Goal: Task Accomplishment & Management: Manage account settings

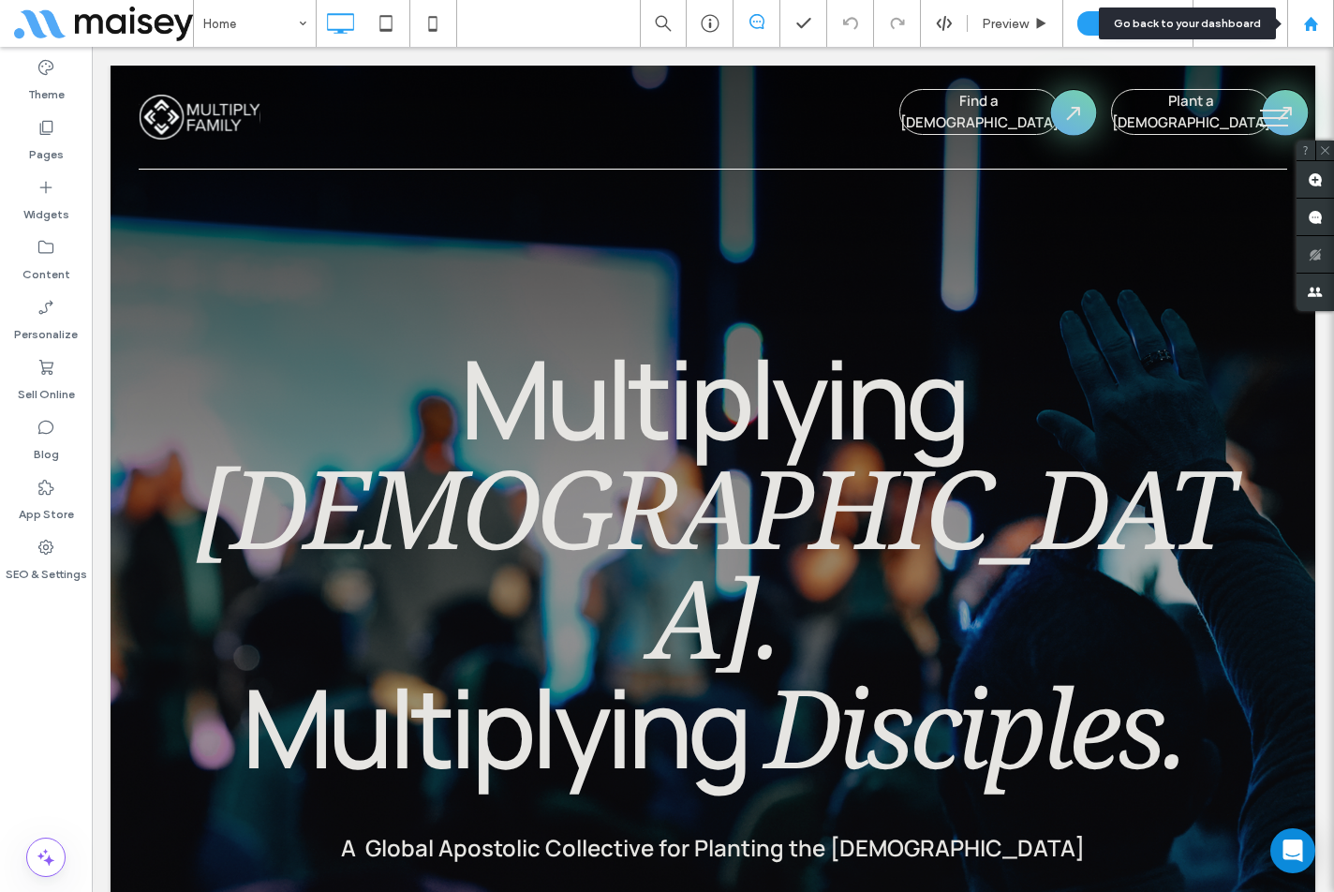
click at [1315, 25] on use at bounding box center [1311, 23] width 14 height 14
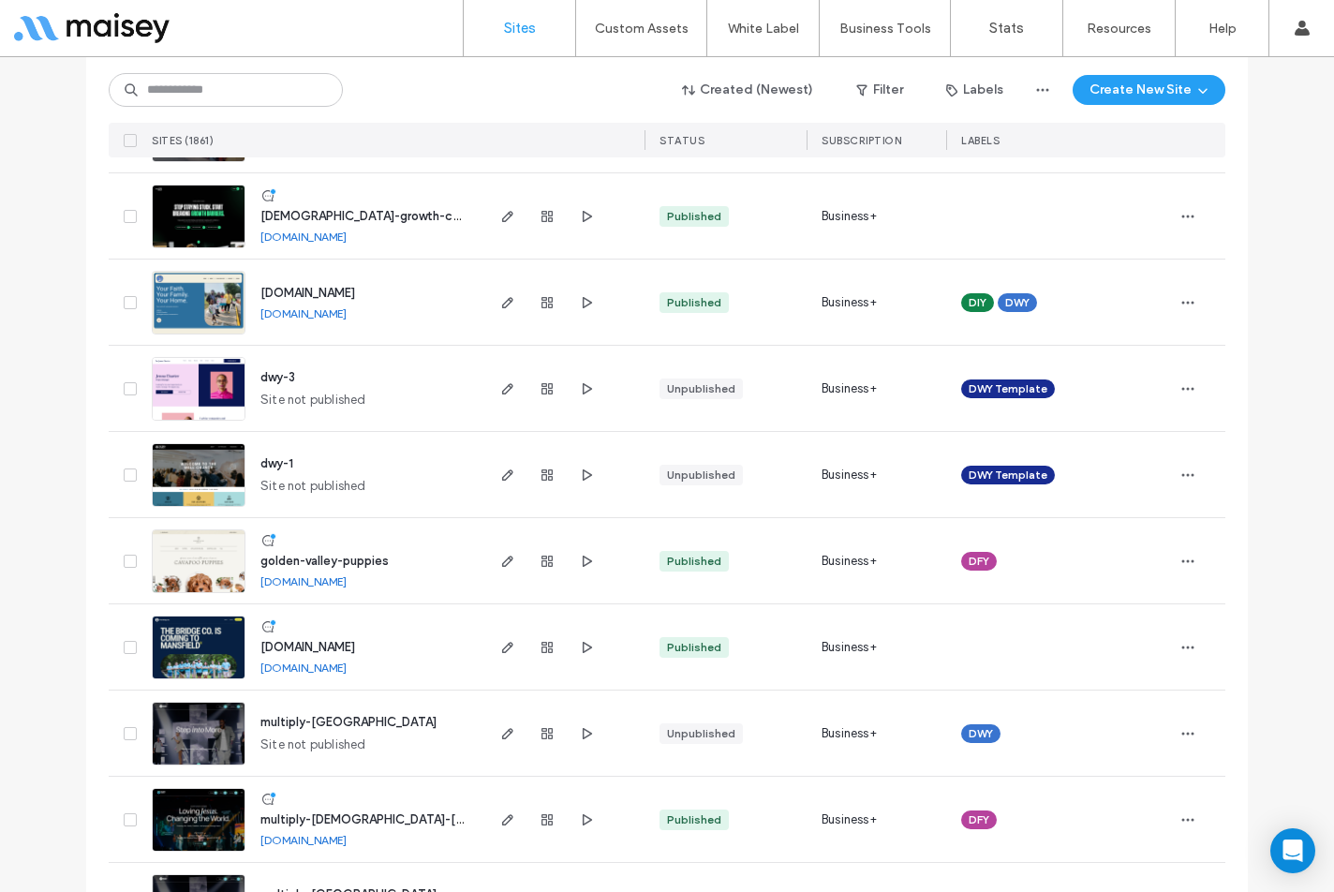
scroll to position [656, 0]
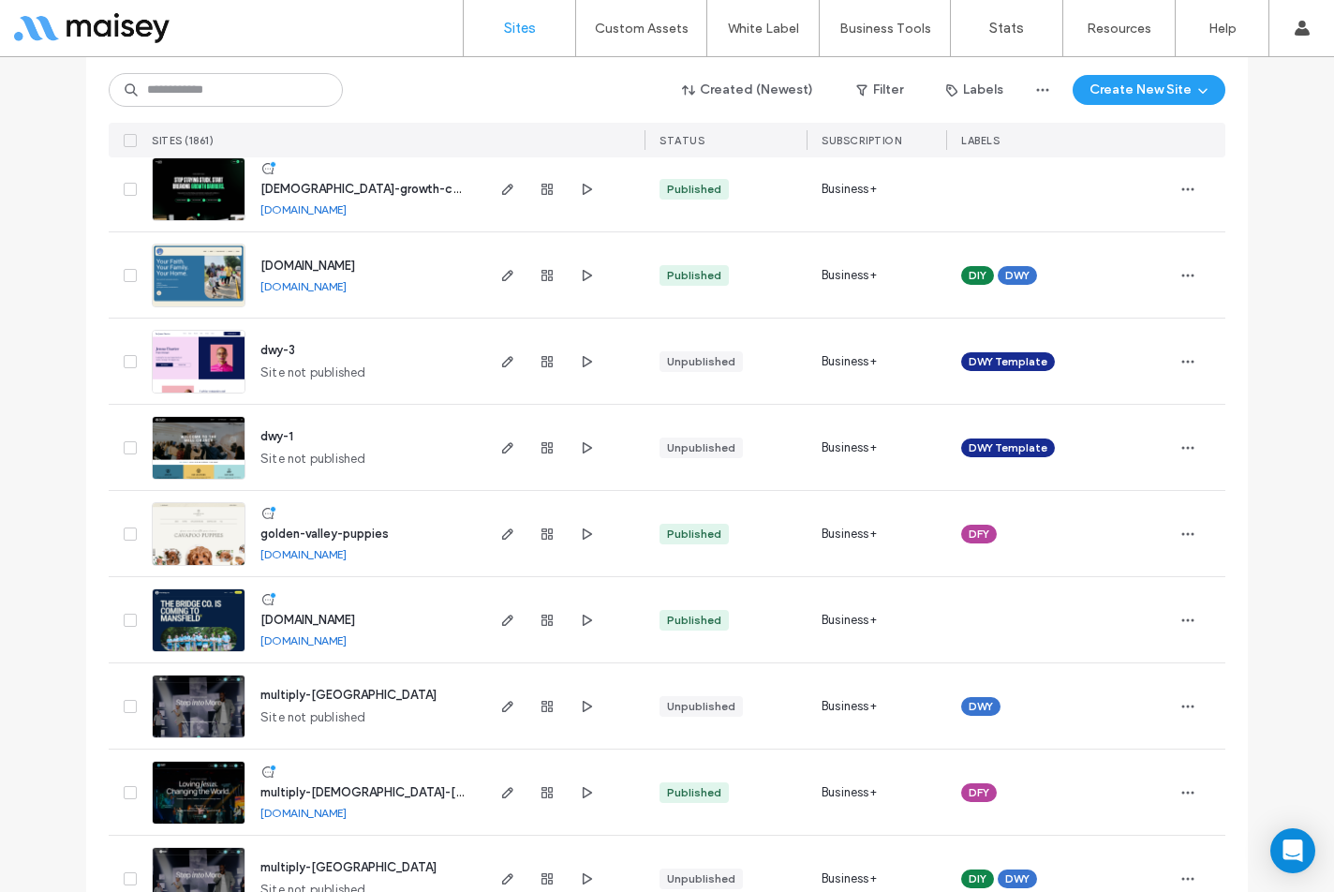
click at [313, 617] on span "www.thebridgeco.church" at bounding box center [308, 620] width 95 height 14
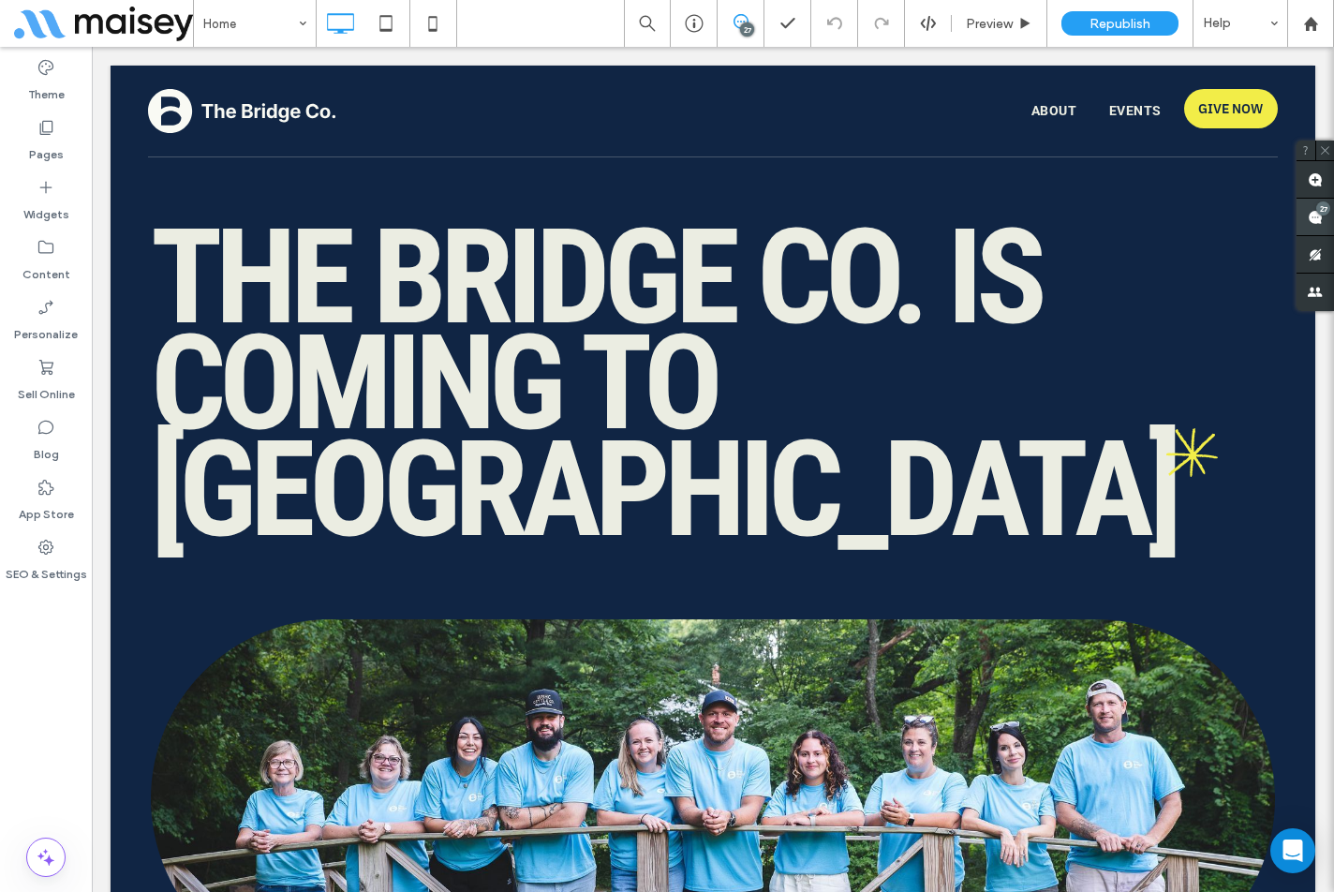
click at [1309, 216] on use at bounding box center [1315, 217] width 15 height 15
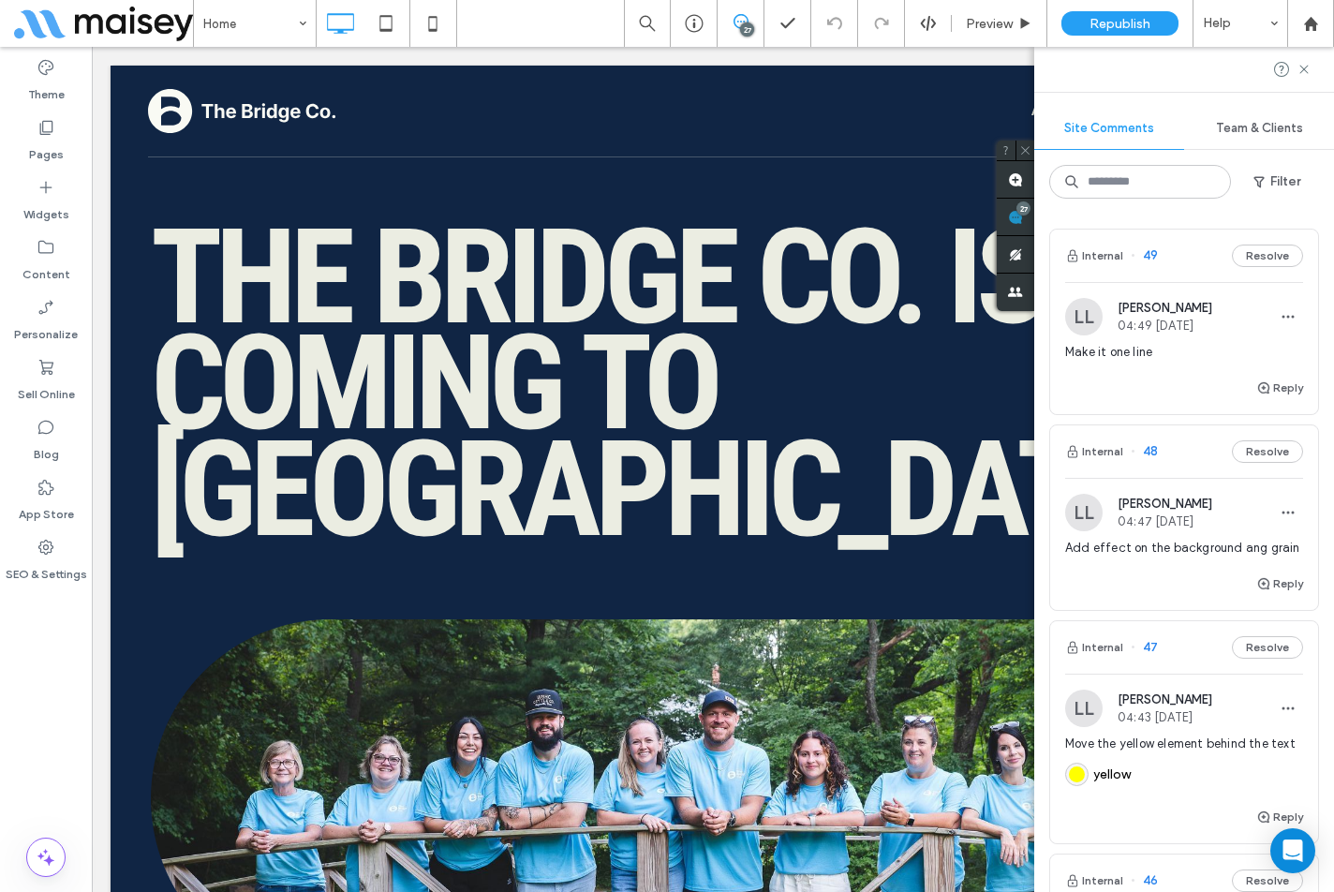
click at [1127, 383] on div "Reply" at bounding box center [1185, 395] width 268 height 37
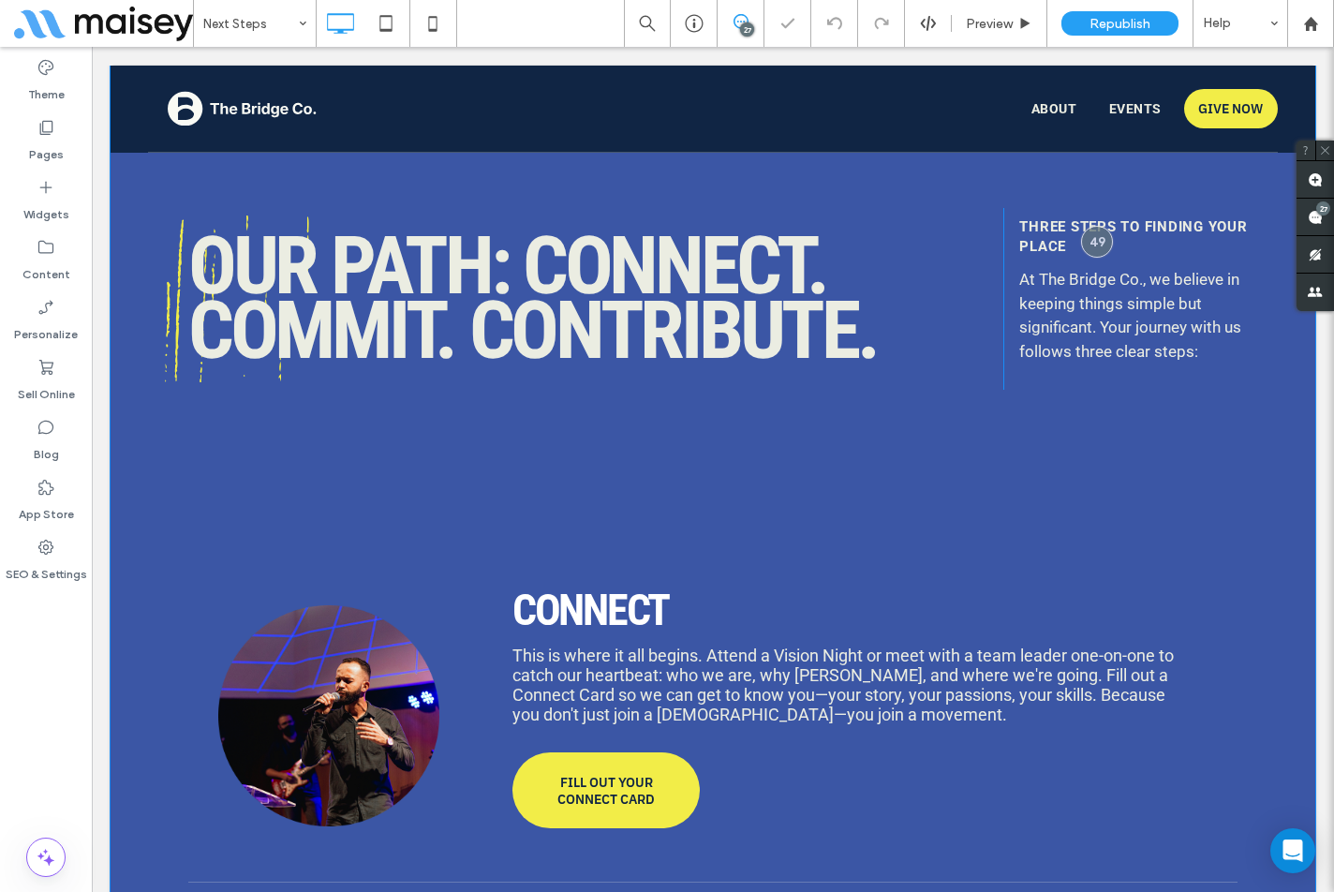
scroll to position [1548, 0]
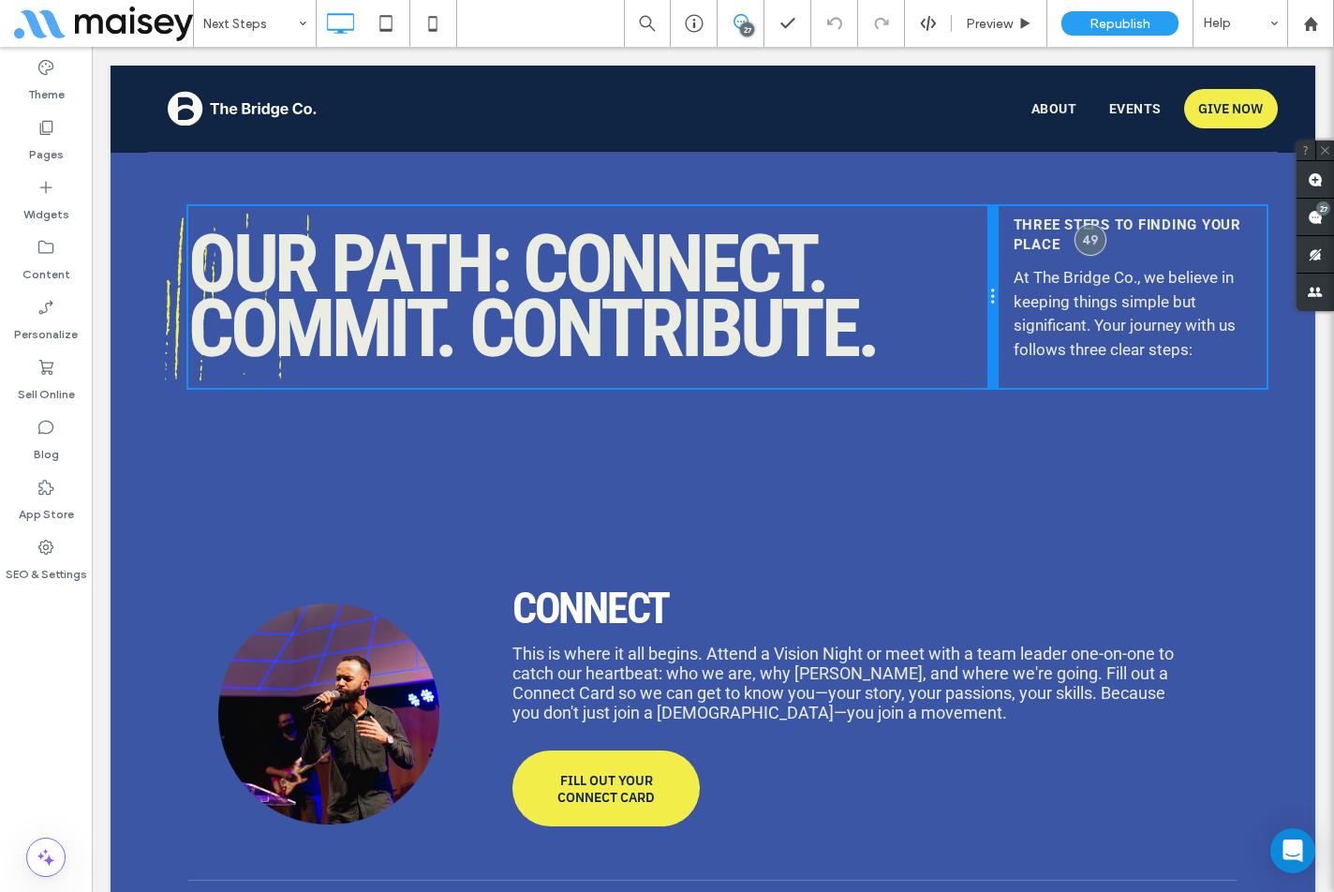
drag, startPoint x: 989, startPoint y: 262, endPoint x: 947, endPoint y: 263, distance: 41.2
click at [947, 263] on div "Our Path: Connect. Commit. Contribute. Click To Paste" at bounding box center [592, 297] width 809 height 182
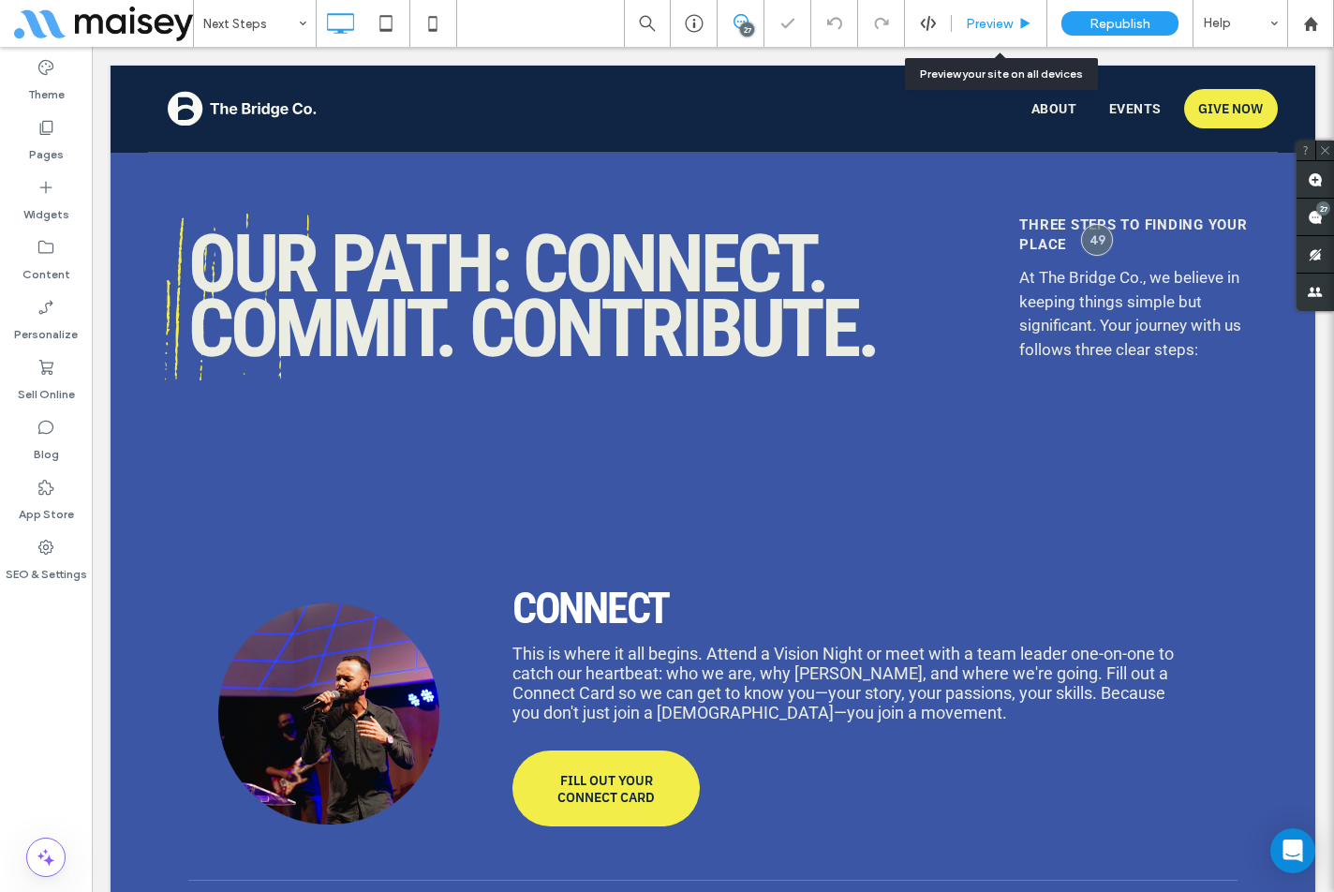
click at [996, 19] on span "Preview" at bounding box center [989, 24] width 47 height 16
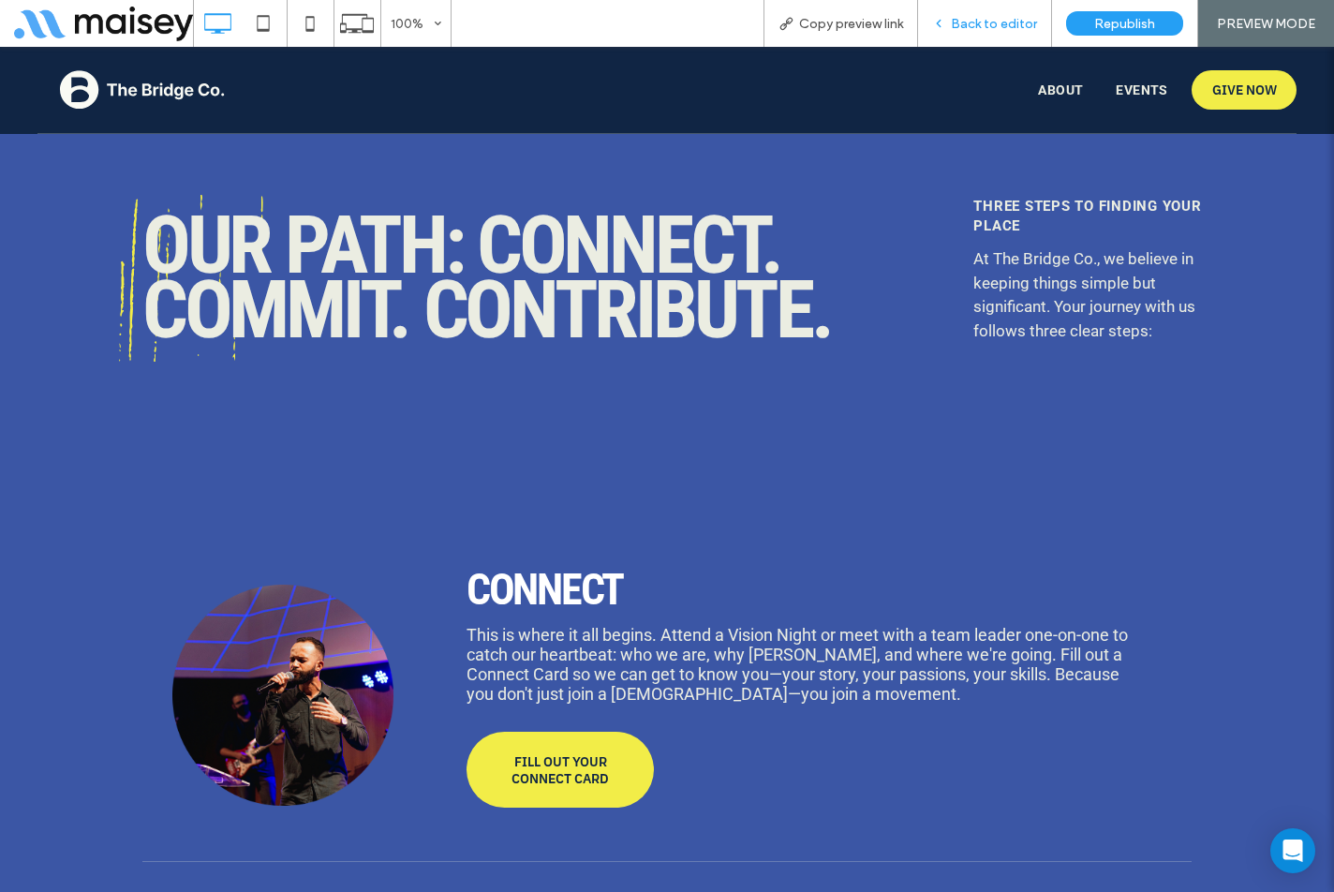
click at [985, 36] on div "Back to editor" at bounding box center [985, 23] width 134 height 47
click at [958, 30] on span "Back to editor" at bounding box center [994, 24] width 86 height 16
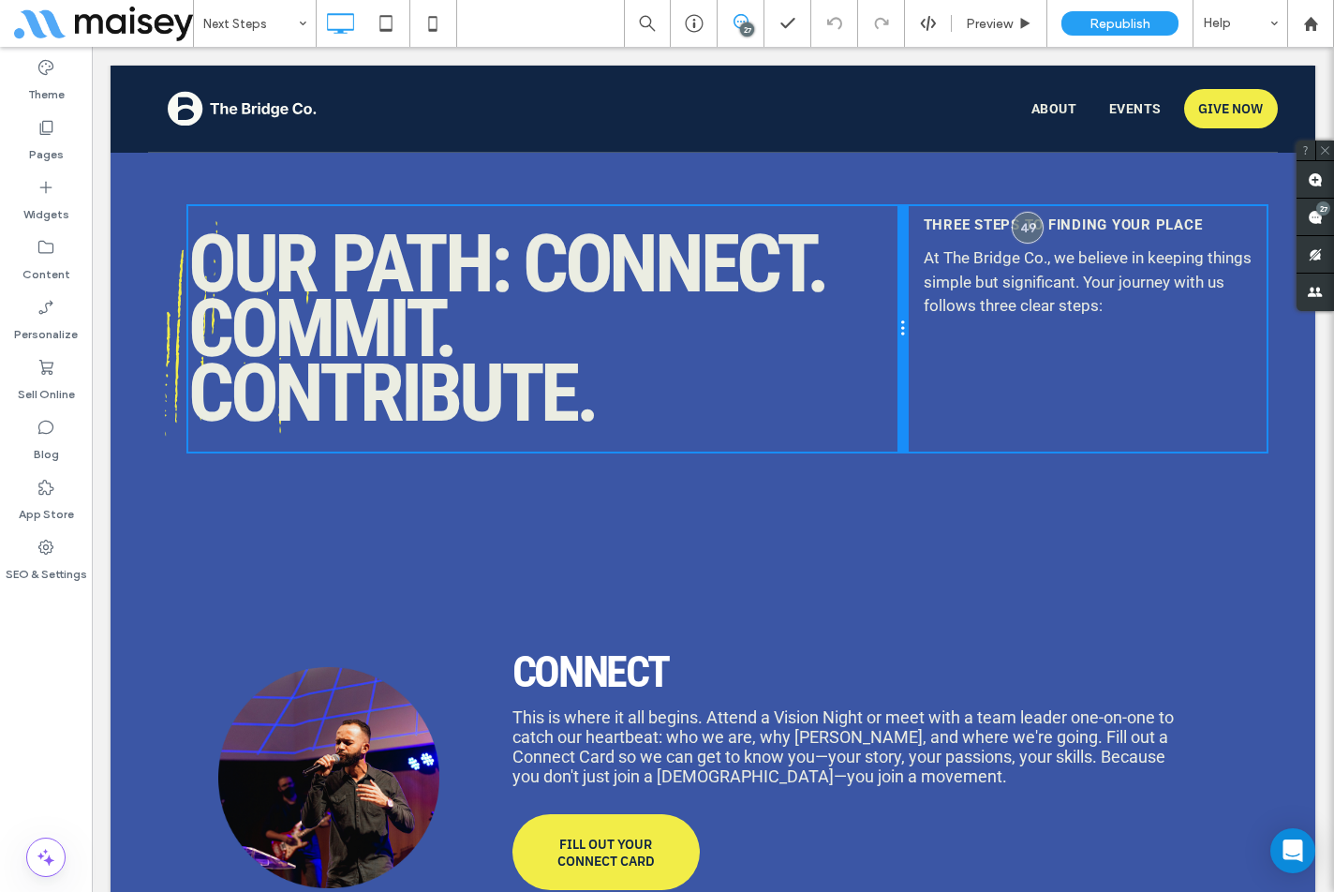
drag, startPoint x: 991, startPoint y: 295, endPoint x: 982, endPoint y: 355, distance: 60.7
click at [925, 294] on div "Our Path: Connect. Commit. Contribute. Click To Paste THREE STEPS TO FINDING YO…" at bounding box center [731, 329] width 1087 height 246
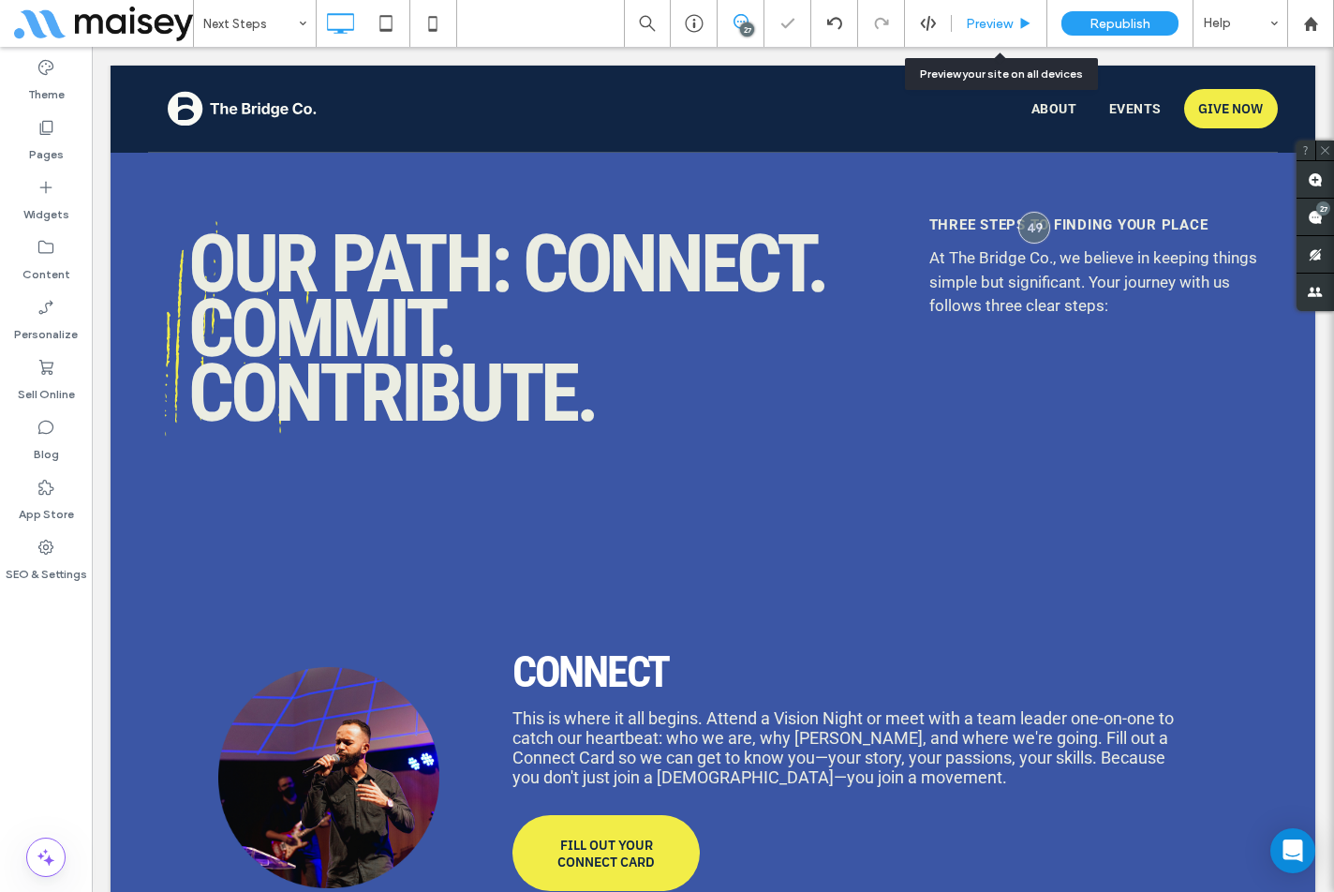
click at [985, 29] on span "Preview" at bounding box center [989, 24] width 47 height 16
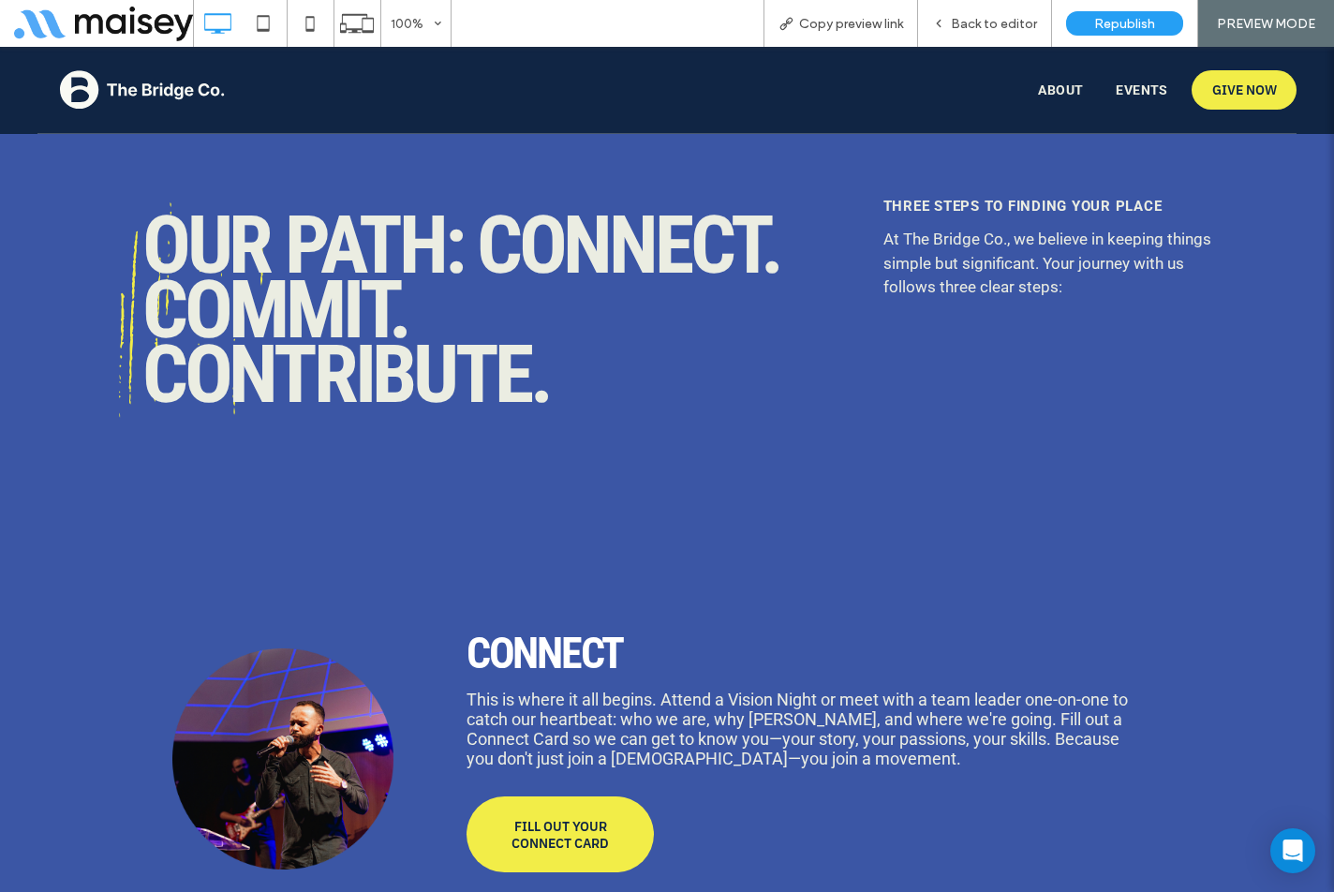
click at [985, 29] on span "Back to editor" at bounding box center [994, 24] width 86 height 16
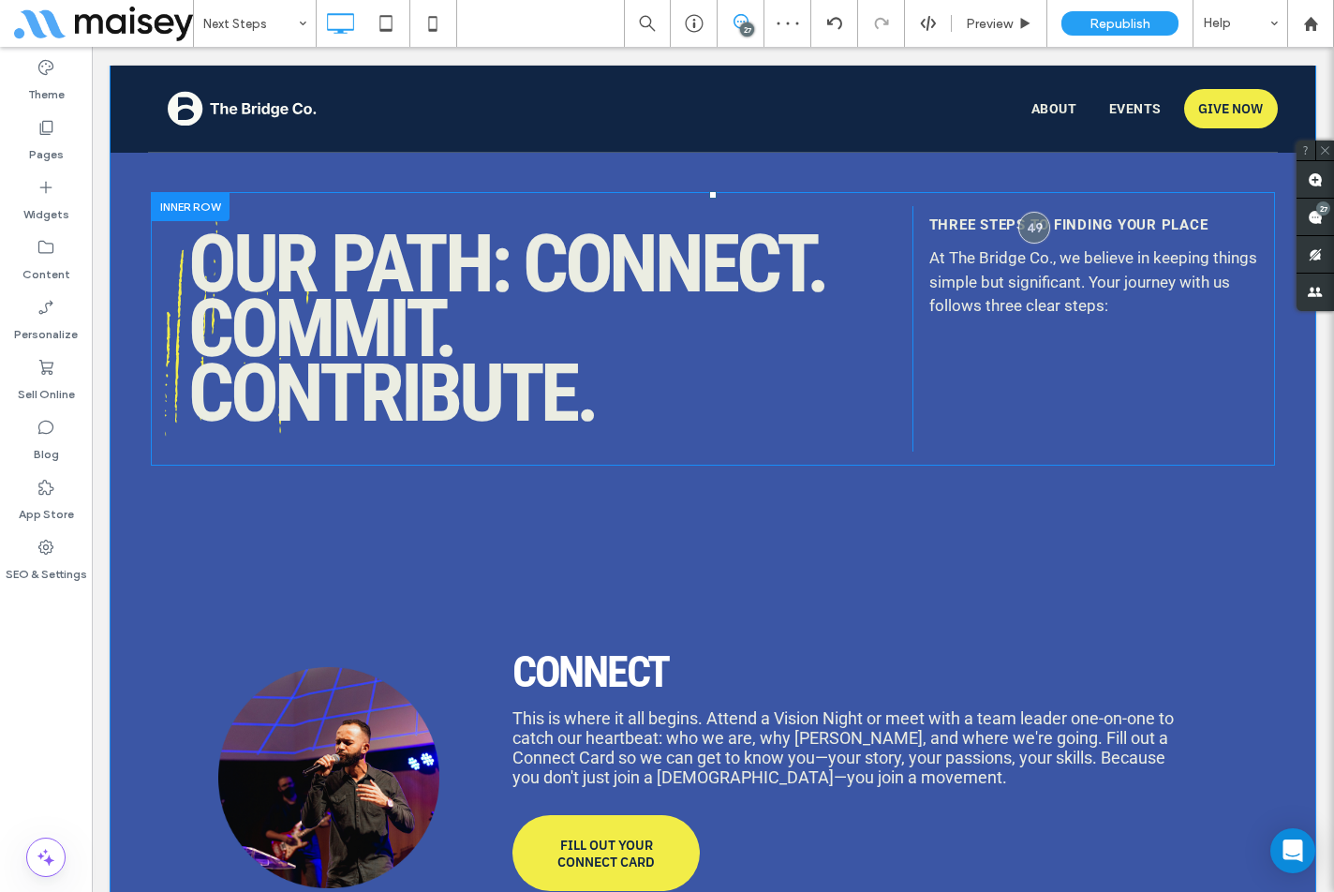
click at [879, 398] on div "Our Path: Connect. Commit. Contribute. Click To Paste" at bounding box center [550, 329] width 724 height 246
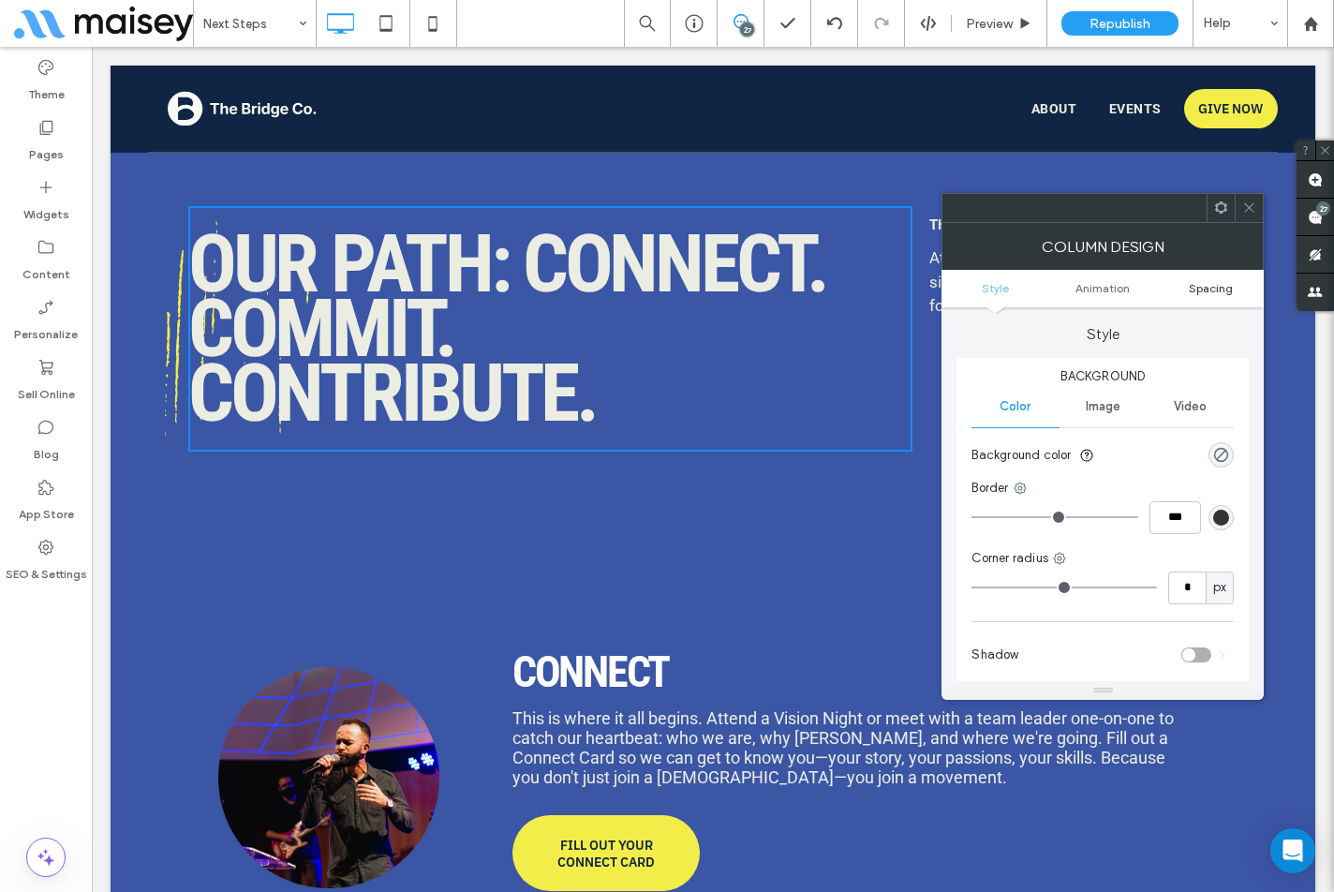
click at [1205, 291] on span "Spacing" at bounding box center [1211, 288] width 44 height 14
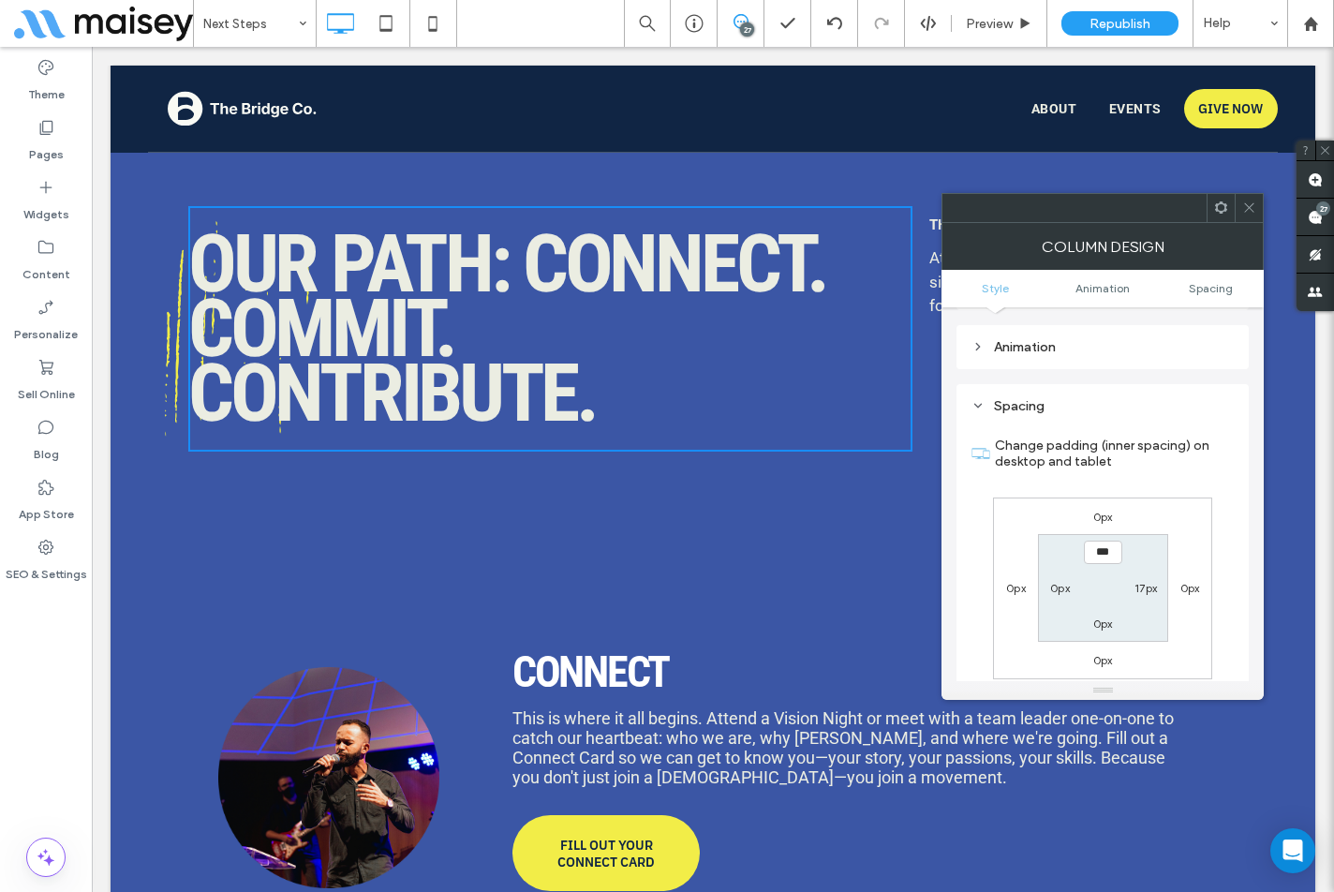
scroll to position [440, 0]
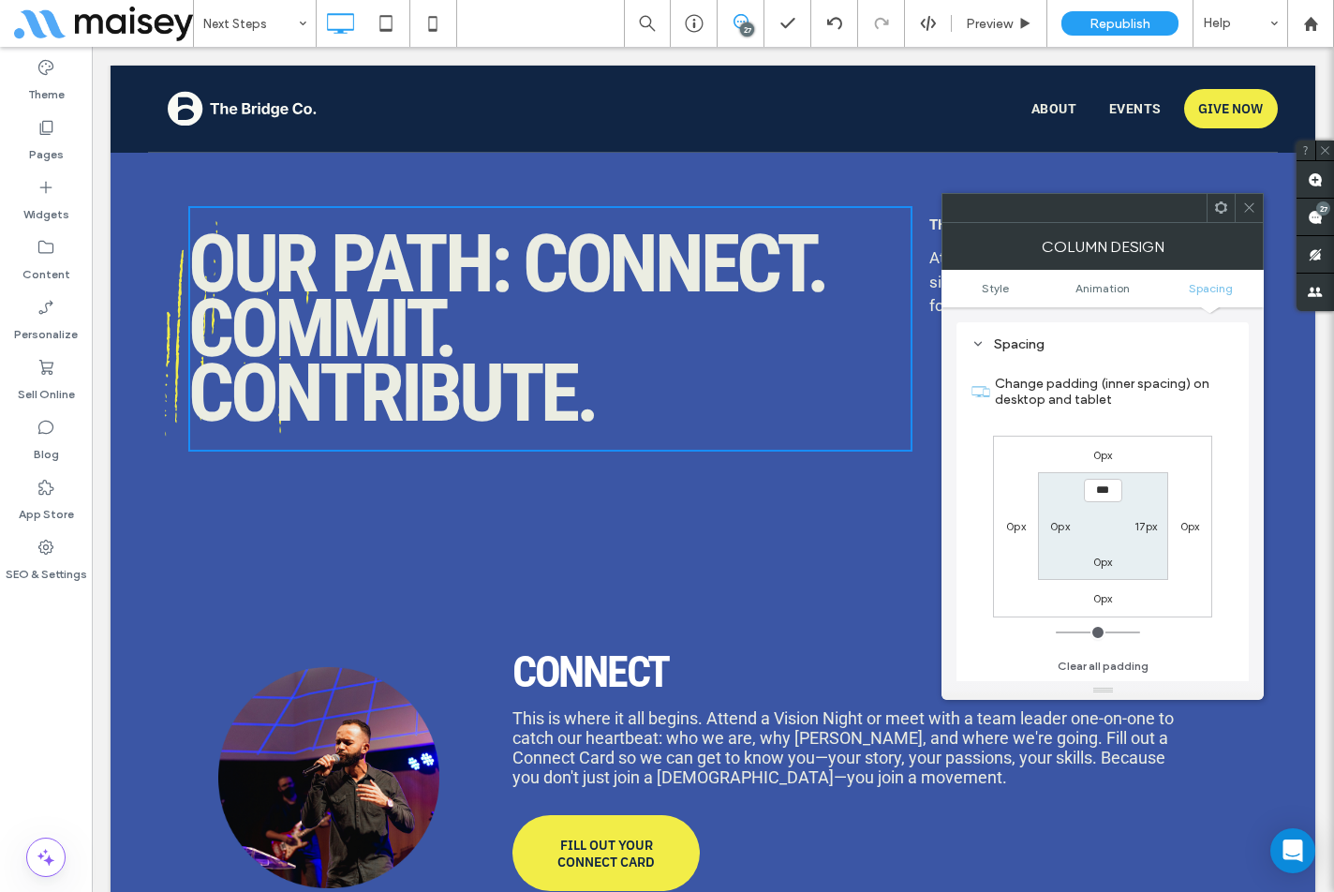
click at [1152, 523] on label "17px" at bounding box center [1146, 526] width 22 height 14
type input "**"
type input "*"
type input "***"
click at [1198, 490] on div "0px 0px 0px 0px 0px *** 0px 0px" at bounding box center [1102, 527] width 219 height 182
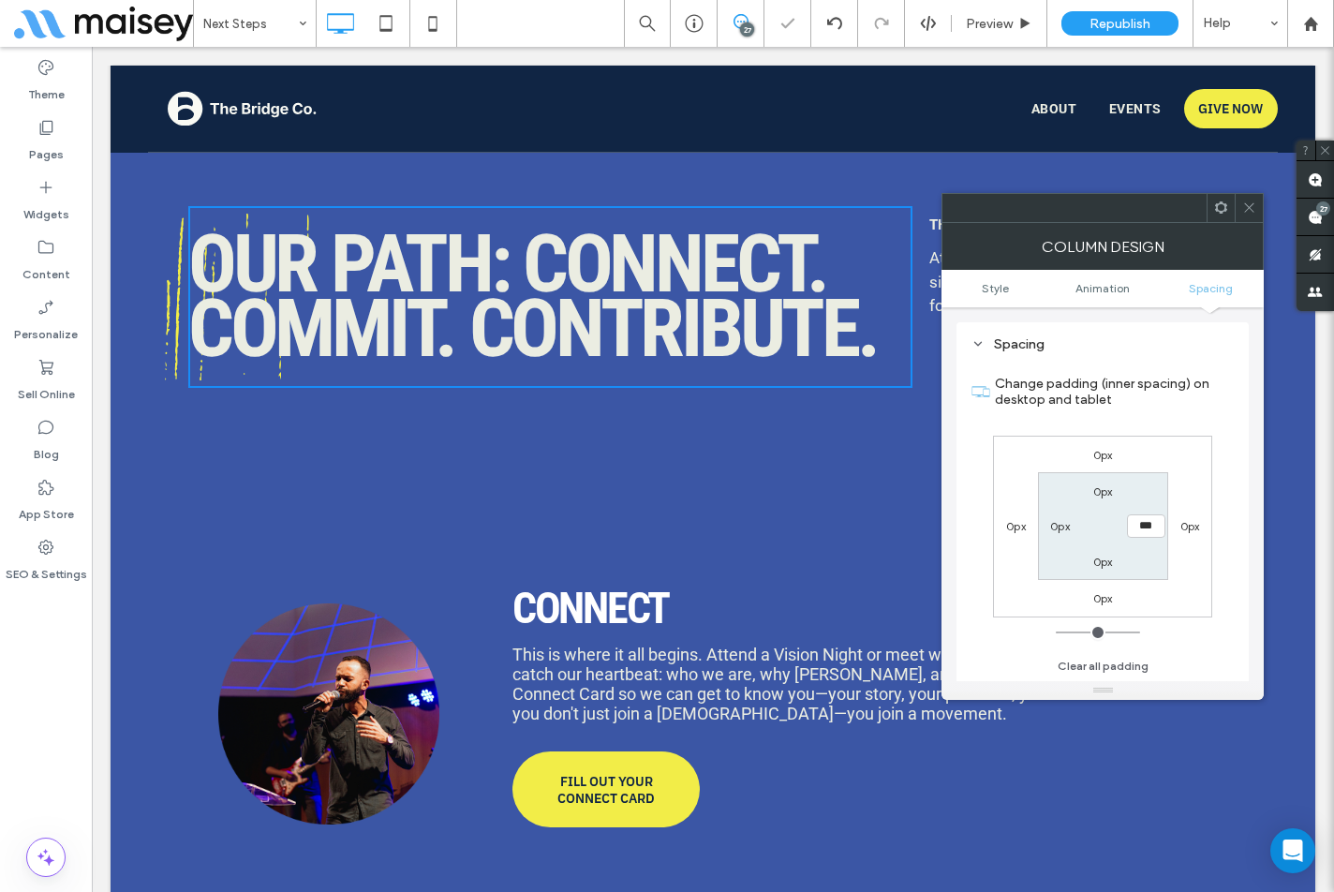
click at [1246, 210] on icon at bounding box center [1250, 208] width 14 height 14
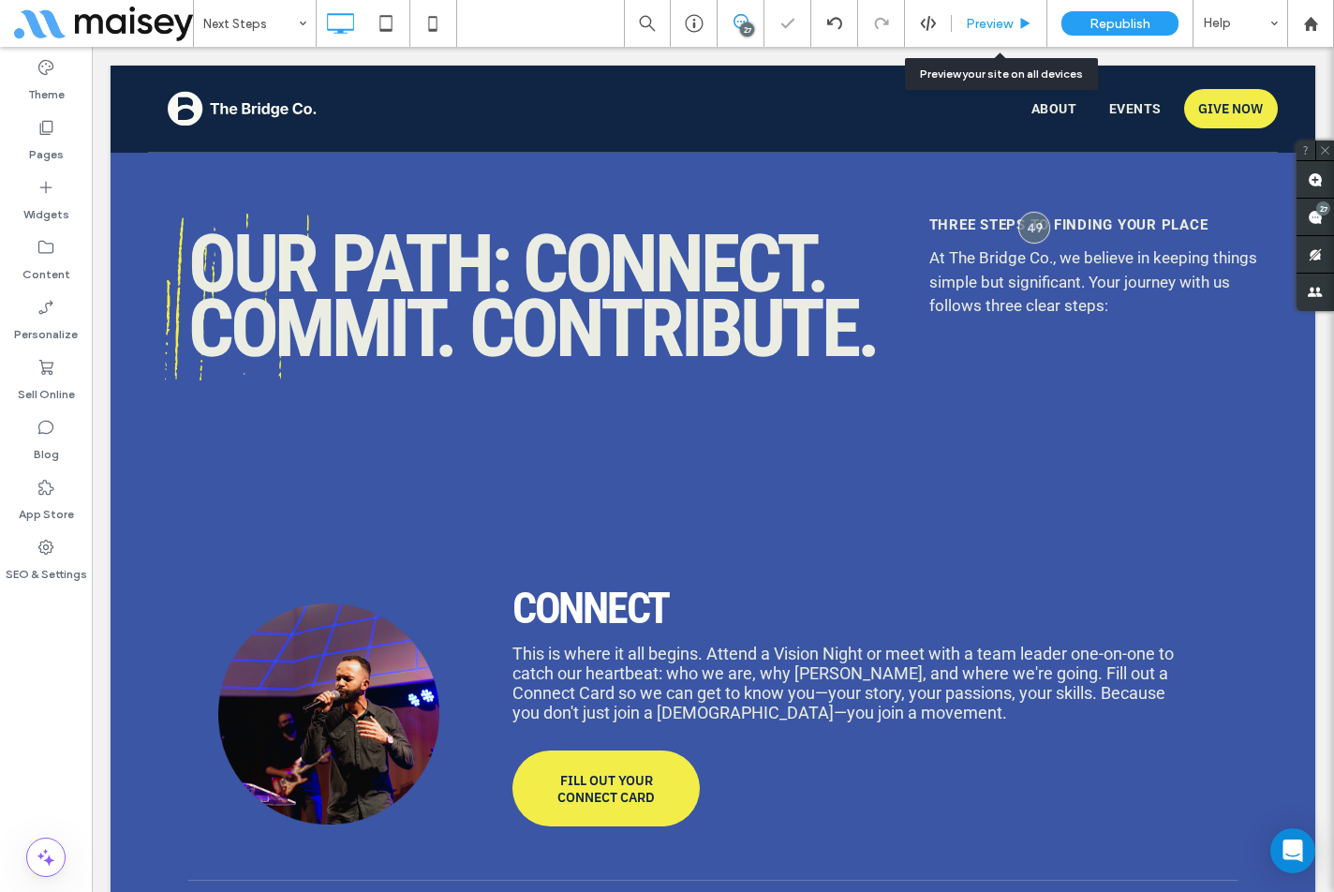
click at [1006, 36] on div "Preview" at bounding box center [1000, 23] width 96 height 47
click at [1002, 34] on div "Preview" at bounding box center [1000, 23] width 96 height 47
click at [982, 25] on span "Preview" at bounding box center [989, 24] width 47 height 16
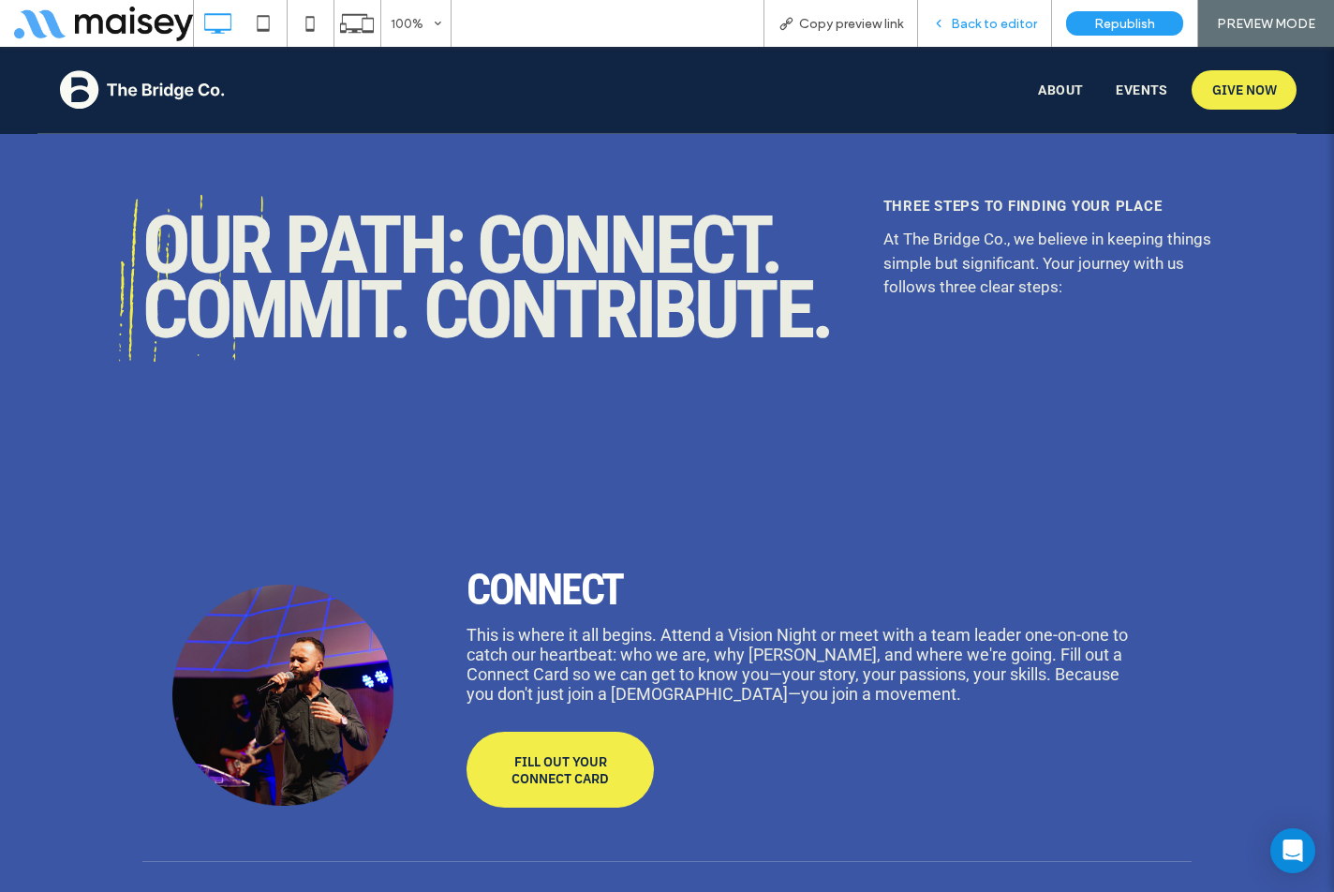
click at [995, 31] on span "Back to editor" at bounding box center [994, 24] width 86 height 16
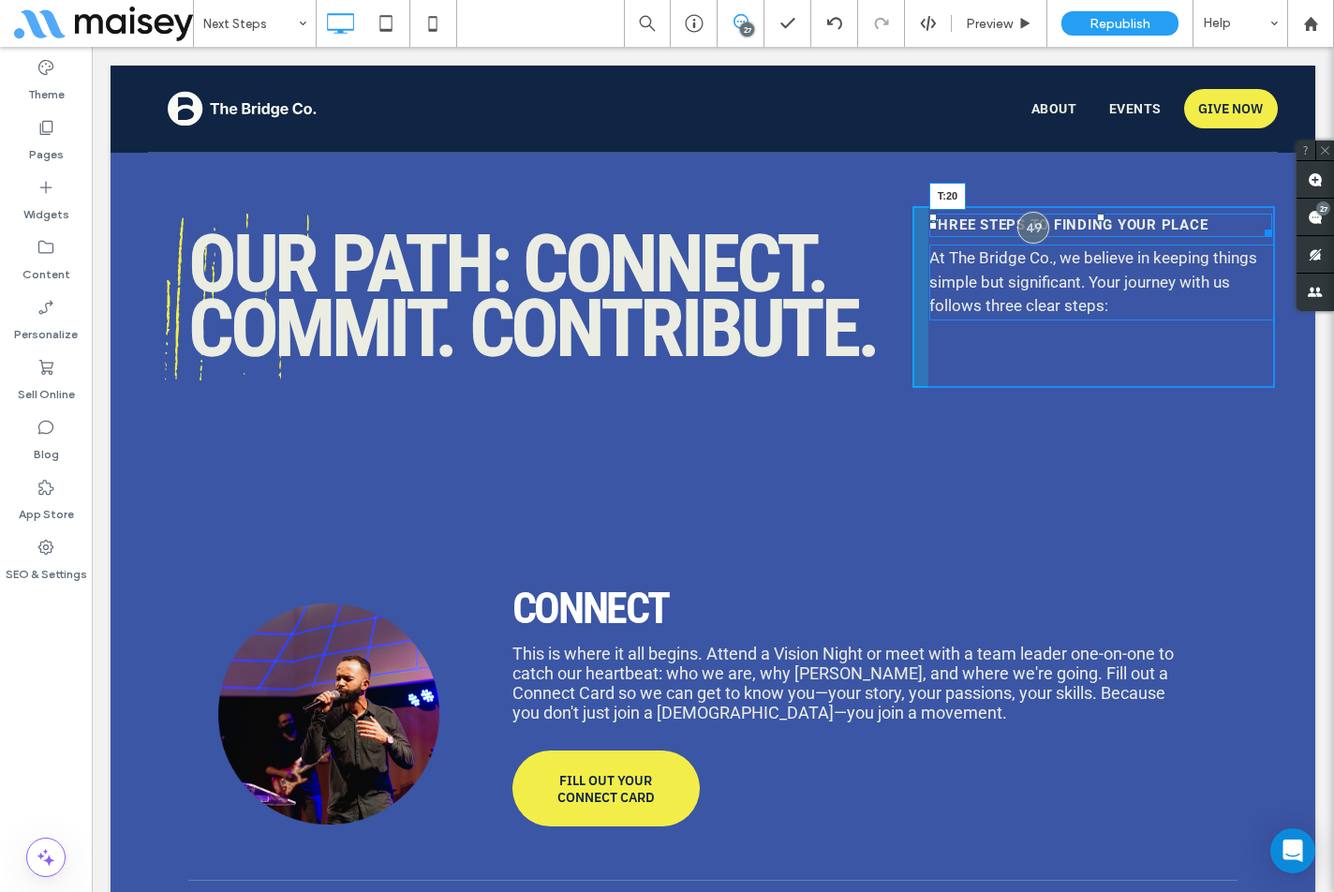
drag, startPoint x: 1091, startPoint y: 217, endPoint x: 1086, endPoint y: 229, distance: 12.2
click at [1086, 229] on div "THREE STEPS TO FINDING YOUR PLACE T:20" at bounding box center [1101, 225] width 343 height 23
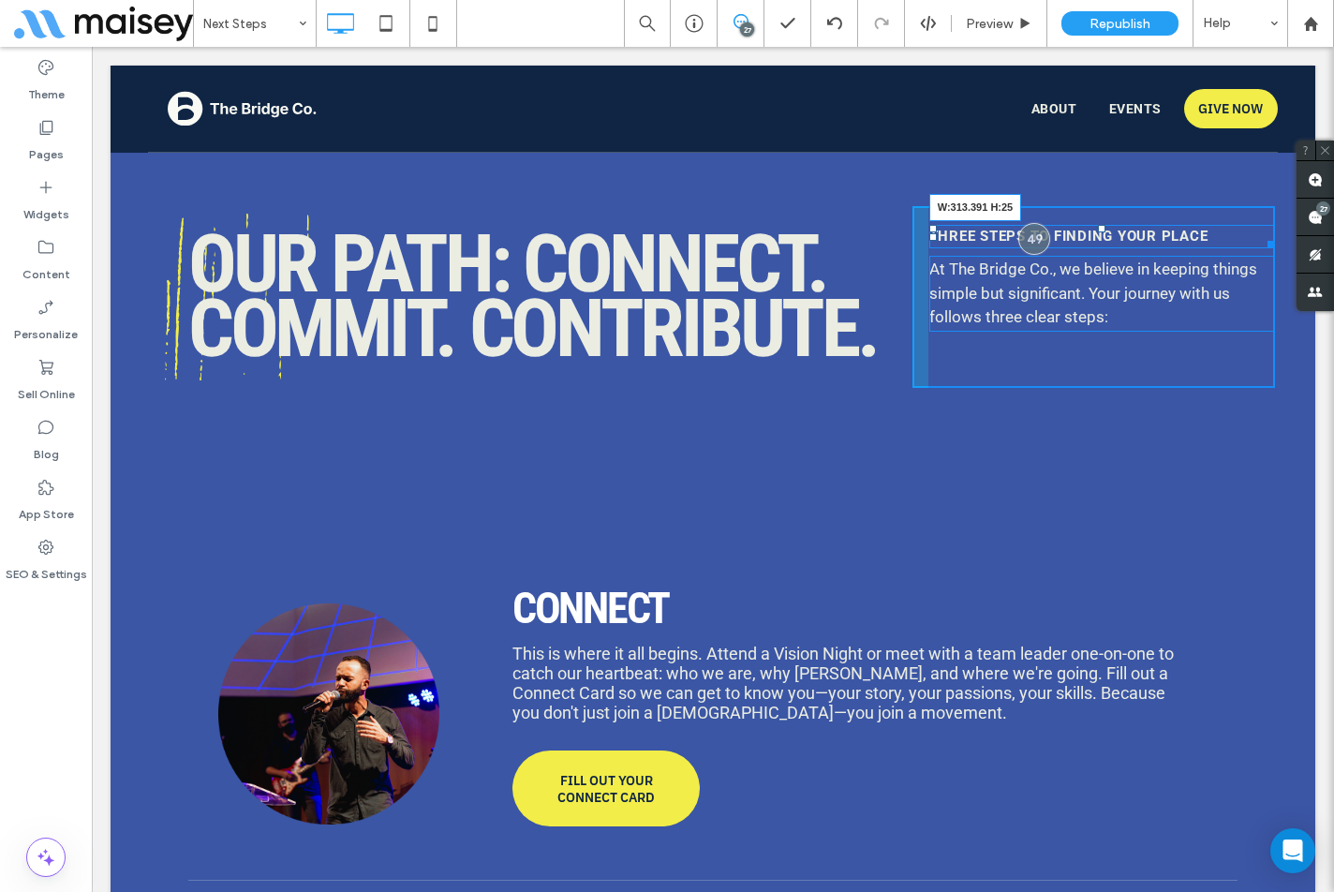
drag, startPoint x: 1257, startPoint y: 242, endPoint x: 1309, endPoint y: 304, distance: 81.1
click at [1261, 241] on div at bounding box center [1268, 241] width 14 height 14
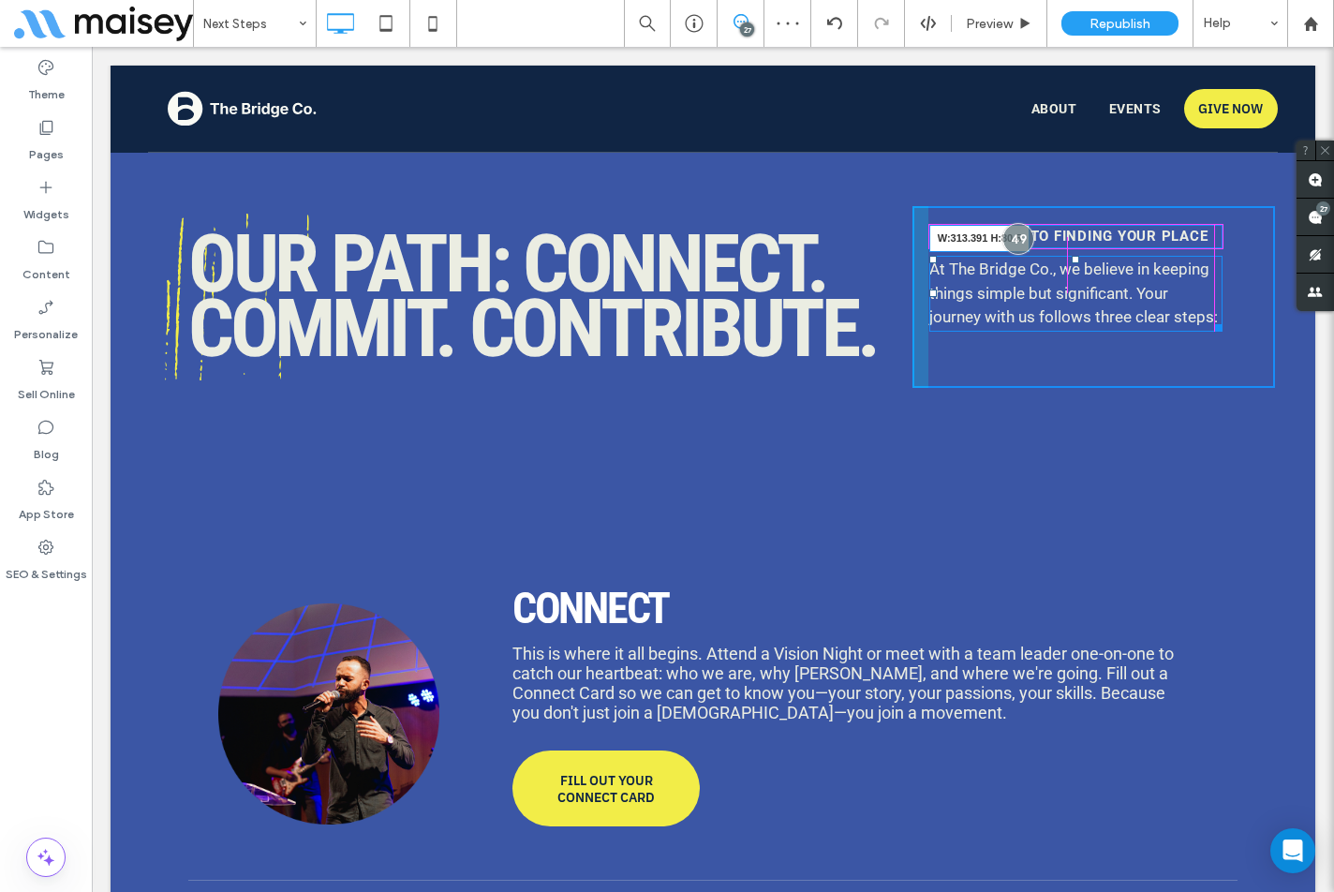
drag, startPoint x: 1252, startPoint y: 324, endPoint x: 1205, endPoint y: 320, distance: 47.0
click at [1209, 320] on div at bounding box center [1216, 325] width 14 height 14
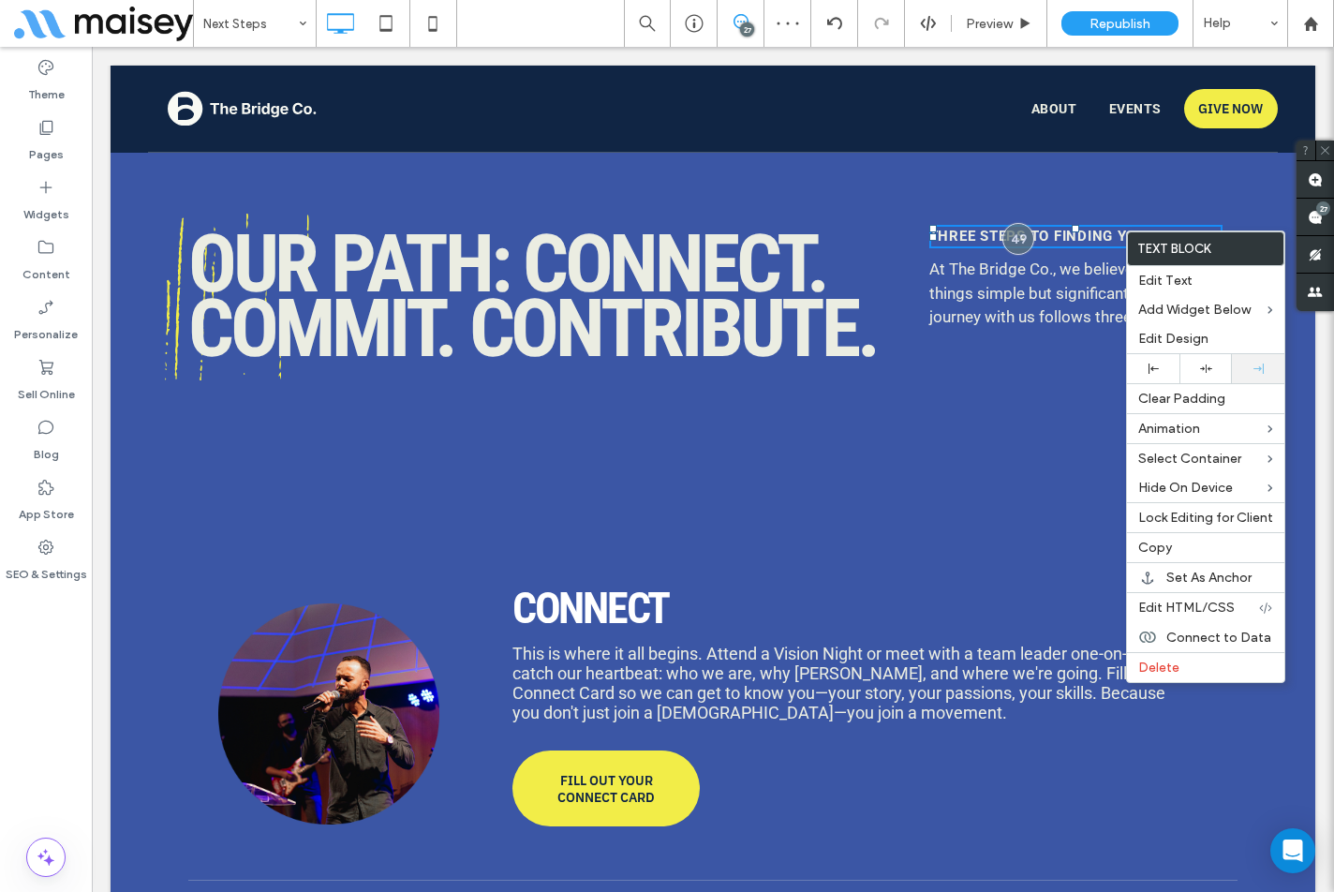
click at [1260, 364] on icon at bounding box center [1259, 369] width 10 height 10
click at [1014, 305] on p "At The Bridge Co., we believe in keeping things simple but significant. Your jo…" at bounding box center [1076, 294] width 293 height 72
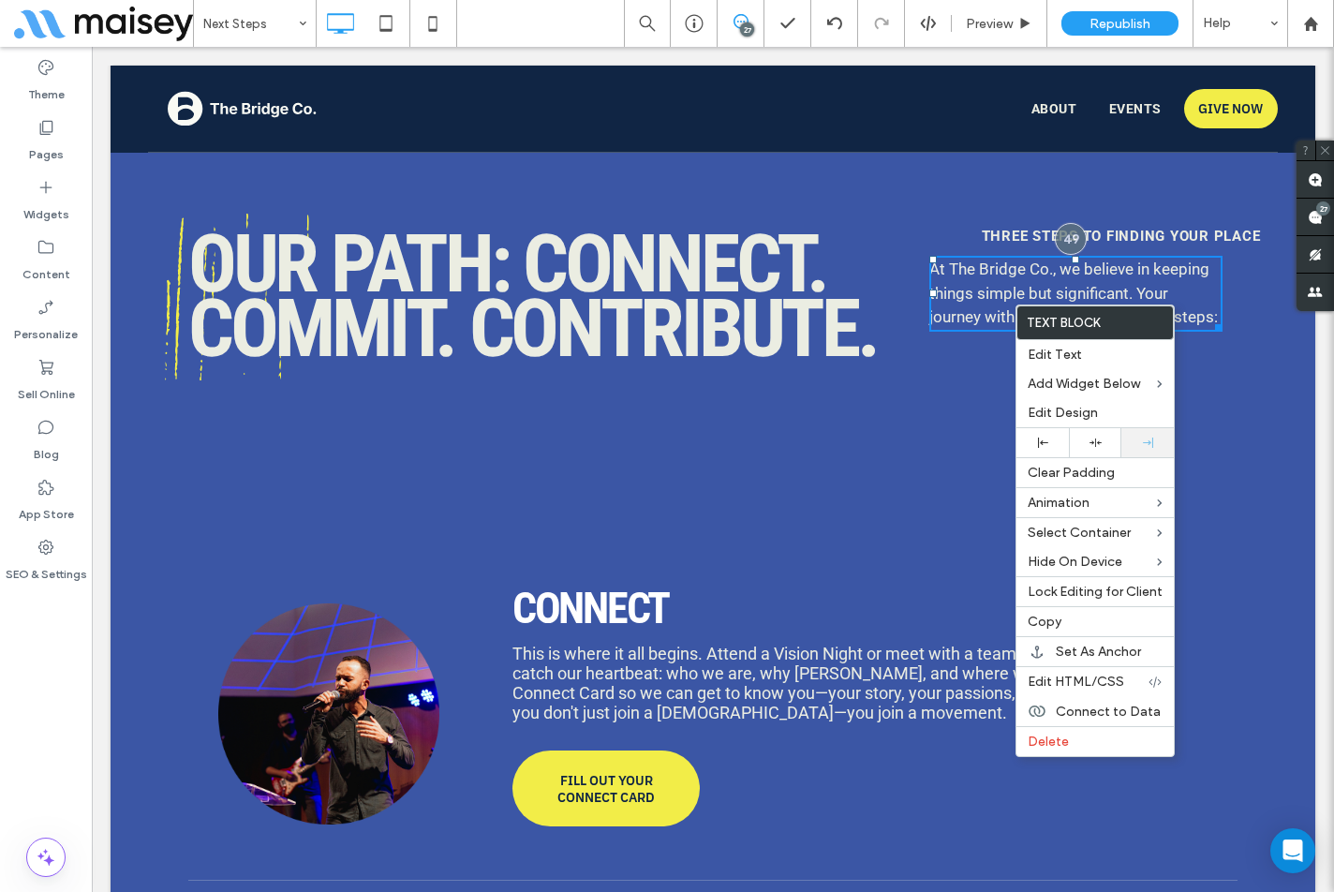
click at [1150, 437] on div at bounding box center [1148, 442] width 52 height 29
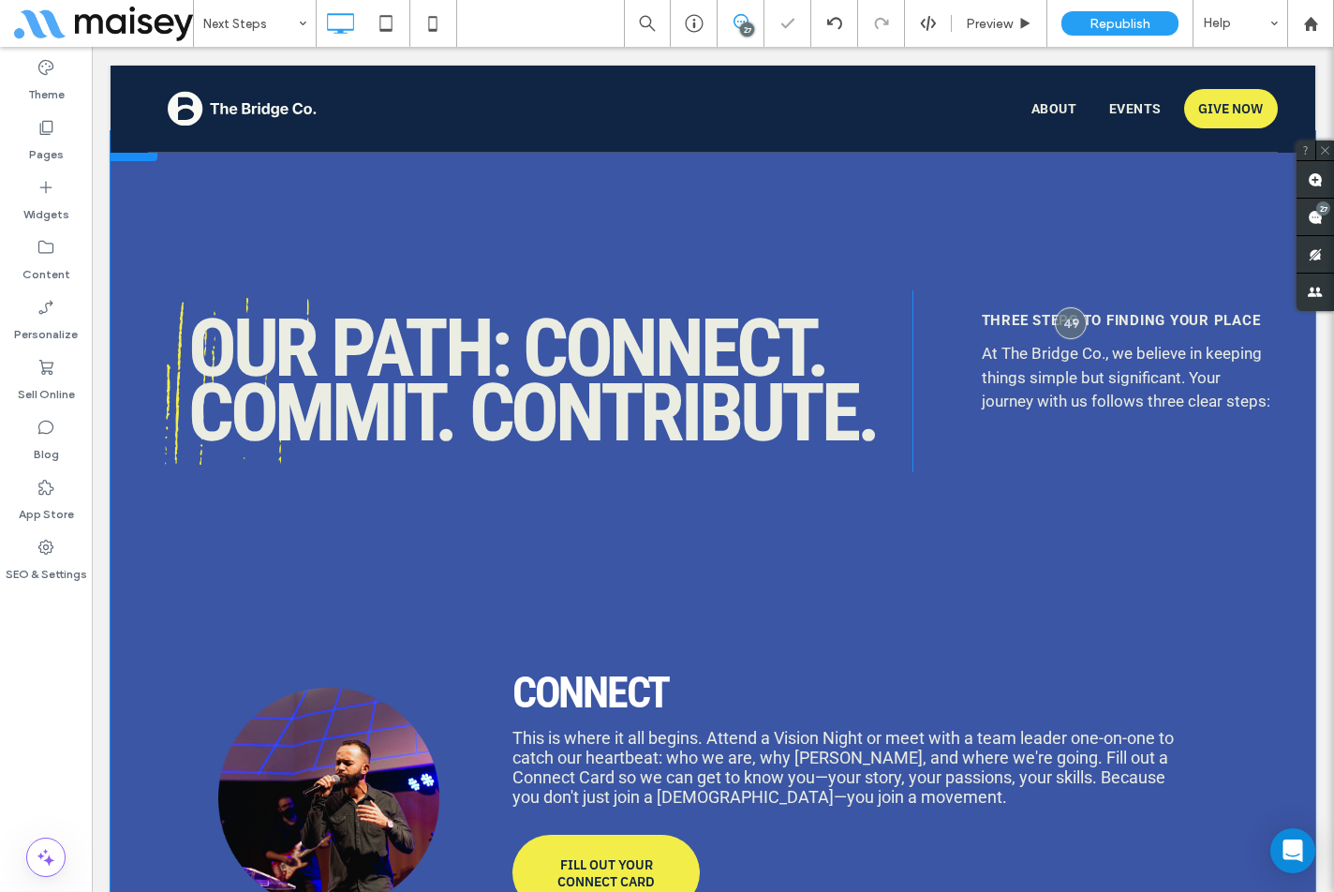
scroll to position [1454, 0]
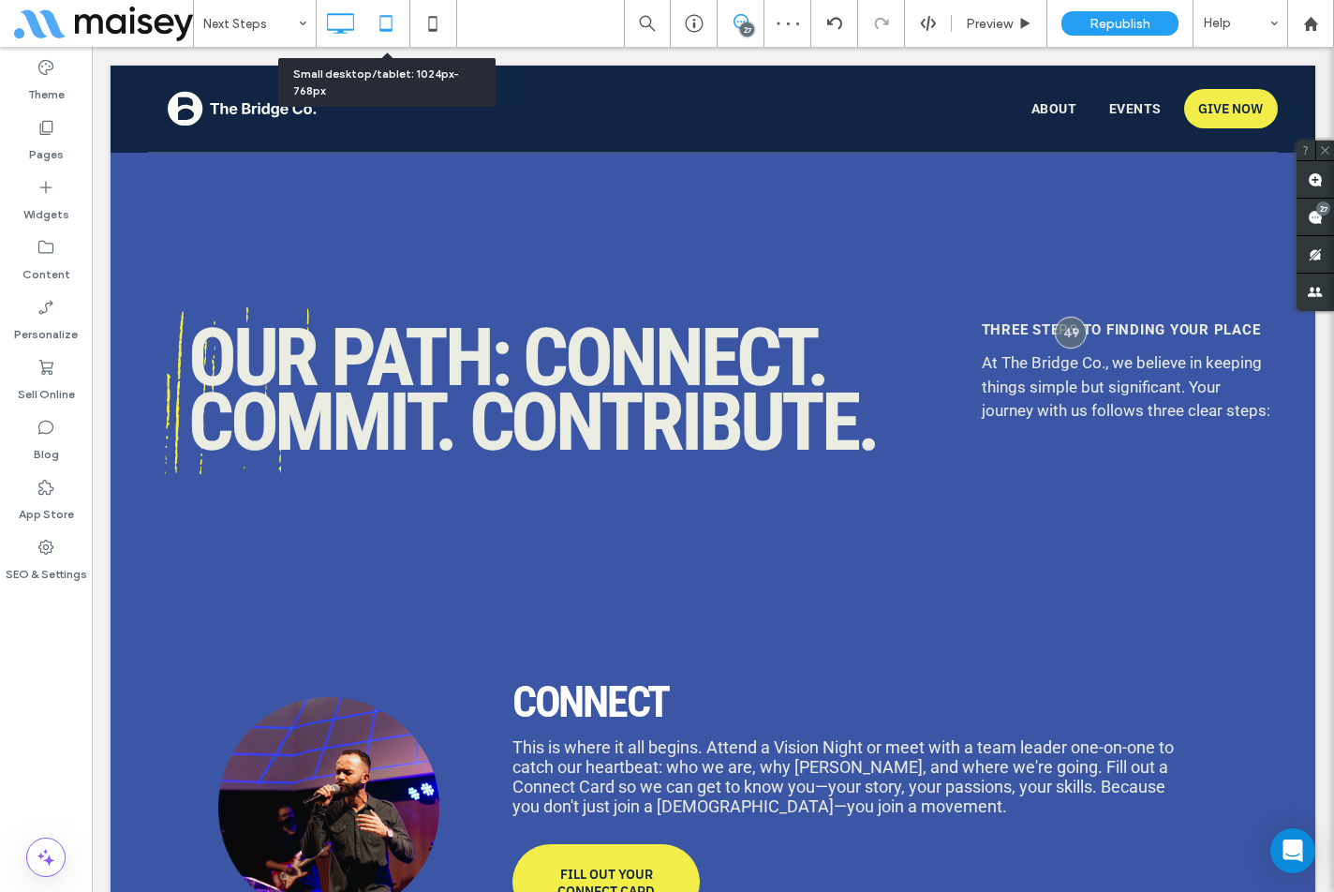
click at [380, 27] on icon at bounding box center [385, 23] width 37 height 37
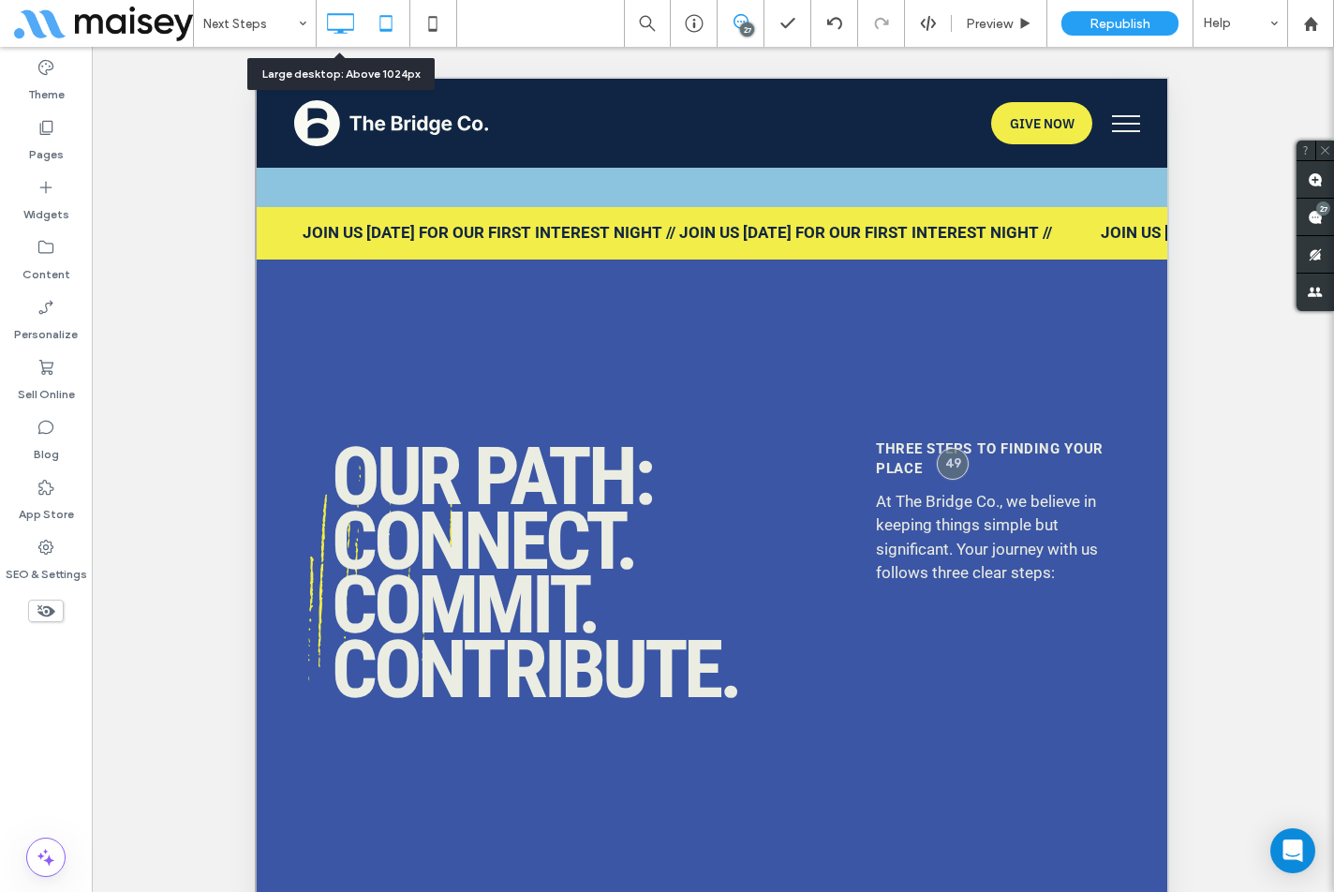
click at [341, 26] on icon at bounding box center [339, 23] width 37 height 37
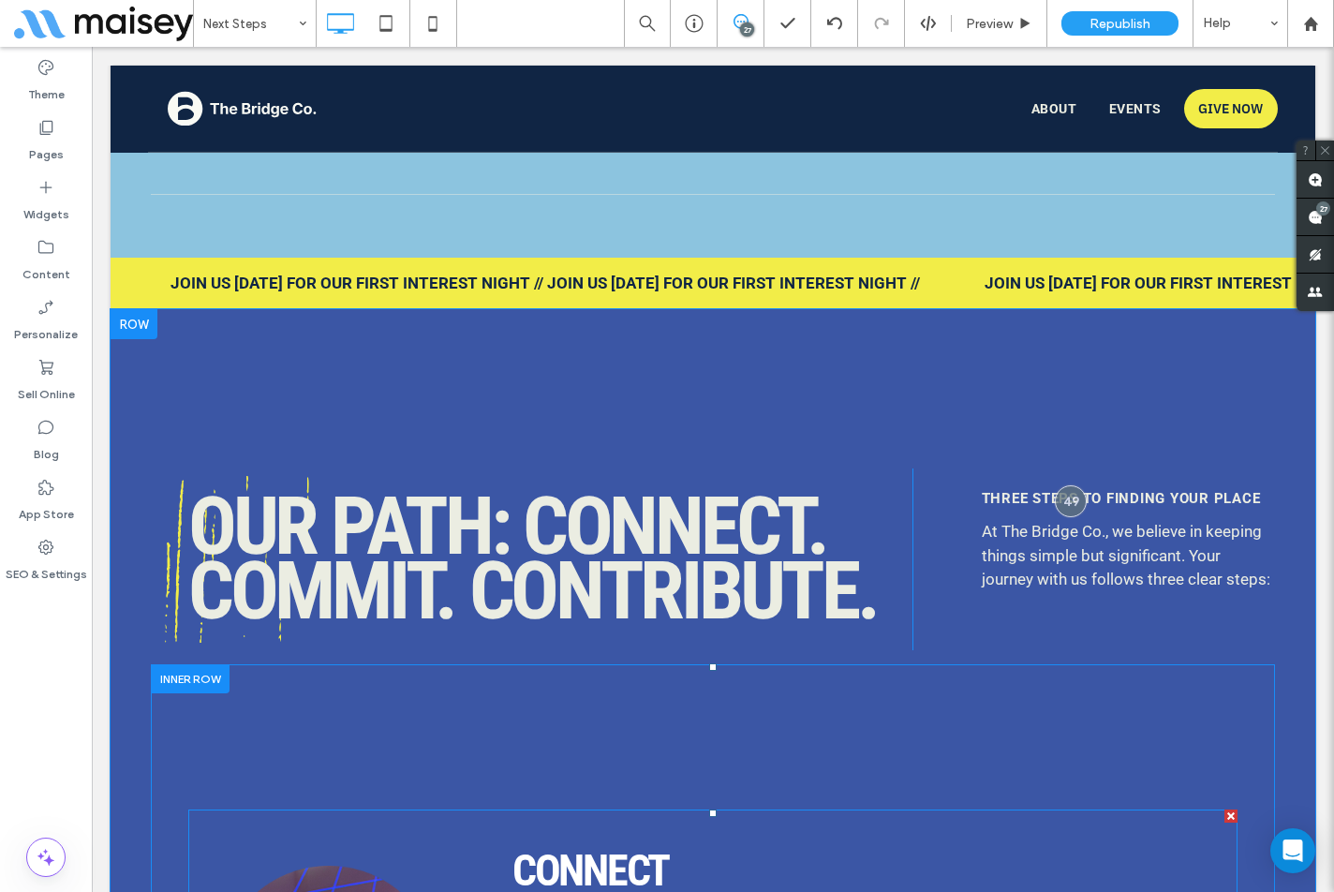
scroll to position [1267, 0]
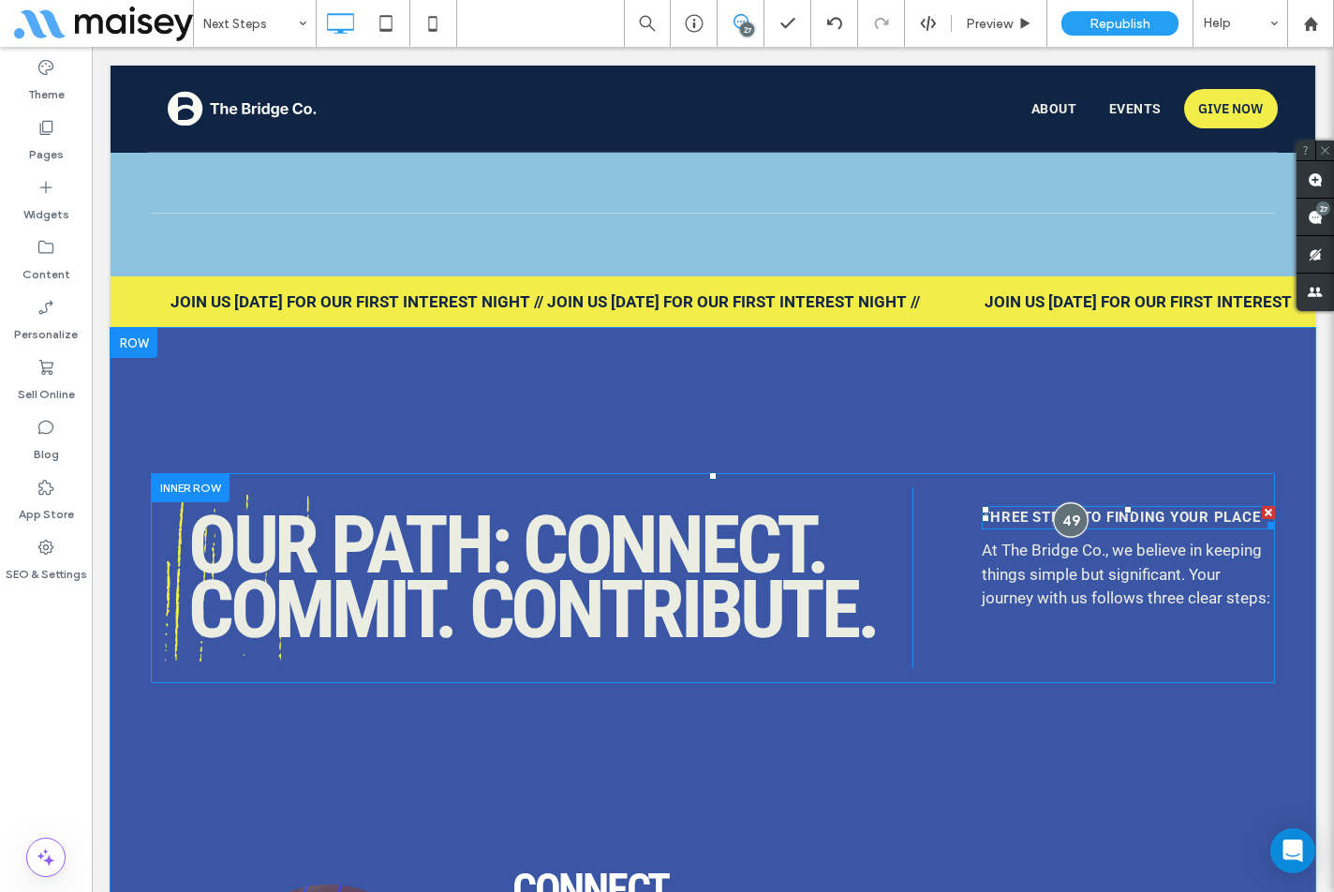
click at [1066, 522] on div at bounding box center [1070, 520] width 35 height 35
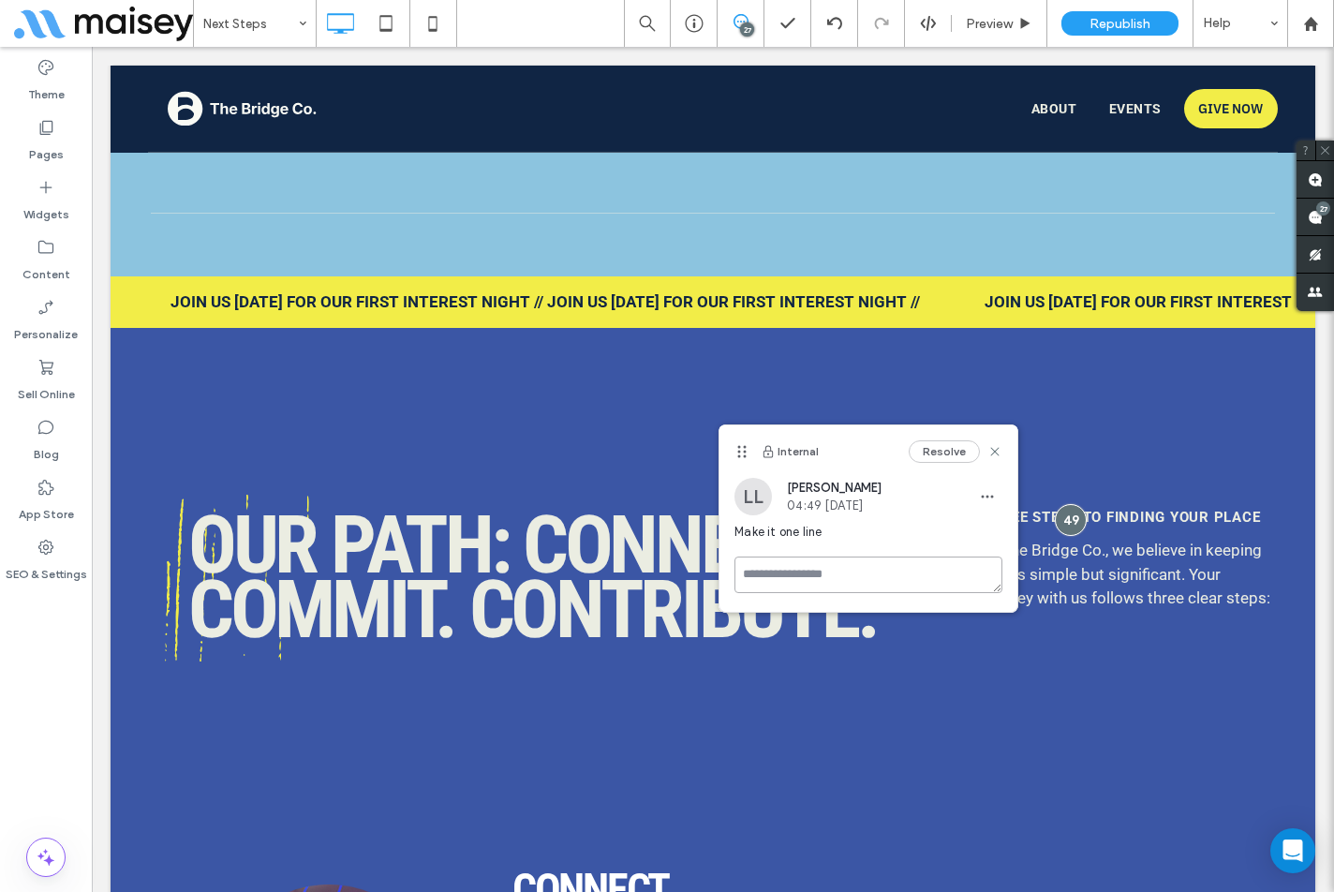
click at [899, 579] on textarea at bounding box center [869, 575] width 268 height 37
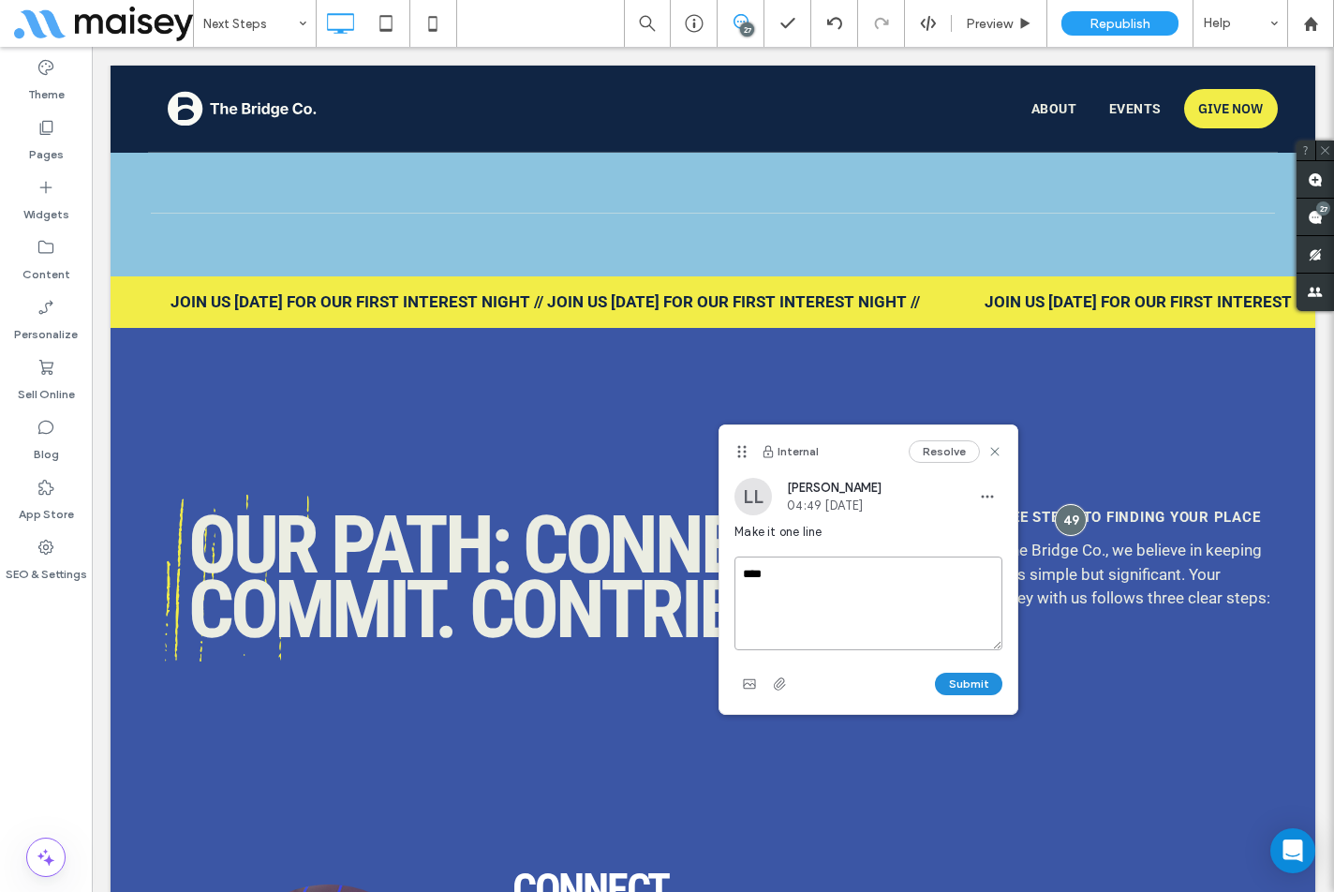
type textarea "****"
click at [986, 678] on button "Submit" at bounding box center [968, 684] width 67 height 22
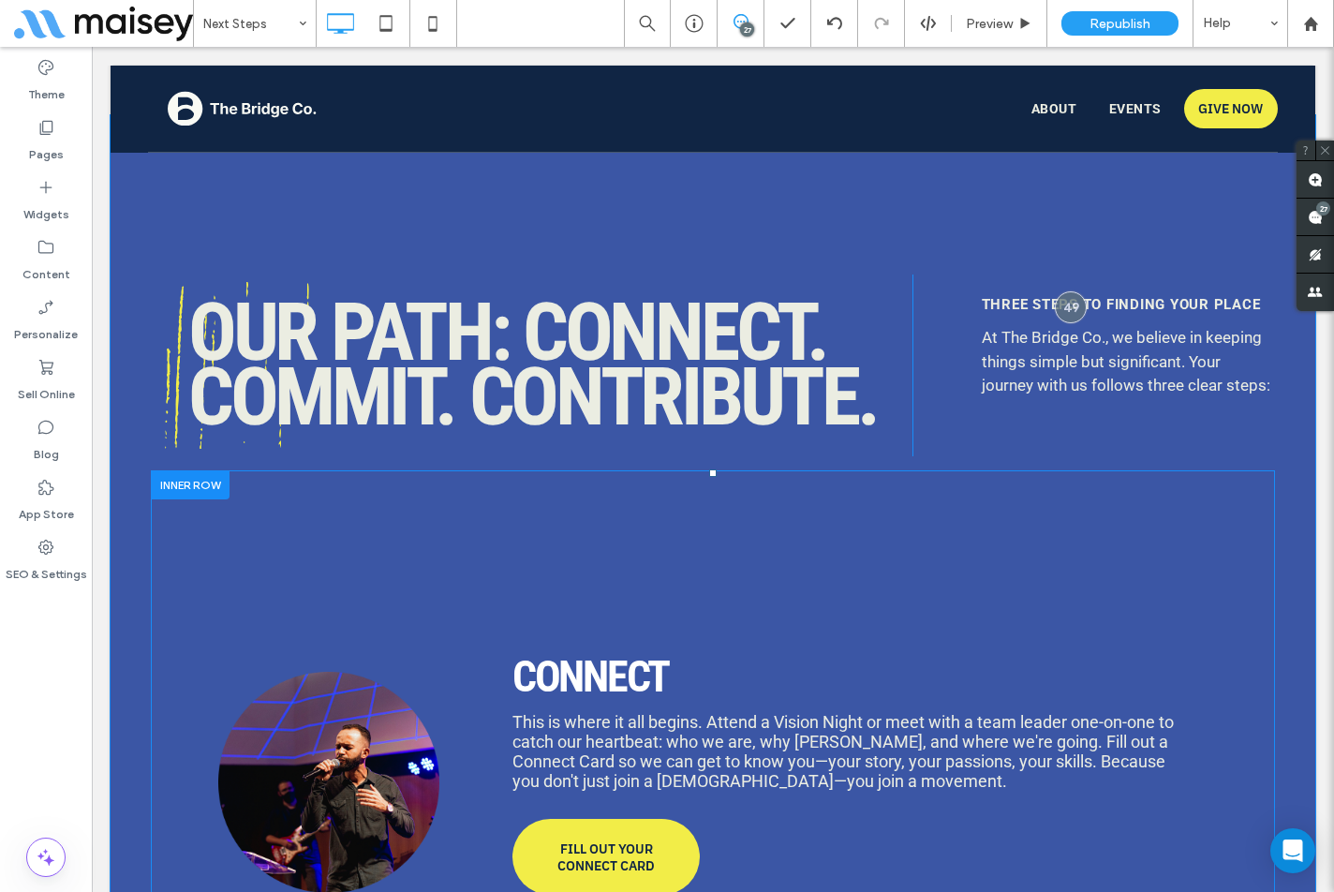
scroll to position [1642, 0]
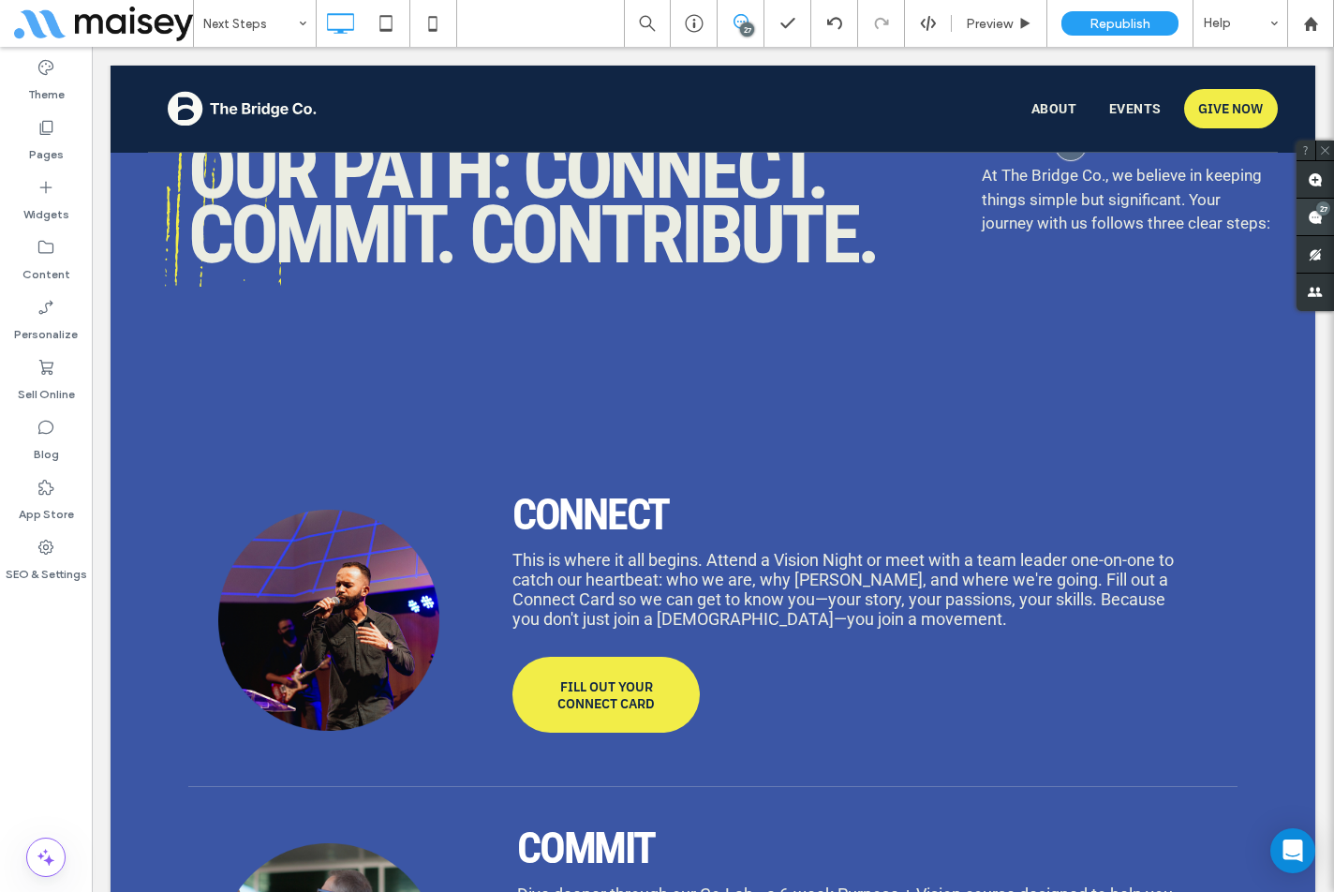
click at [1309, 214] on use at bounding box center [1315, 217] width 15 height 15
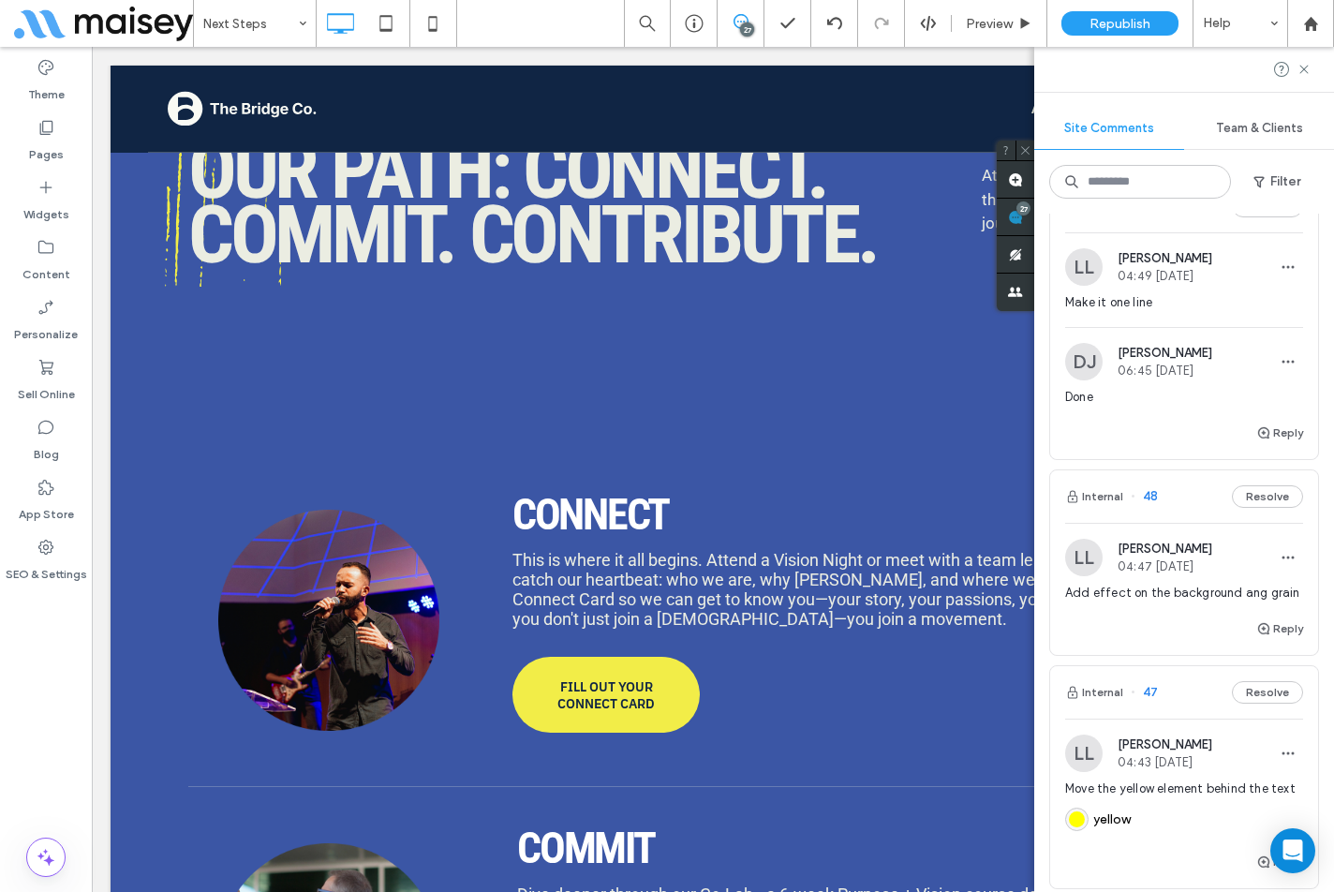
scroll to position [94, 0]
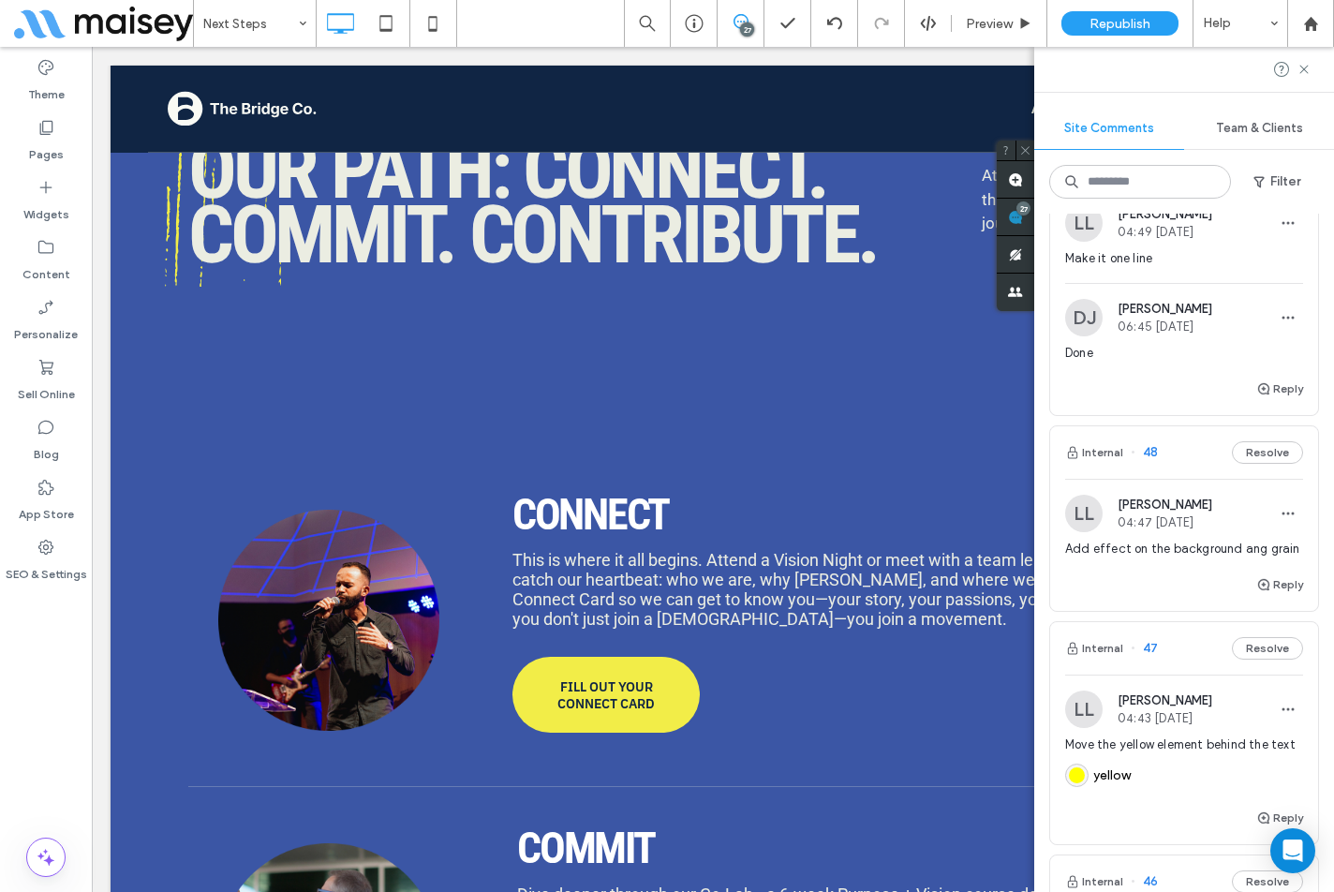
click at [1098, 595] on div "Reply" at bounding box center [1185, 592] width 268 height 37
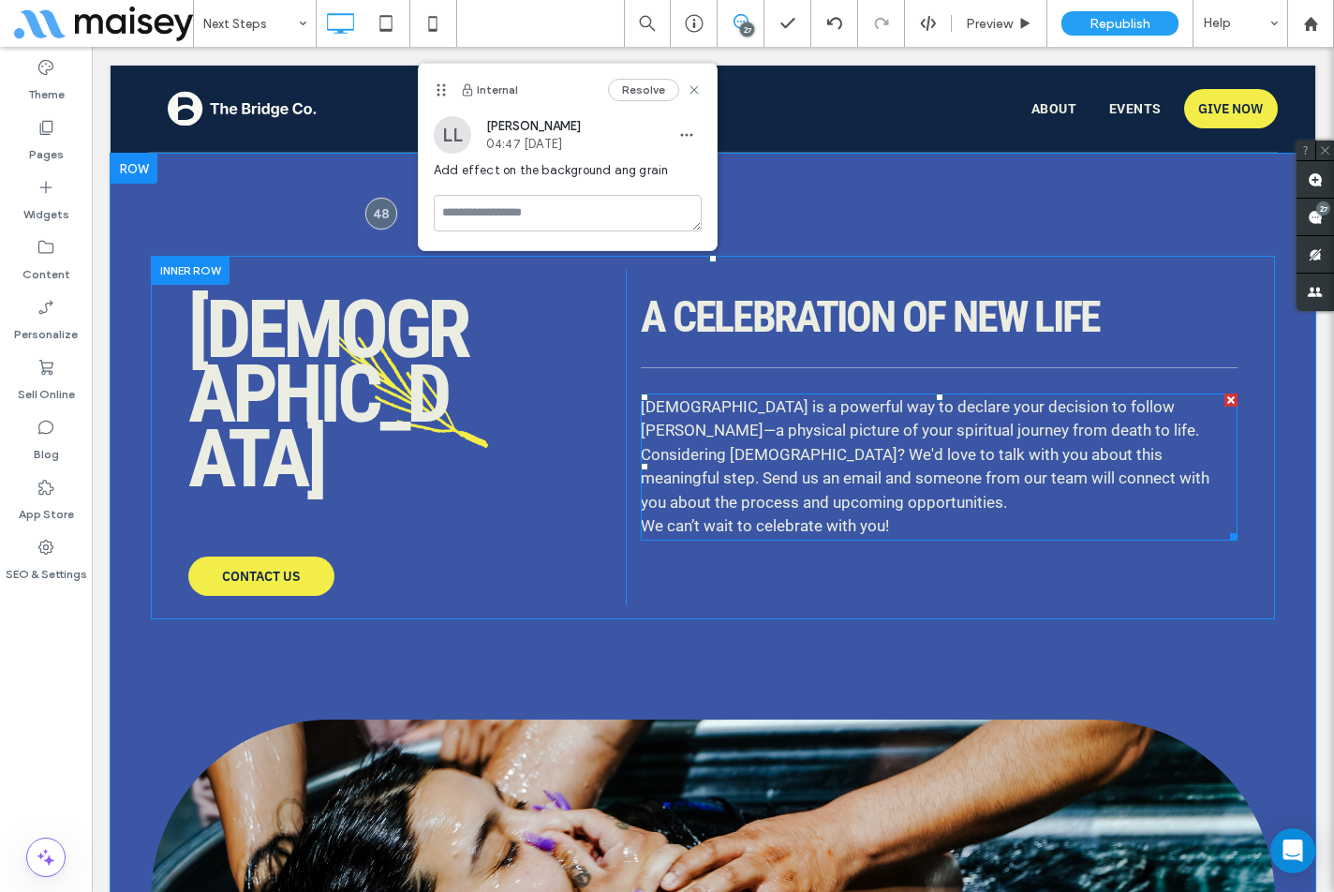
scroll to position [4019, 0]
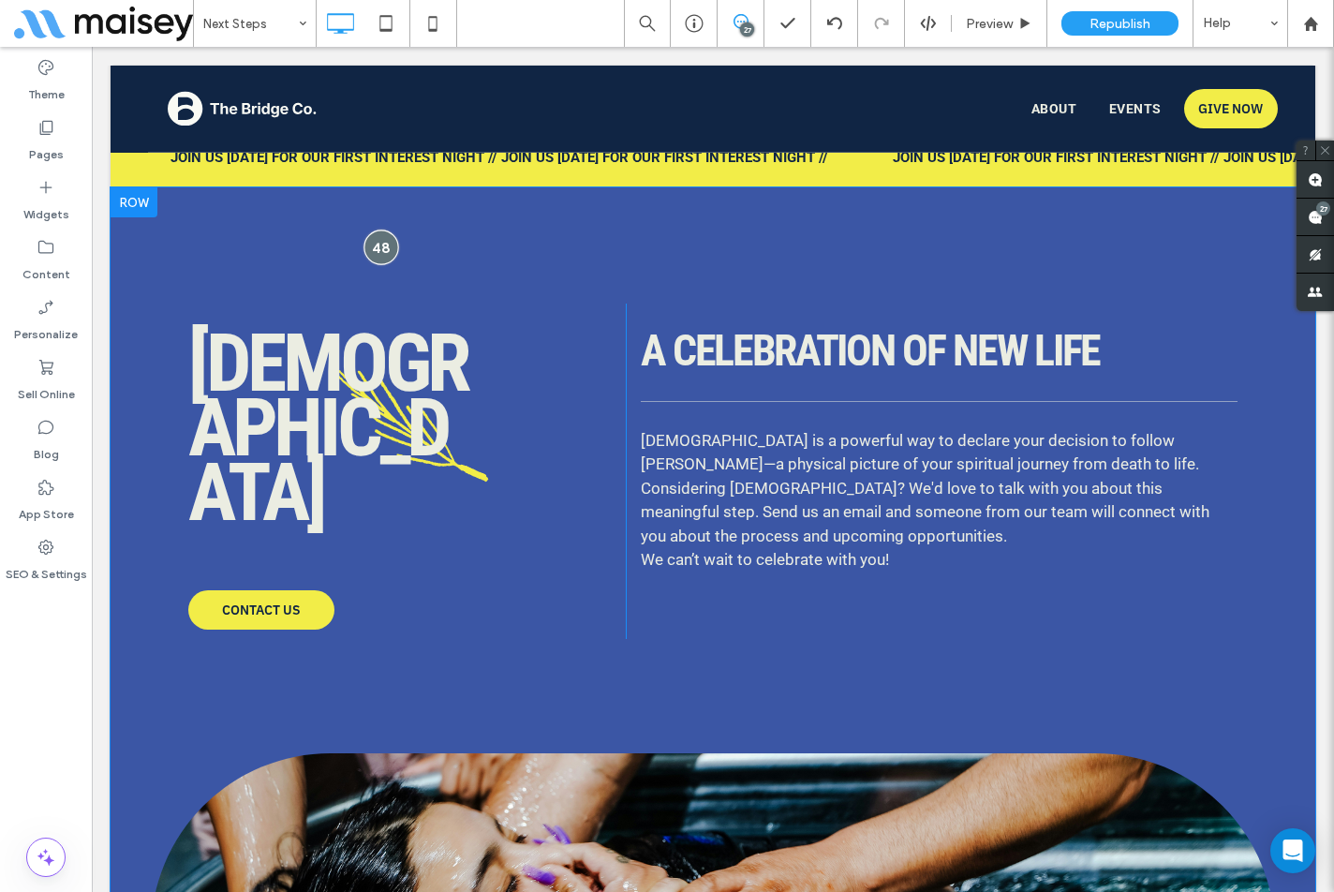
click at [384, 244] on div at bounding box center [381, 247] width 35 height 35
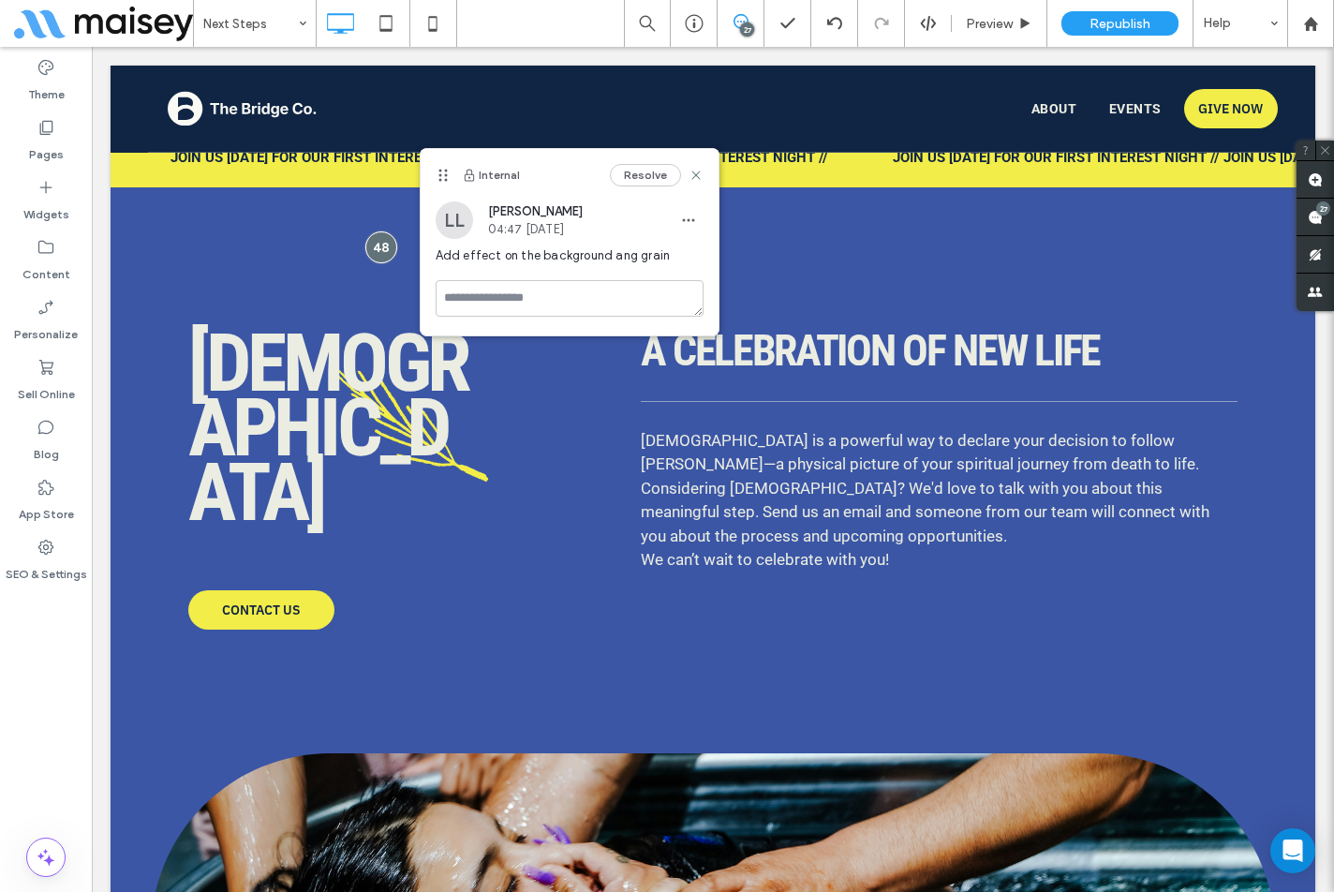
click at [62, 703] on div "Theme Pages Widgets Content Personalize Sell Online Blog App Store SEO & Settin…" at bounding box center [46, 469] width 92 height 845
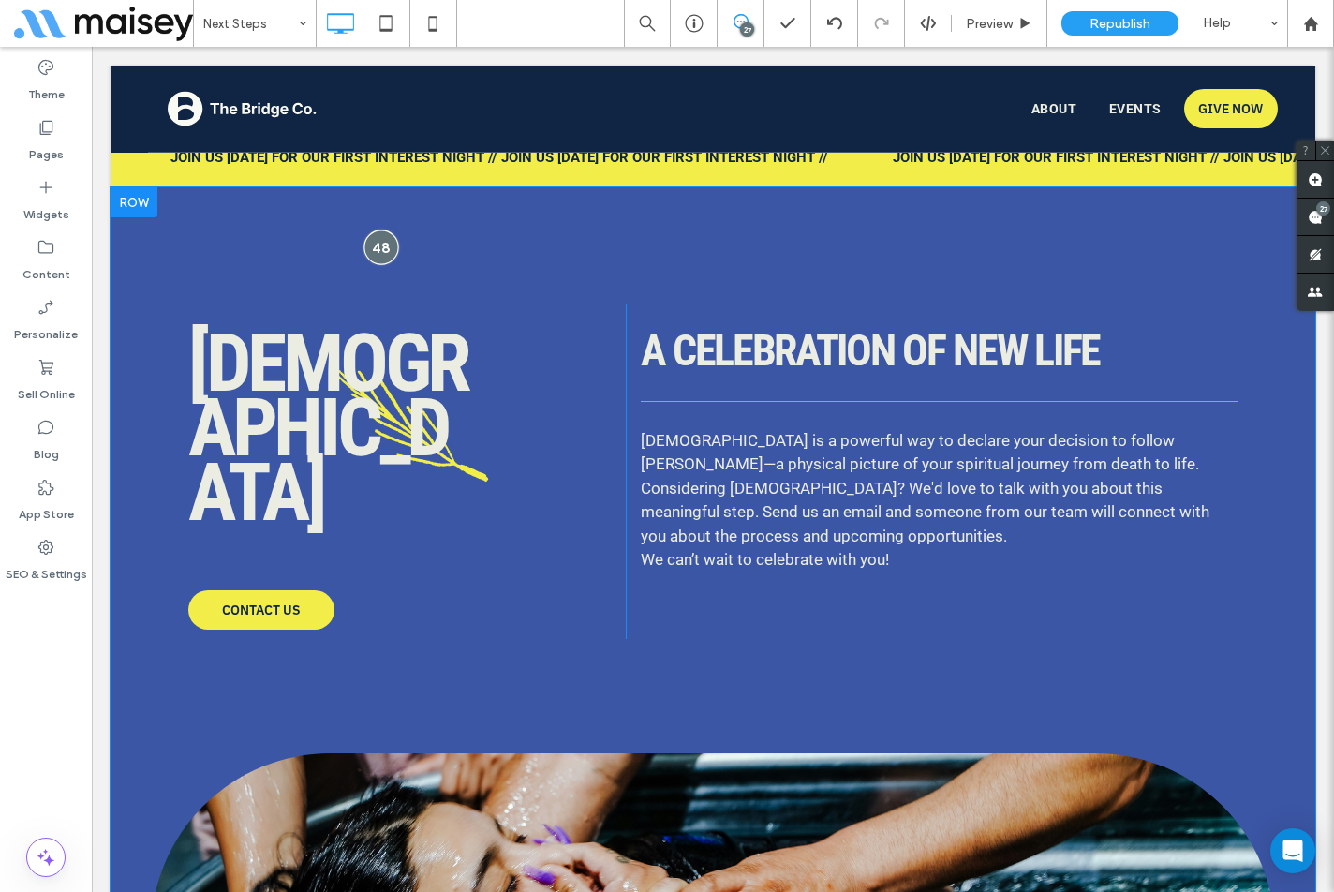
click at [369, 247] on div at bounding box center [381, 247] width 35 height 35
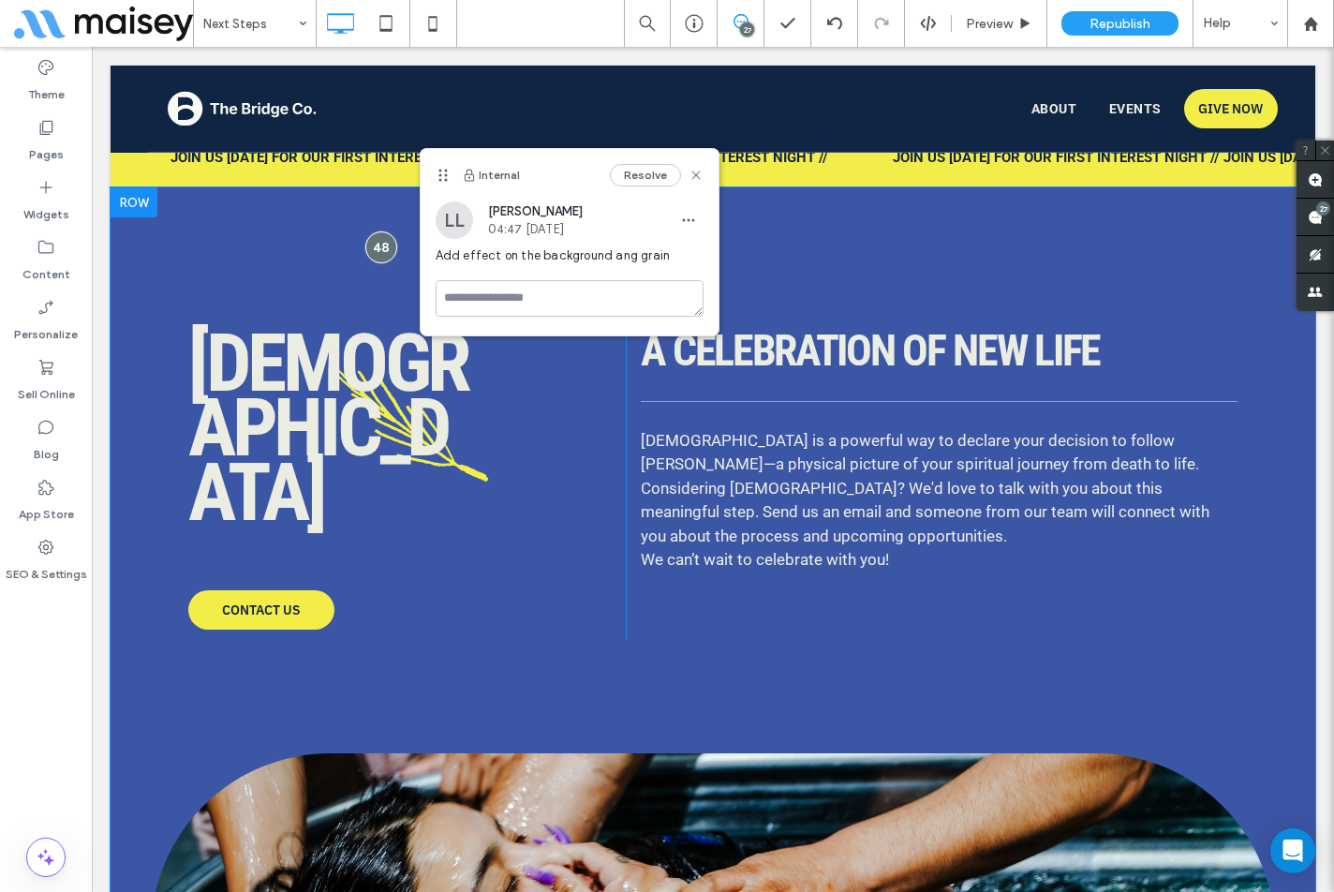
click at [225, 231] on div "[DEMOGRAPHIC_DATA] CONTACT US Click To Paste A CELEBRATION OF NEW LIFE [DEMOGRA…" at bounding box center [713, 707] width 1205 height 1040
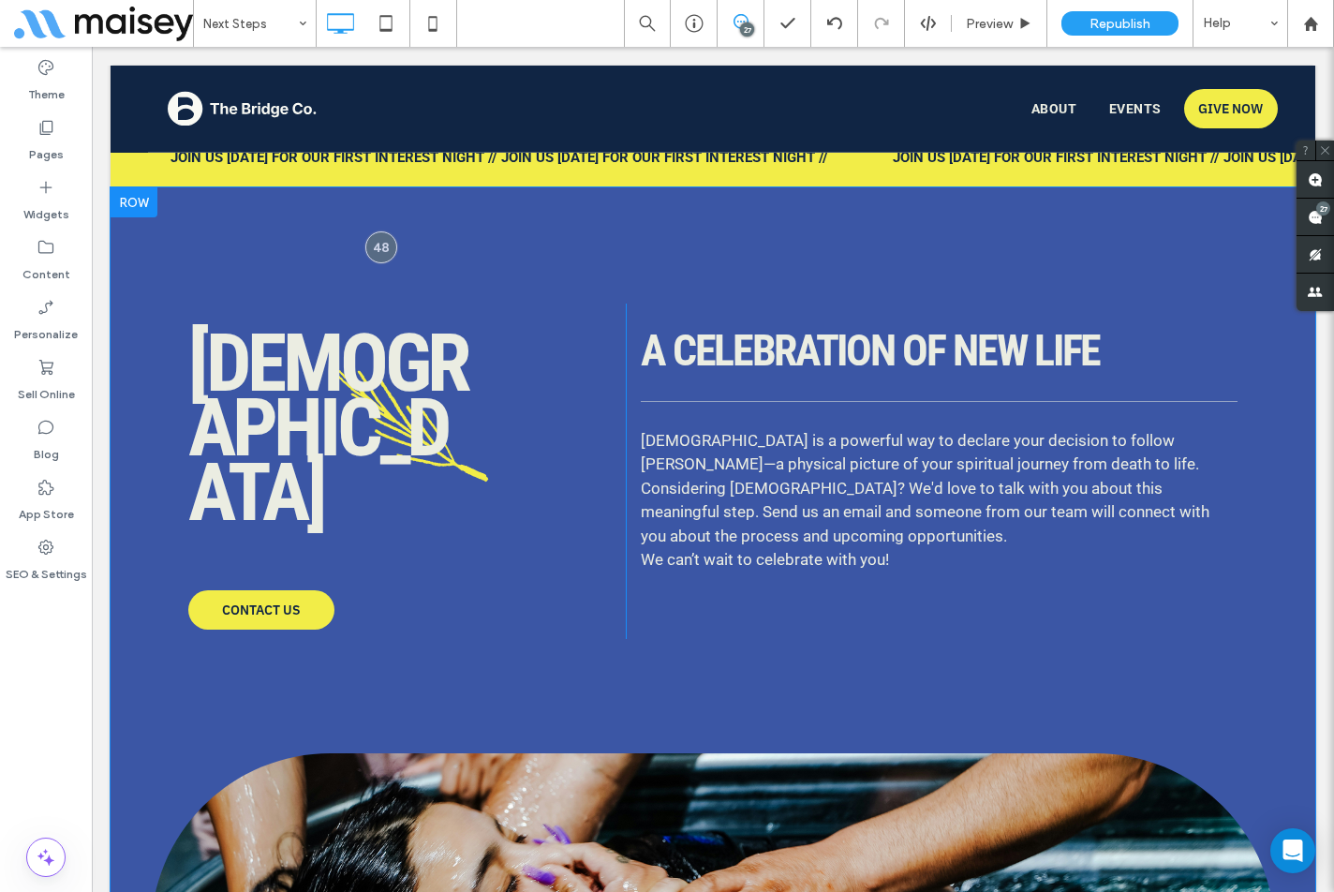
click at [213, 235] on div "[DEMOGRAPHIC_DATA] CONTACT US Click To Paste A CELEBRATION OF NEW LIFE [DEMOGRA…" at bounding box center [713, 707] width 1205 height 1040
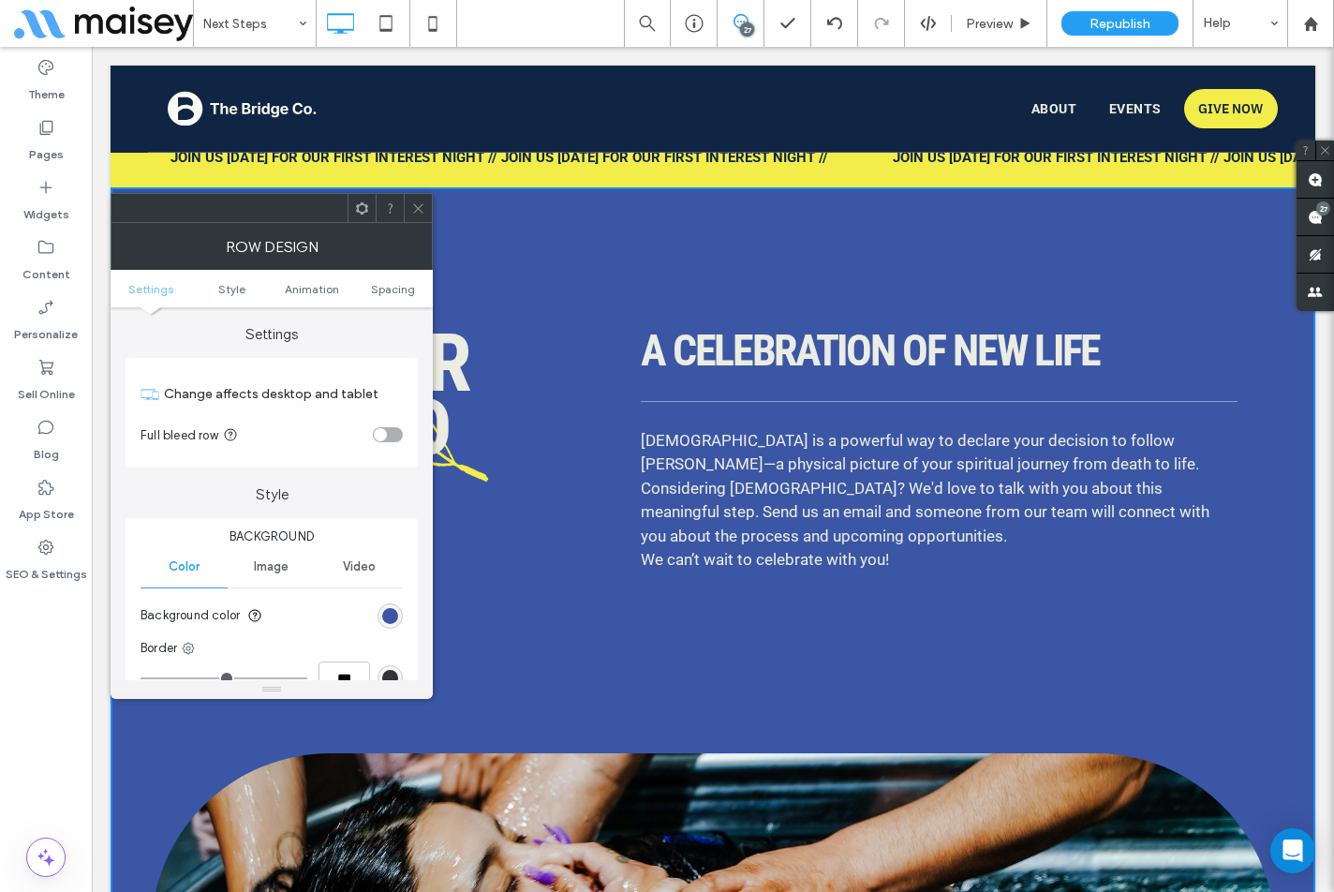
click at [276, 565] on span "Image" at bounding box center [271, 566] width 35 height 15
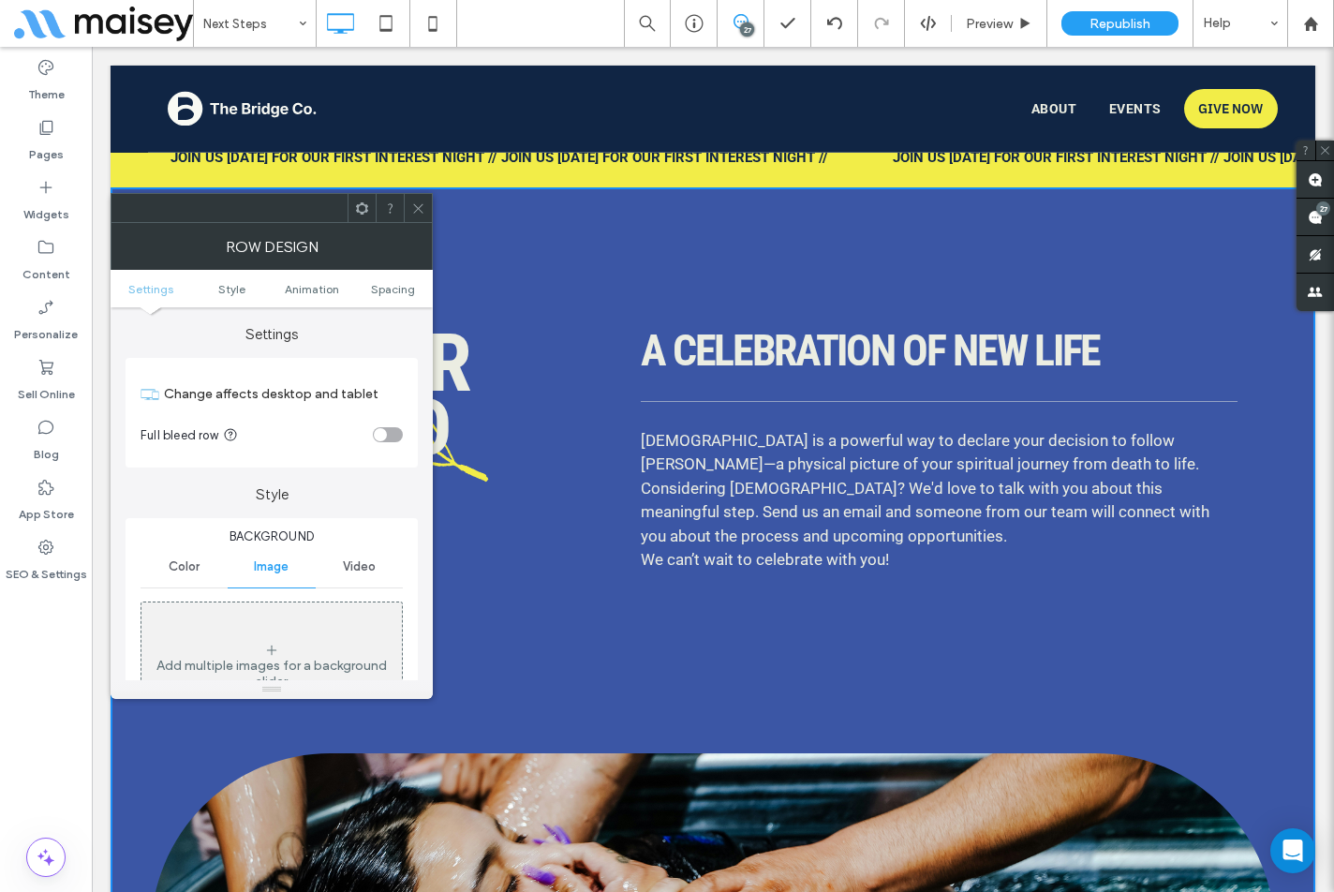
click at [246, 632] on div "Add multiple images for a background slider" at bounding box center [272, 666] width 261 height 124
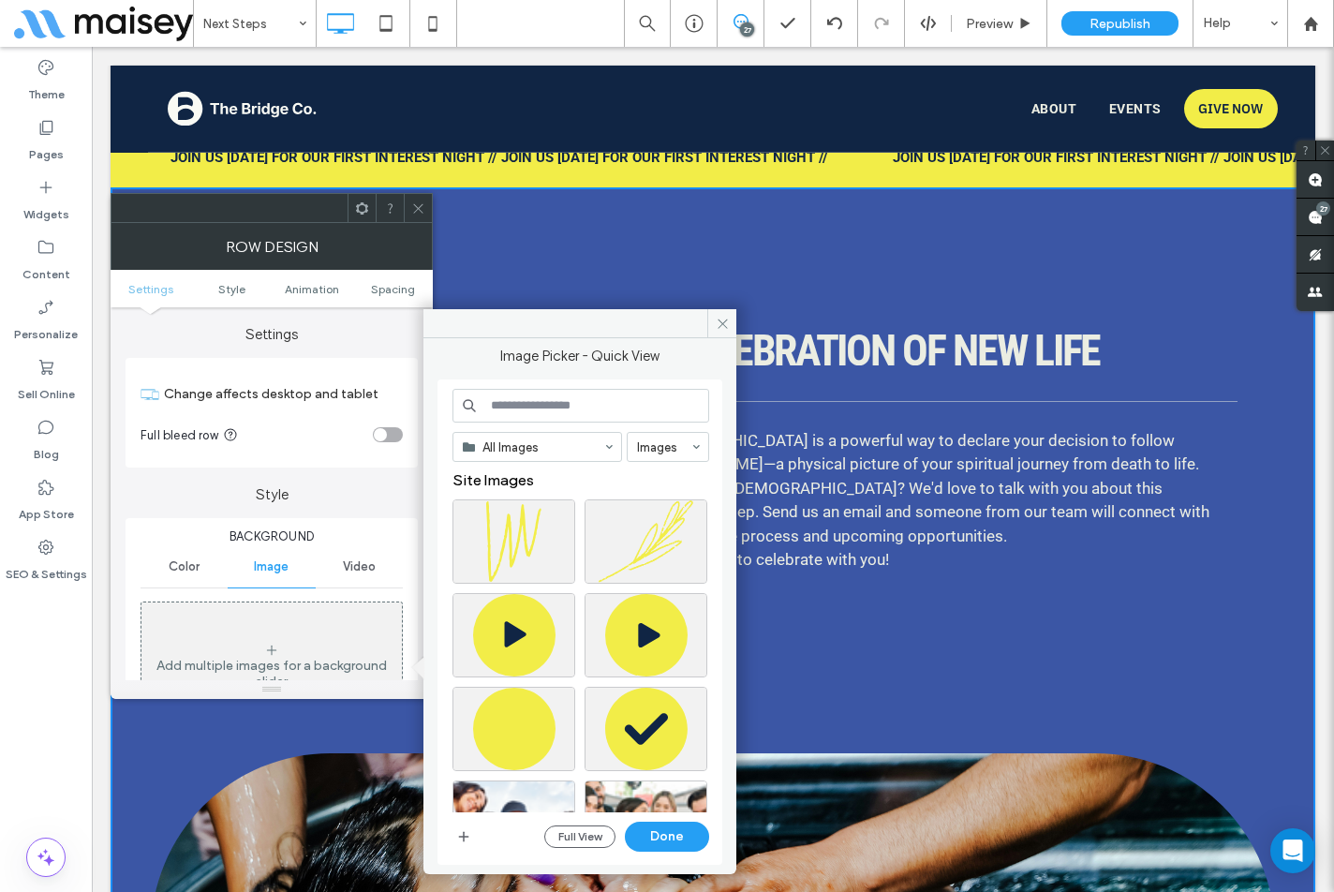
click at [577, 402] on input at bounding box center [581, 406] width 257 height 34
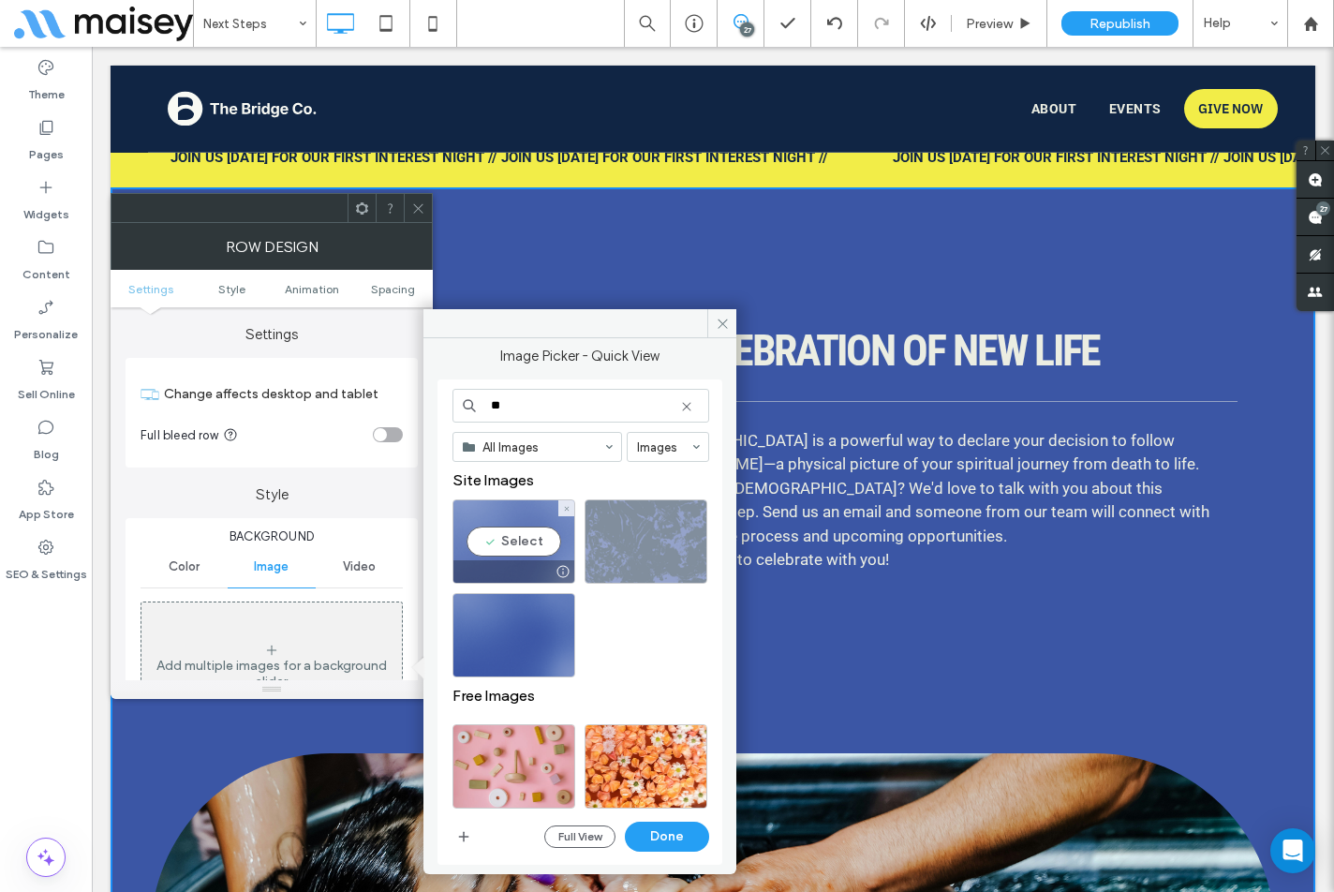
type input "**"
click at [522, 534] on div "Select" at bounding box center [514, 541] width 123 height 84
click at [674, 836] on button "Done" at bounding box center [667, 837] width 84 height 30
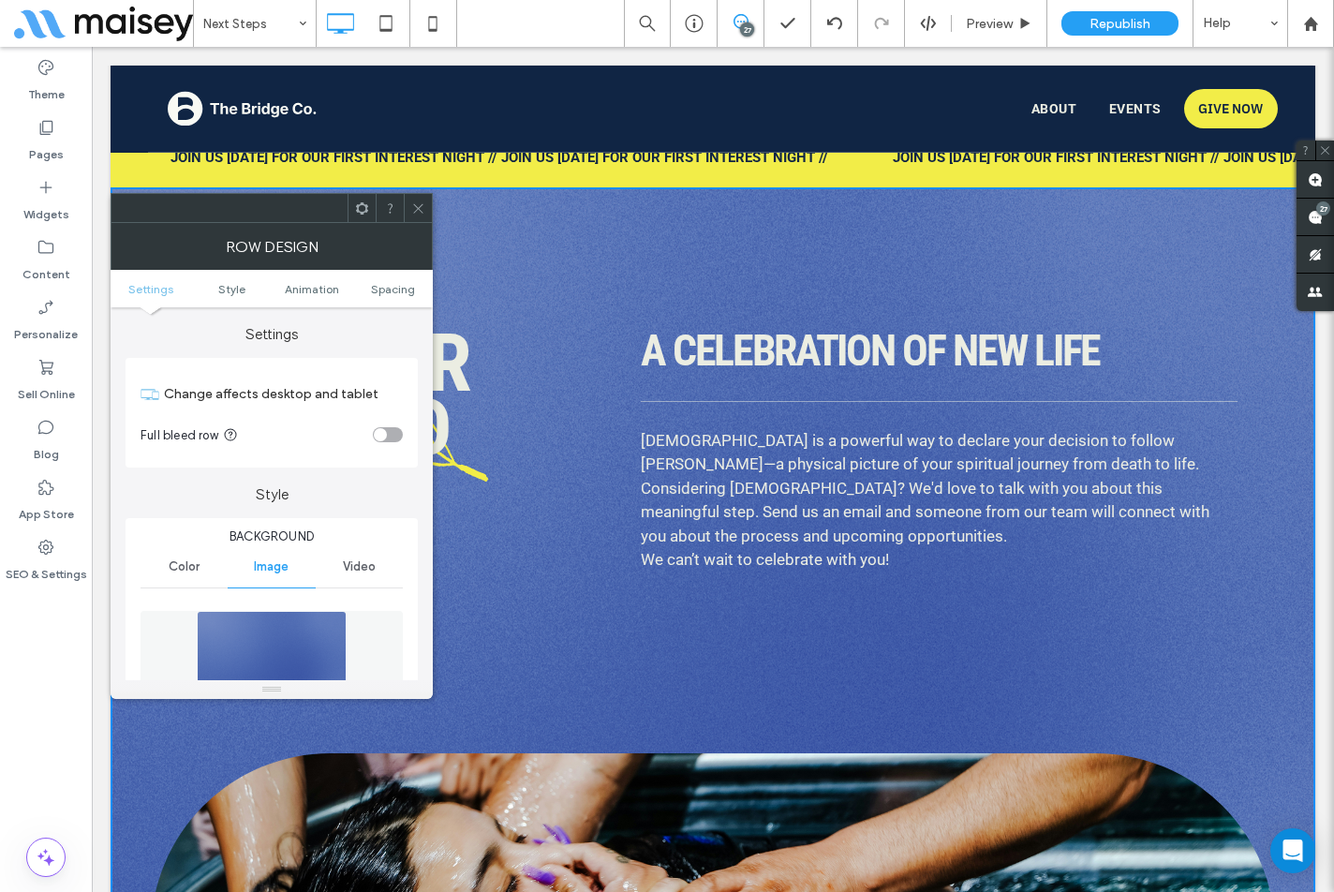
click at [419, 208] on use at bounding box center [417, 207] width 9 height 9
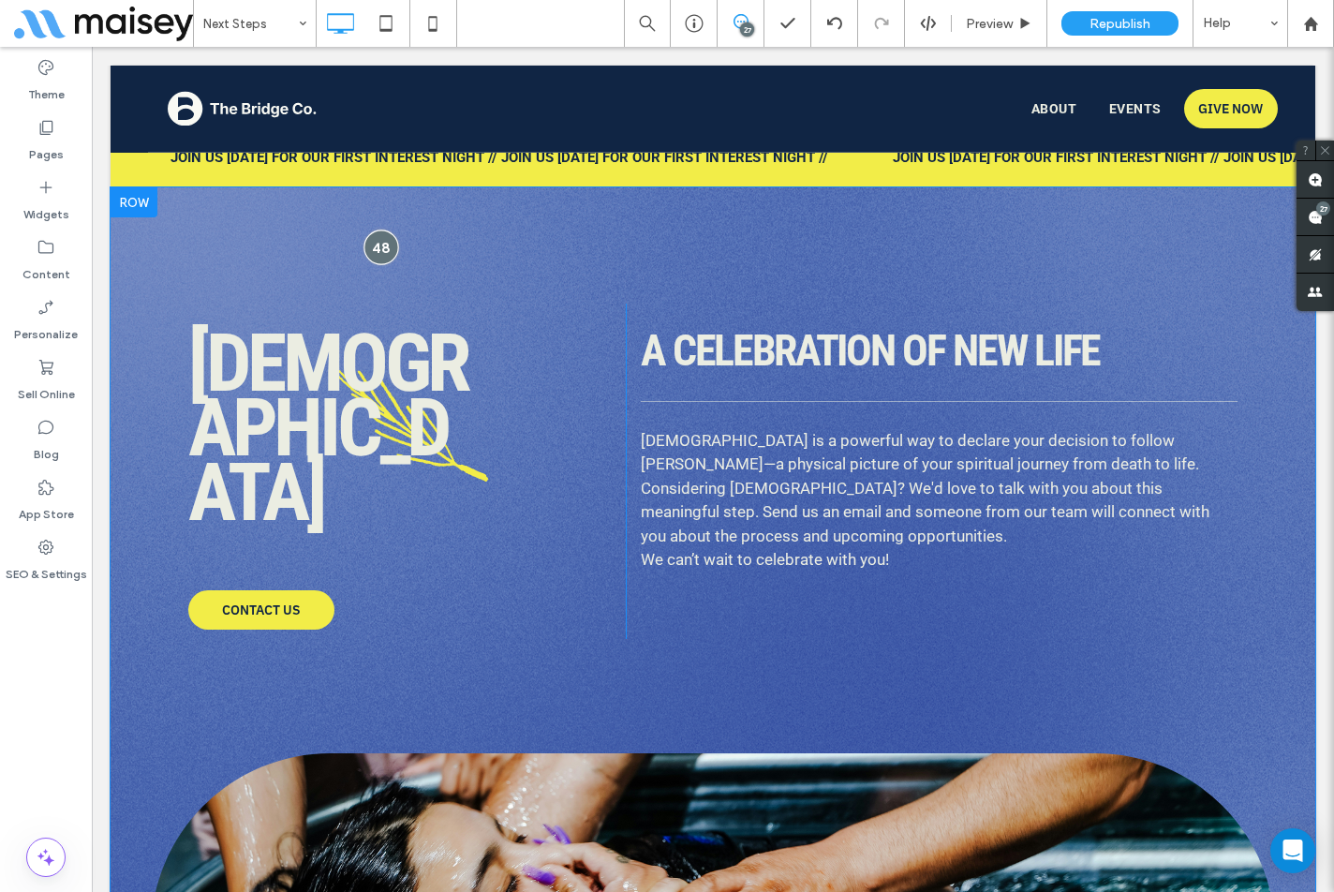
click at [374, 242] on div at bounding box center [381, 247] width 35 height 35
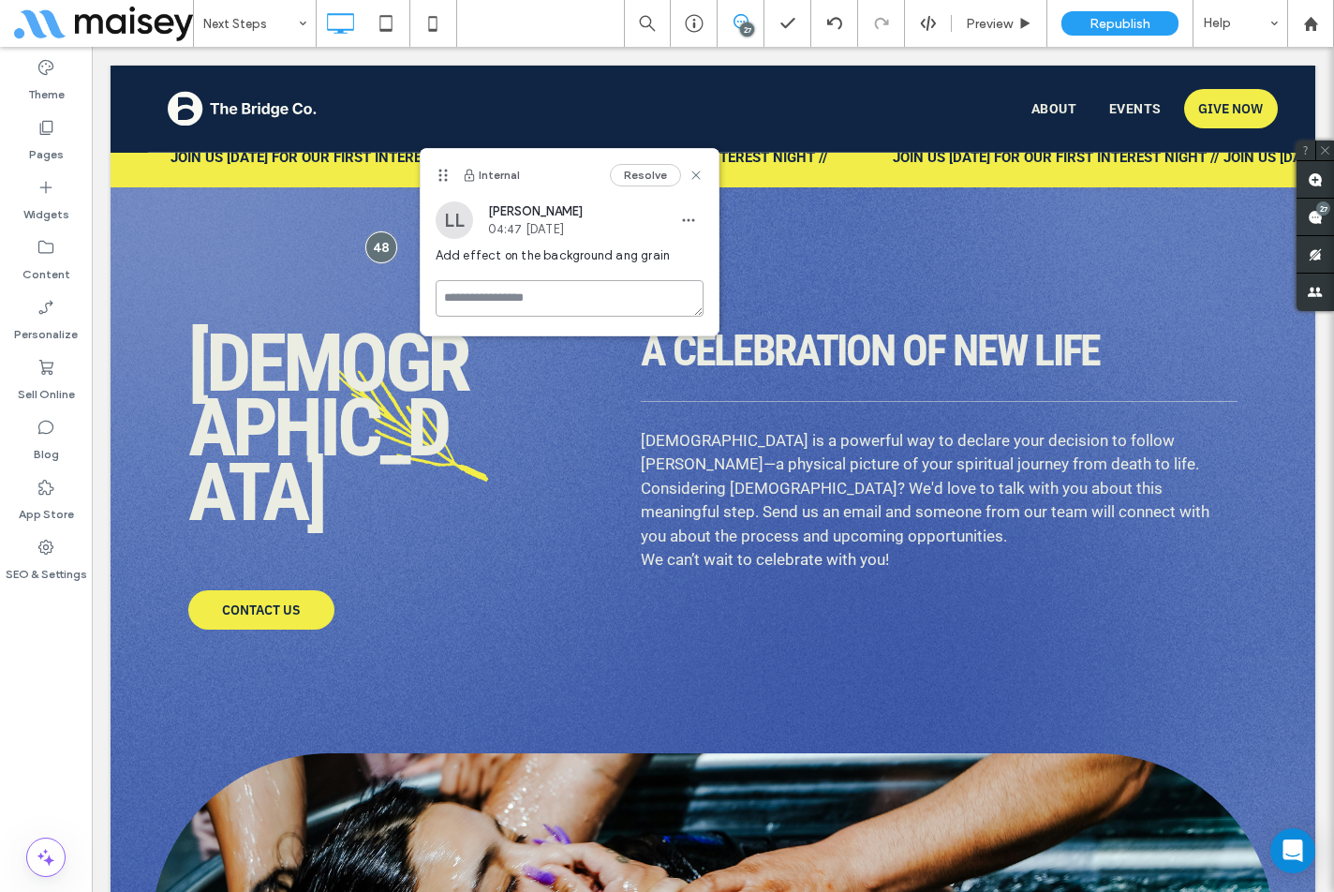
click at [474, 309] on textarea at bounding box center [570, 298] width 268 height 37
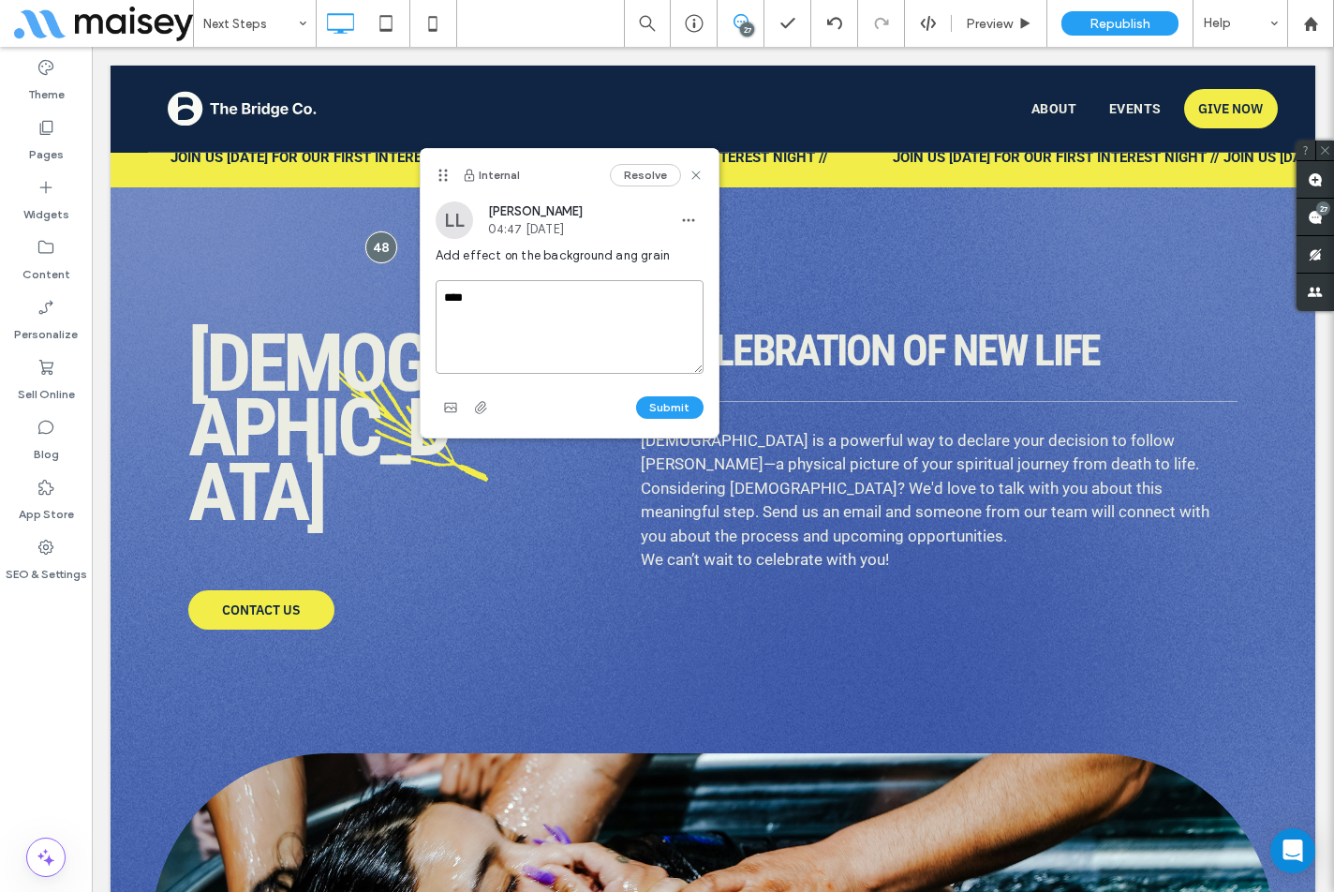
type textarea "****"
click at [680, 402] on button "Submit" at bounding box center [669, 407] width 67 height 22
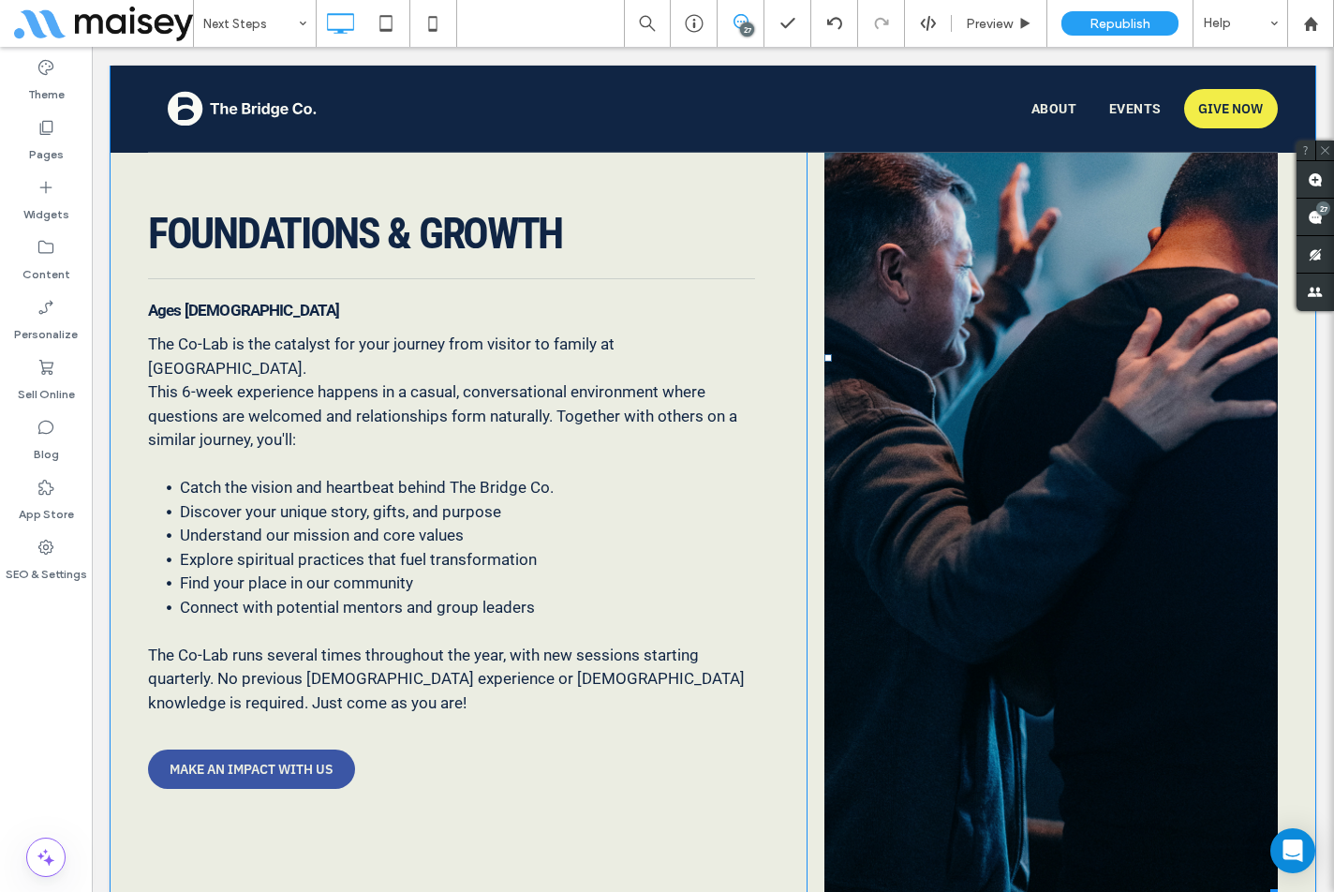
scroll to position [5706, 0]
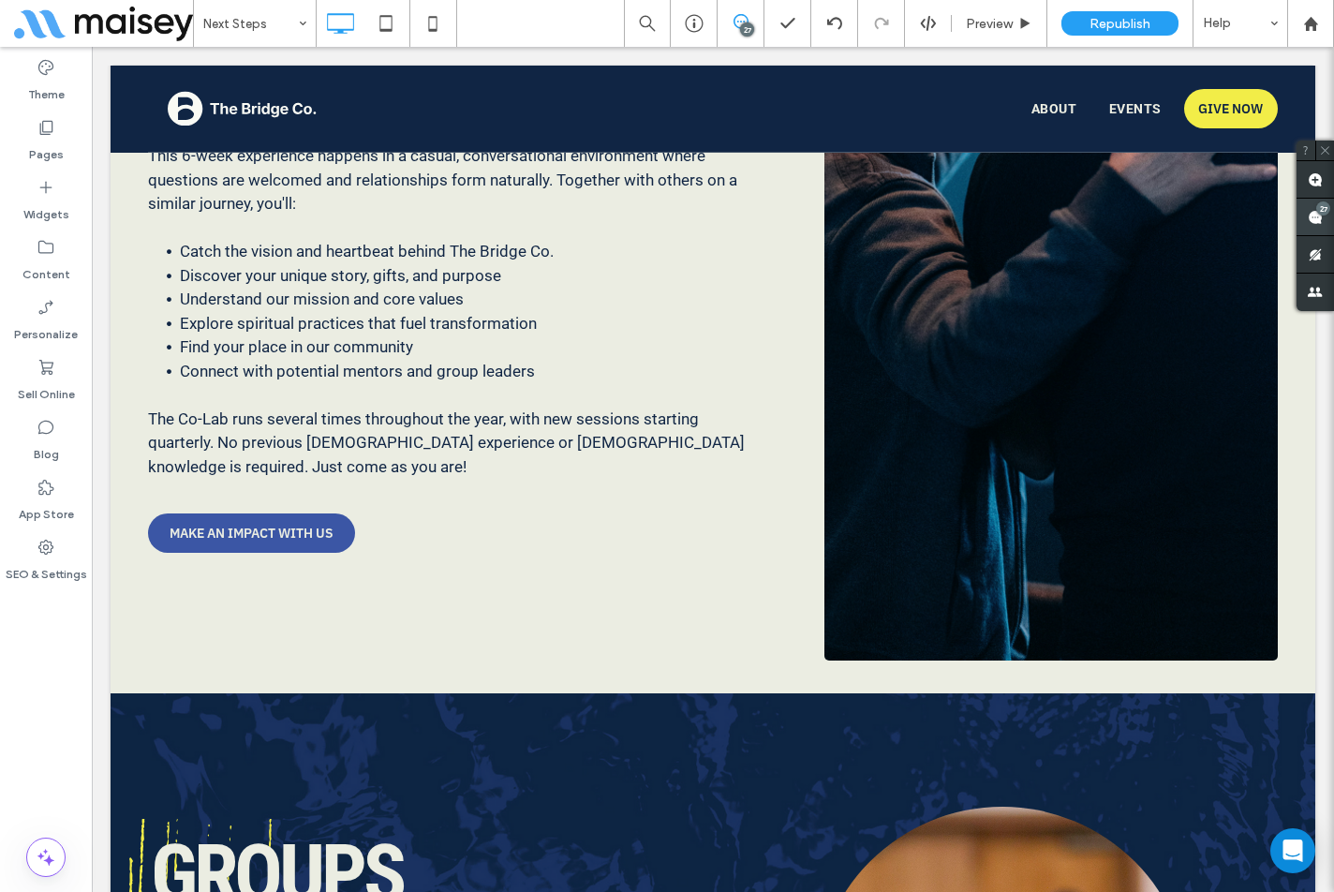
click at [1312, 208] on span at bounding box center [1315, 217] width 37 height 37
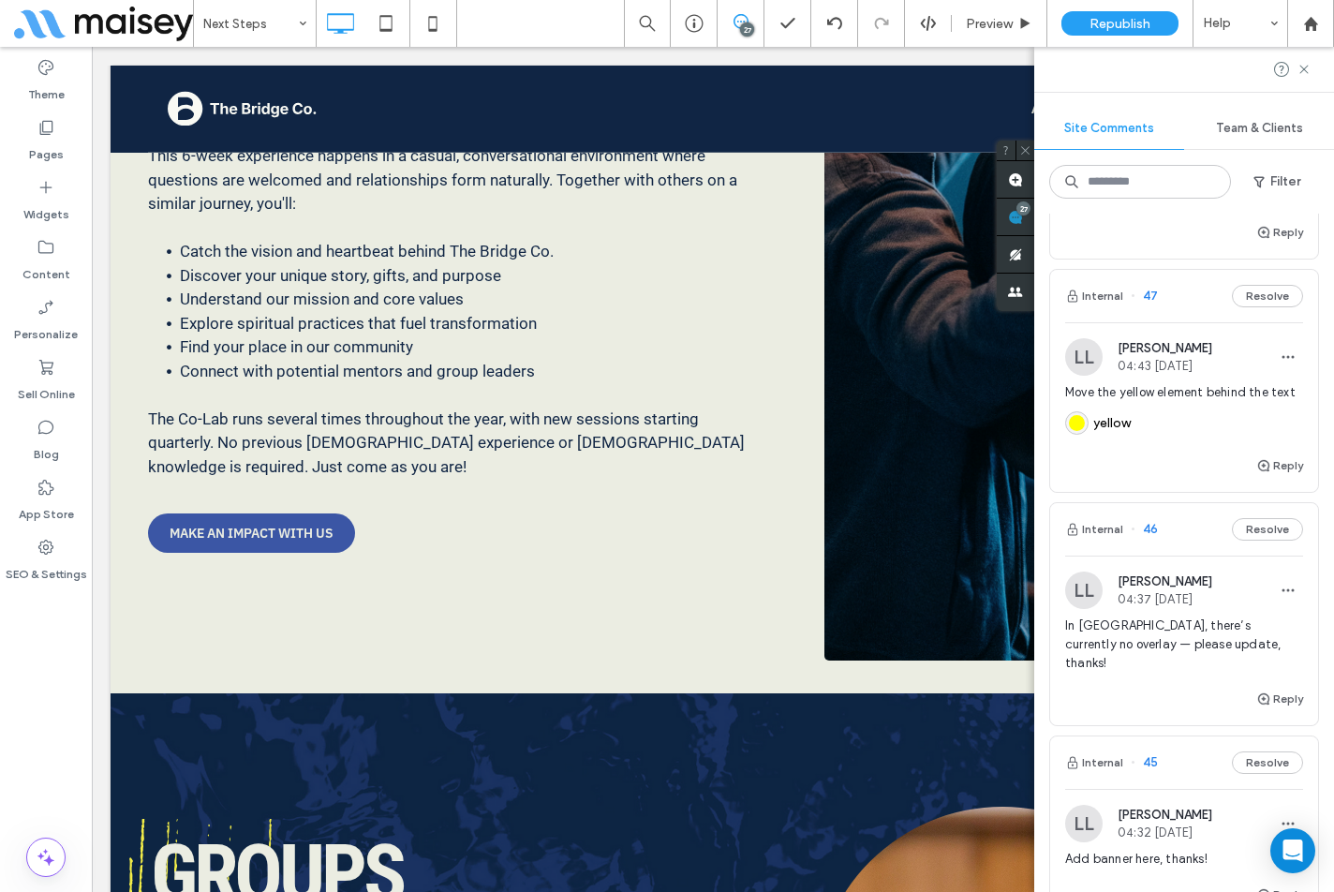
scroll to position [562, 0]
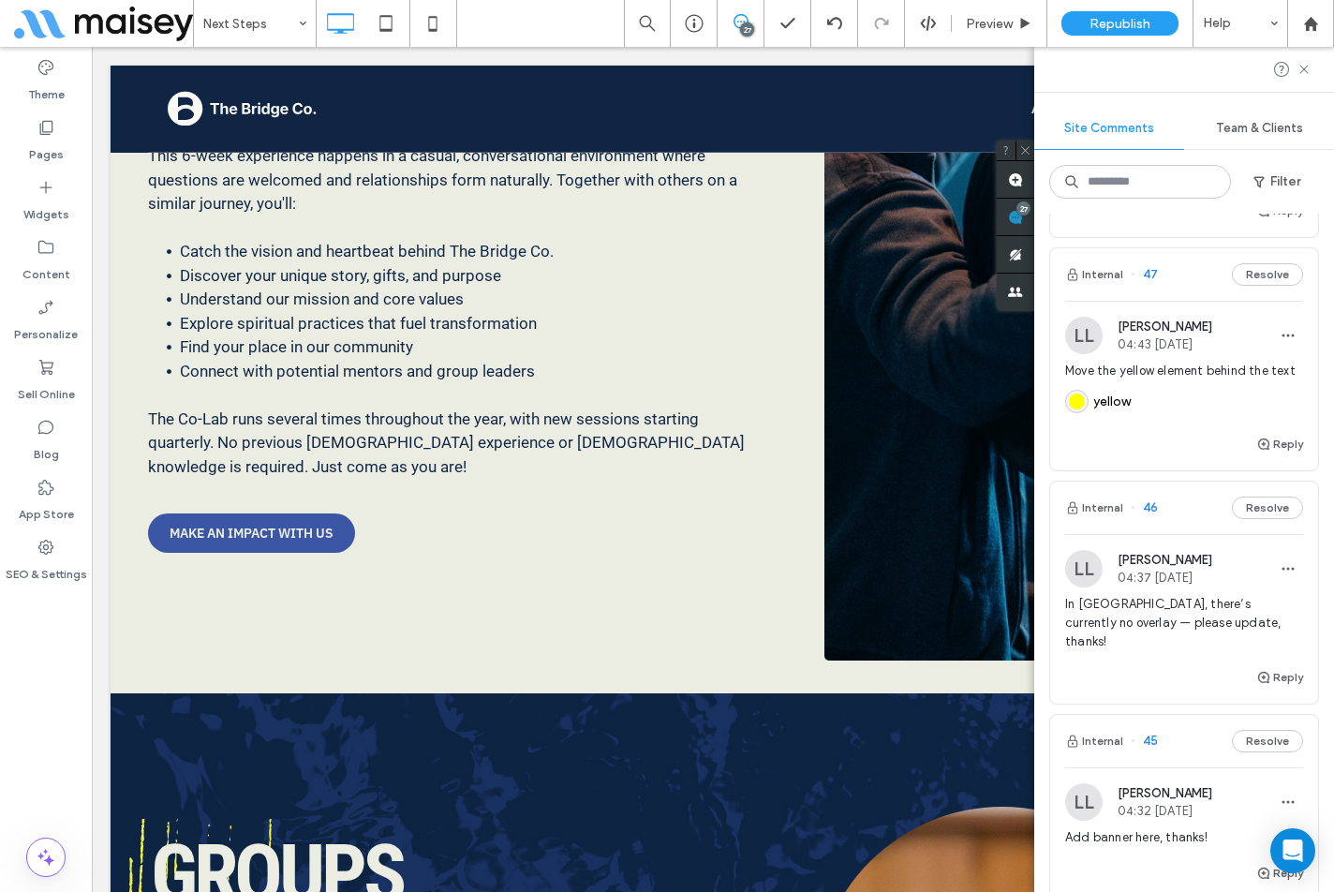
click at [1099, 470] on div "Reply" at bounding box center [1185, 451] width 268 height 37
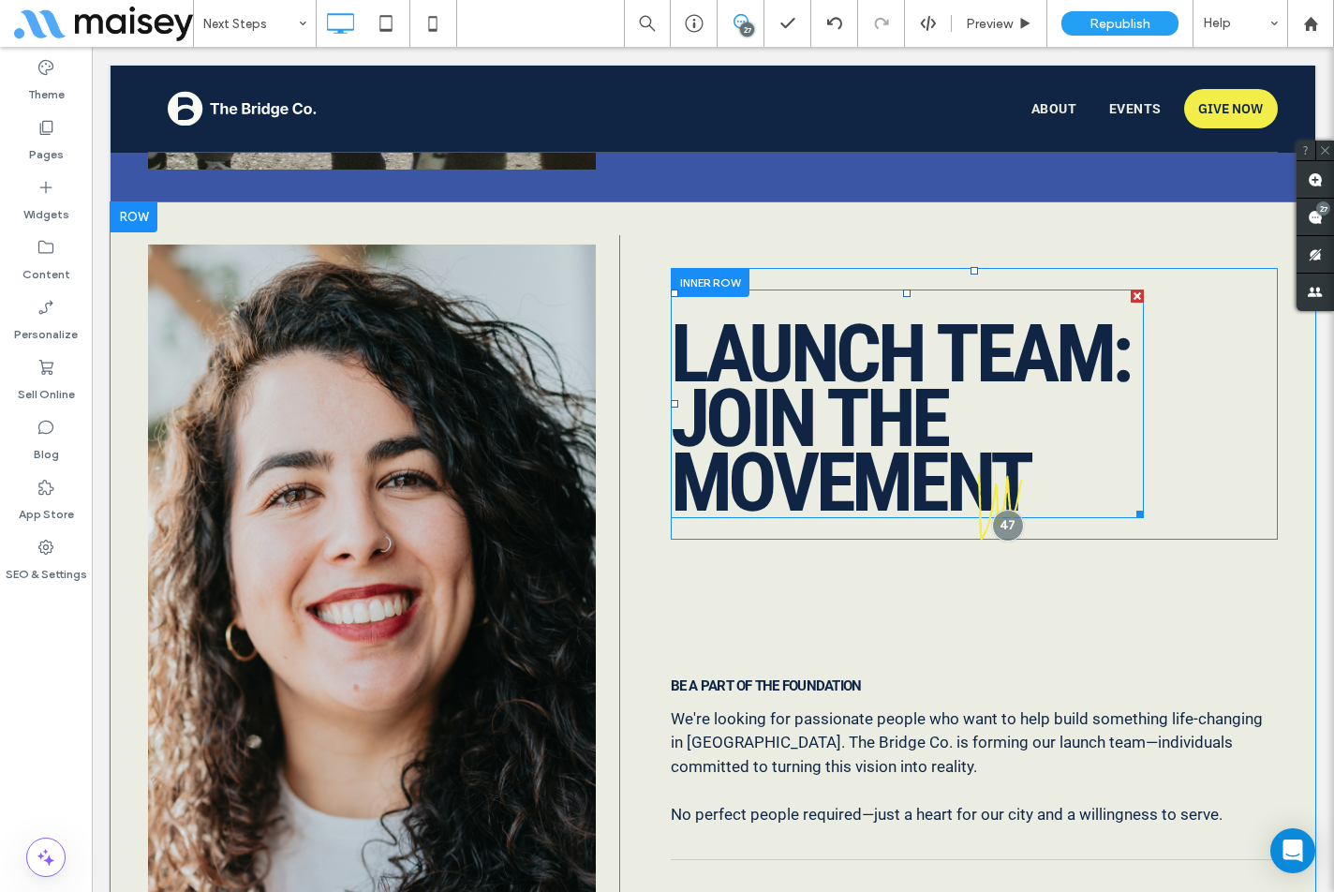
scroll to position [8337, 0]
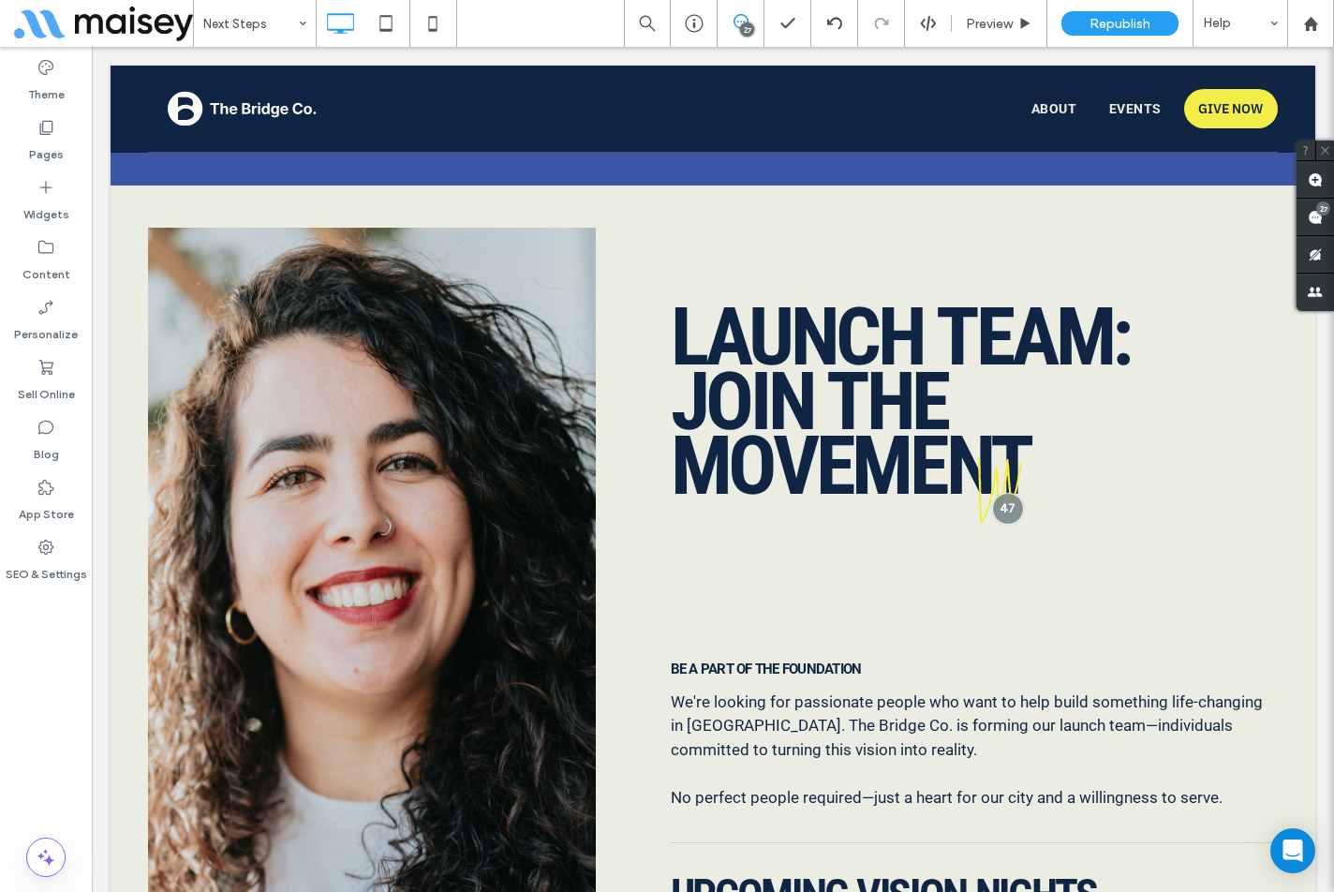
click at [35, 679] on div "Theme Pages Widgets Content Personalize Sell Online Blog App Store SEO & Settin…" at bounding box center [46, 469] width 92 height 845
click at [50, 686] on div "Theme Pages Widgets Content Personalize Sell Online Blog App Store SEO & Settin…" at bounding box center [46, 469] width 92 height 845
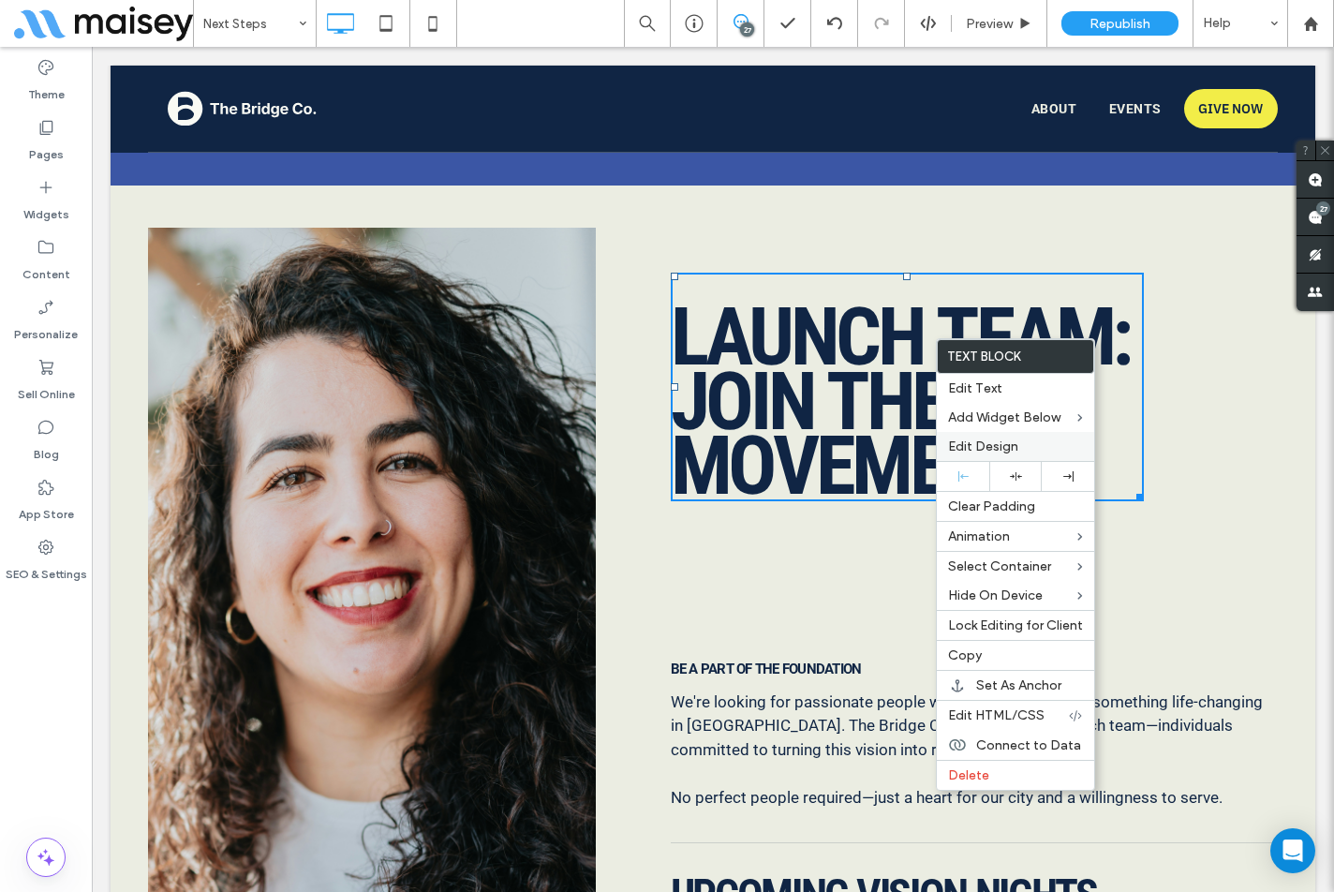
click at [991, 440] on span "Edit Design" at bounding box center [983, 447] width 70 height 16
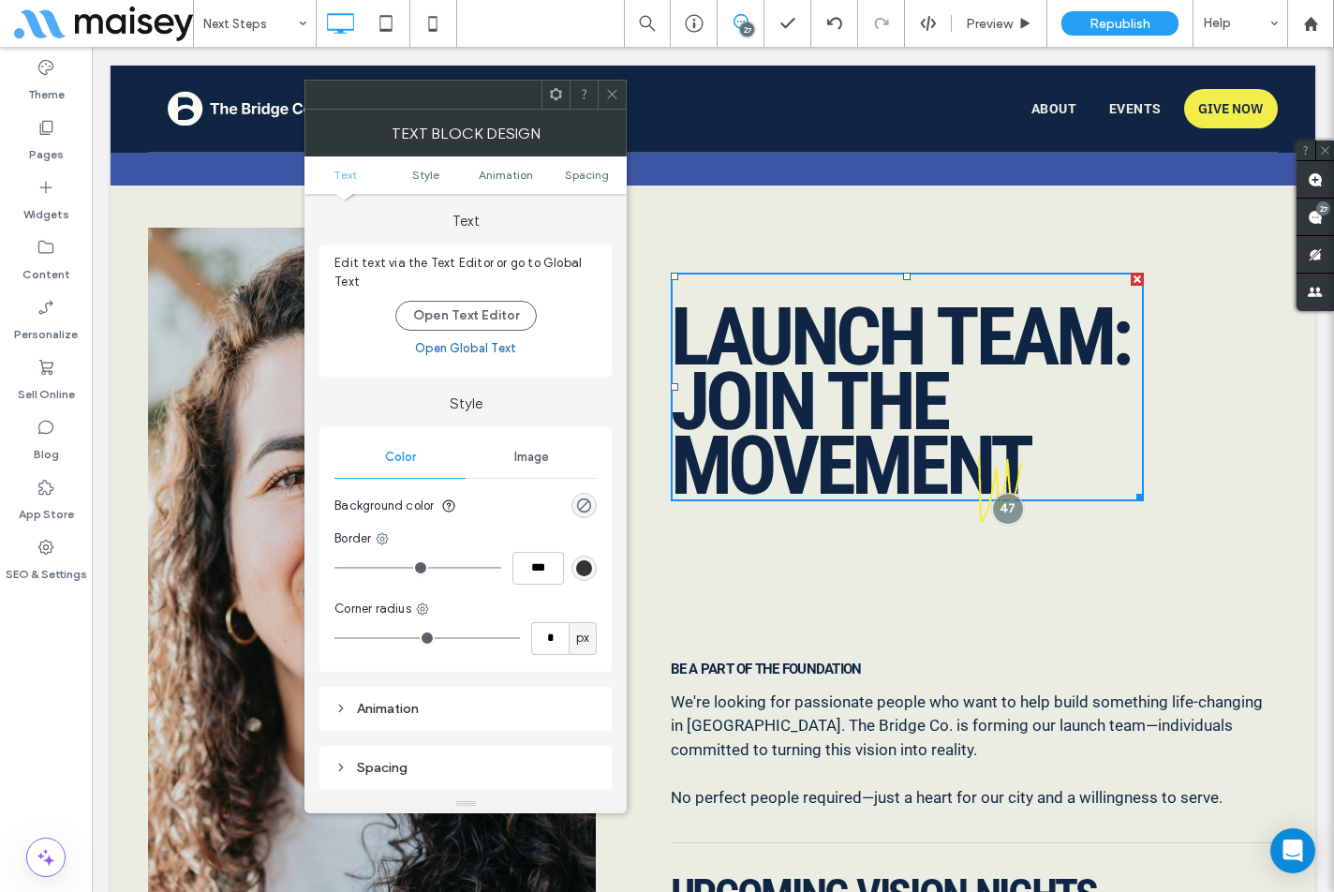
click at [525, 451] on span "Image" at bounding box center [531, 457] width 35 height 15
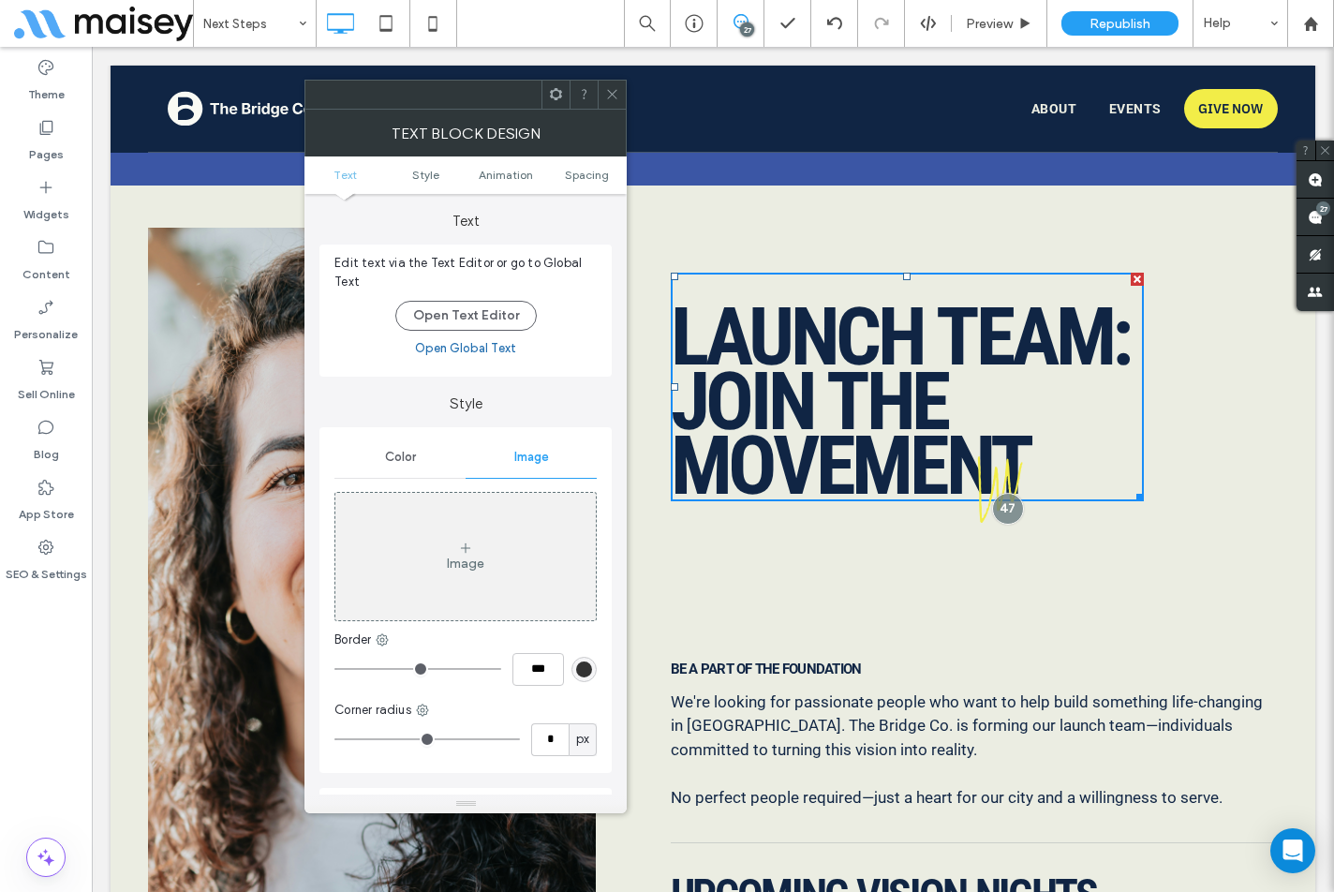
click at [619, 95] on icon at bounding box center [612, 94] width 14 height 14
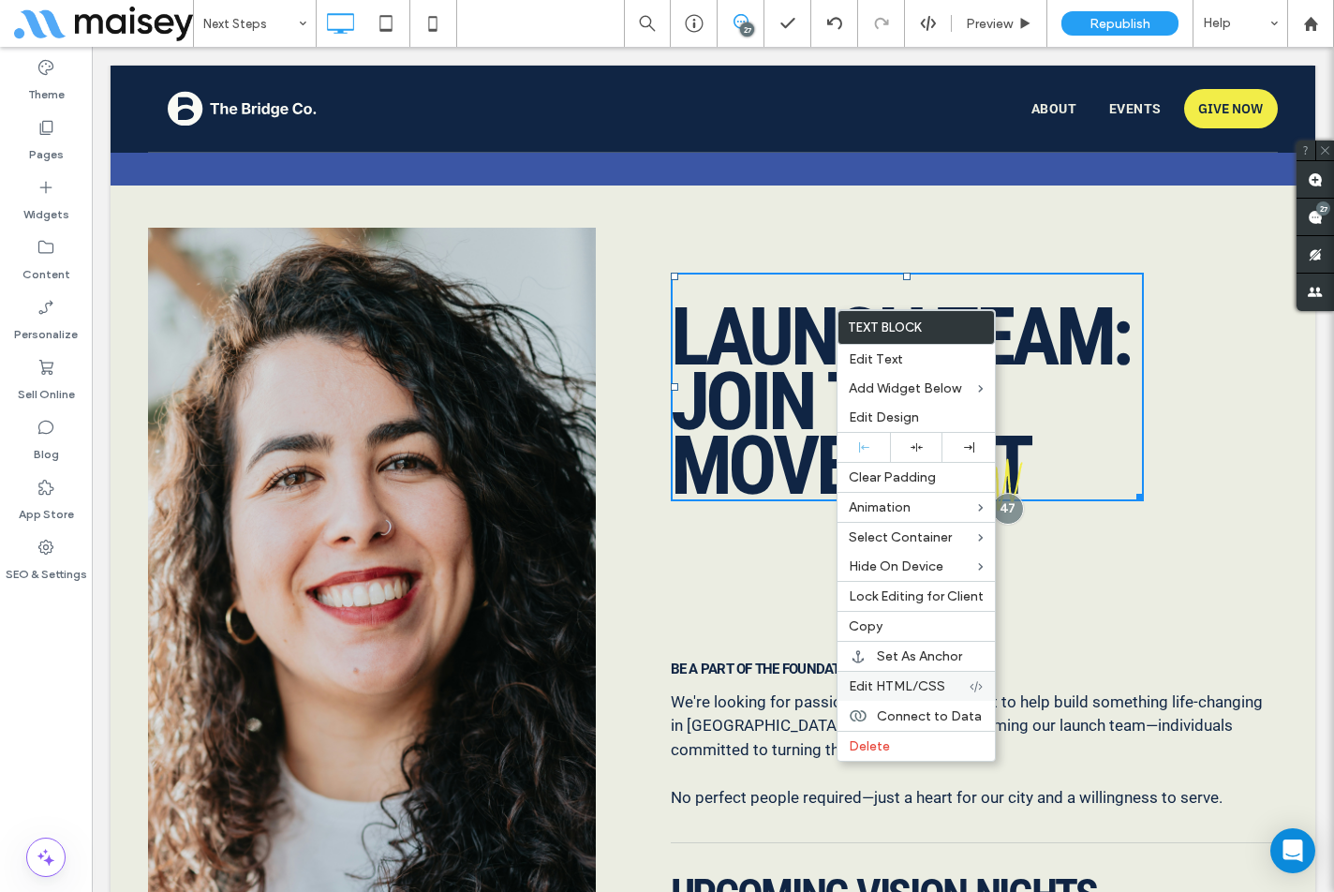
click at [924, 680] on span "Edit HTML/CSS" at bounding box center [897, 686] width 97 height 16
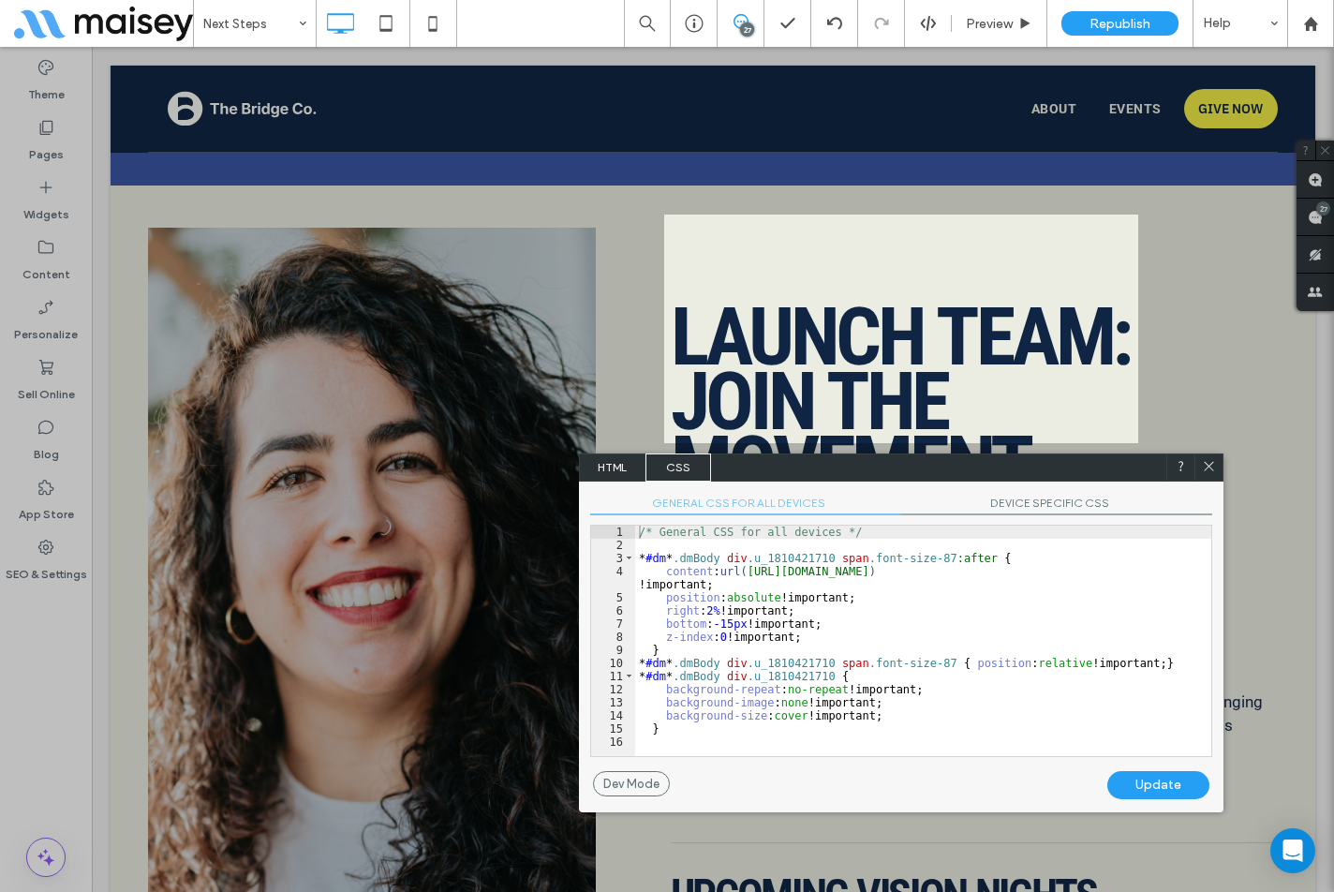
click at [733, 500] on span "GENERAL CSS FOR ALL DEVICES" at bounding box center [745, 506] width 311 height 20
click at [925, 609] on div "/* General CSS for all devices */ * #dm * .dmBody div .u_1810421710 span .font-…" at bounding box center [923, 654] width 576 height 257
click at [955, 556] on div "/* General CSS for all devices */ * #dm * .dmBody div .u_1810421710 span .font-…" at bounding box center [923, 654] width 576 height 257
type textarea "**"
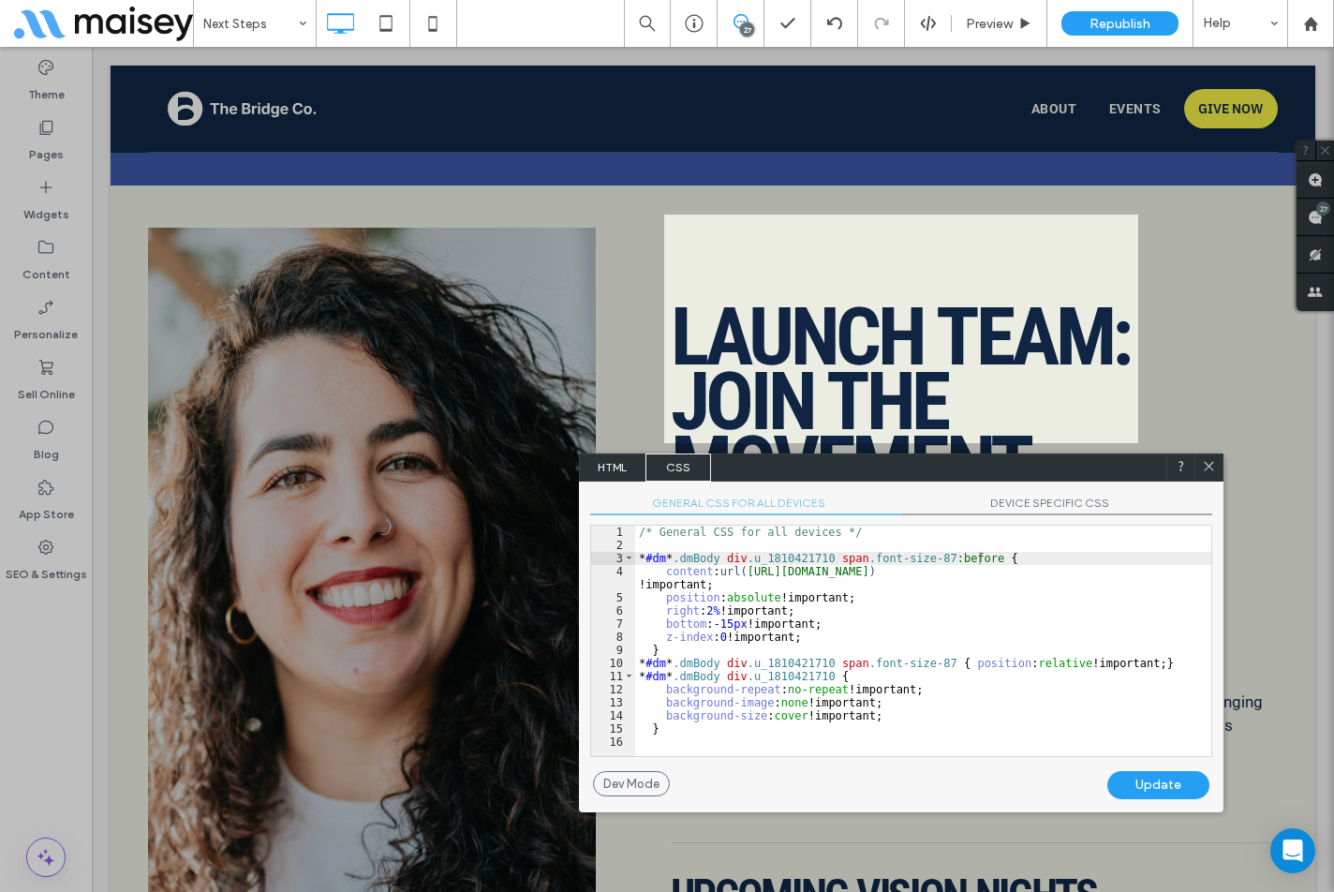
click at [1171, 793] on div "Update" at bounding box center [1159, 785] width 102 height 28
click at [983, 616] on div "/* General CSS for all devices */ * #dm * .dmBody div .u_1810421710 span .font-…" at bounding box center [923, 654] width 576 height 257
click at [1206, 463] on use at bounding box center [1208, 465] width 9 height 9
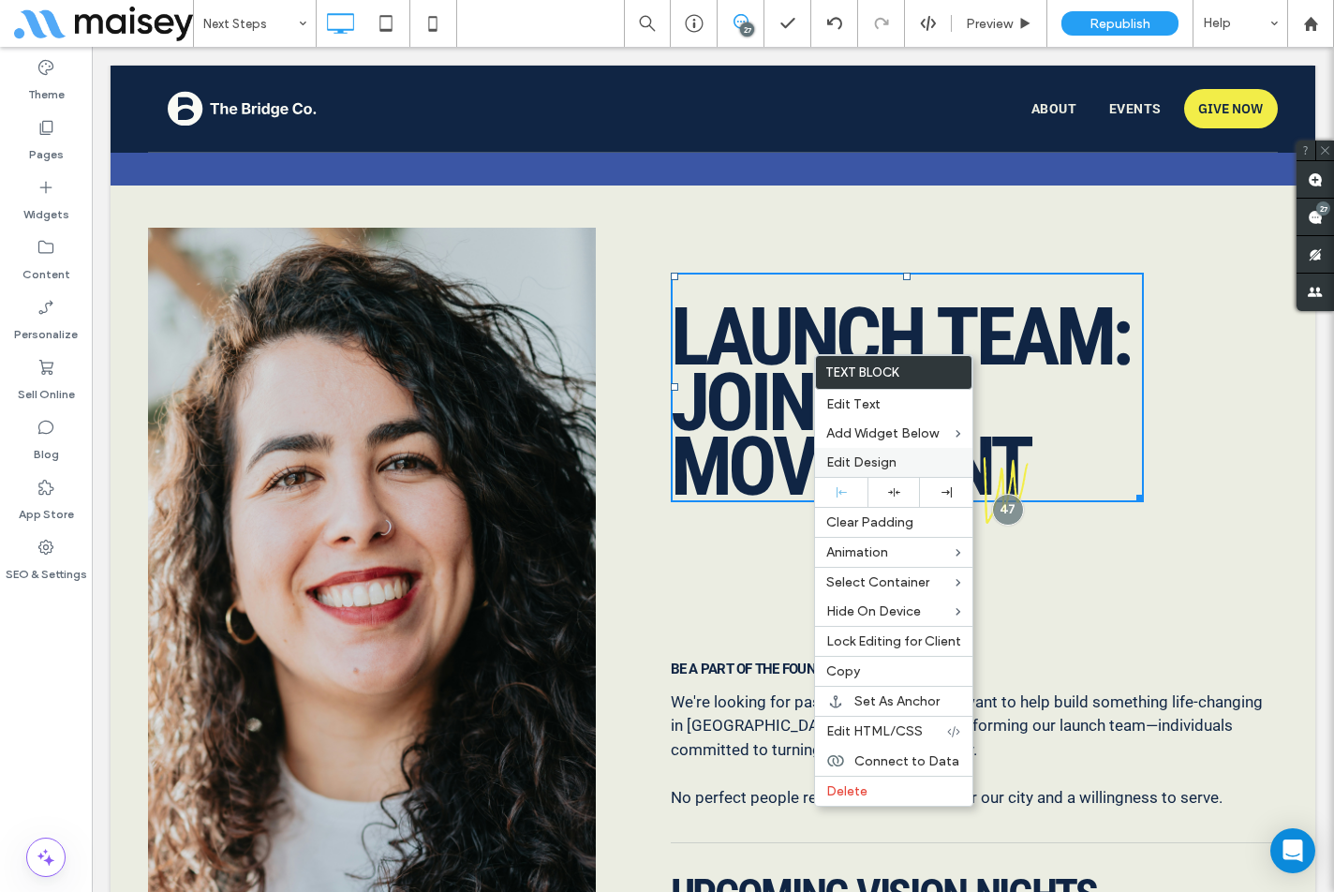
click at [857, 455] on span "Edit Design" at bounding box center [862, 463] width 70 height 16
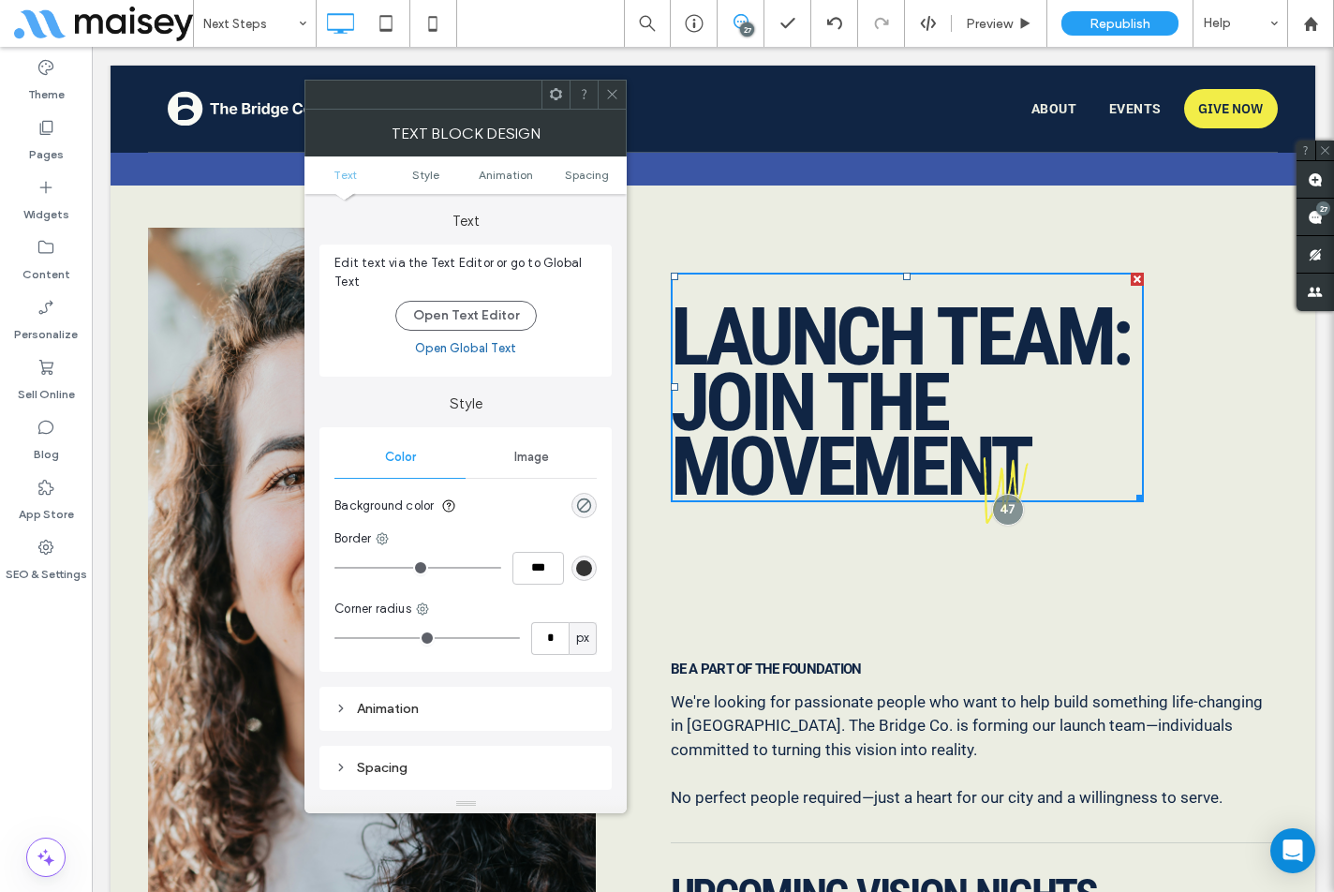
click at [526, 452] on span "Image" at bounding box center [531, 457] width 35 height 15
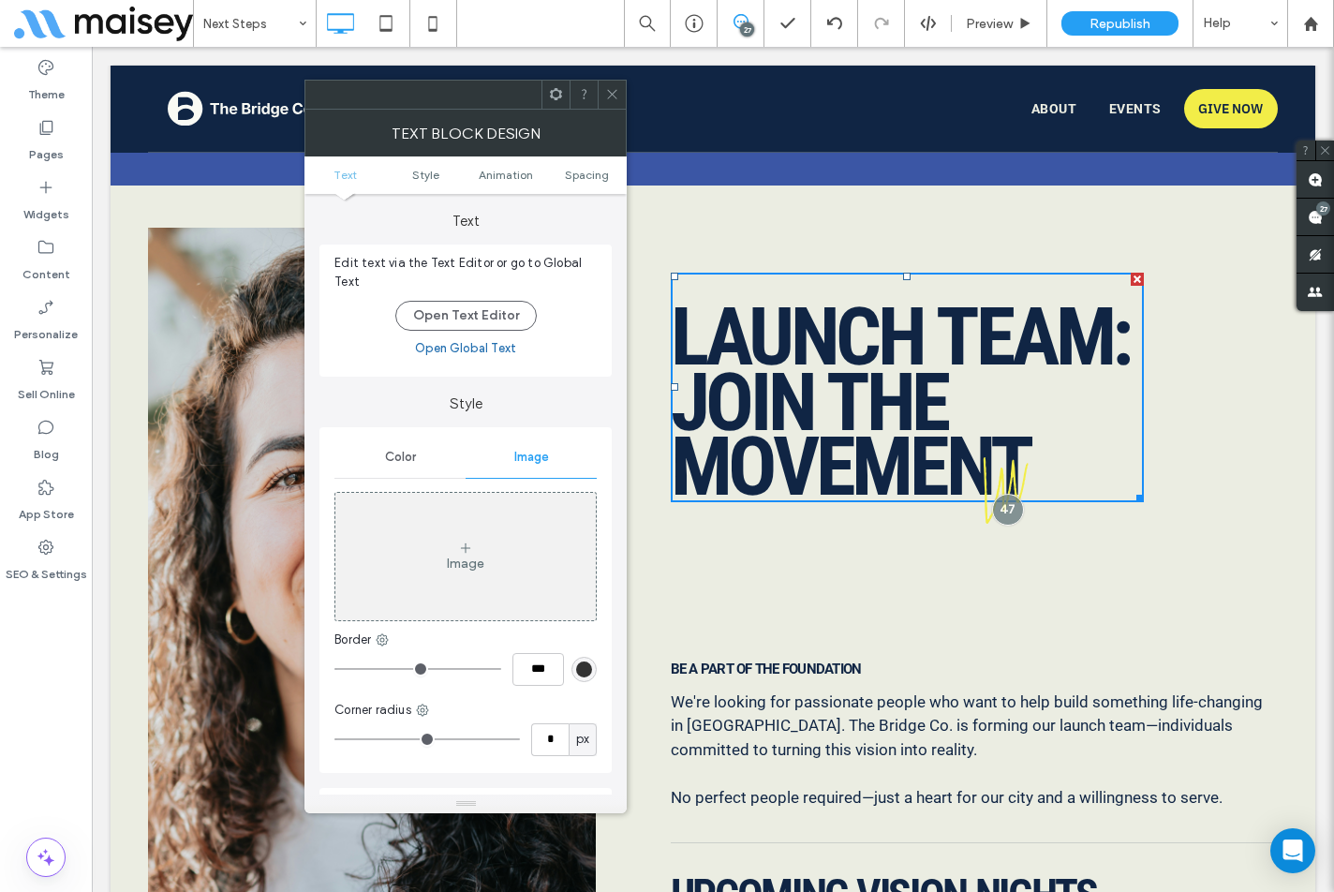
click at [460, 551] on icon at bounding box center [465, 548] width 15 height 15
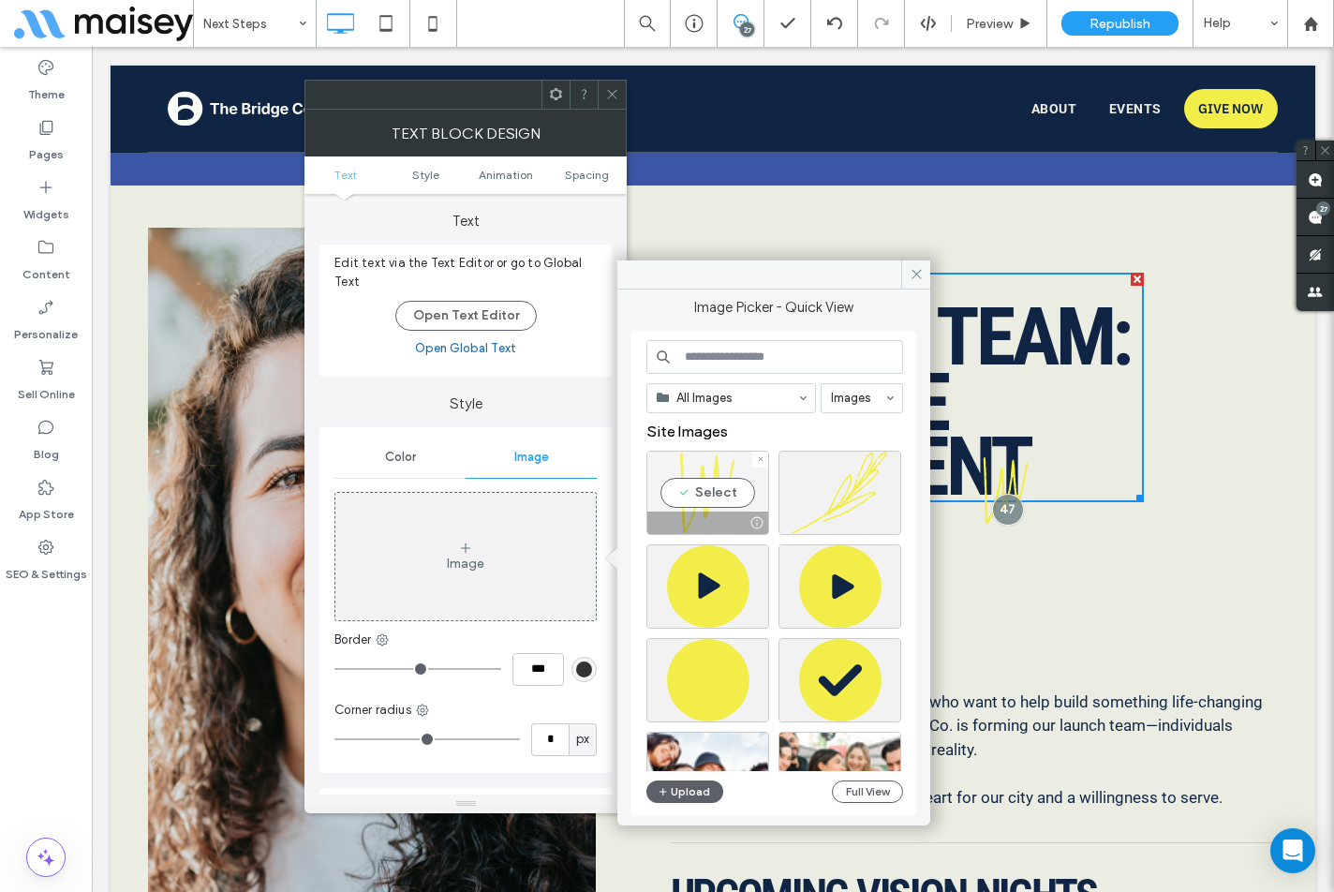
click at [689, 495] on div "Select" at bounding box center [708, 493] width 123 height 84
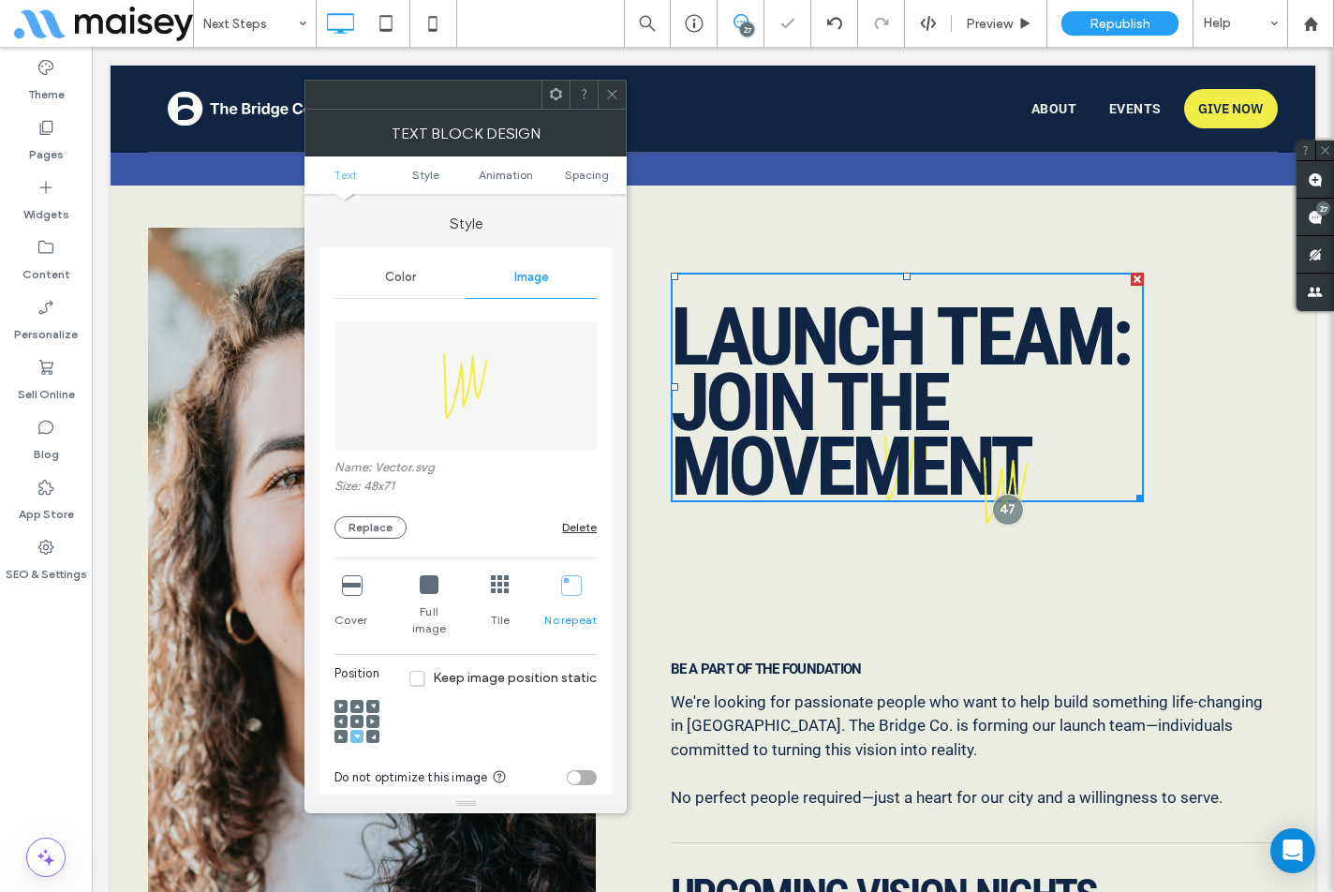
scroll to position [187, 0]
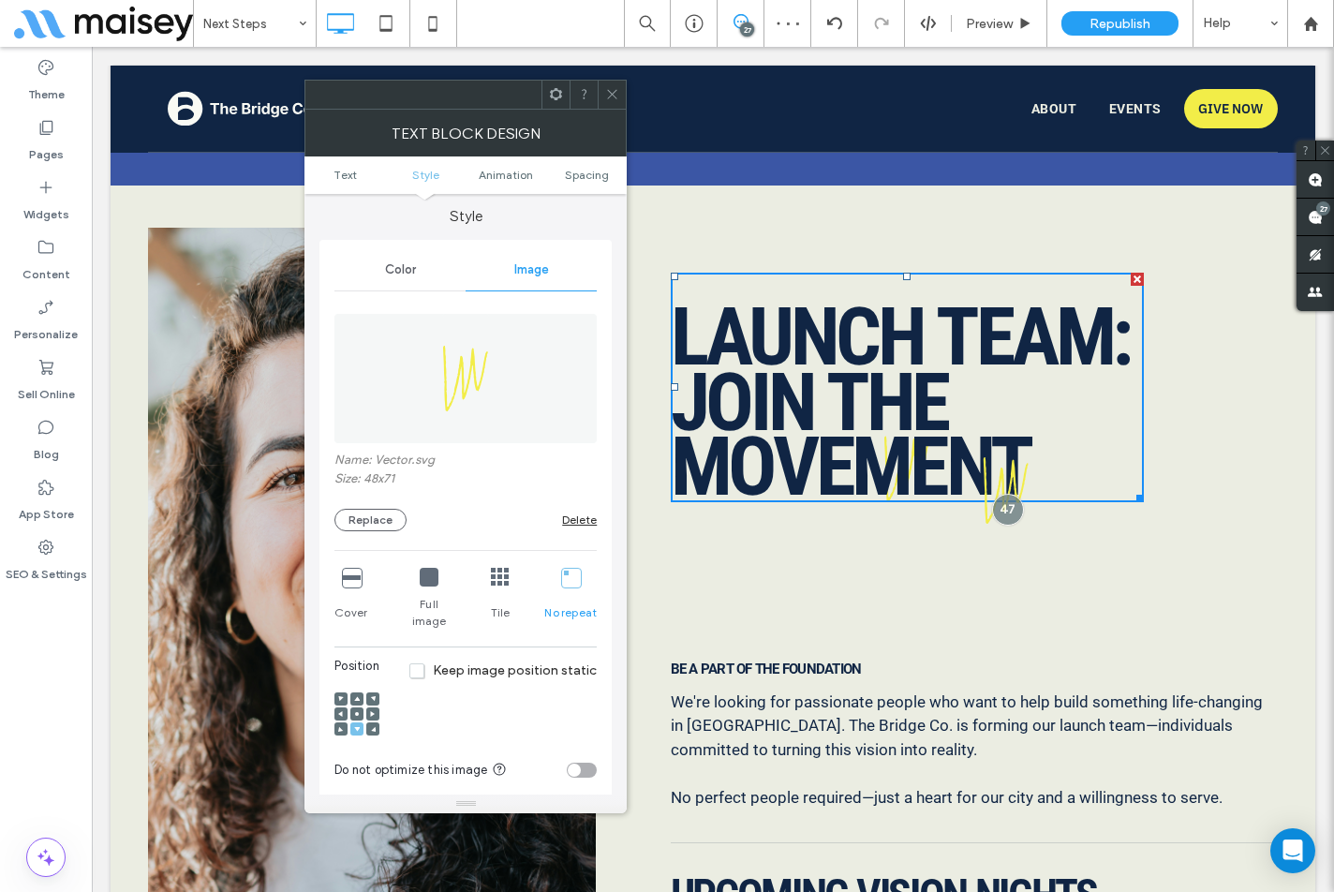
click at [370, 723] on div at bounding box center [372, 729] width 13 height 13
click at [372, 726] on icon at bounding box center [373, 729] width 6 height 6
click at [591, 179] on span "Spacing" at bounding box center [587, 175] width 44 height 14
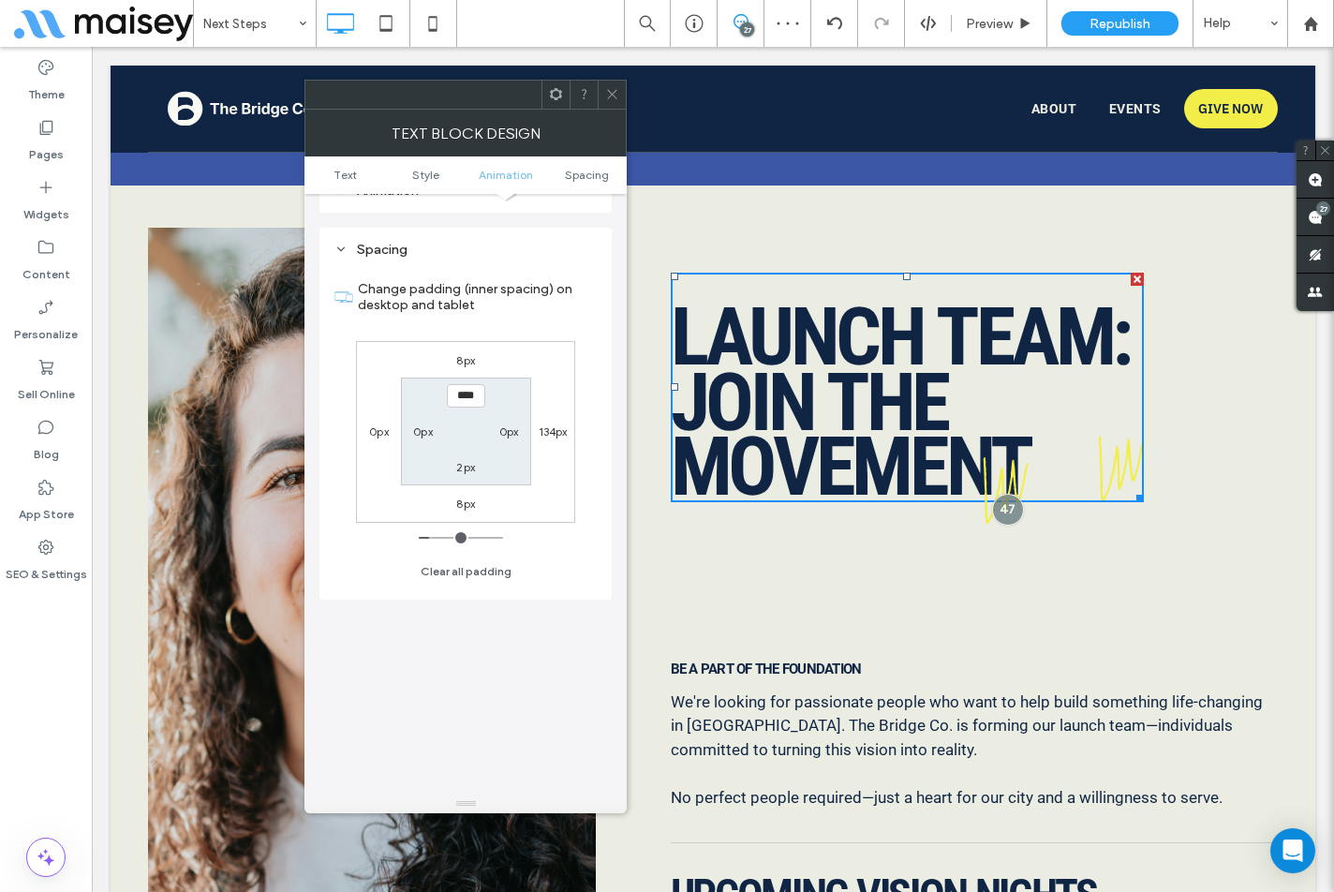
scroll to position [1058, 0]
click at [463, 458] on label "2px" at bounding box center [465, 465] width 19 height 14
type input "*"
click at [457, 454] on input "***" at bounding box center [466, 465] width 38 height 23
type input "****"
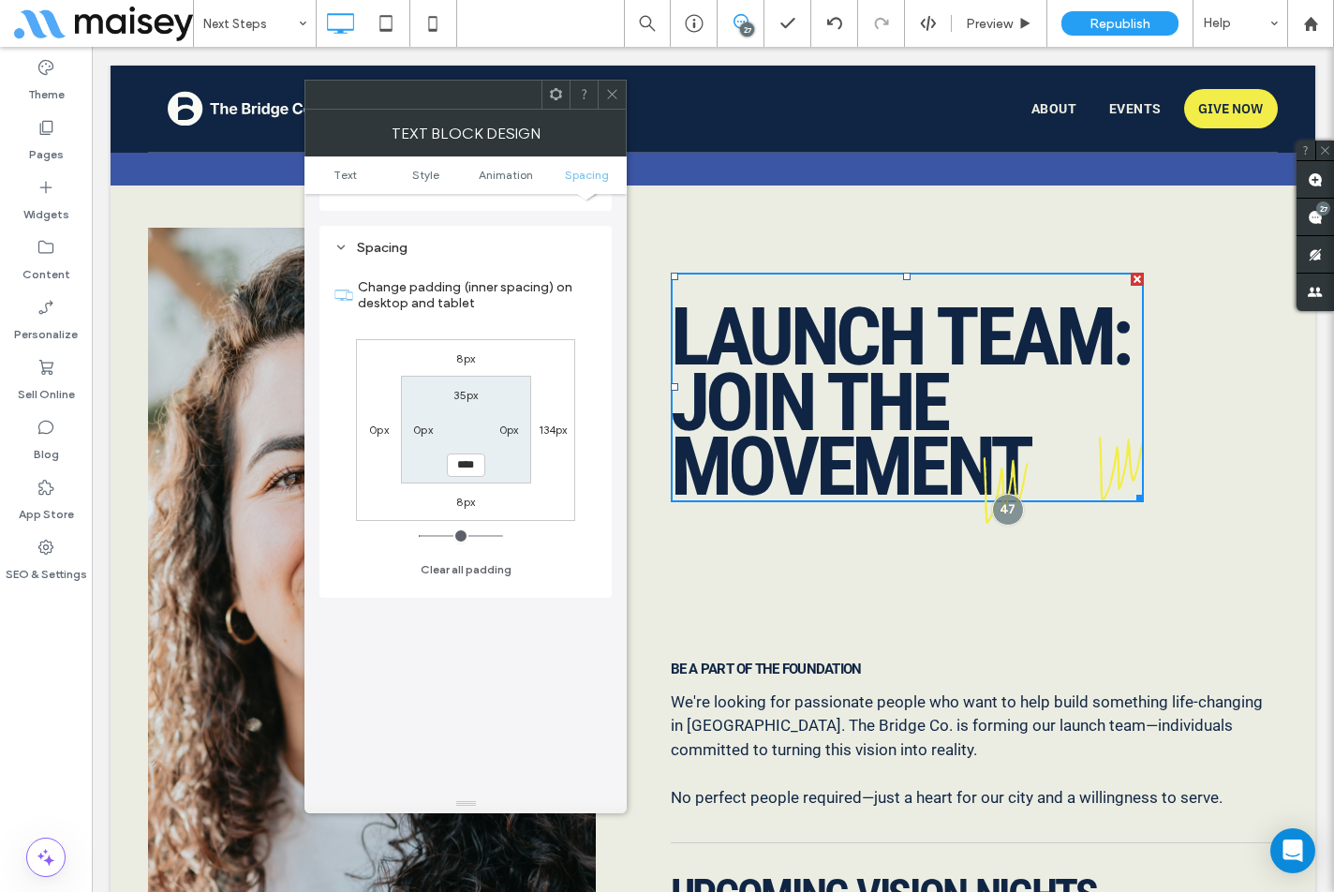
type input "**"
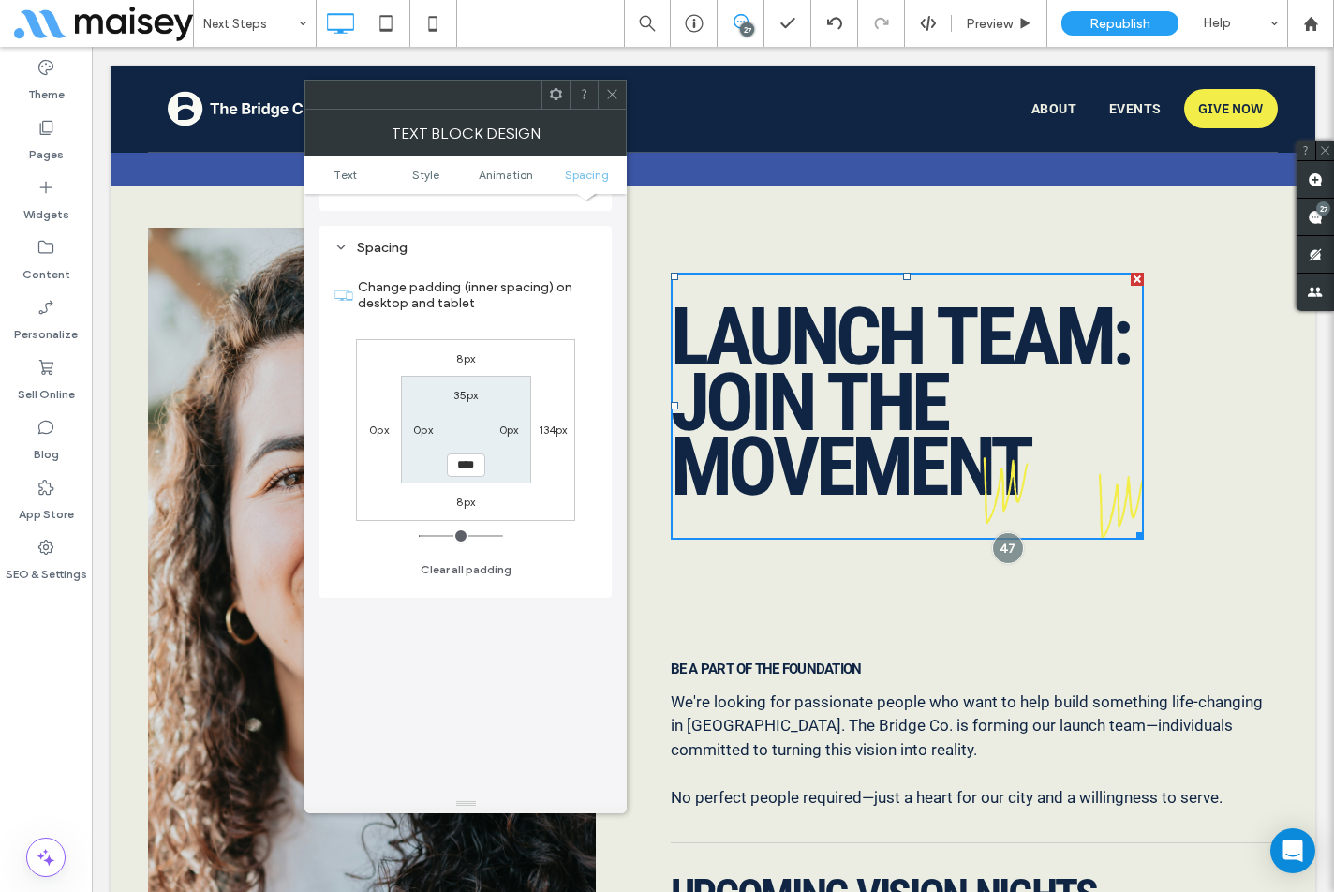
click at [516, 461] on section "35px 0px **** 0px" at bounding box center [466, 430] width 130 height 108
click at [461, 454] on input "****" at bounding box center [466, 465] width 38 height 23
type input "**"
type input "****"
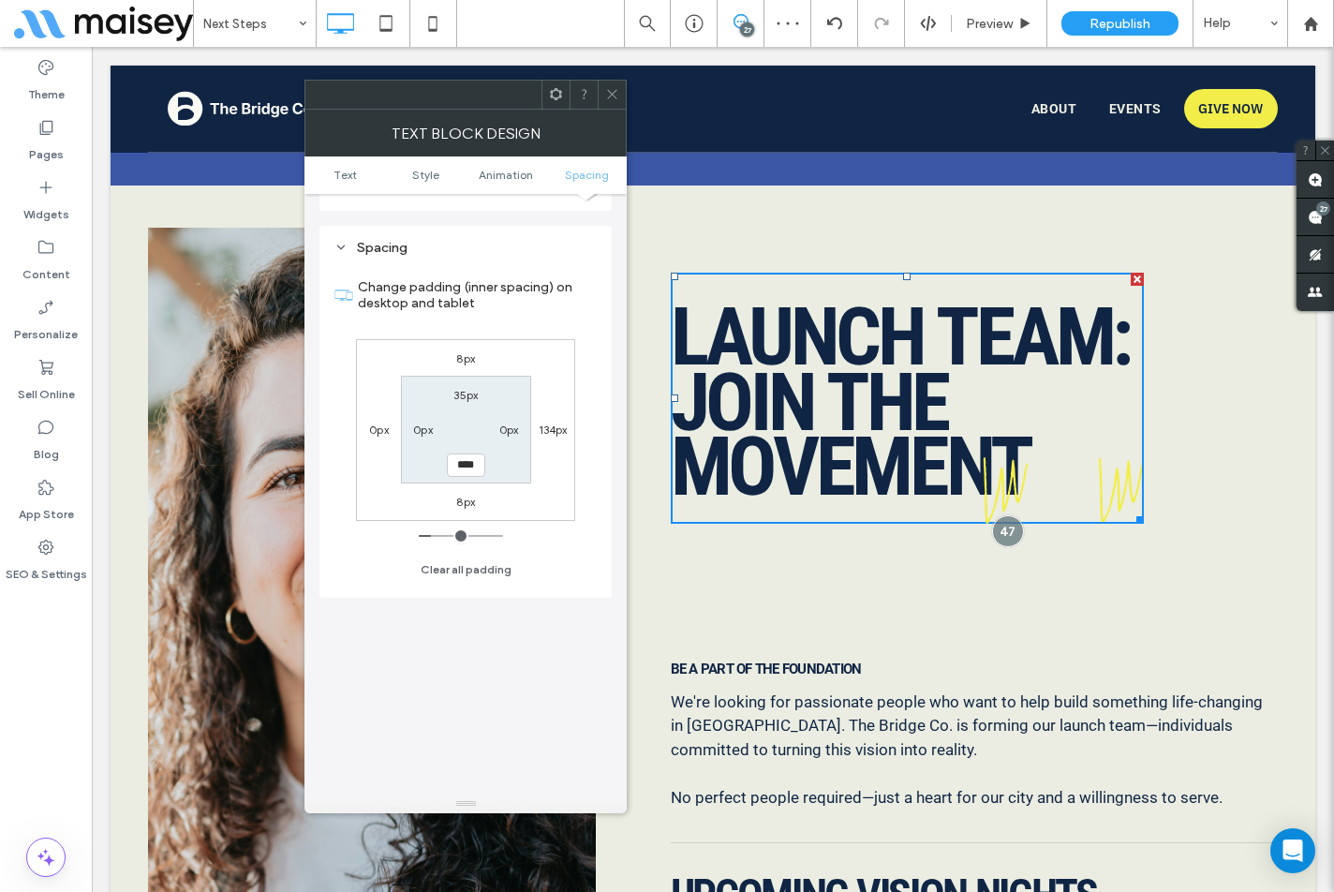
click at [557, 469] on div "8px 134px 8px 0px 35px 0px **** 0px" at bounding box center [465, 430] width 219 height 182
click at [556, 96] on icon at bounding box center [556, 94] width 14 height 14
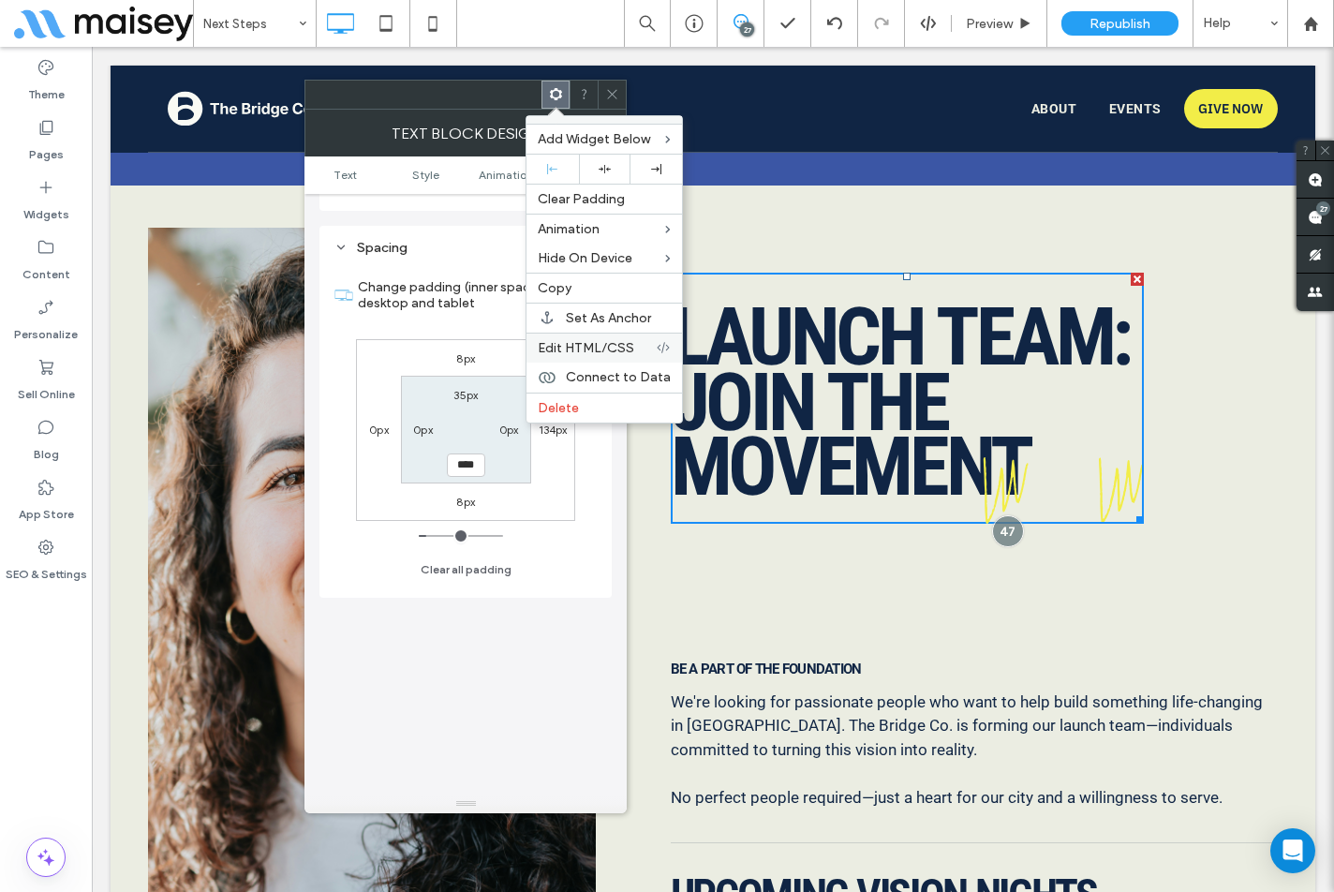
click at [603, 345] on span "Edit HTML/CSS" at bounding box center [586, 348] width 97 height 16
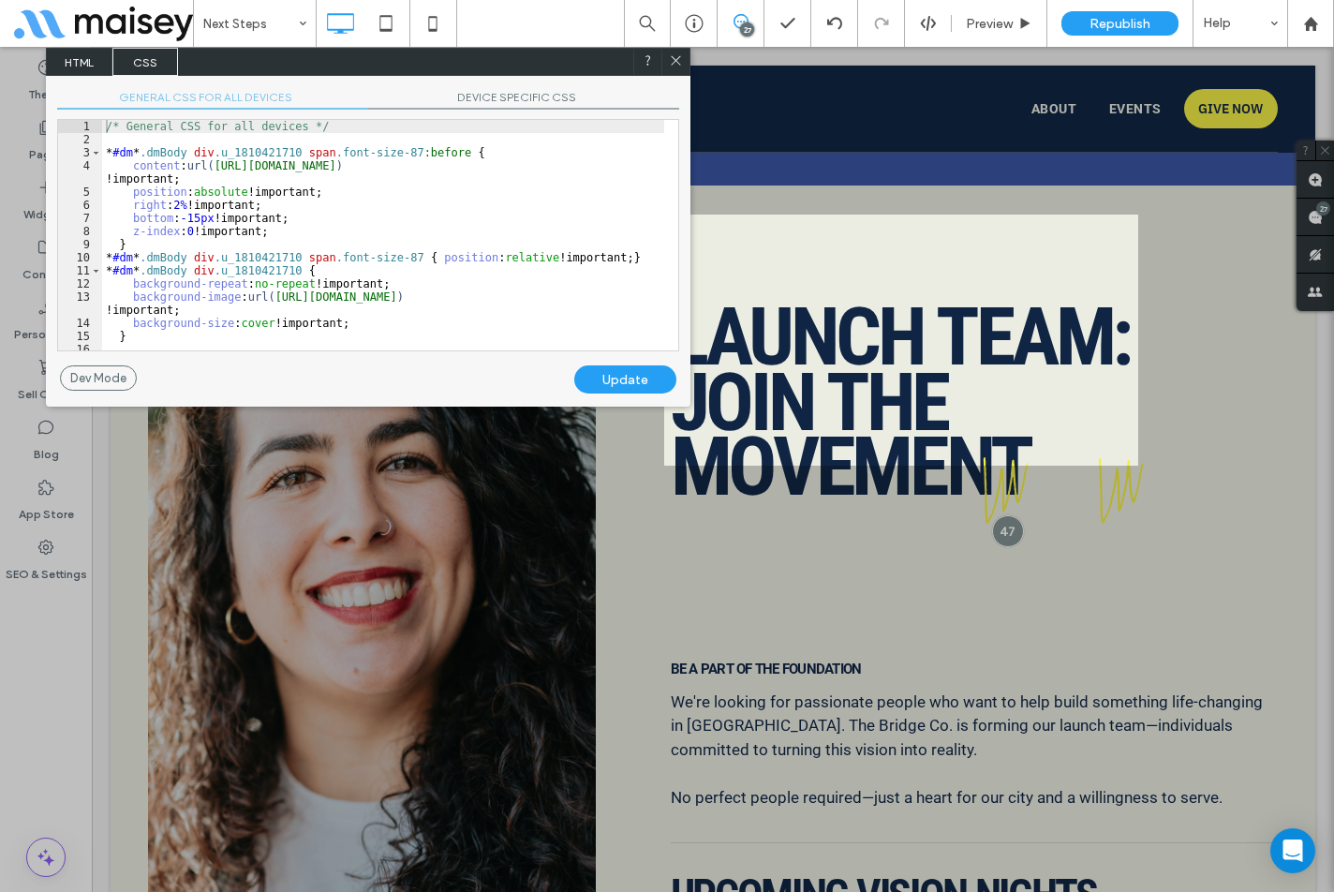
click at [536, 98] on span "DEVICE SPECIFIC CSS" at bounding box center [523, 100] width 311 height 20
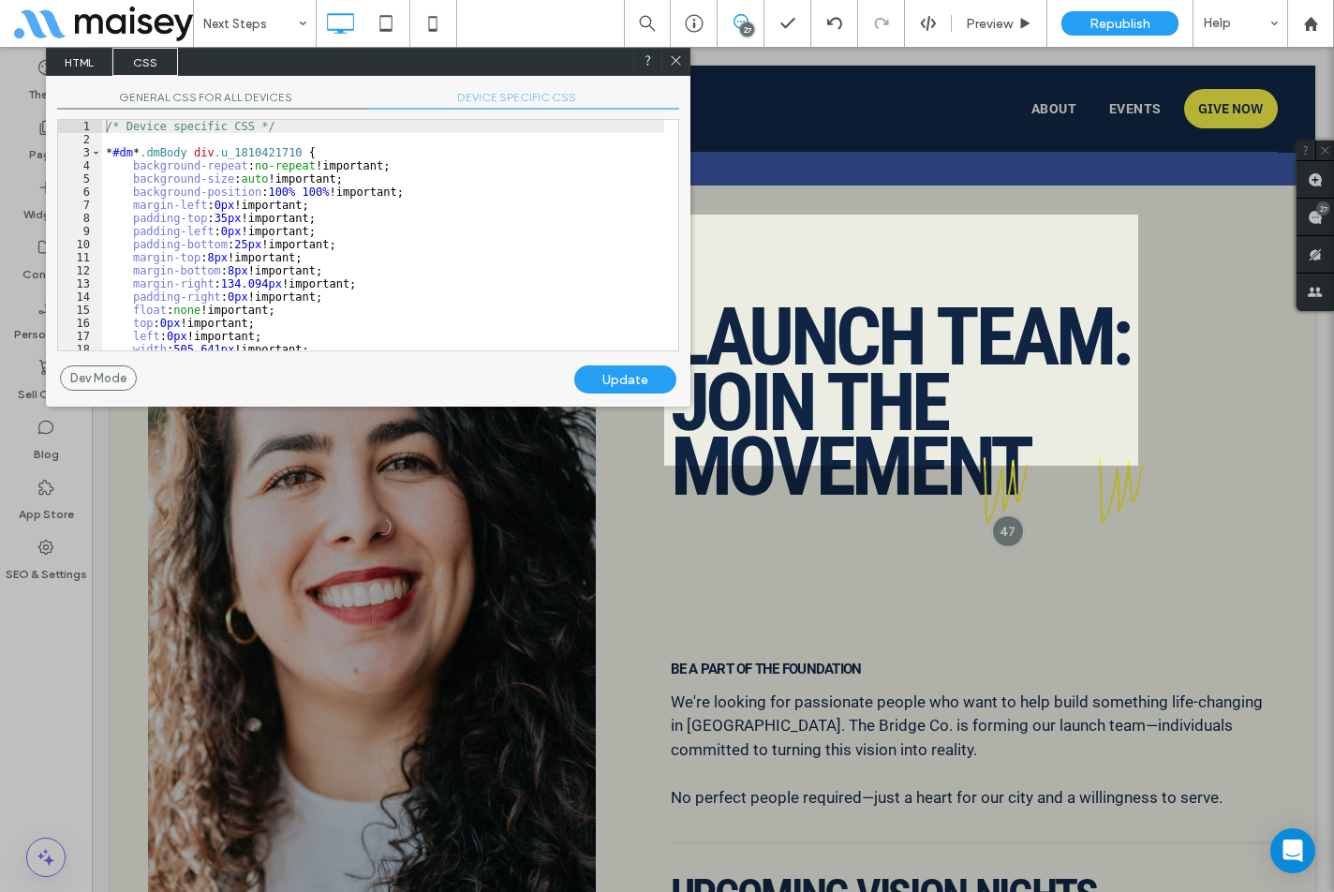
click at [460, 204] on div "/* Device specific CSS */ * #dm * .dmBody div .u_1810421710 { background-repeat…" at bounding box center [383, 248] width 562 height 257
click at [317, 283] on div "/* Device specific CSS */ * #dm * .dmBody div .u_1810421710 { background-repeat…" at bounding box center [383, 248] width 562 height 257
drag, startPoint x: 255, startPoint y: 192, endPoint x: 265, endPoint y: 189, distance: 10.7
click at [265, 189] on div "/* Device specific CSS */ * #dm * .dmBody div .u_1810421710 { background-repeat…" at bounding box center [383, 248] width 562 height 257
click at [623, 380] on div "Update" at bounding box center [625, 379] width 102 height 28
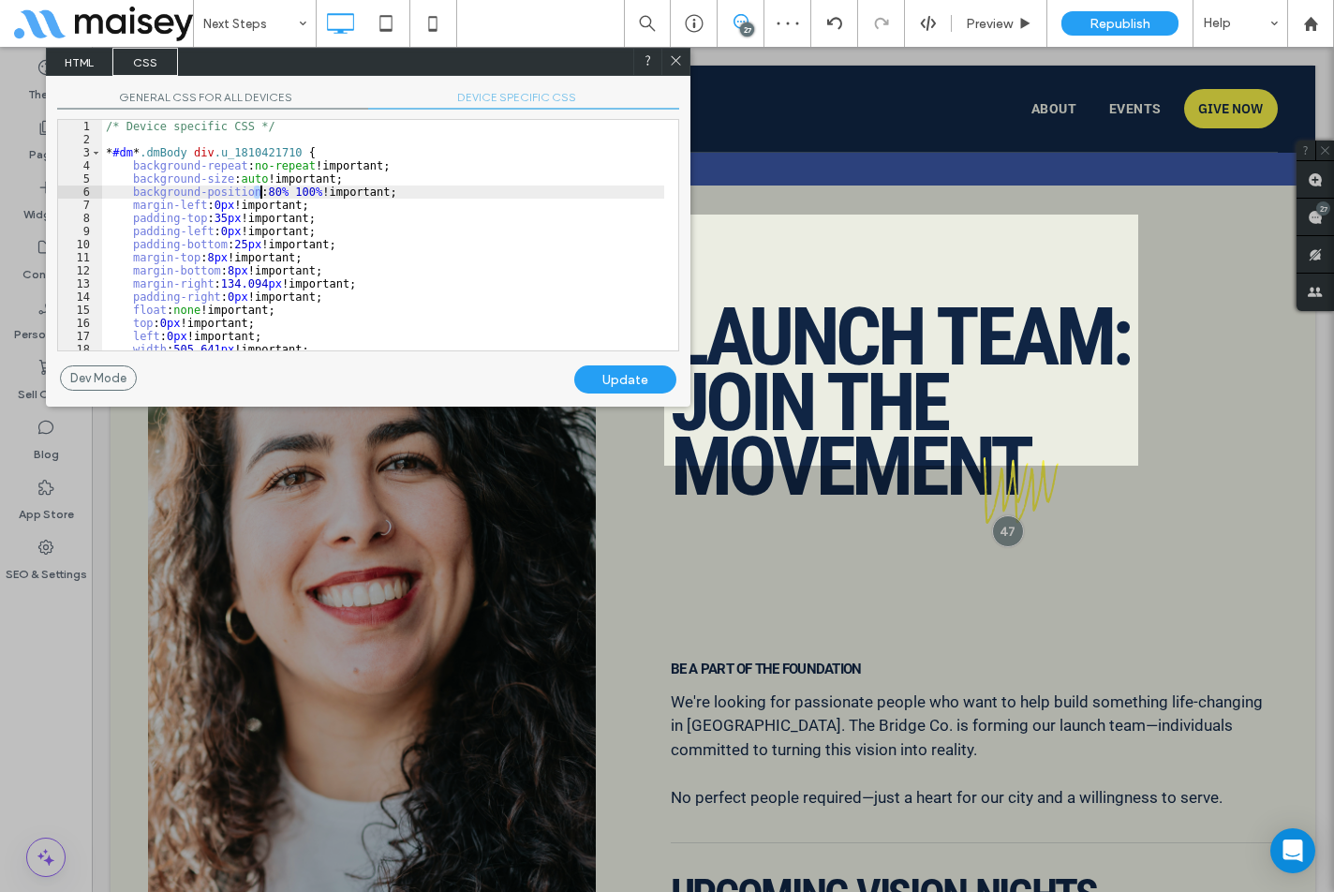
click at [259, 189] on div "/* Device specific CSS */ * #dm * .dmBody div .u_1810421710 { background-repeat…" at bounding box center [383, 248] width 562 height 257
type textarea "**"
click at [626, 378] on div "Update" at bounding box center [625, 379] width 102 height 28
click at [681, 61] on icon at bounding box center [676, 60] width 14 height 14
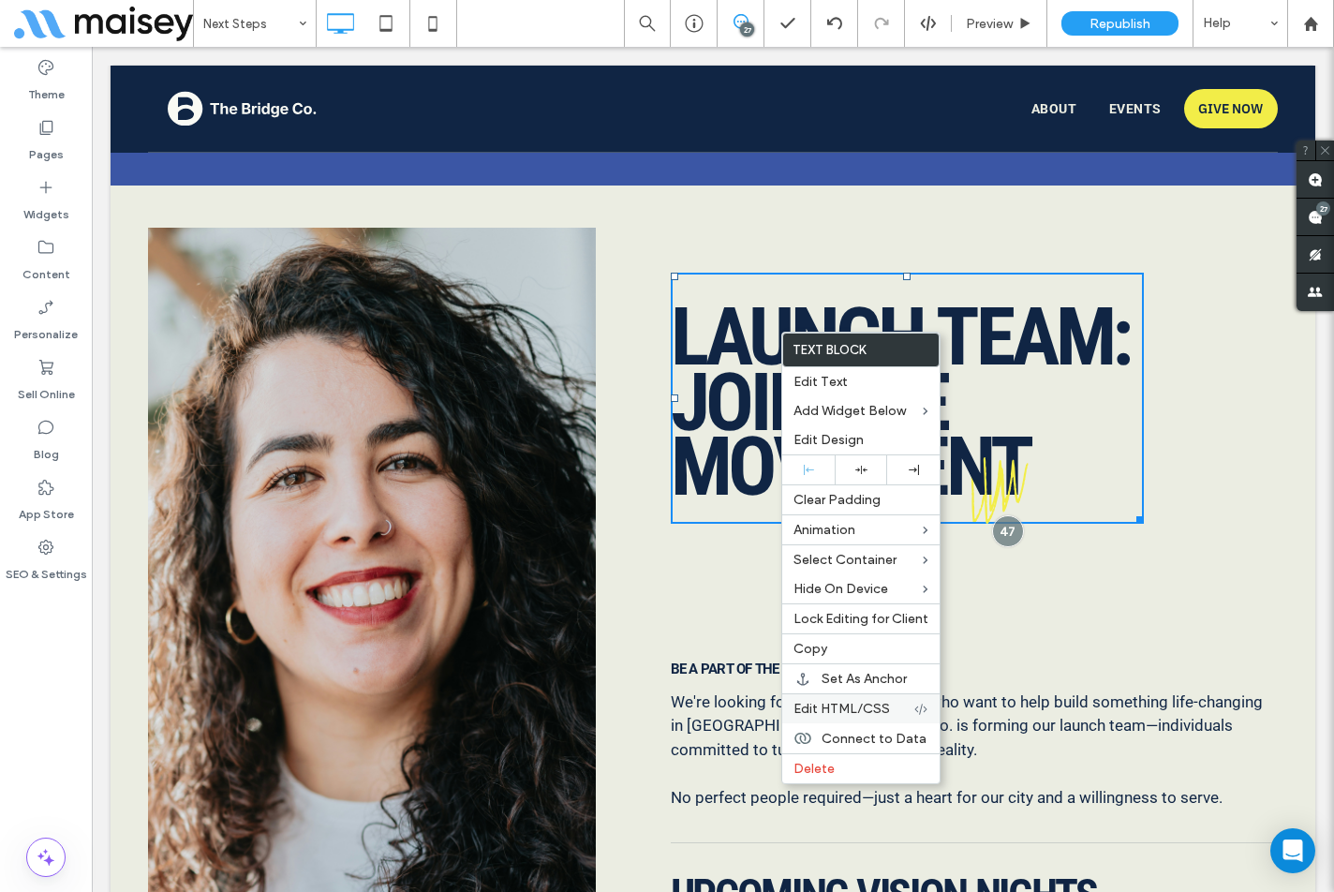
click at [860, 720] on div "Edit HTML/CSS" at bounding box center [861, 708] width 157 height 30
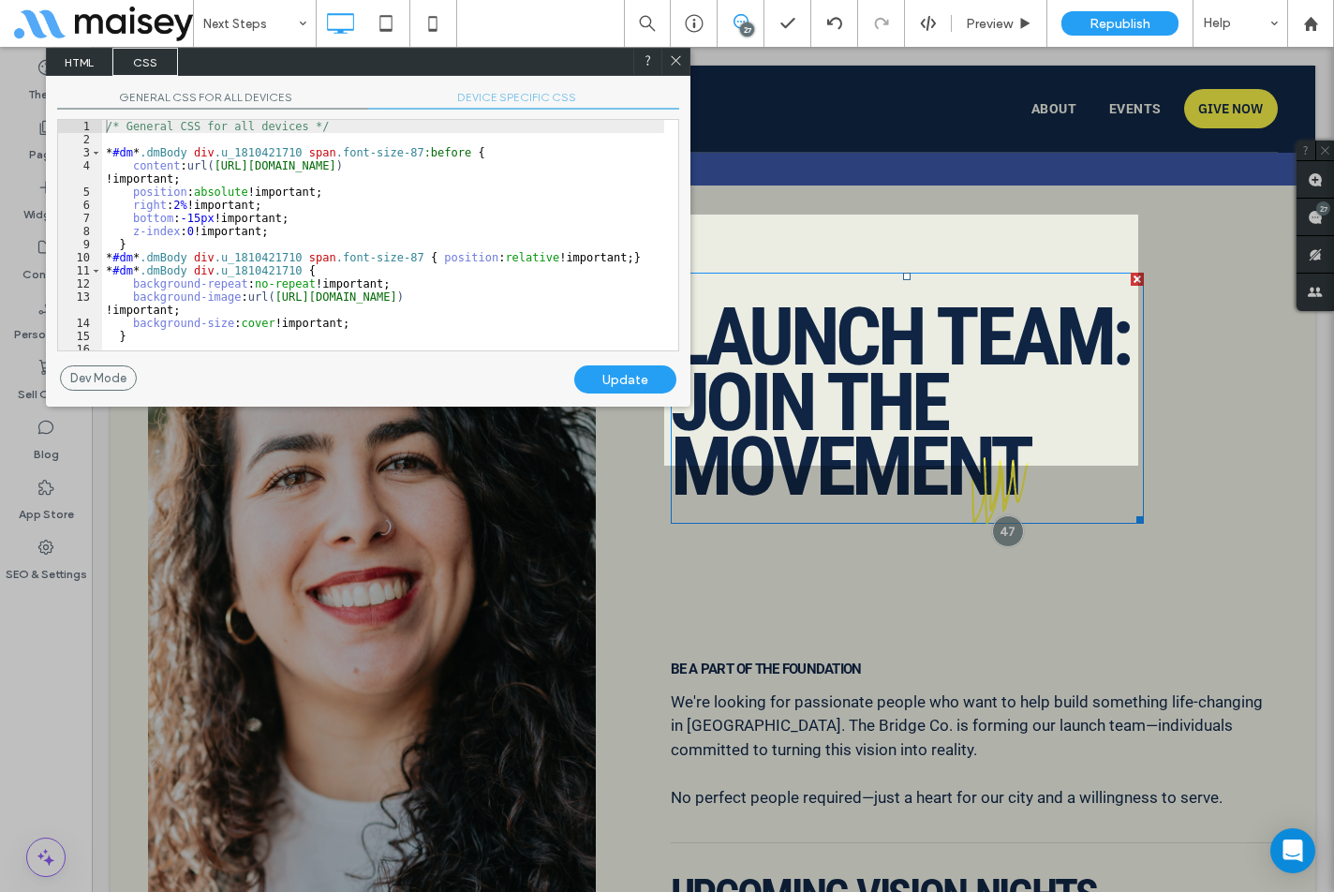
click at [381, 173] on div "/* General CSS for all devices */ * #dm * .dmBody div .u_1810421710 span .font-…" at bounding box center [383, 248] width 562 height 257
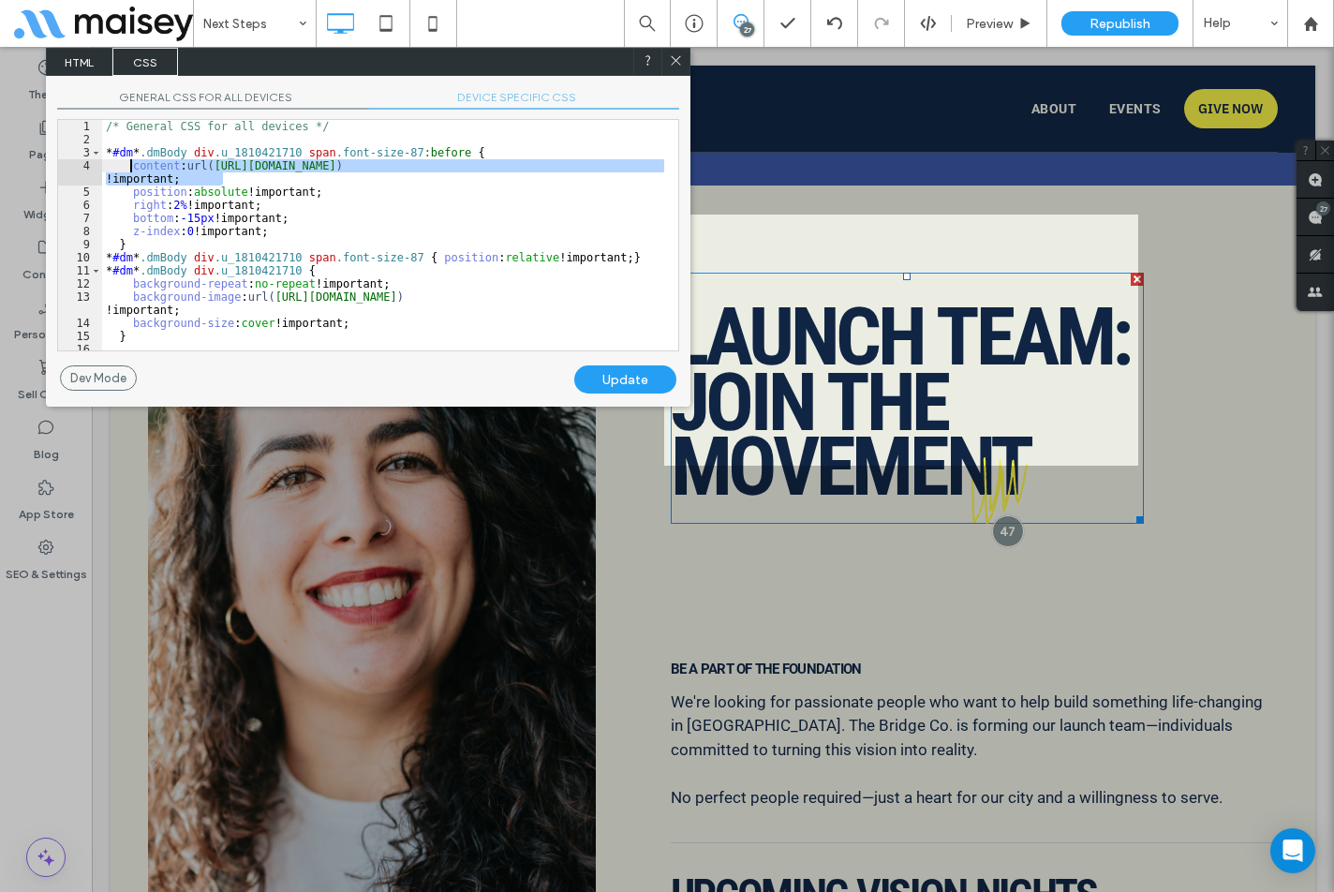
drag, startPoint x: 318, startPoint y: 172, endPoint x: 133, endPoint y: 167, distance: 184.7
click at [133, 167] on div "/* General CSS for all devices */ * #dm * .dmBody div .u_1810421710 span .font-…" at bounding box center [383, 248] width 562 height 257
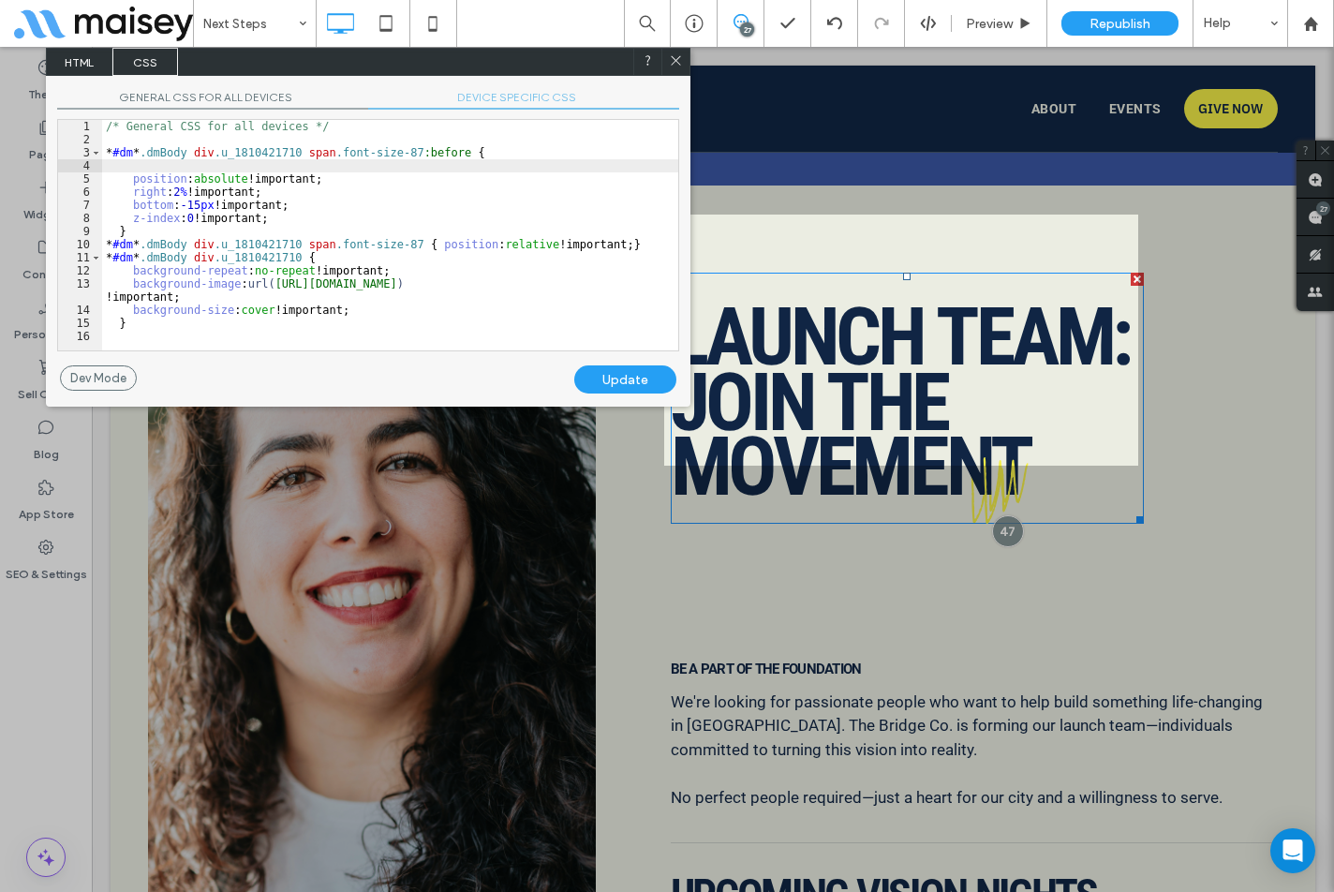
click at [615, 378] on div "Update" at bounding box center [625, 379] width 102 height 28
click at [677, 63] on icon at bounding box center [676, 60] width 14 height 14
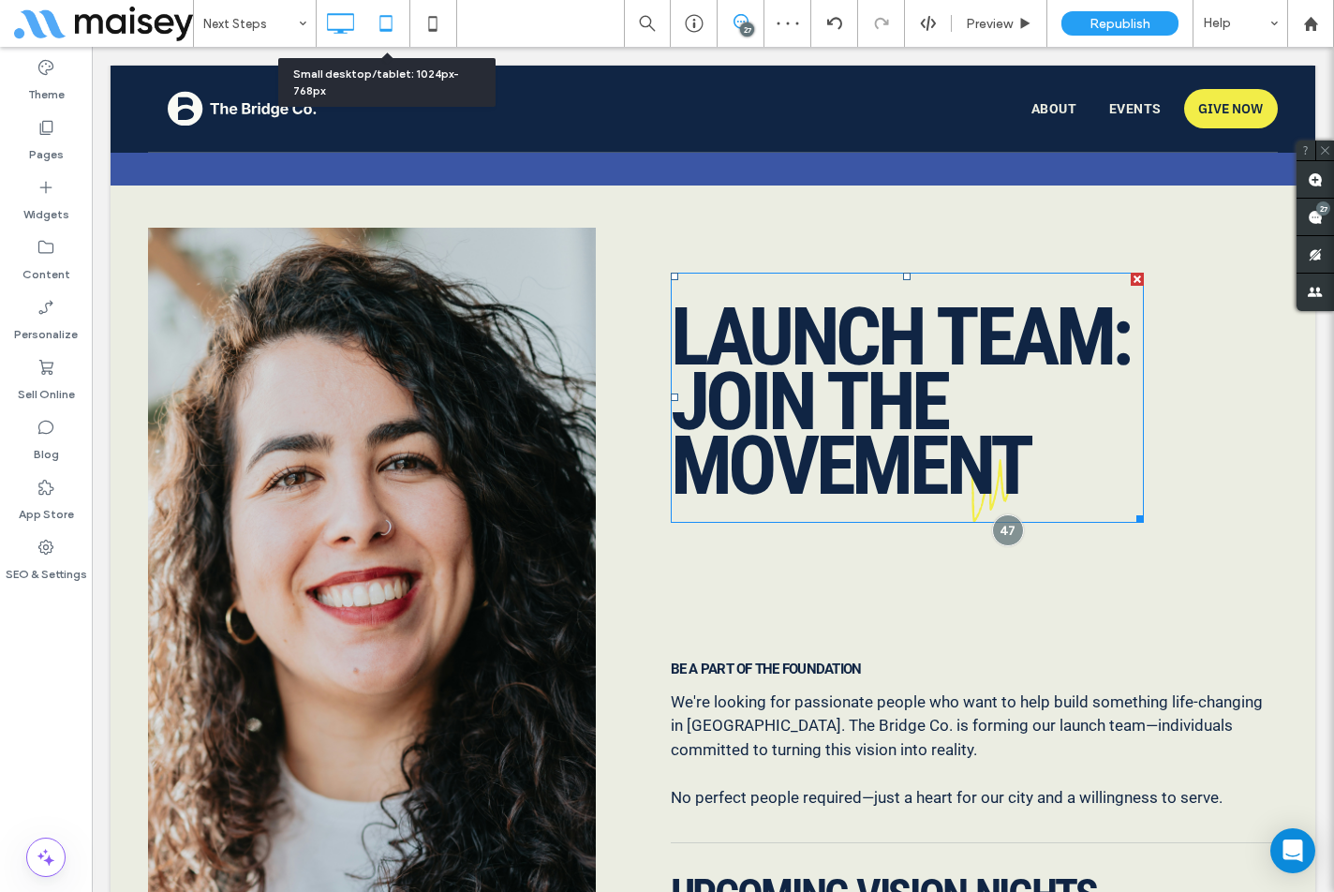
click at [380, 22] on icon at bounding box center [385, 23] width 37 height 37
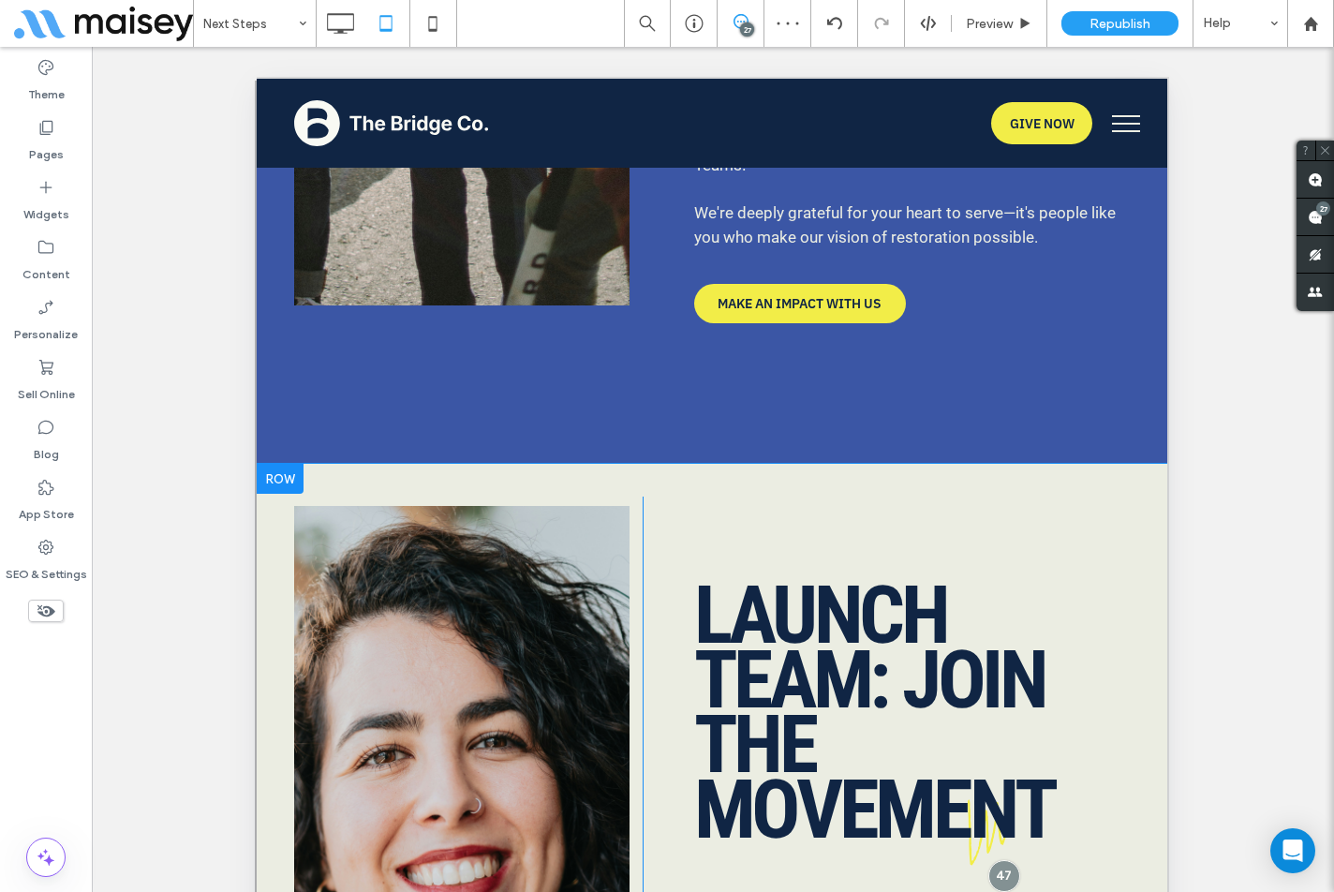
scroll to position [8712, 0]
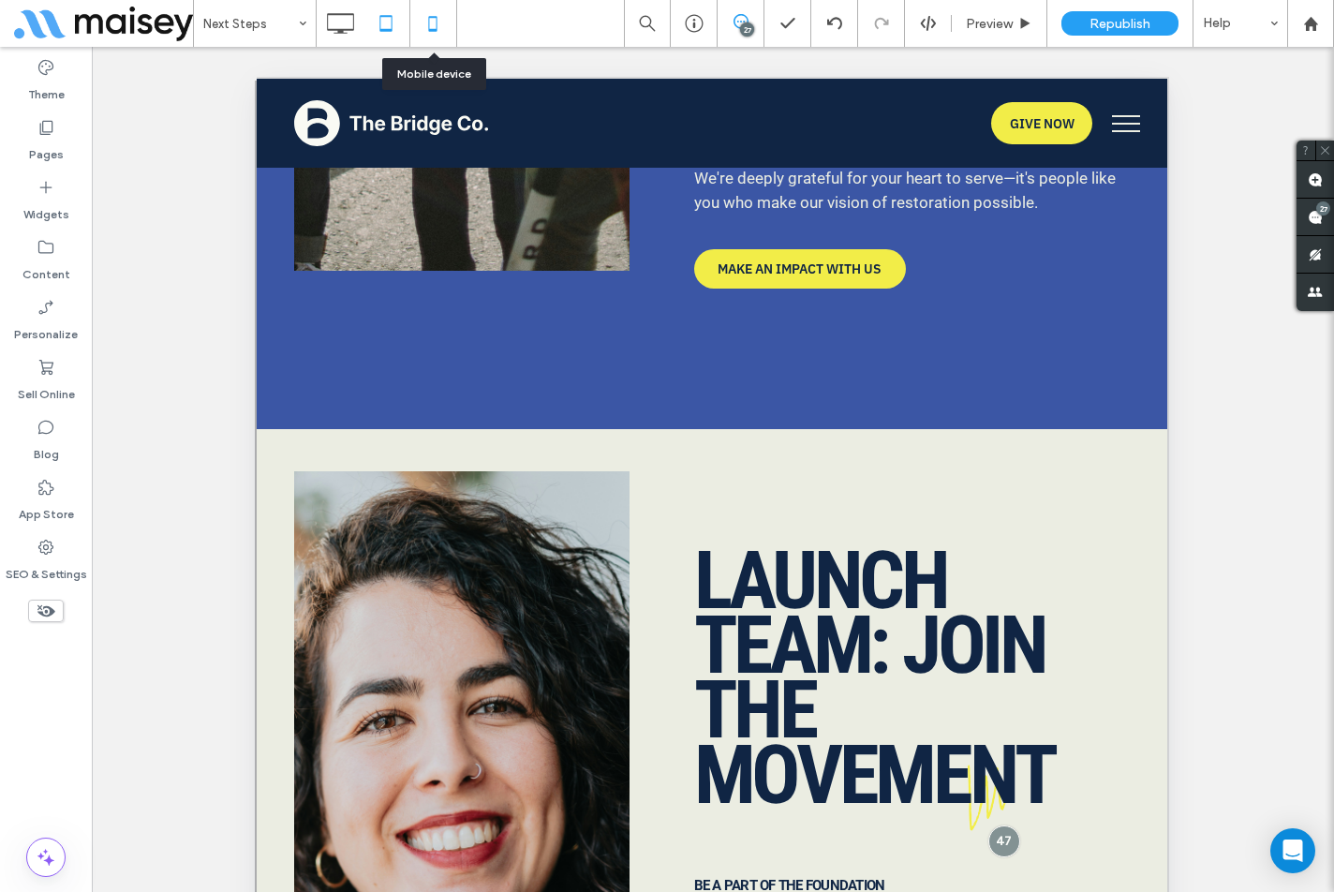
click at [436, 24] on icon at bounding box center [432, 23] width 37 height 37
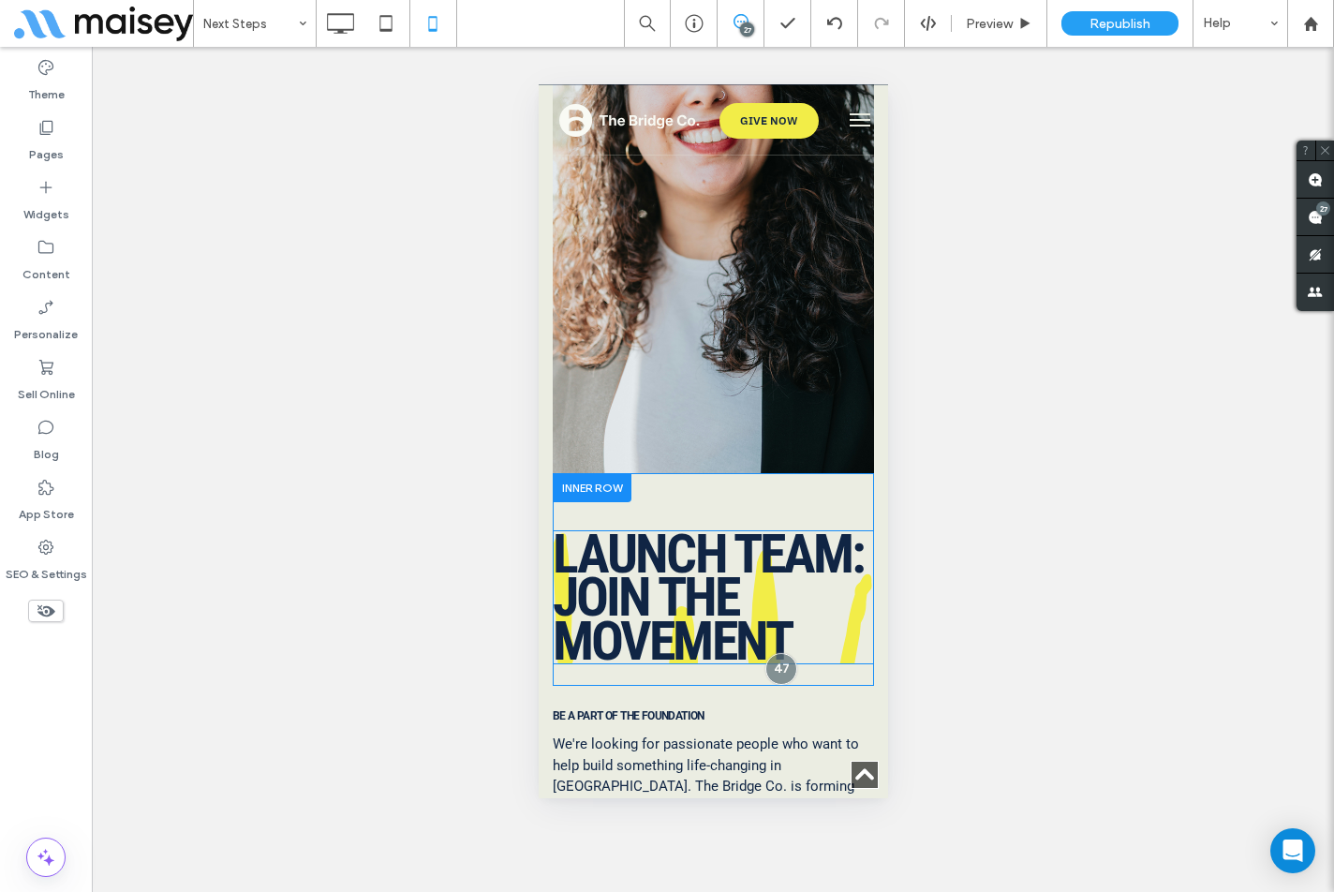
scroll to position [9747, 0]
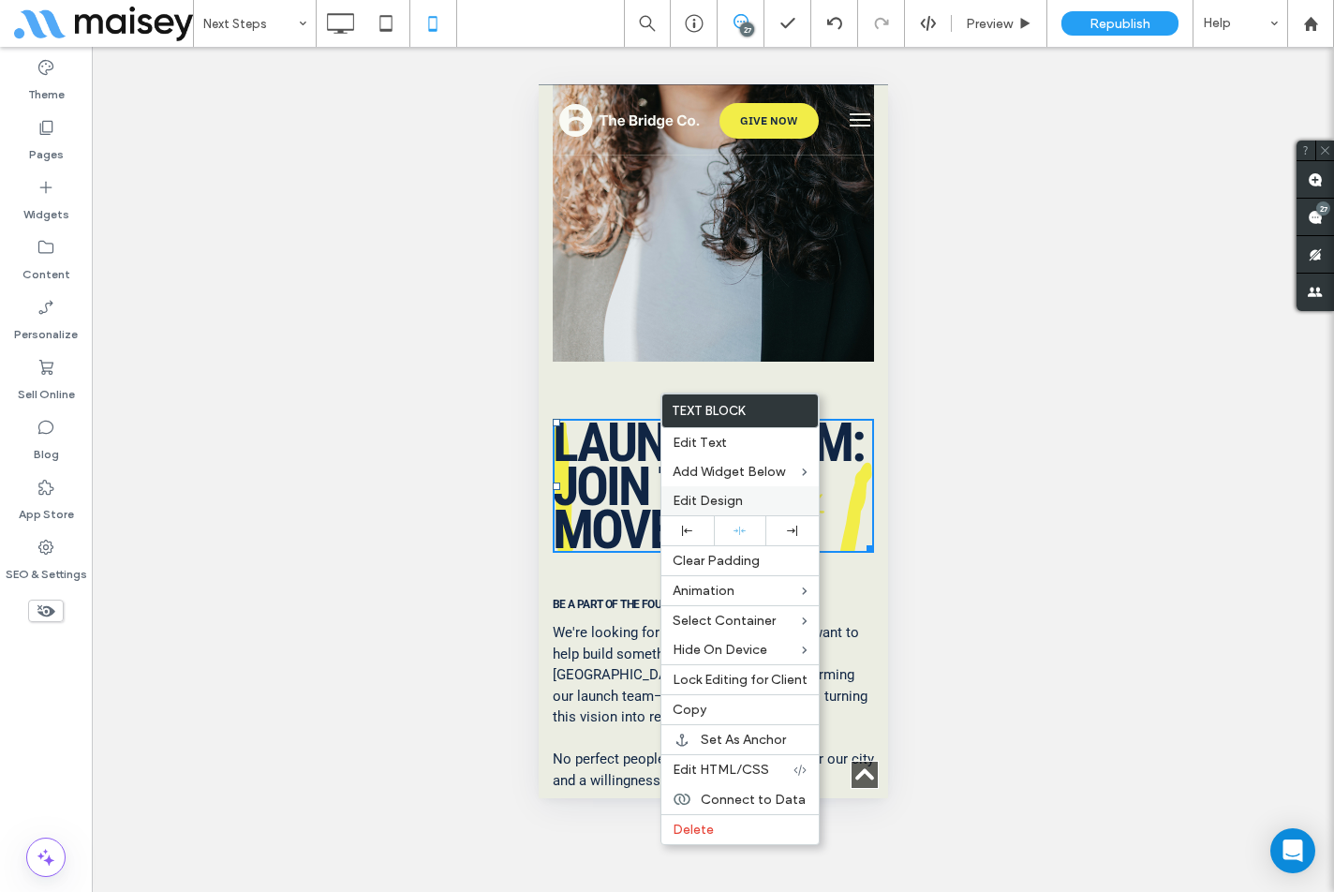
click at [703, 497] on span "Edit Design" at bounding box center [708, 501] width 70 height 16
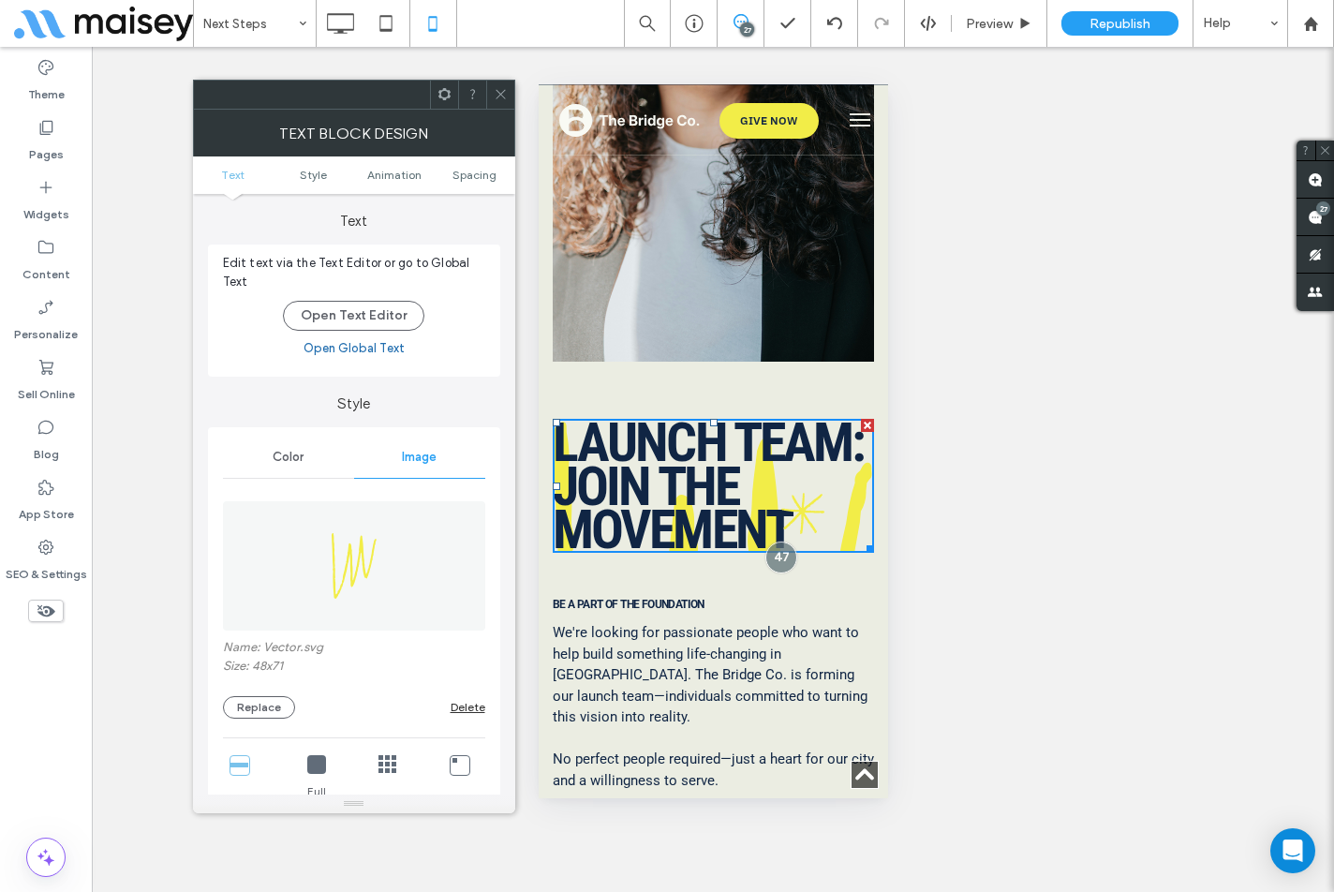
scroll to position [94, 0]
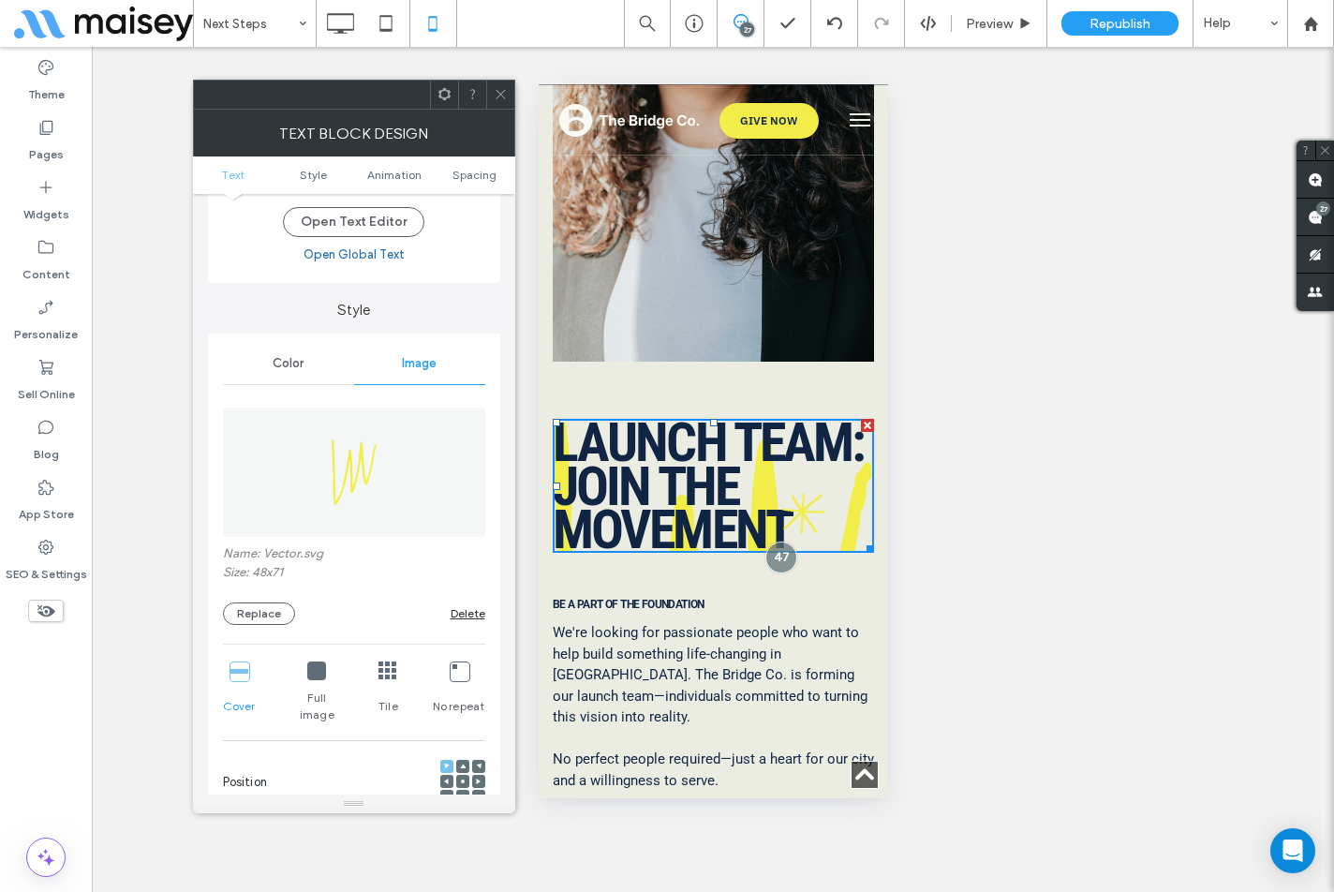
click at [464, 673] on icon at bounding box center [459, 671] width 19 height 19
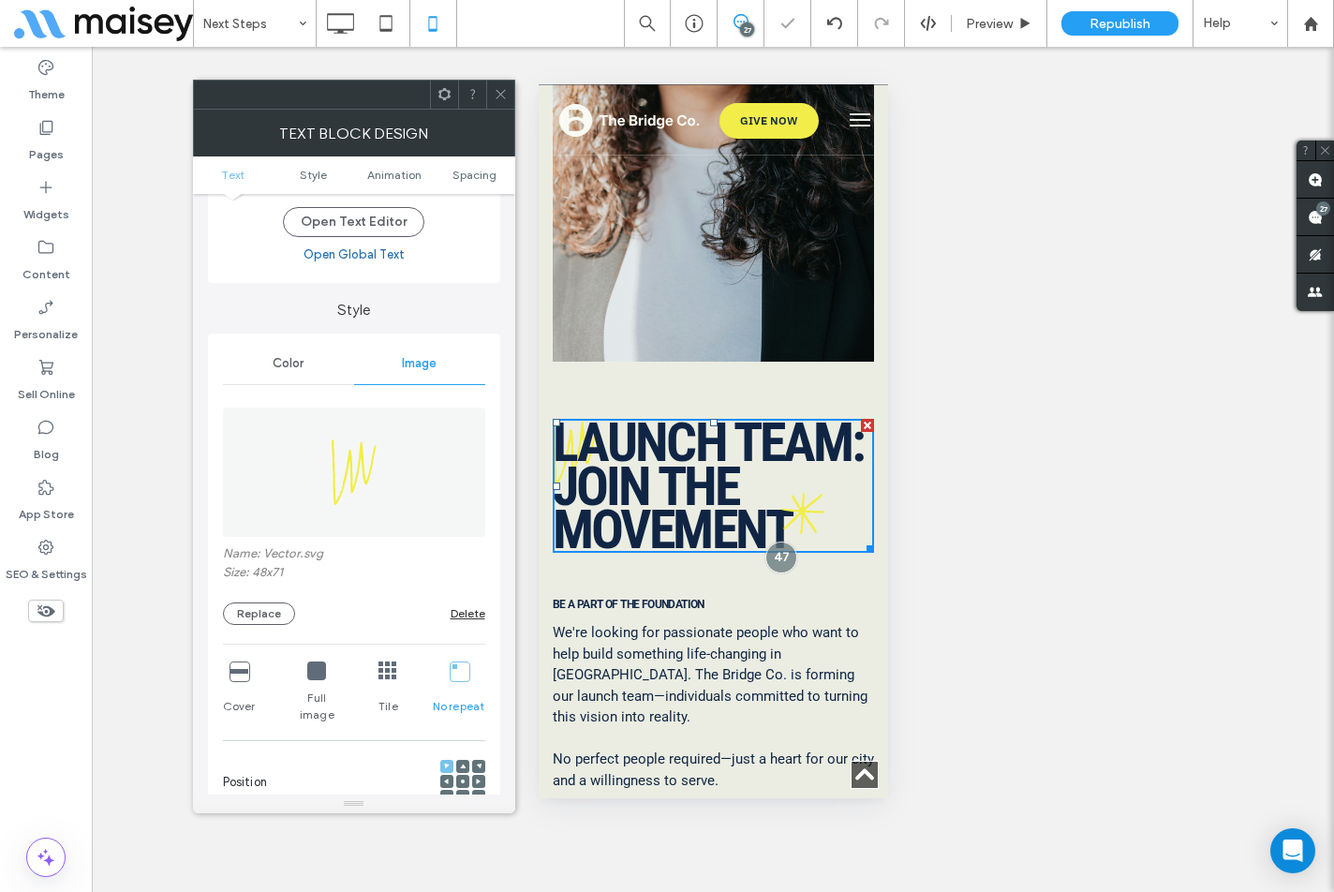
click at [476, 794] on icon at bounding box center [479, 797] width 6 height 6
click at [485, 169] on span "Spacing" at bounding box center [475, 175] width 44 height 14
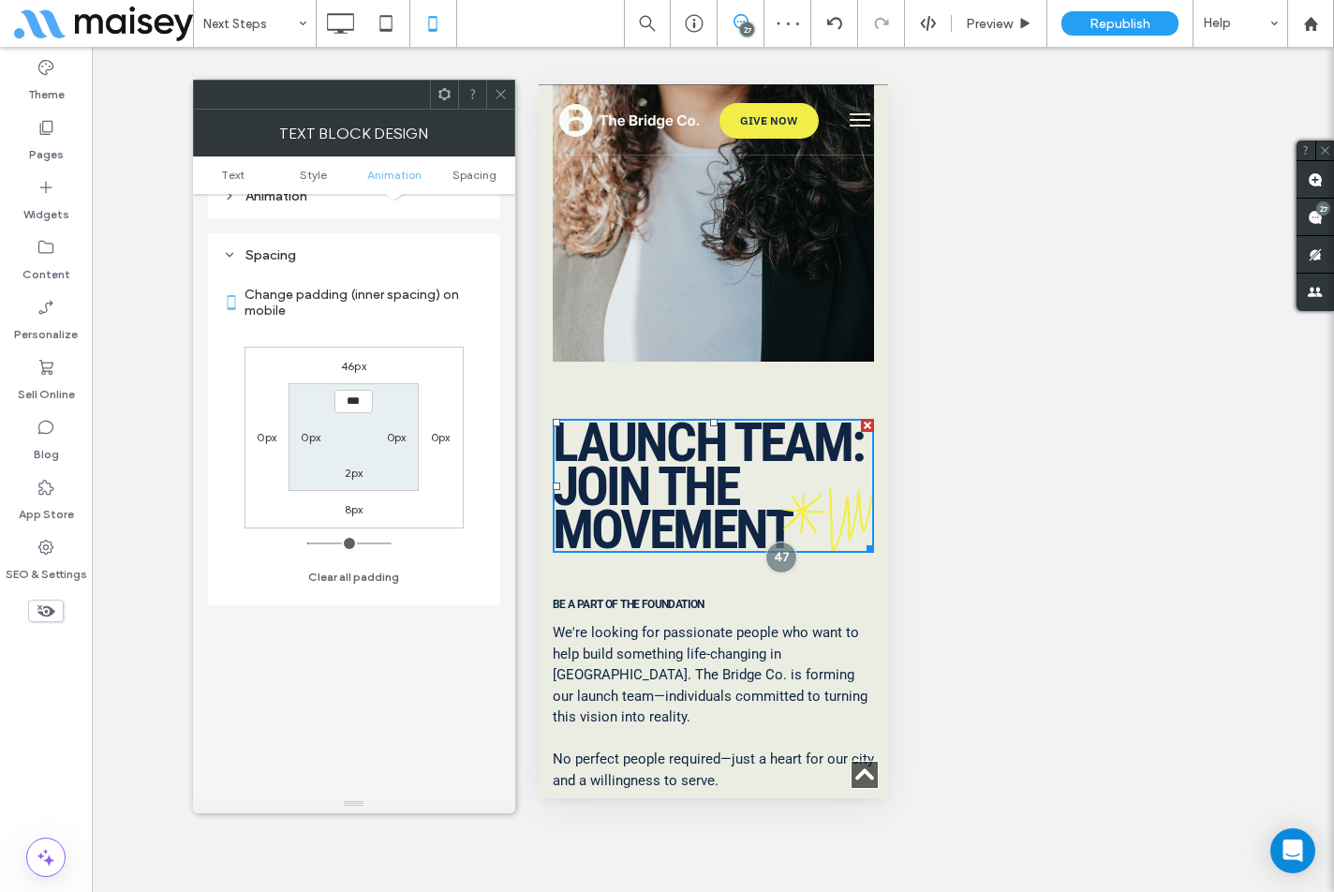
scroll to position [1032, 0]
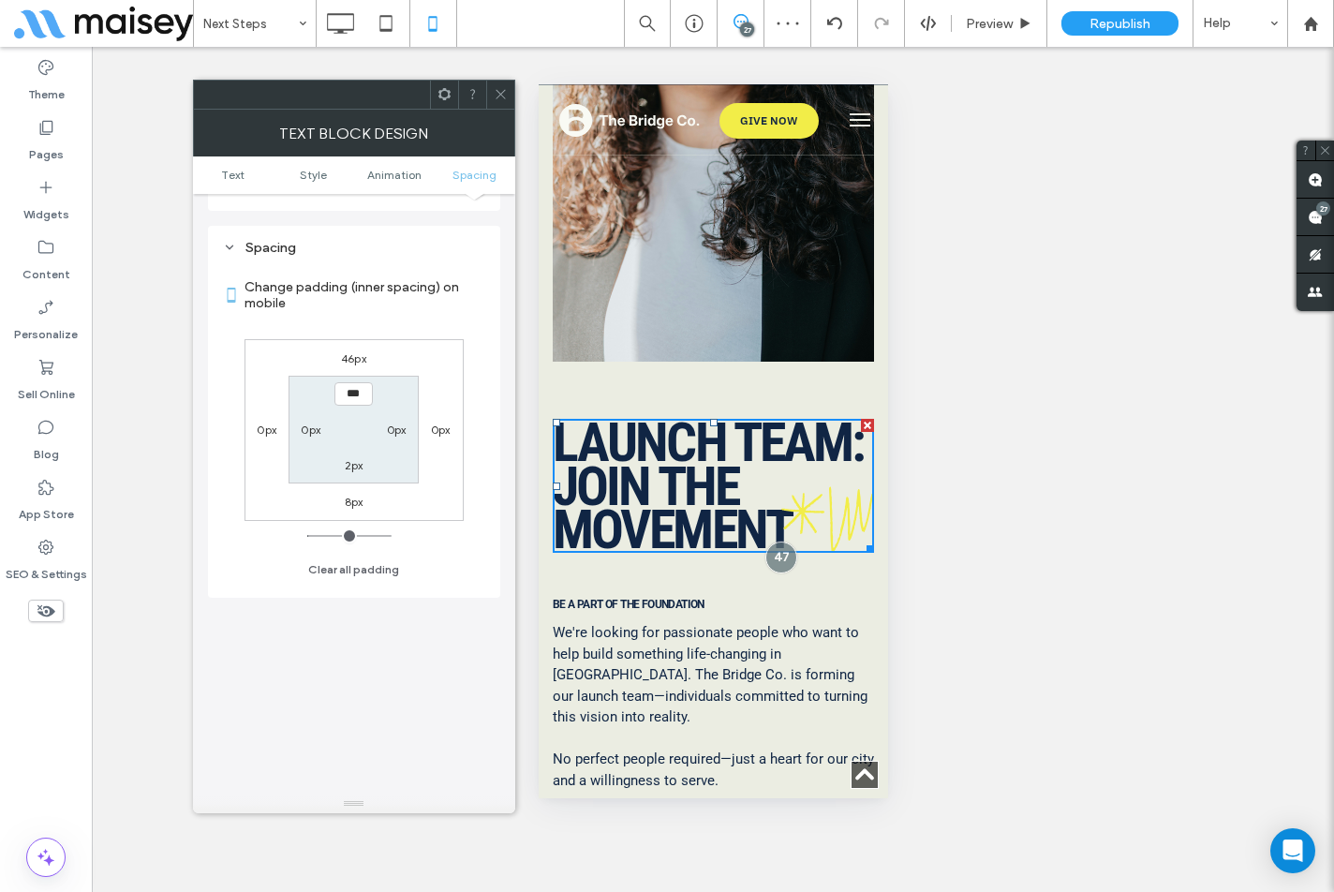
click at [352, 458] on label "2px" at bounding box center [354, 465] width 19 height 14
type input "**"
click at [404, 466] on section "2px 0px **** 0px" at bounding box center [354, 430] width 130 height 108
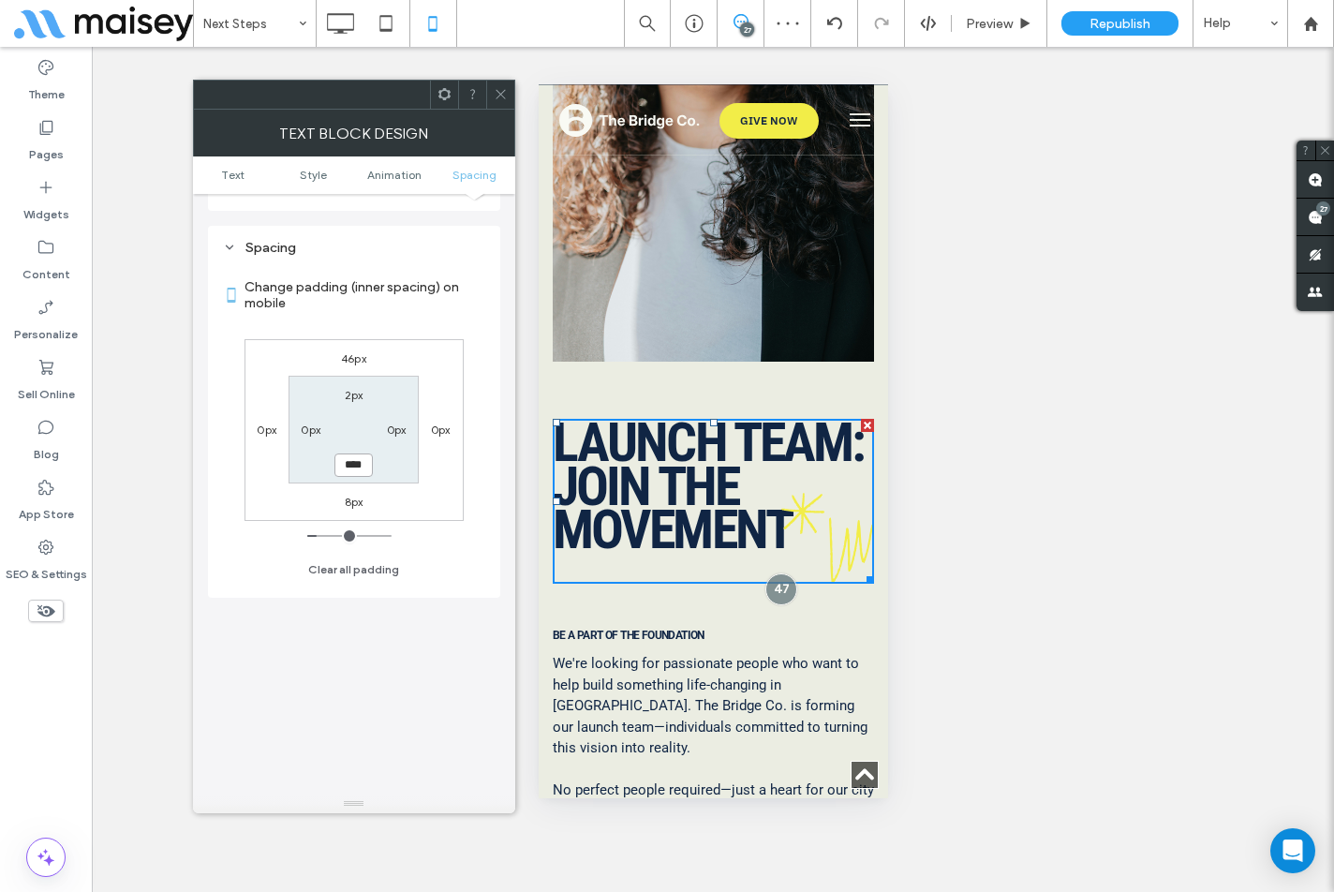
click at [358, 454] on input "****" at bounding box center [354, 465] width 38 height 23
type input "**"
type input "****"
click at [414, 458] on section "2px 0px **** 0px" at bounding box center [354, 430] width 130 height 108
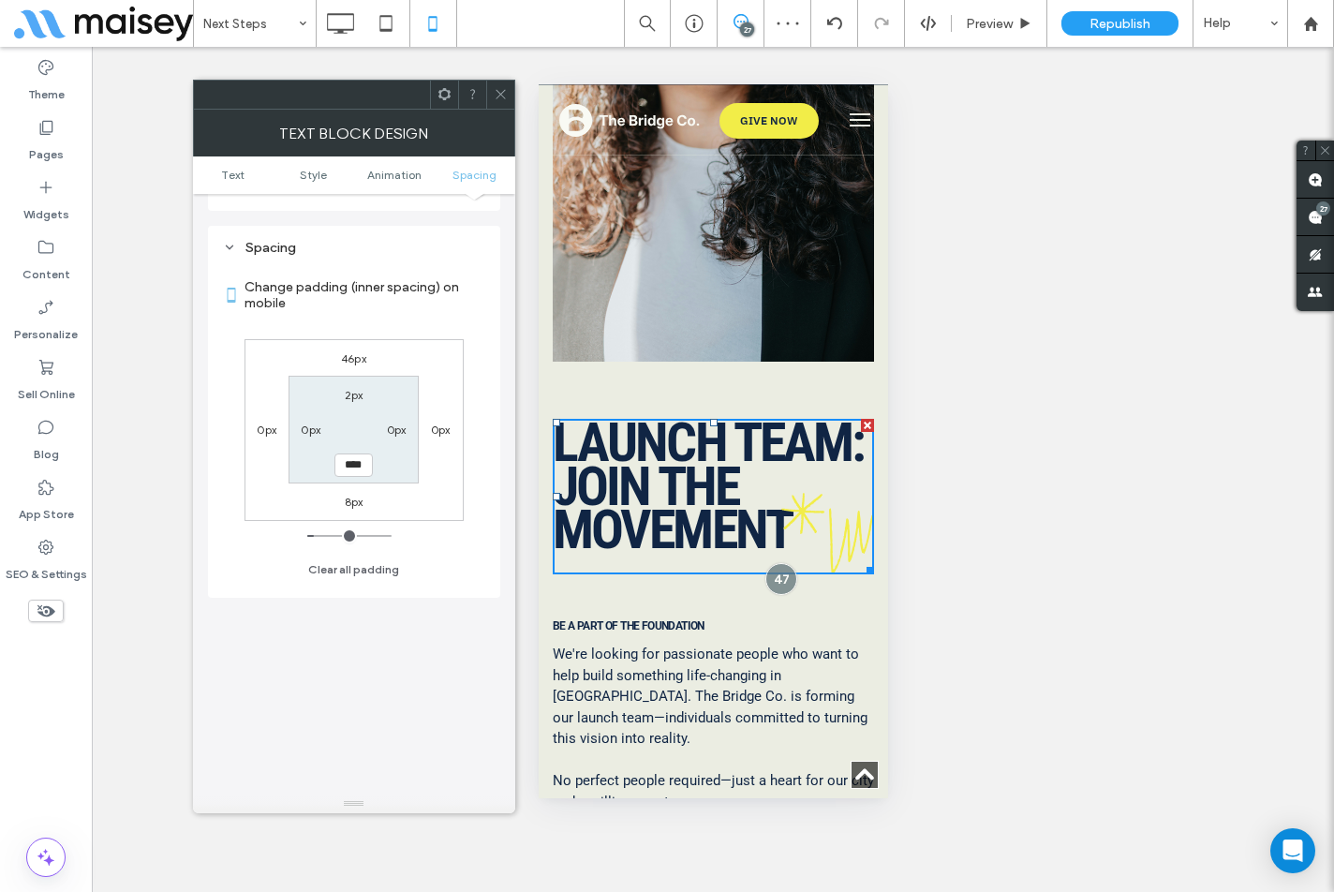
click at [438, 97] on icon at bounding box center [445, 94] width 14 height 14
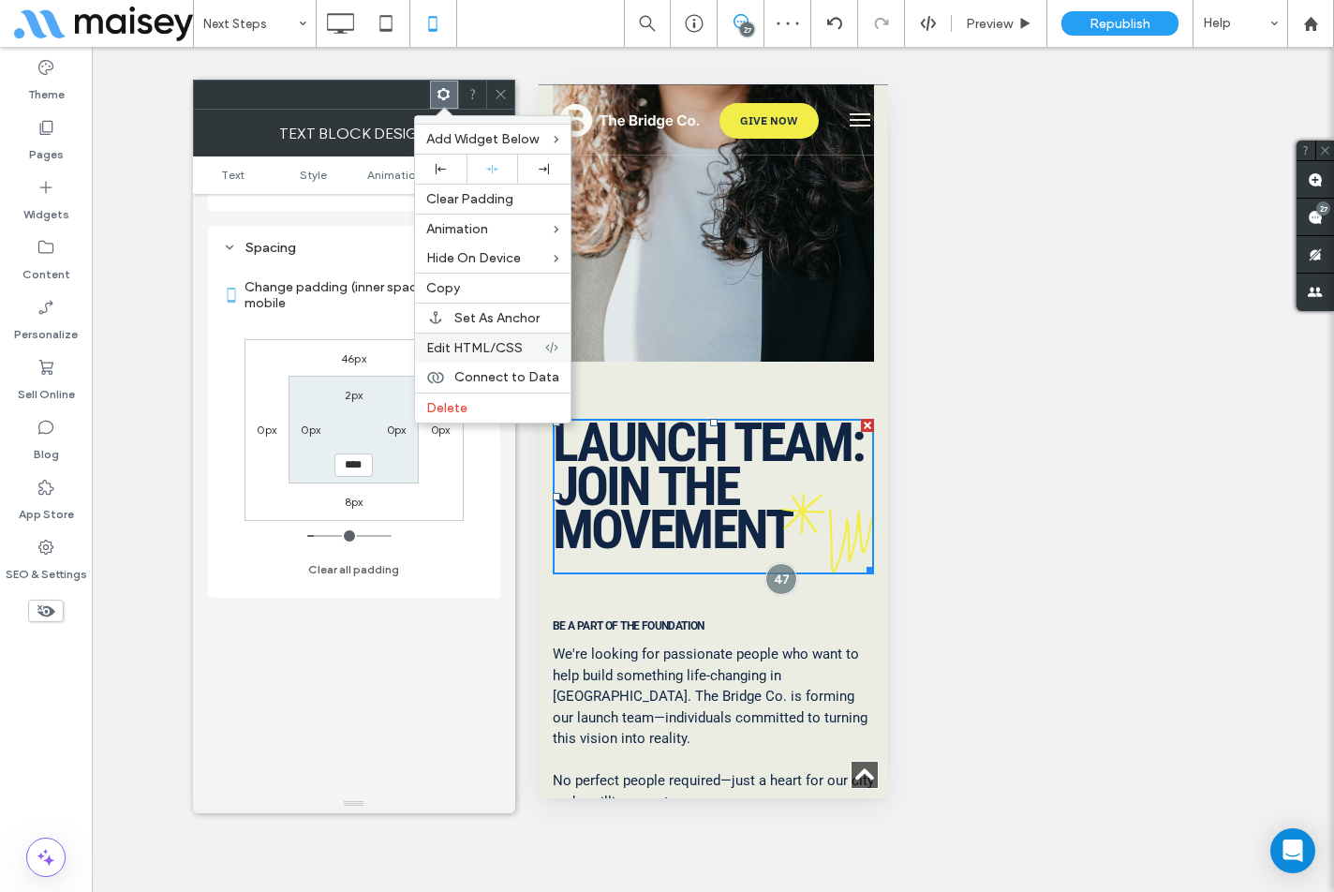
click at [503, 345] on span "Edit HTML/CSS" at bounding box center [474, 348] width 97 height 16
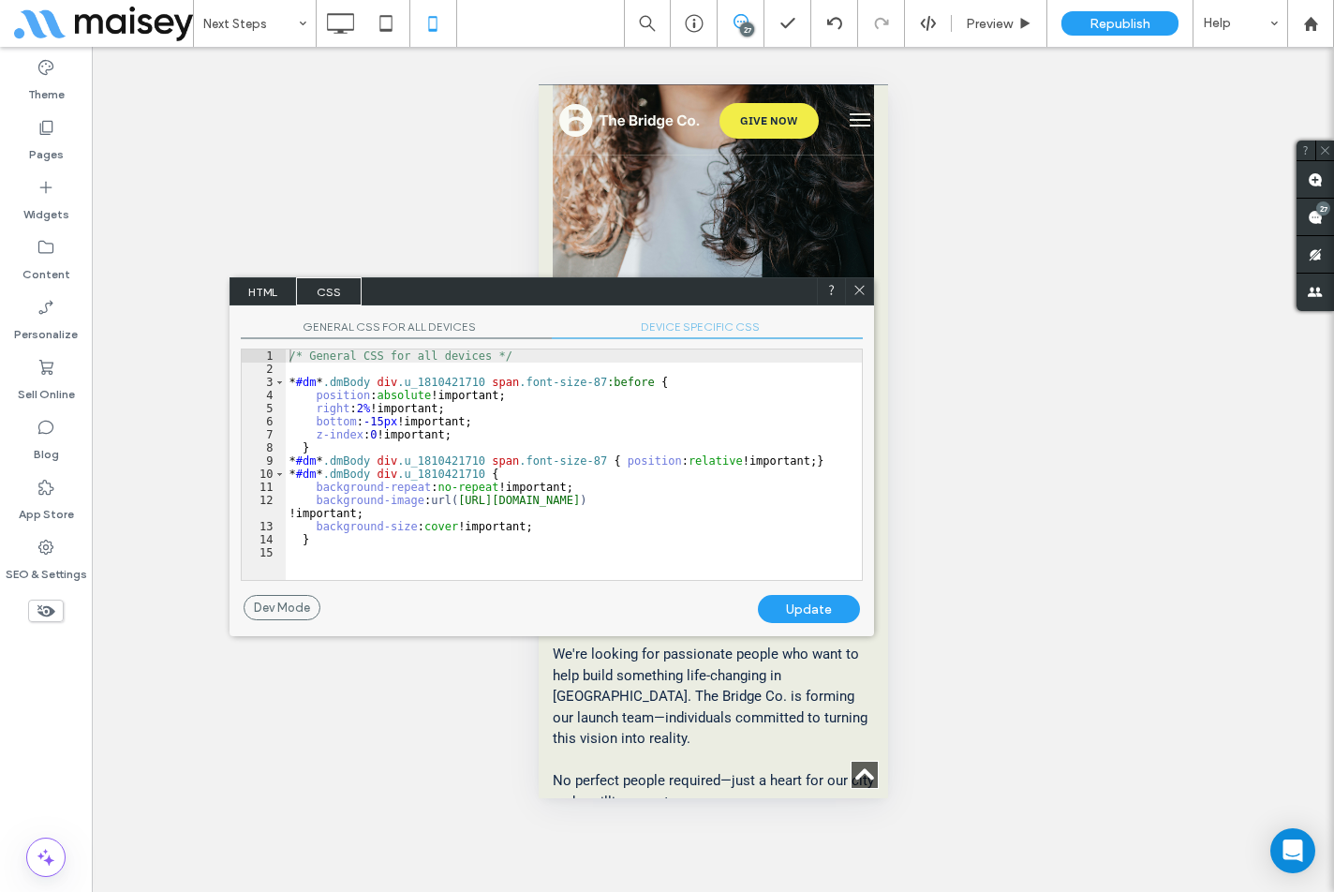
click at [683, 333] on span "DEVICE SPECIFIC CSS" at bounding box center [707, 330] width 311 height 20
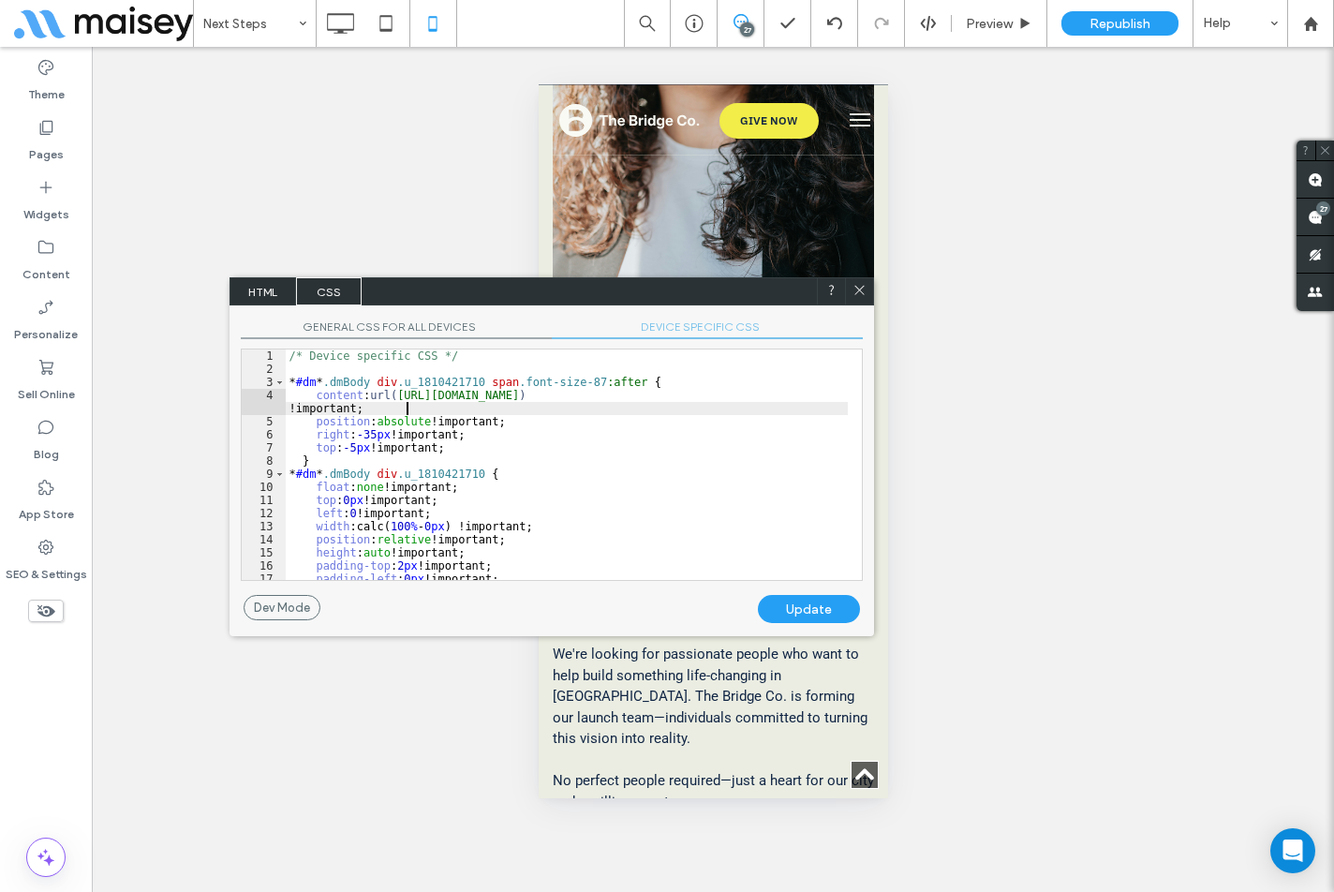
click at [583, 406] on div "/* Device specific CSS */ * #dm * .dmBody div .u_1810421710 span .font-size-87 …" at bounding box center [567, 478] width 562 height 257
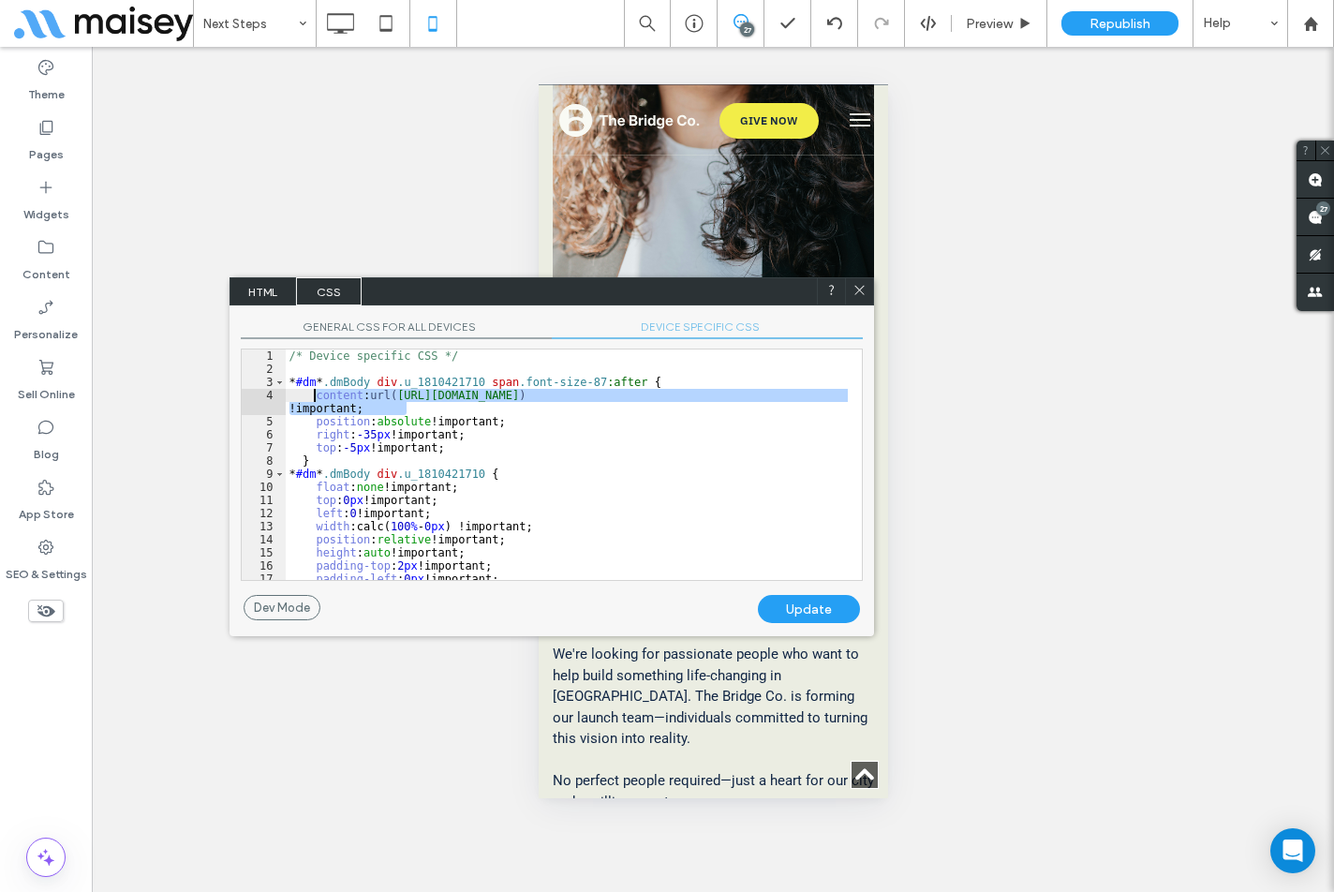
drag, startPoint x: 382, startPoint y: 406, endPoint x: 315, endPoint y: 397, distance: 68.0
click at [315, 397] on div "/* Device specific CSS */ * #dm * .dmBody div .u_1810421710 span .font-size-87 …" at bounding box center [567, 478] width 562 height 257
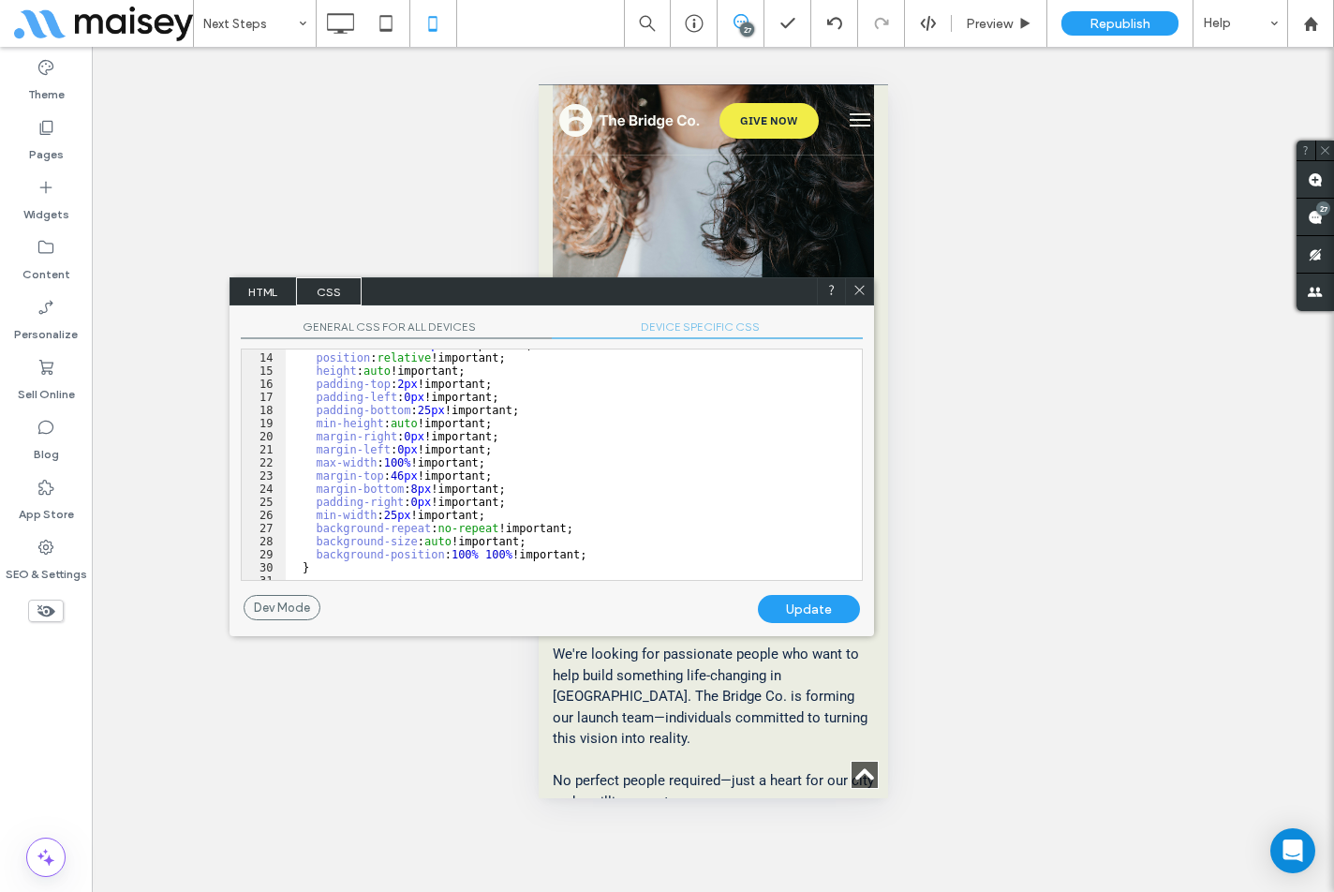
scroll to position [169, 0]
drag, startPoint x: 438, startPoint y: 551, endPoint x: 449, endPoint y: 552, distance: 11.3
click at [449, 552] on div "width :calc( 100 % - 0 px ) !important; position : relative !important; height …" at bounding box center [567, 466] width 562 height 257
type textarea "**"
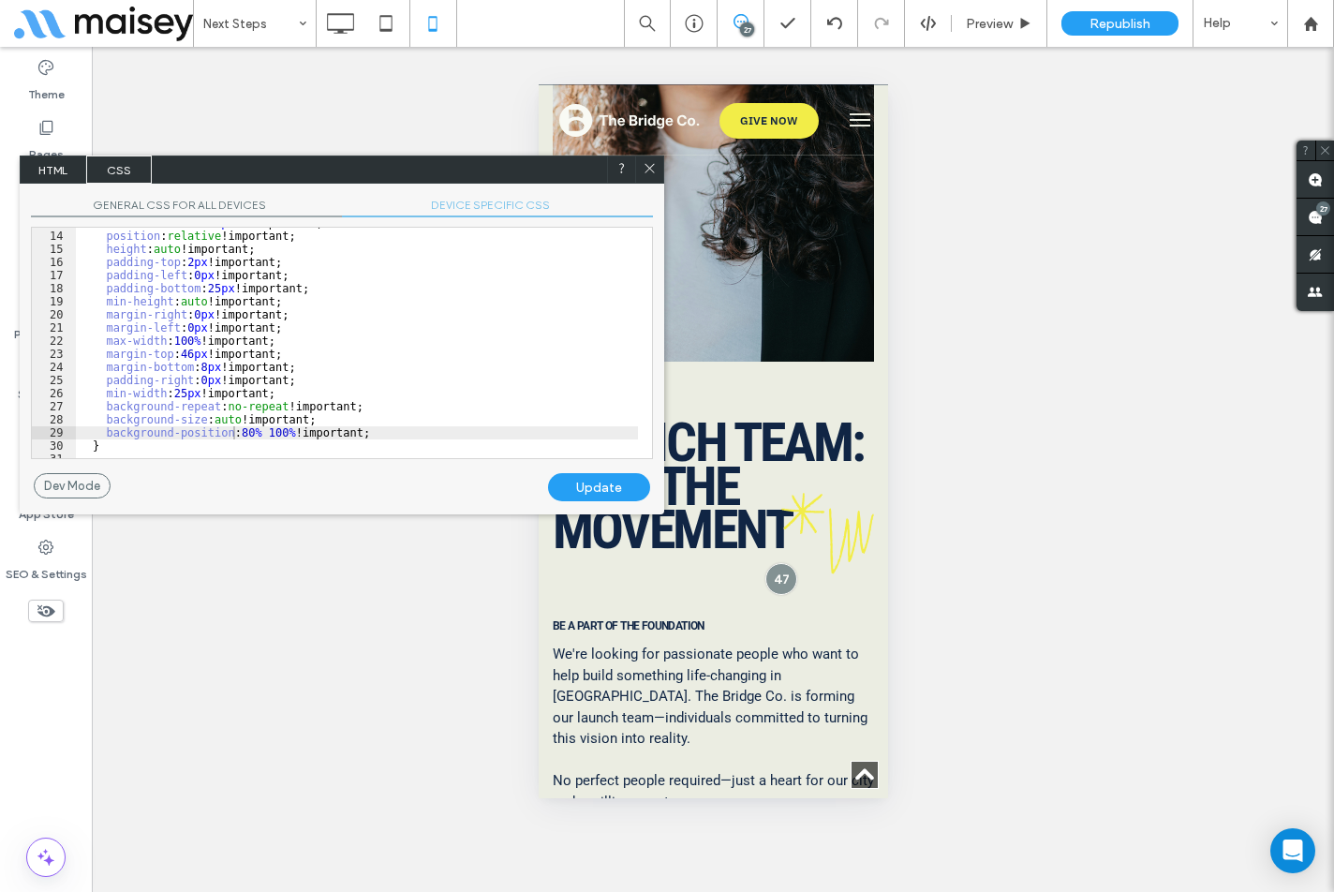
drag, startPoint x: 613, startPoint y: 296, endPoint x: 403, endPoint y: 174, distance: 242.7
click at [403, 174] on div "HTML CSS" at bounding box center [342, 170] width 645 height 28
click at [595, 487] on div "Update" at bounding box center [599, 487] width 102 height 28
click at [652, 167] on icon at bounding box center [650, 168] width 14 height 14
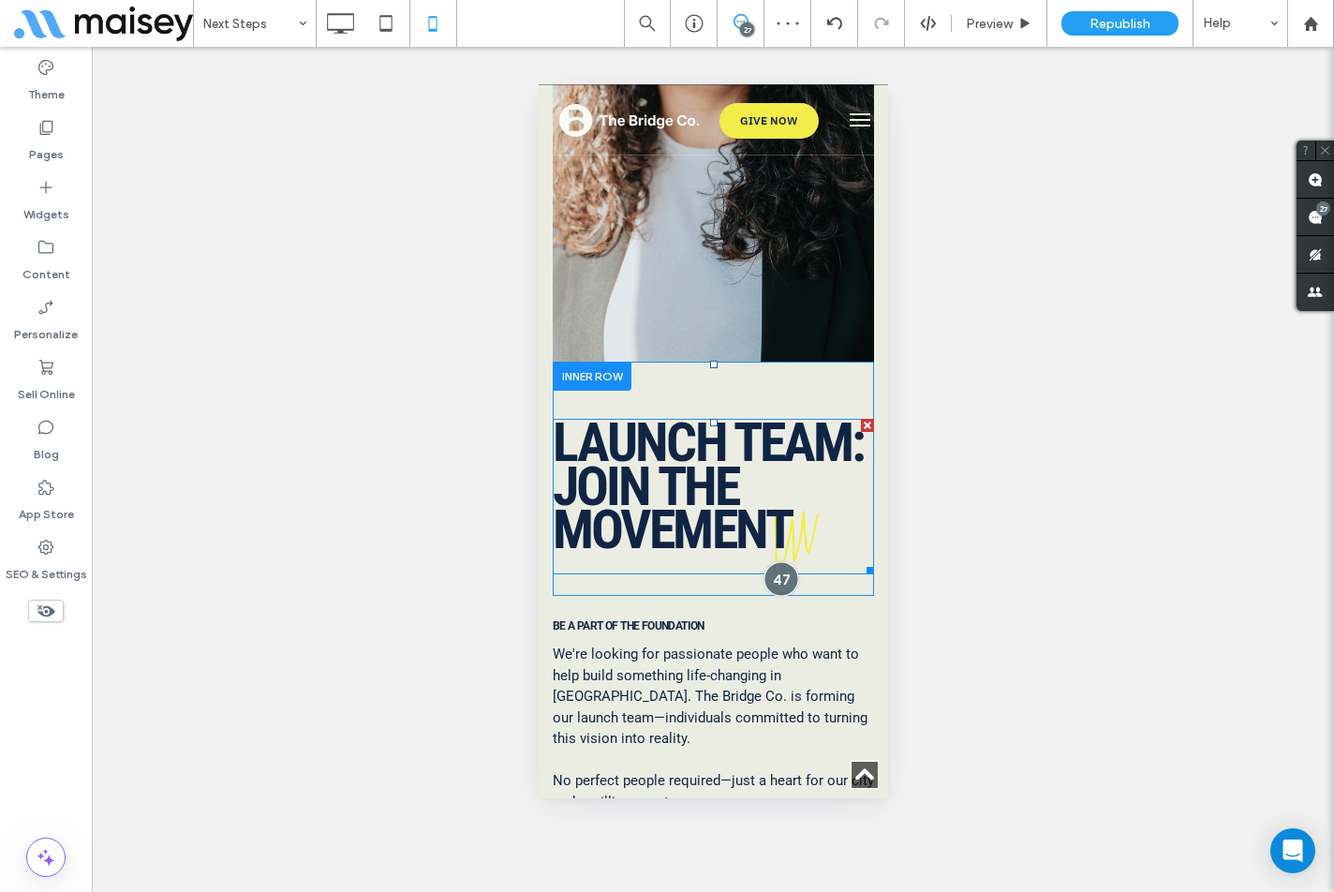
click at [776, 562] on div at bounding box center [781, 579] width 35 height 35
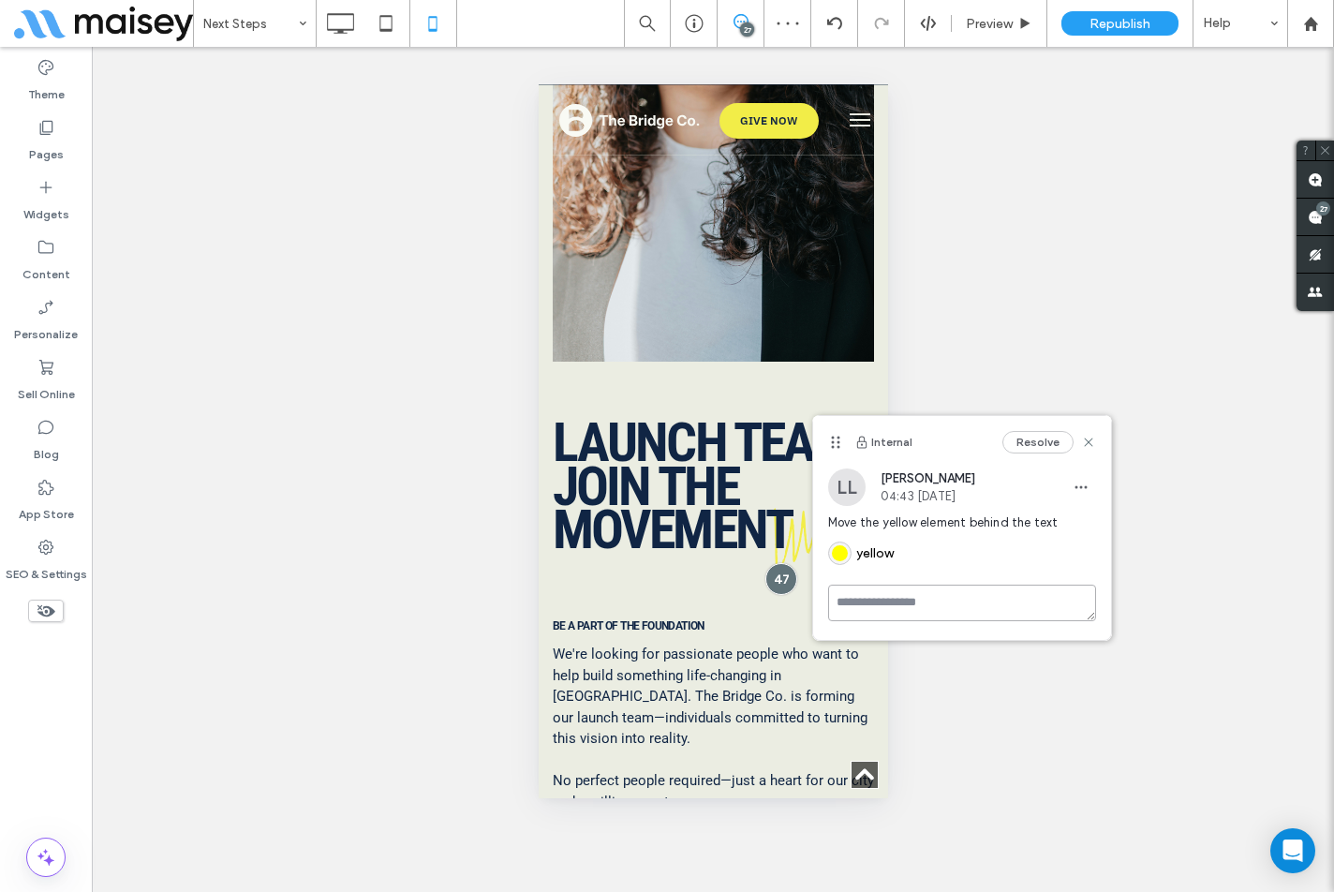
click at [885, 597] on textarea at bounding box center [962, 603] width 268 height 37
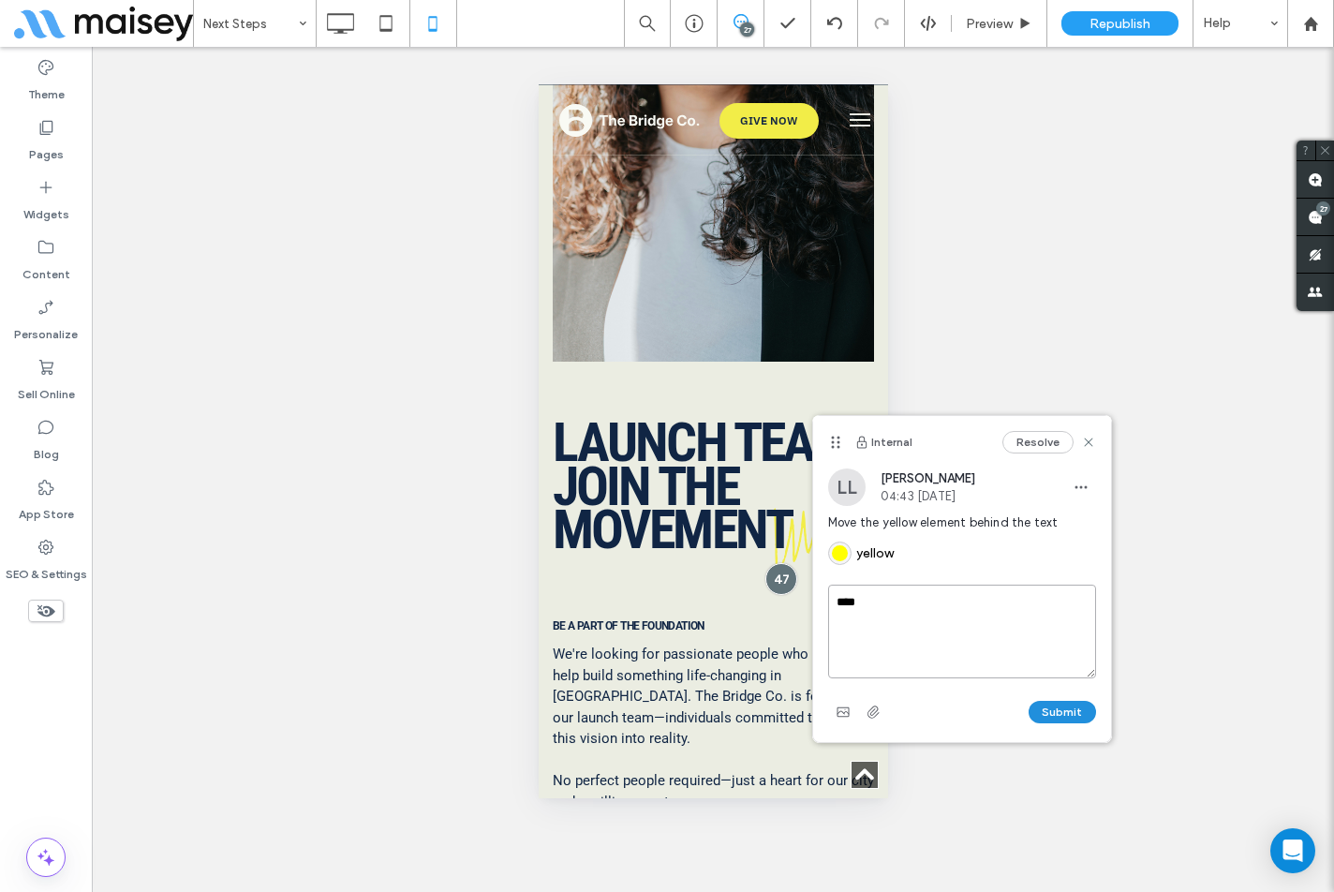
type textarea "****"
click at [1070, 704] on button "Submit" at bounding box center [1062, 712] width 67 height 22
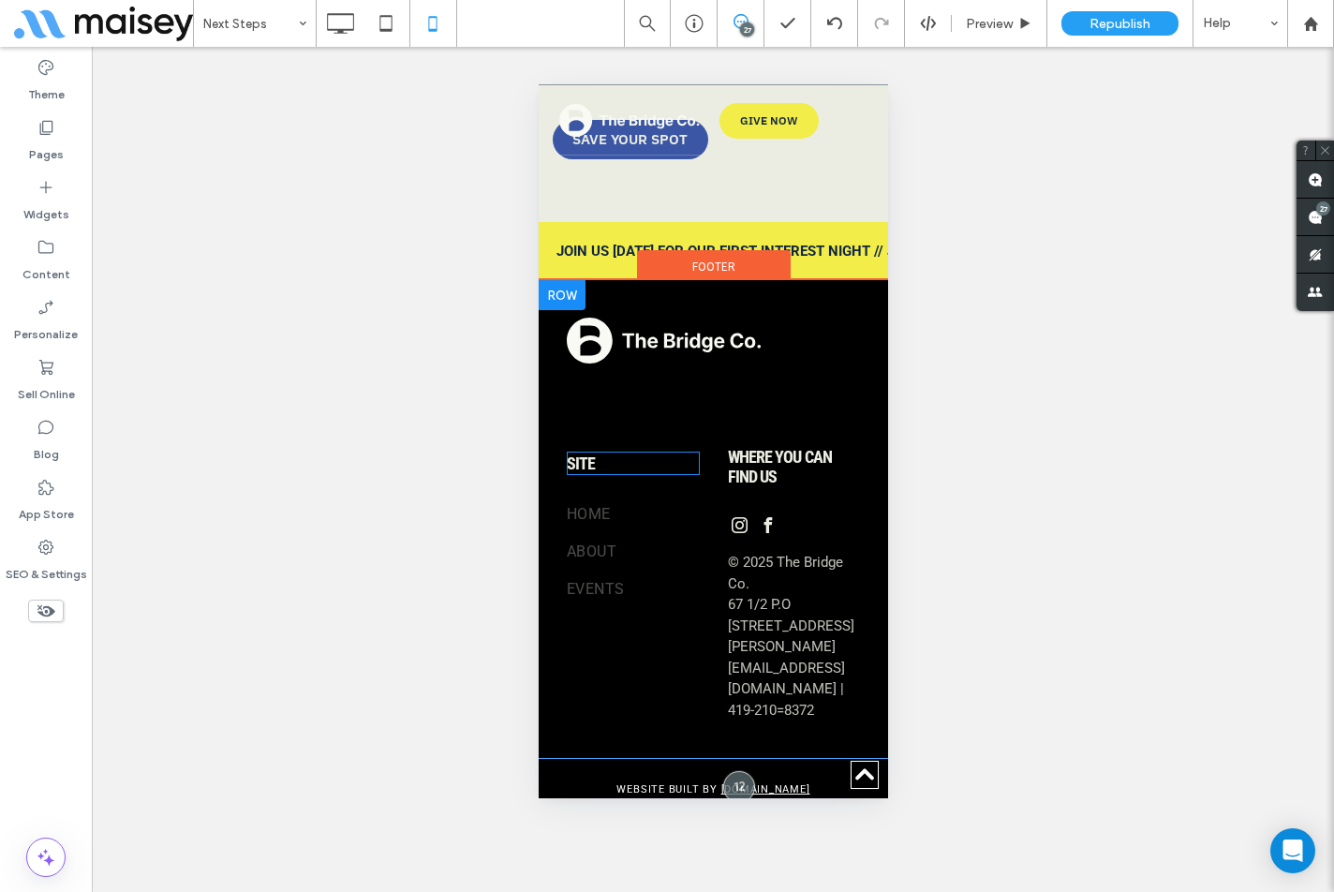
scroll to position [10855, 0]
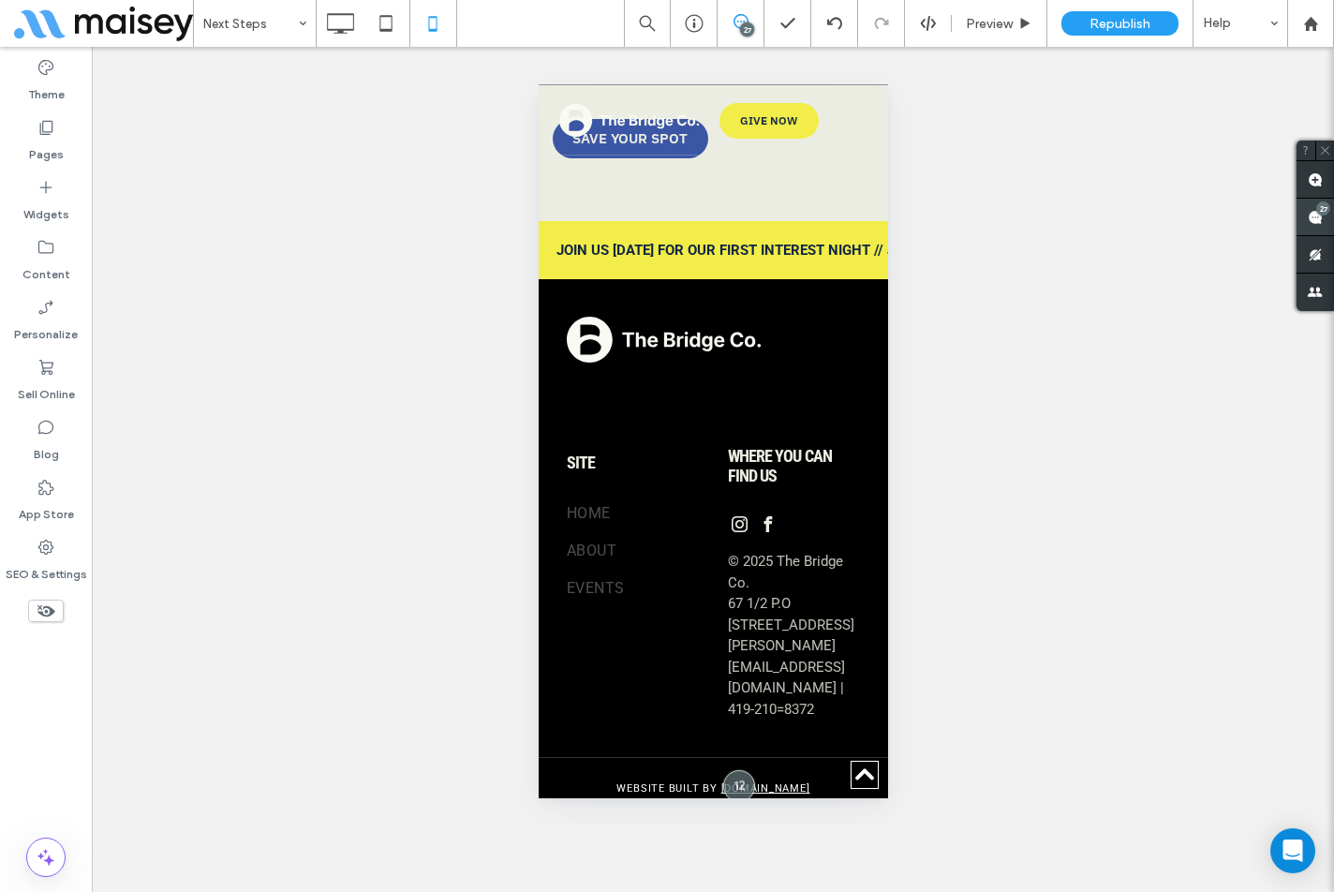
click at [1317, 209] on div "27" at bounding box center [1324, 208] width 14 height 14
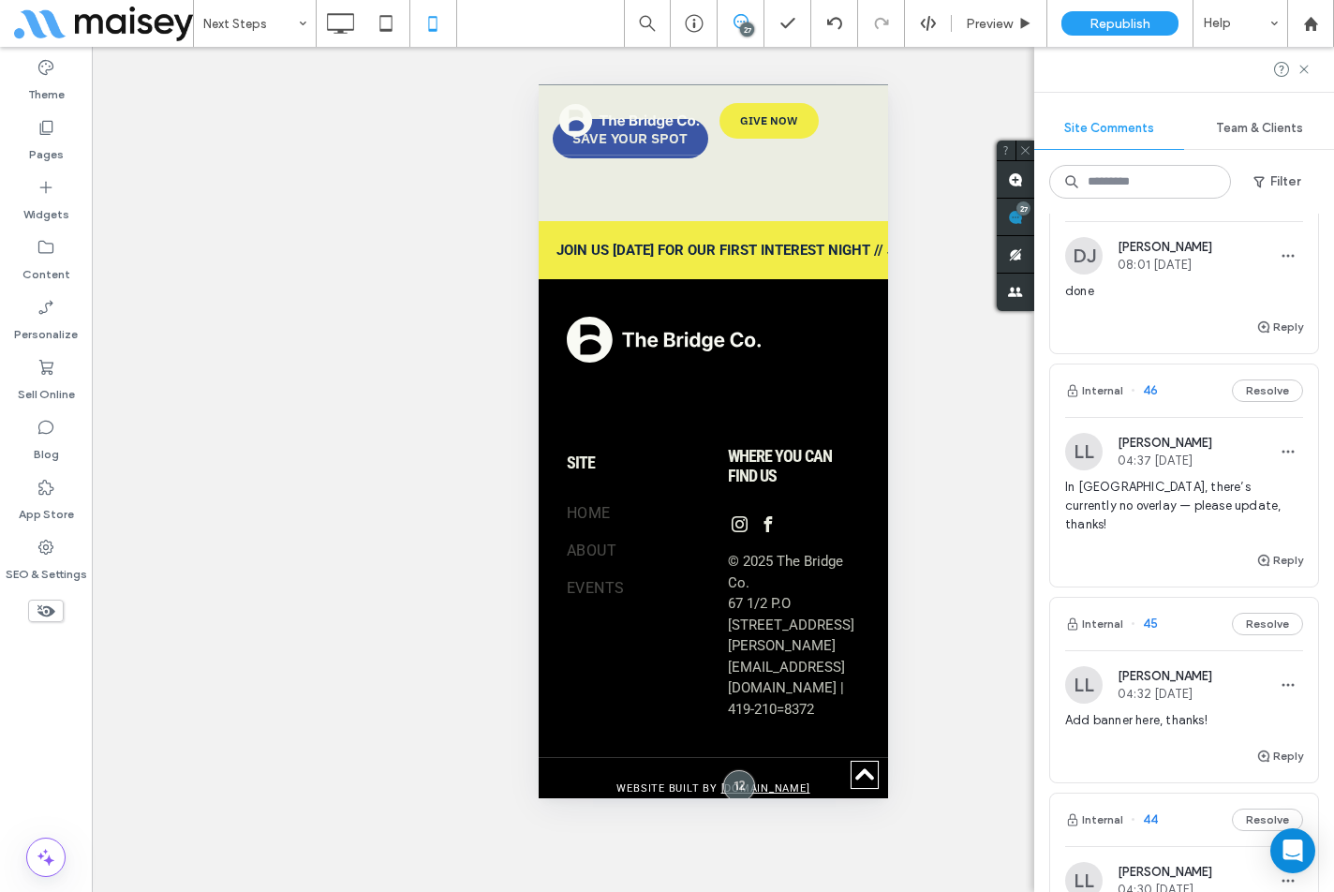
scroll to position [843, 0]
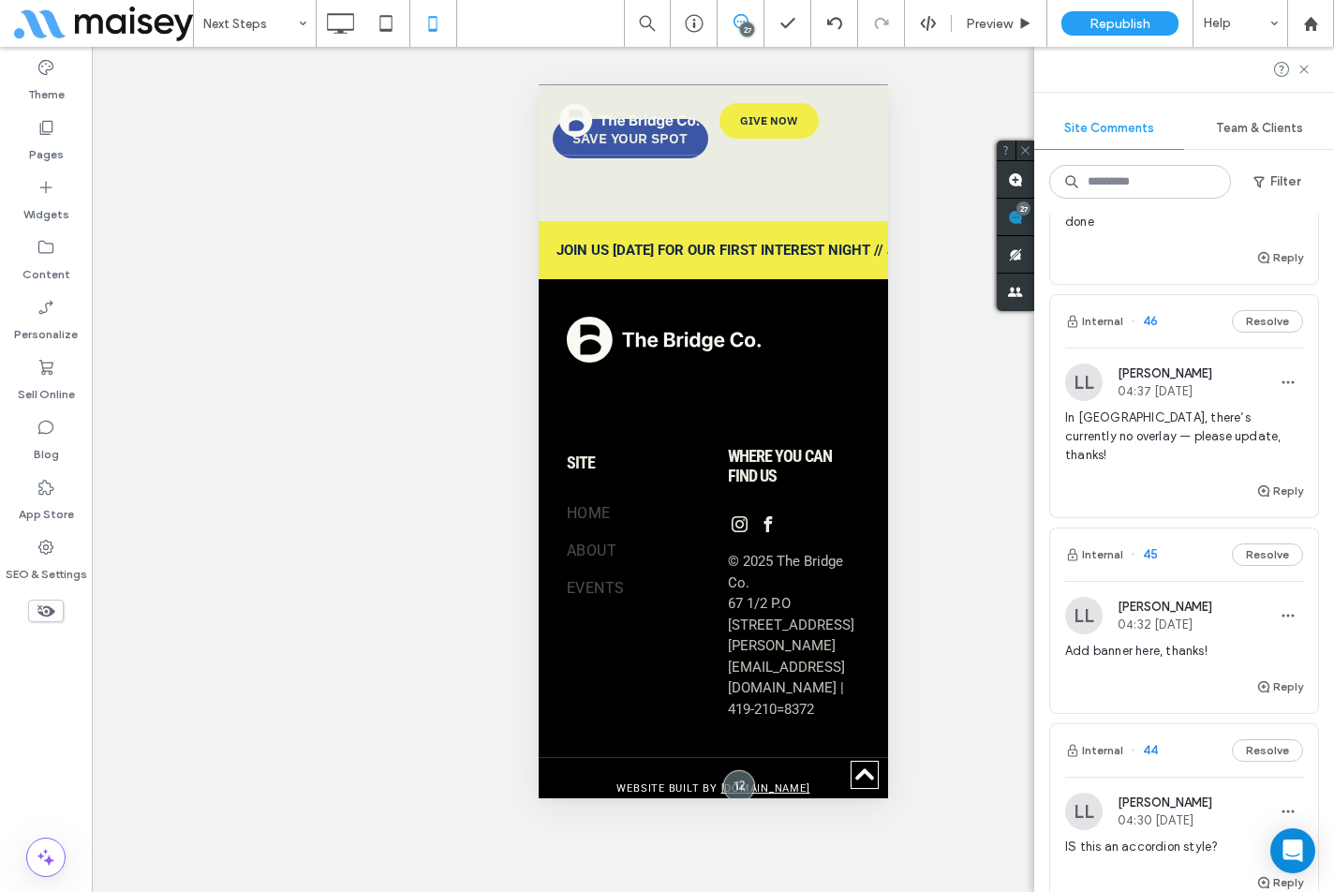
click at [1089, 511] on div "Reply" at bounding box center [1185, 498] width 268 height 37
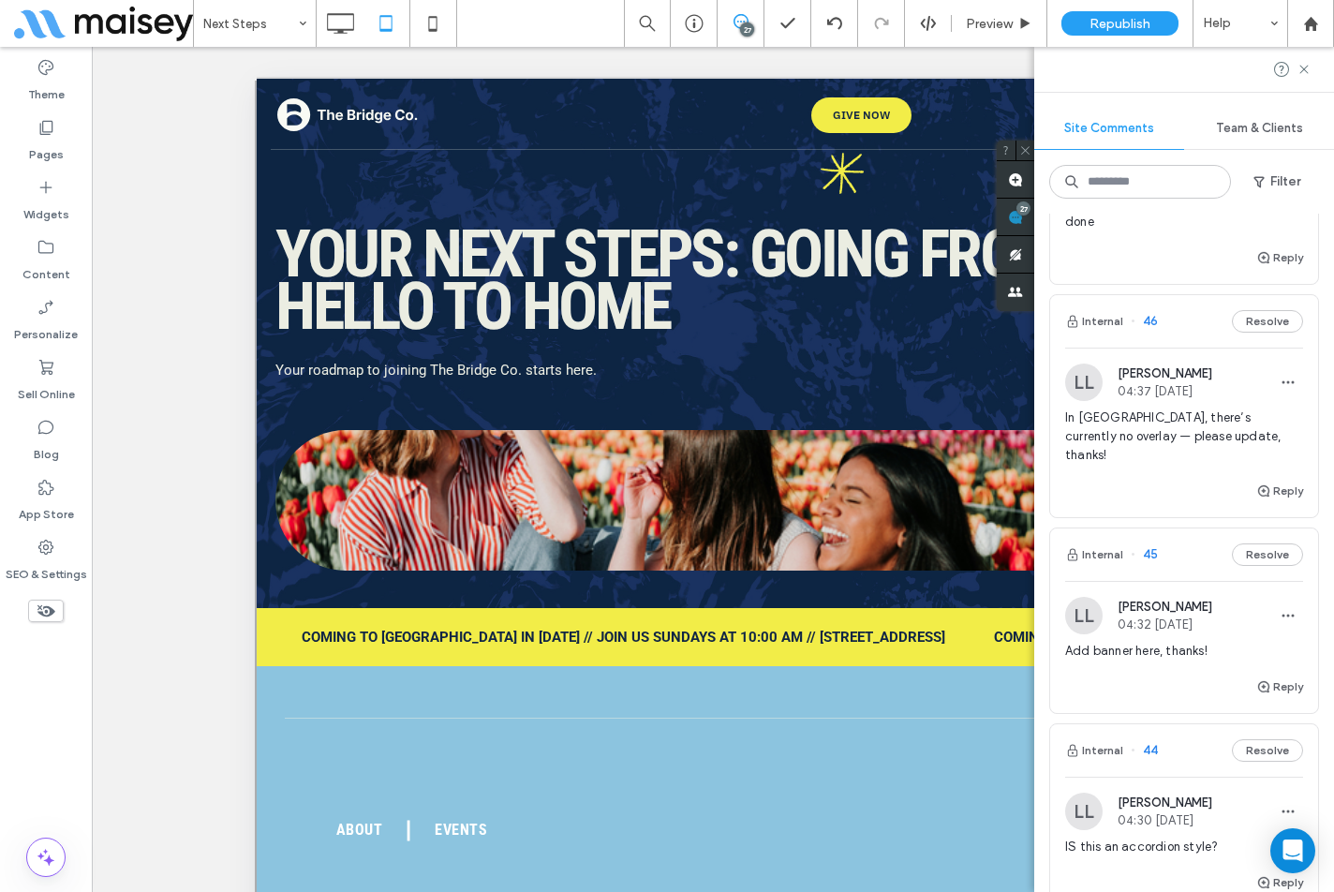
click at [1095, 507] on div "Reply" at bounding box center [1185, 498] width 268 height 37
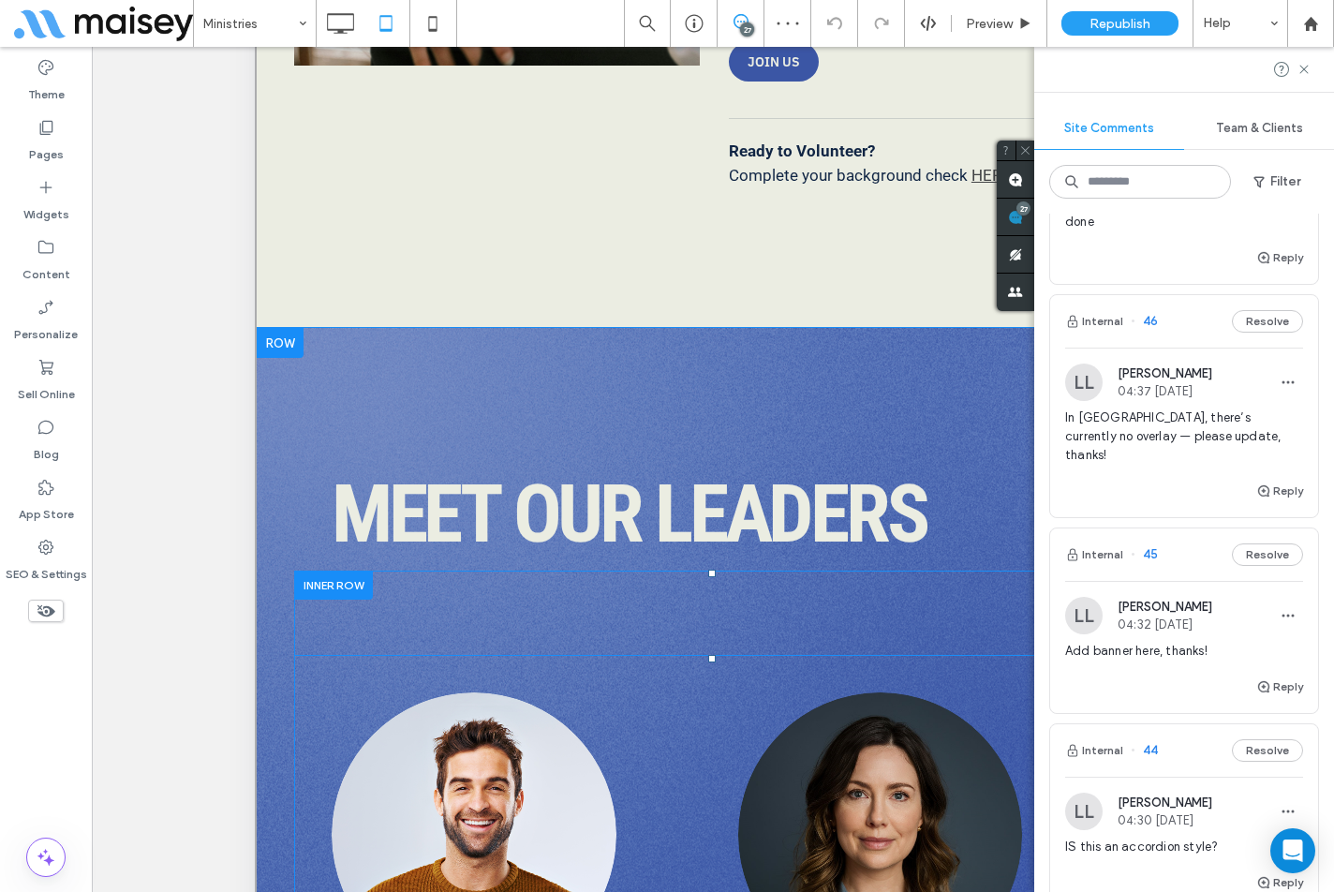
scroll to position [5683, 0]
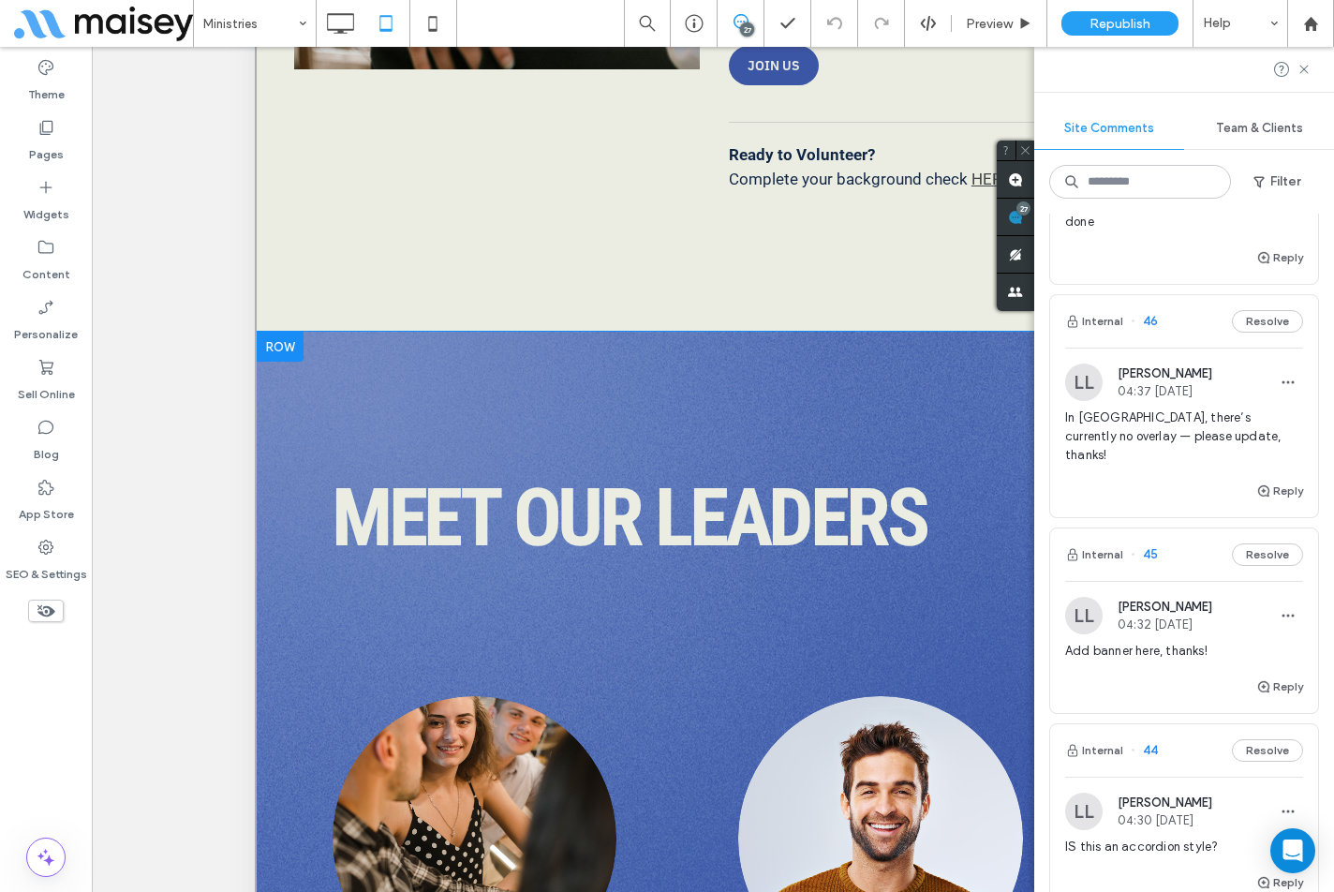
click at [337, 394] on div "Meet Our Leaders Click To Paste Lorem ipsum dolor sit amet Lorem ipsum dolor si…" at bounding box center [712, 862] width 911 height 1060
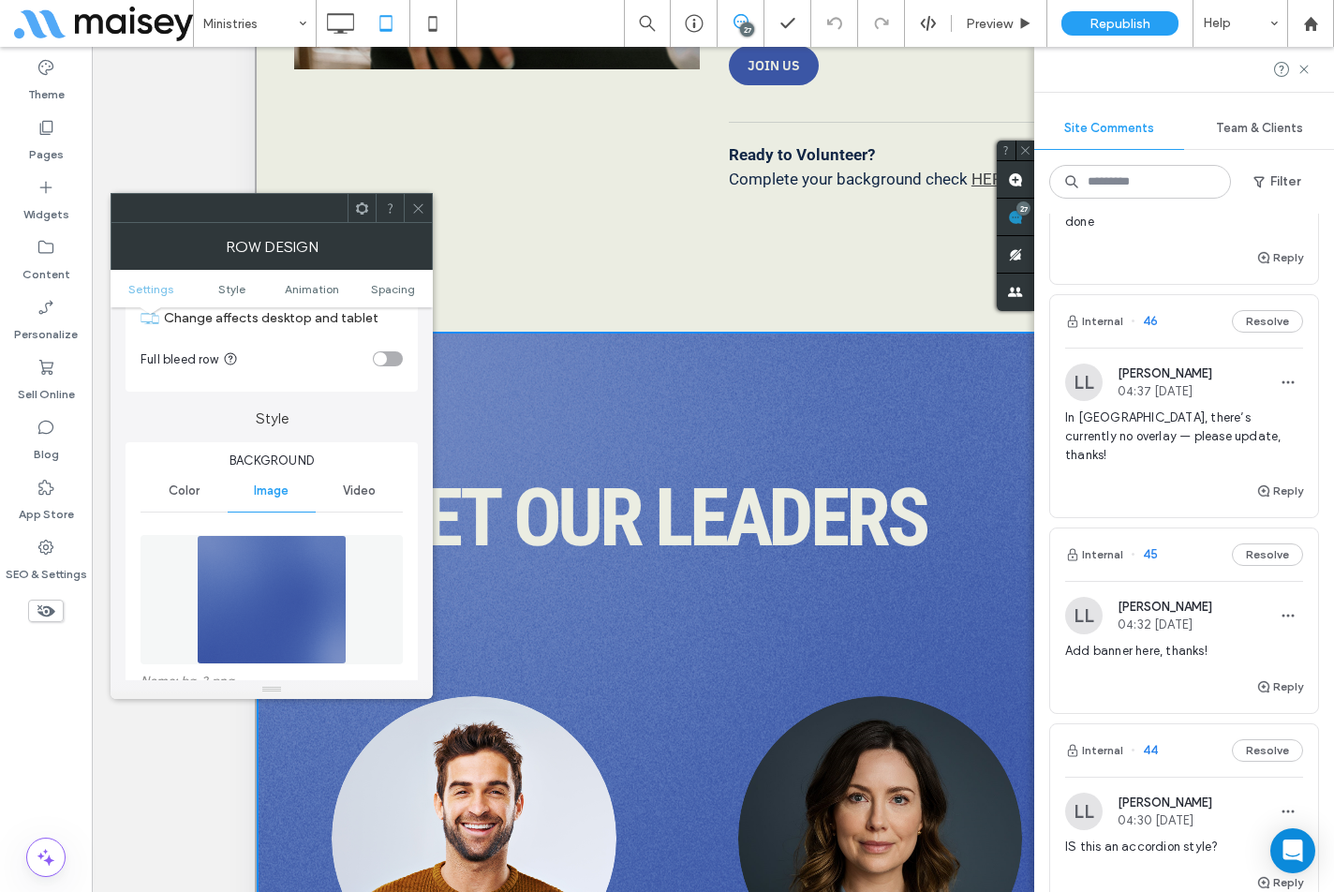
scroll to position [187, 0]
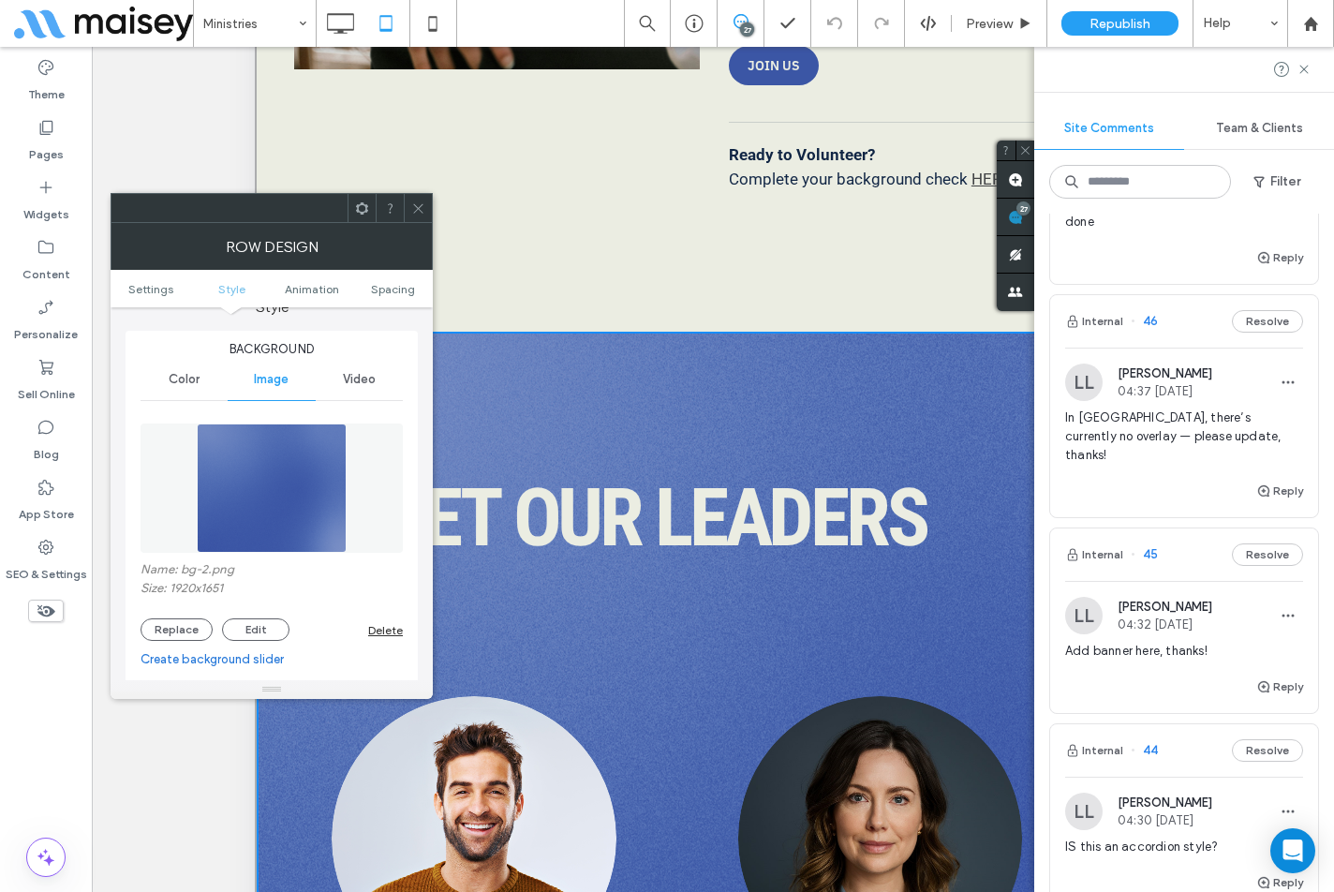
click at [386, 630] on div "Delete" at bounding box center [385, 630] width 35 height 14
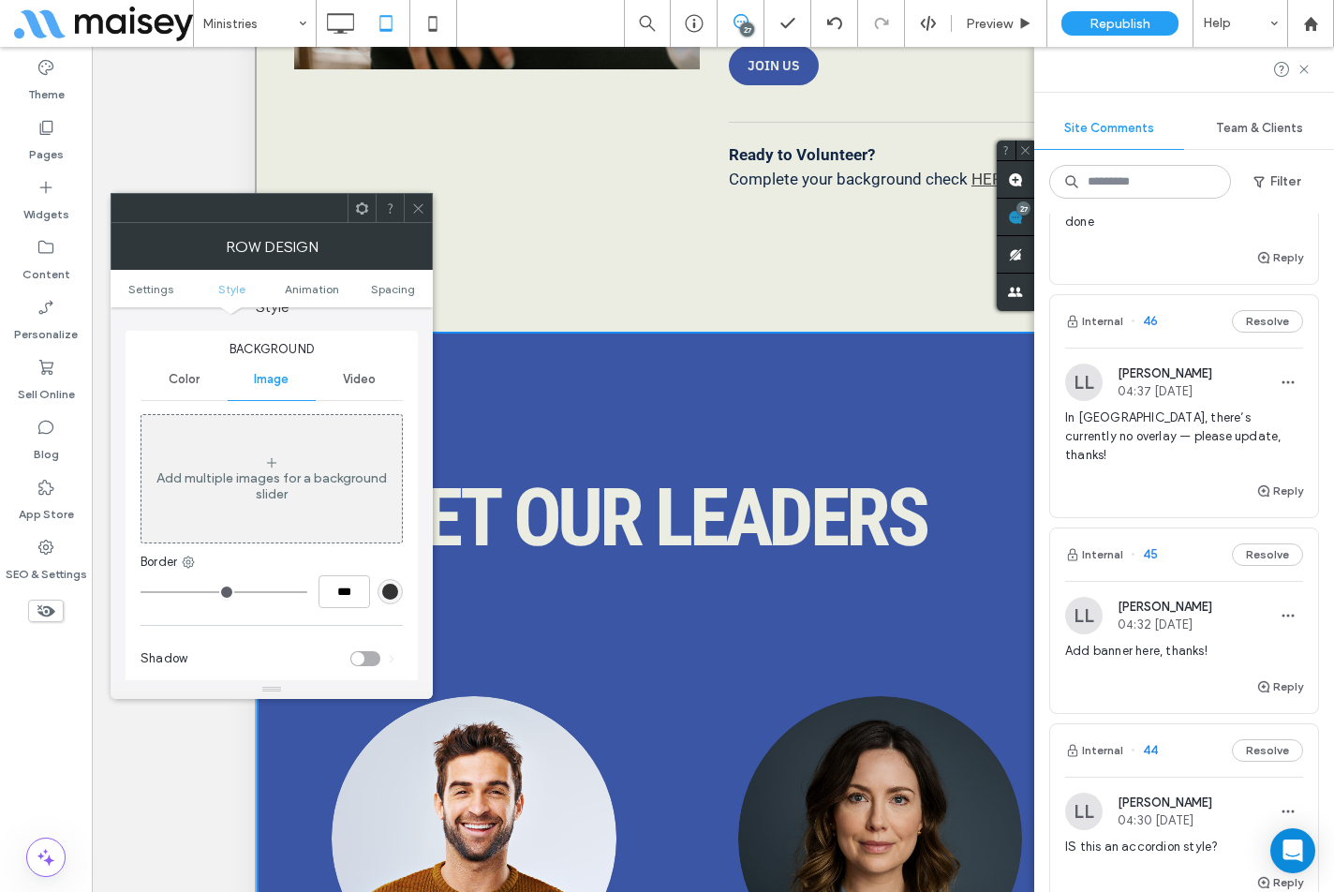
click at [185, 381] on span "Color" at bounding box center [184, 379] width 31 height 15
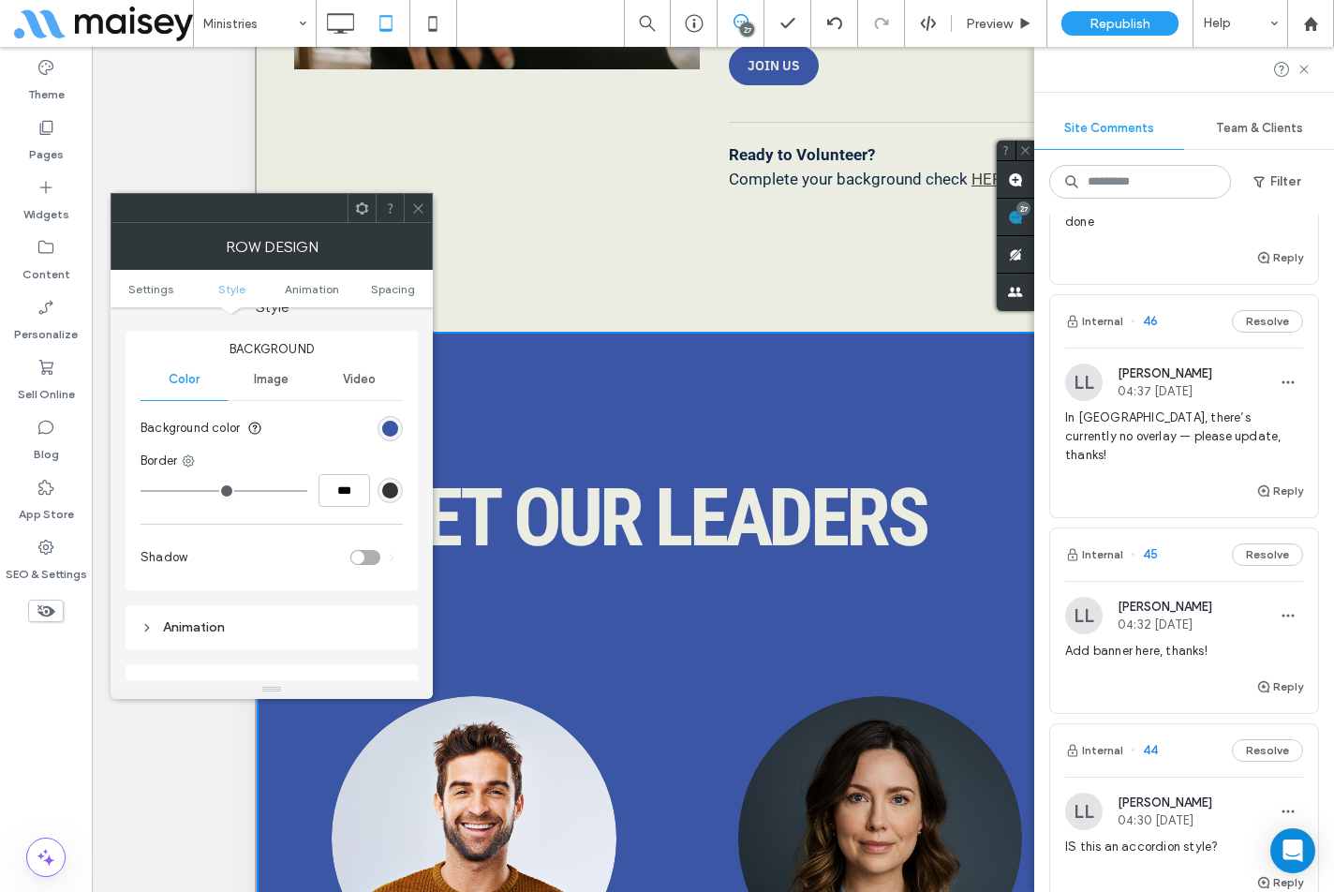
click at [403, 425] on div "Background Color Image Video Background color Border *** Shadow" at bounding box center [272, 461] width 292 height 260
click at [395, 425] on div "rgb(59, 86, 165)" at bounding box center [390, 429] width 16 height 16
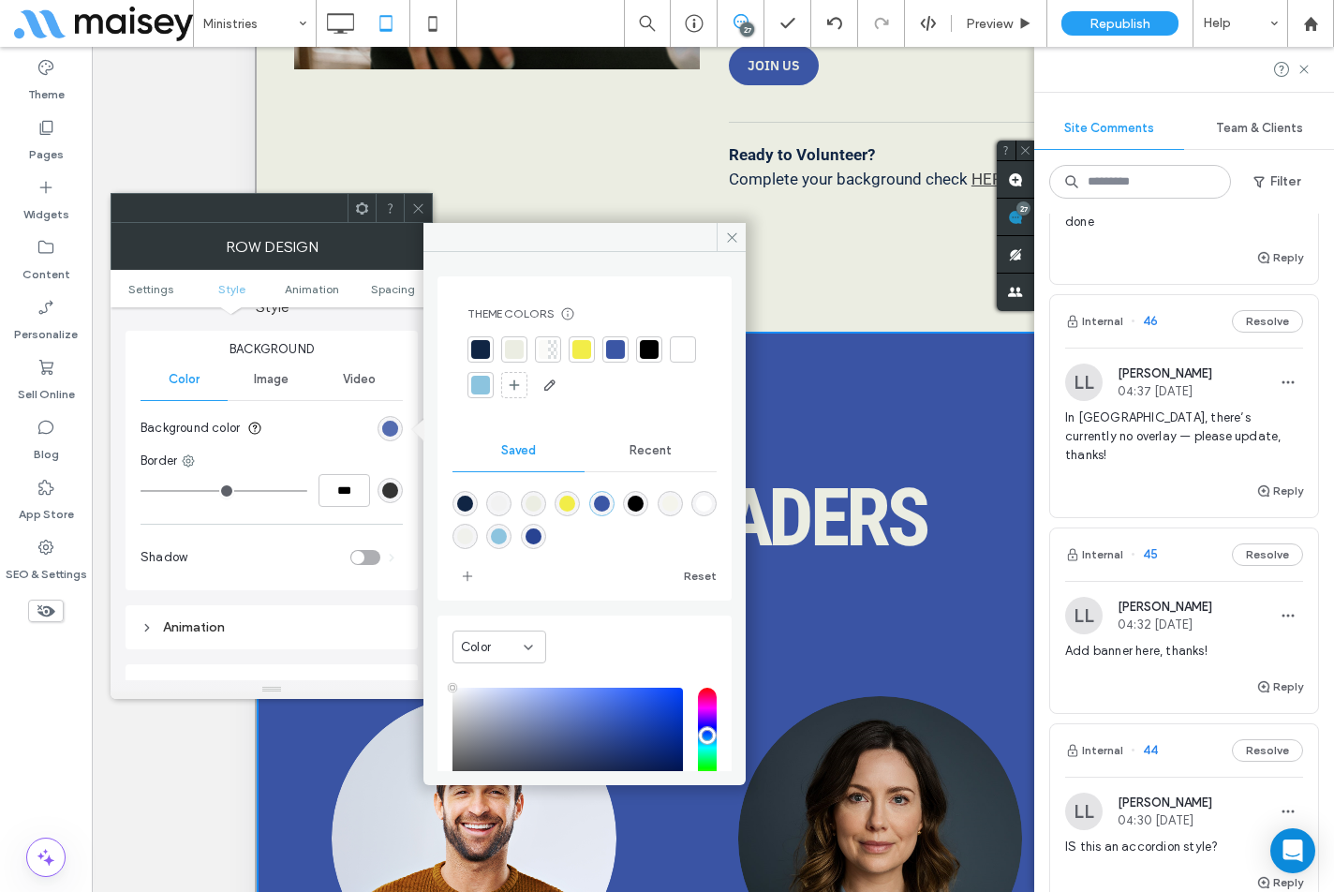
type input "****"
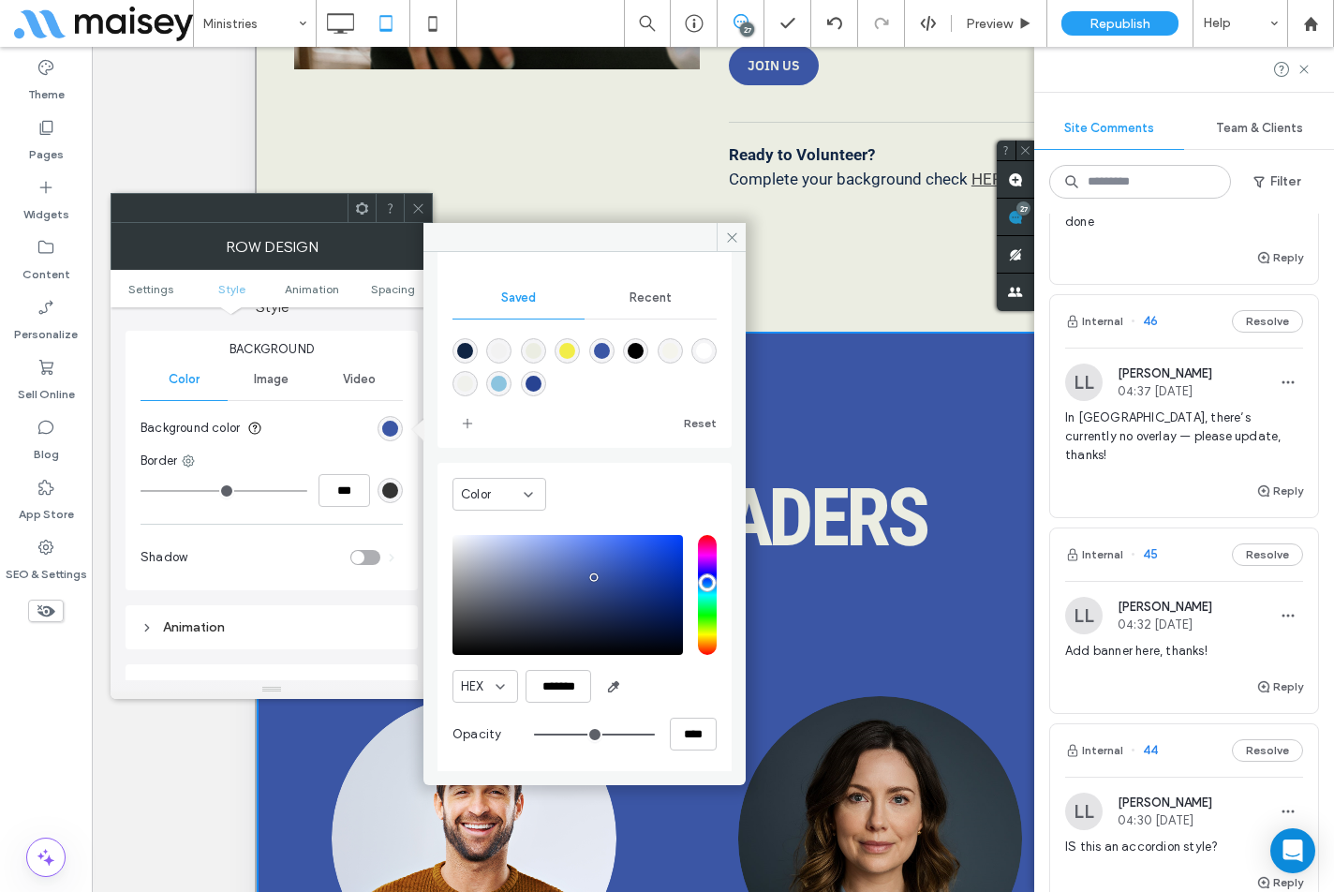
scroll to position [158, 0]
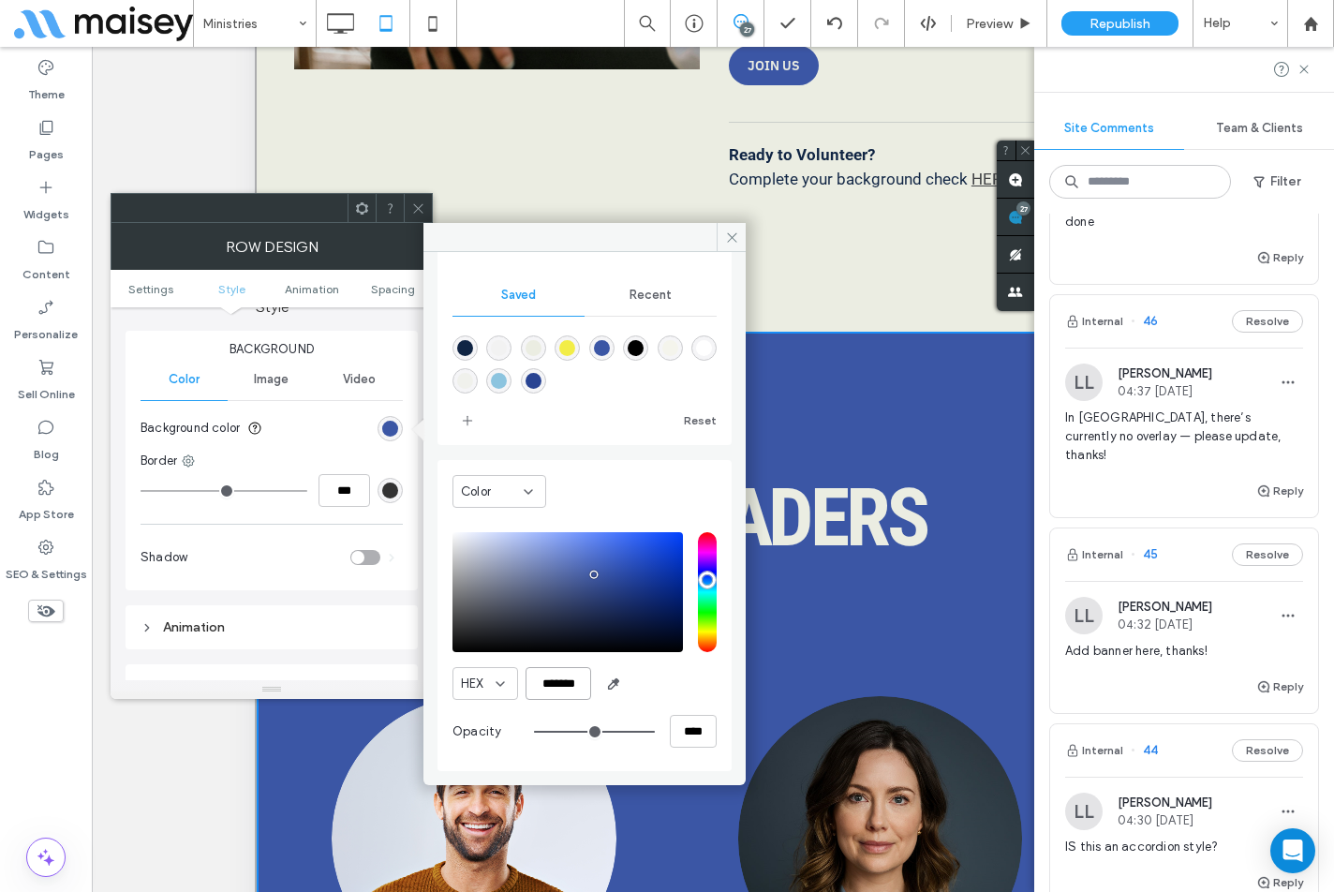
drag, startPoint x: 553, startPoint y: 682, endPoint x: 565, endPoint y: 683, distance: 12.2
click at [554, 682] on input "*******" at bounding box center [559, 683] width 66 height 33
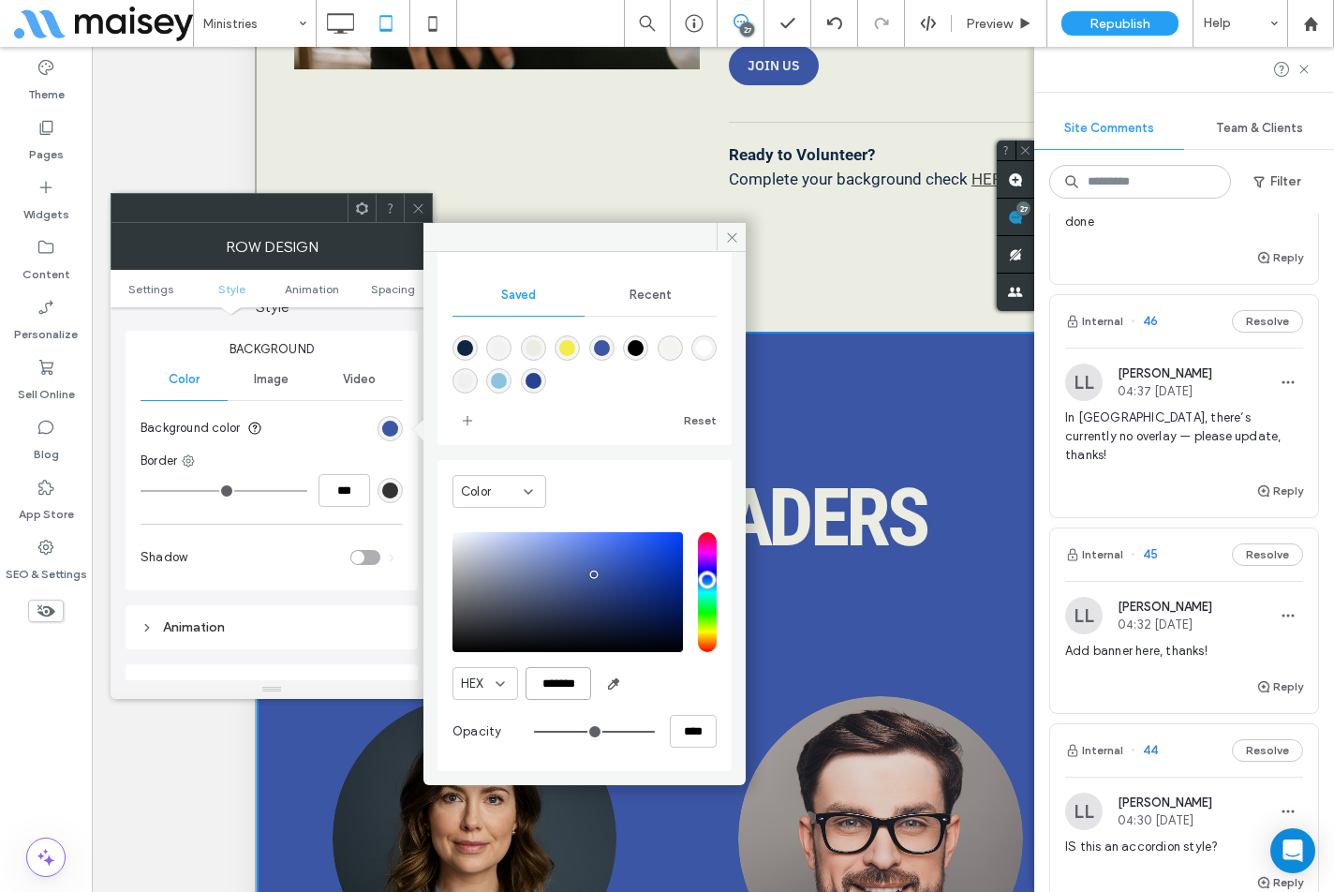
paste input "color picker textbox"
type input "*******"
click at [418, 212] on icon at bounding box center [418, 208] width 14 height 14
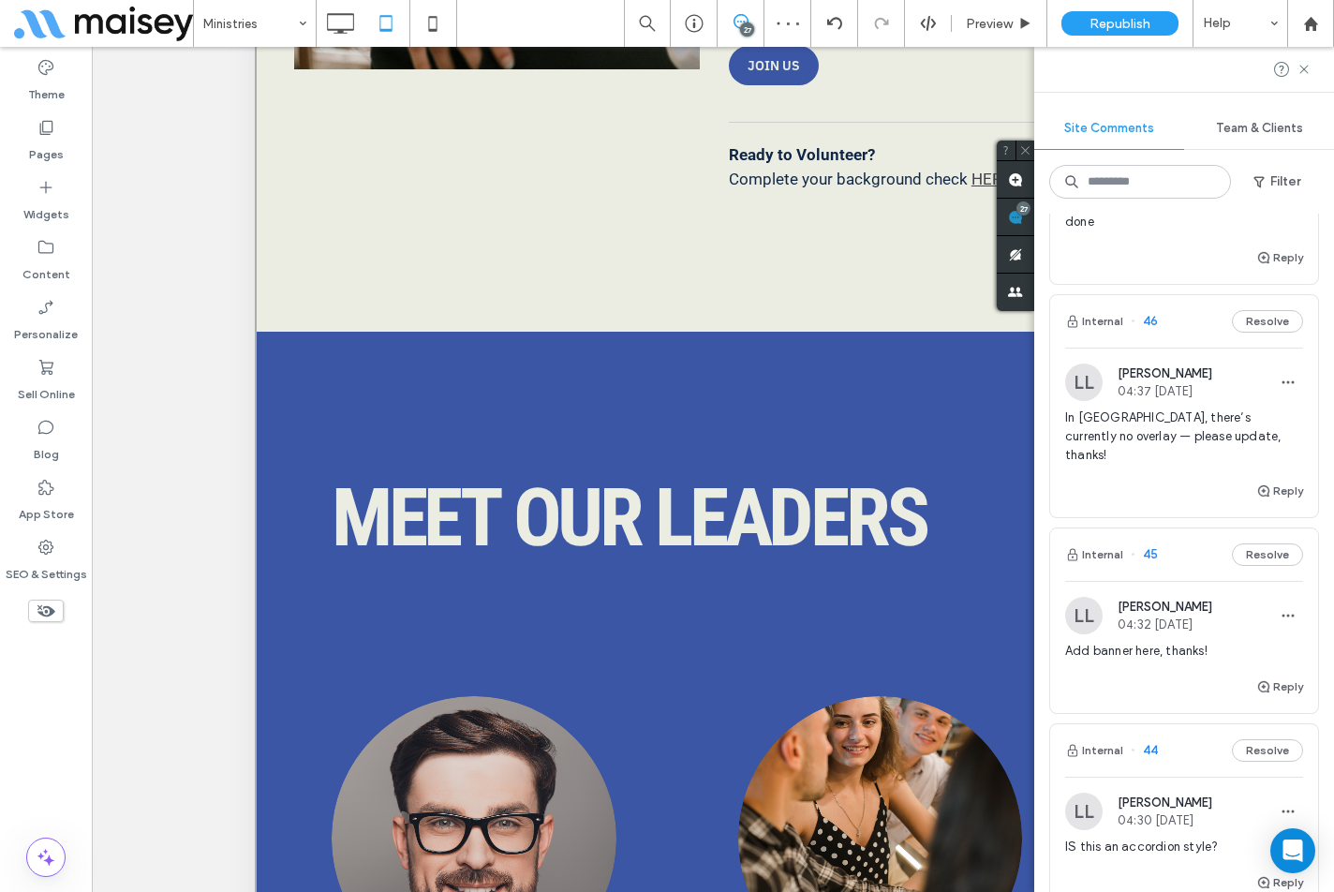
scroll to position [750, 0]
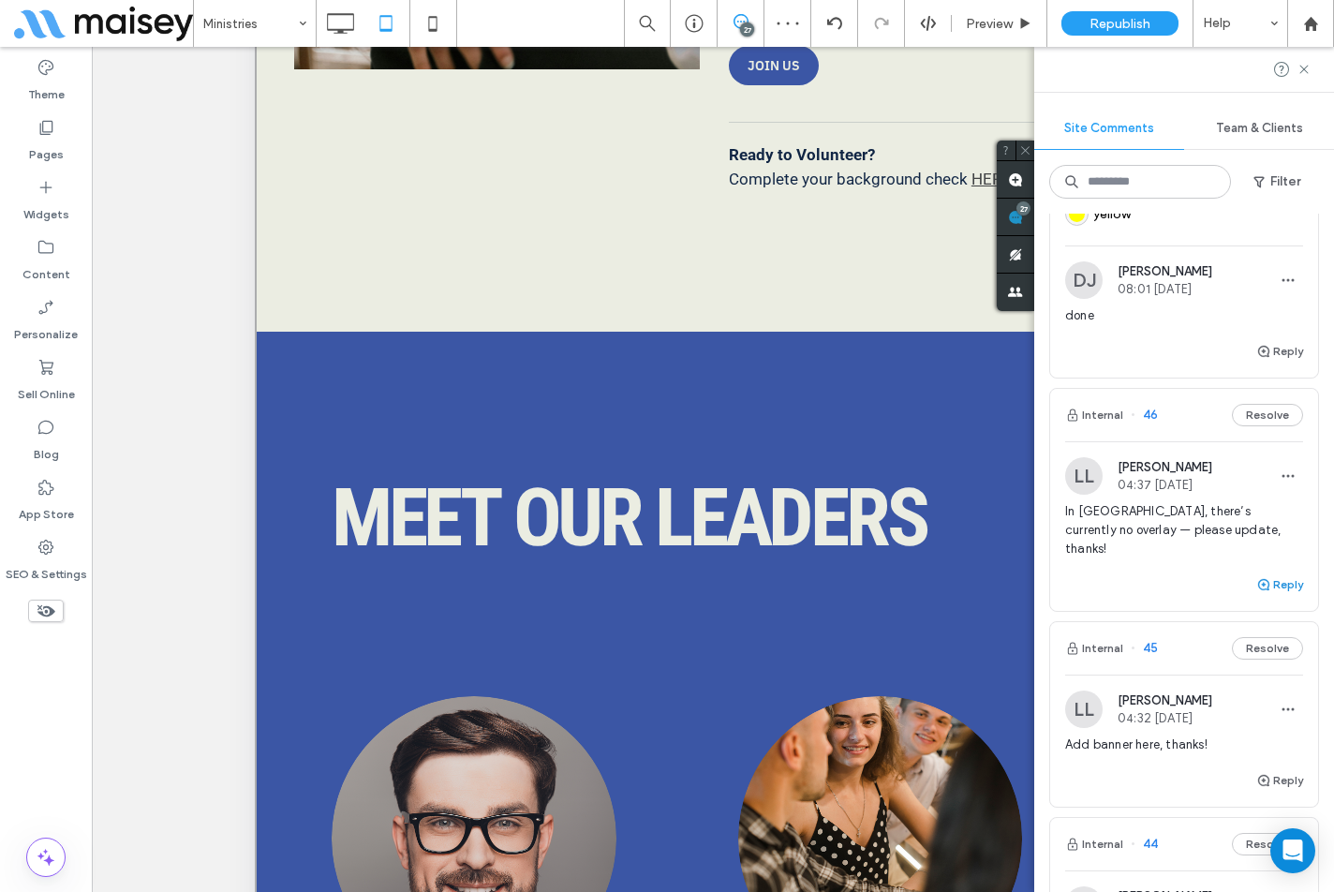
click at [1265, 596] on button "Reply" at bounding box center [1280, 585] width 47 height 22
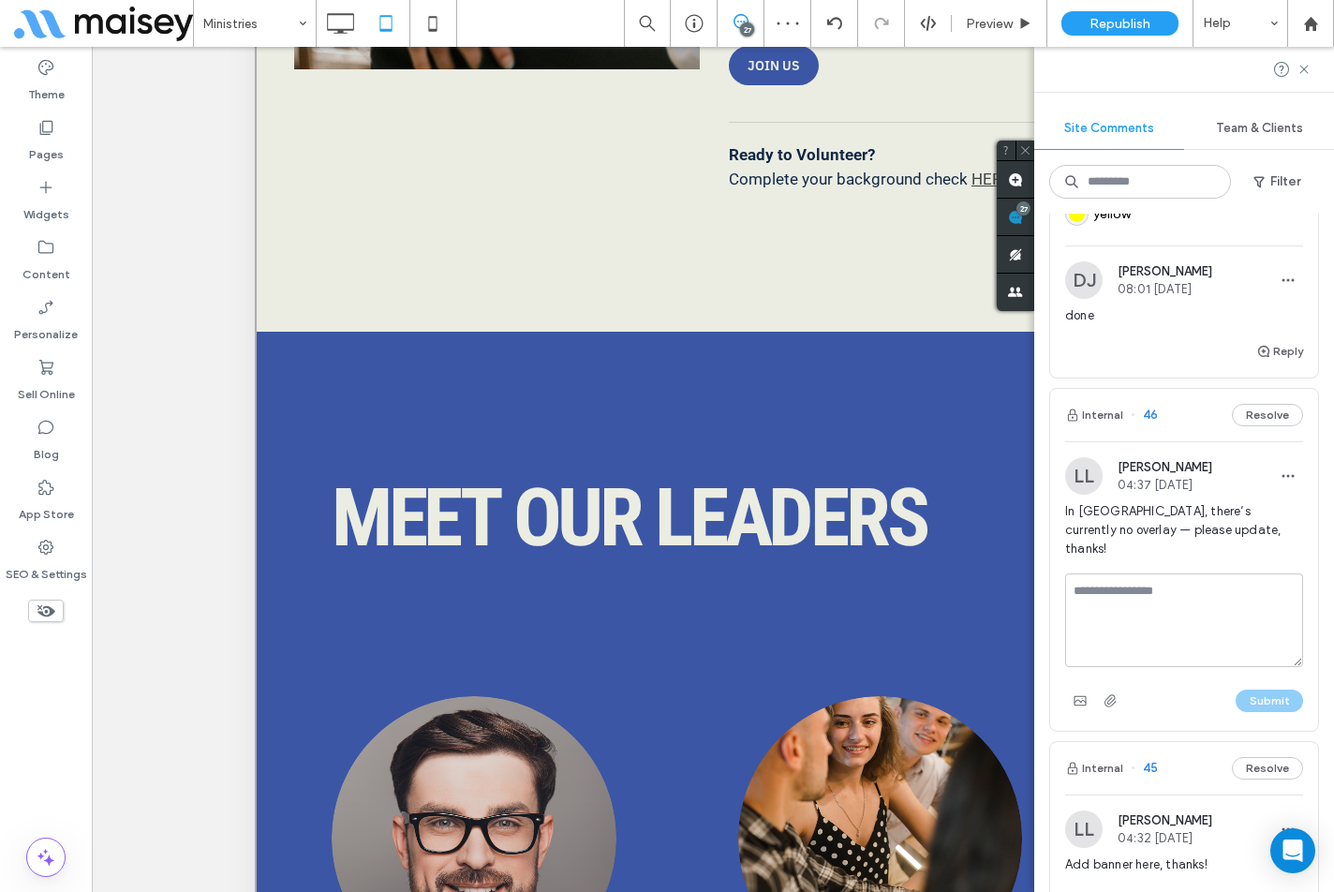
click at [1168, 608] on textarea at bounding box center [1185, 621] width 238 height 94
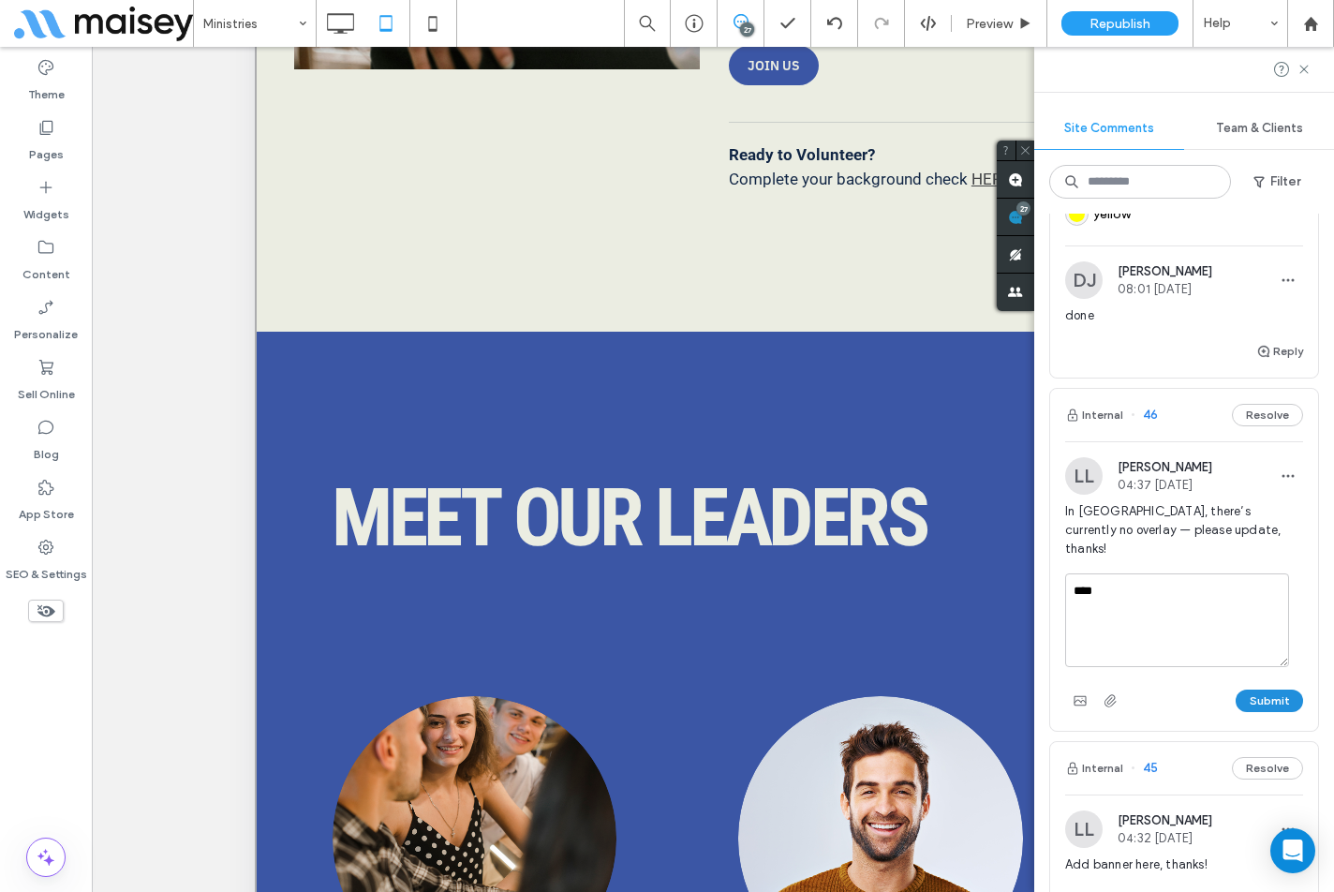
type textarea "****"
click at [1262, 712] on button "Submit" at bounding box center [1269, 701] width 67 height 22
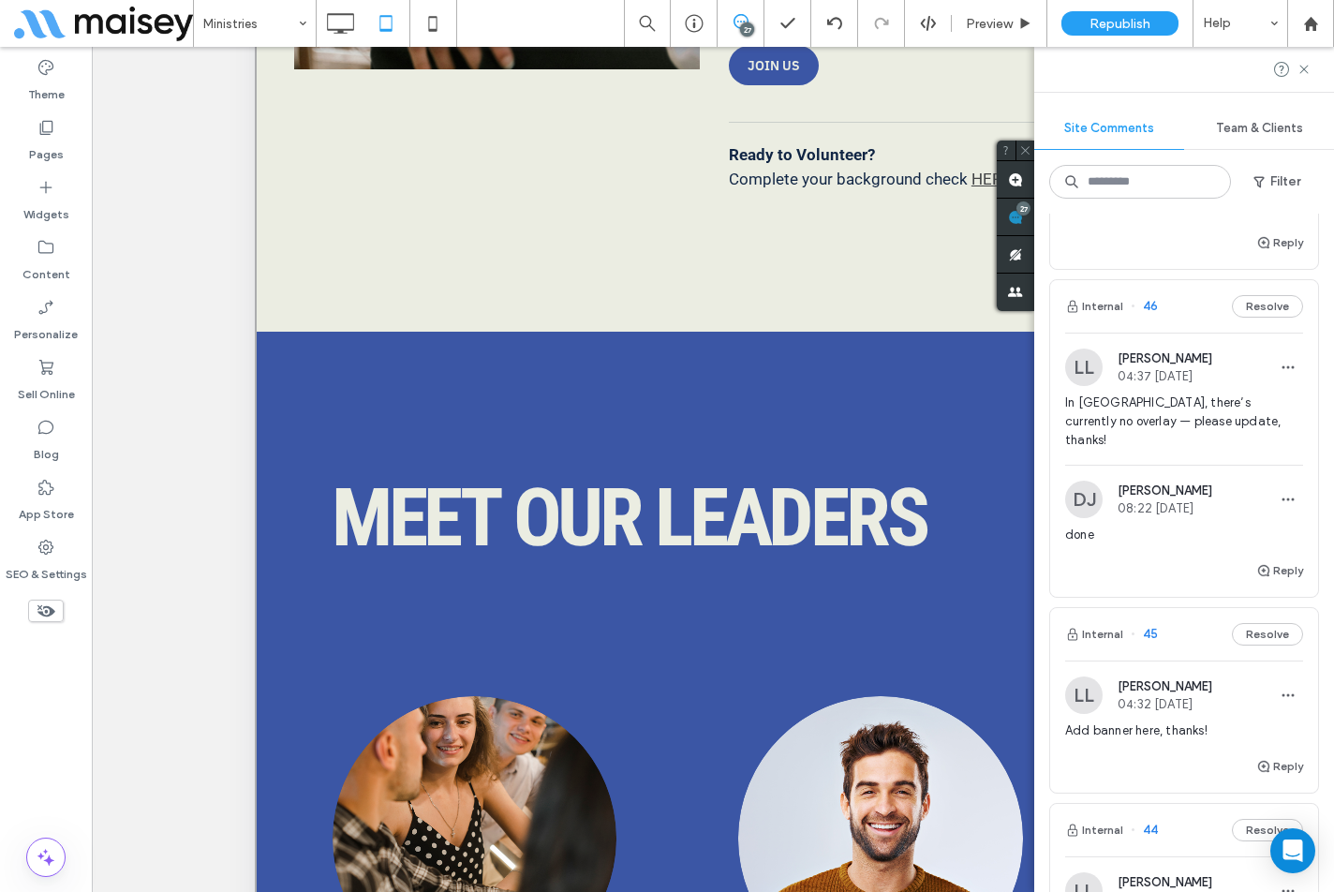
scroll to position [1031, 0]
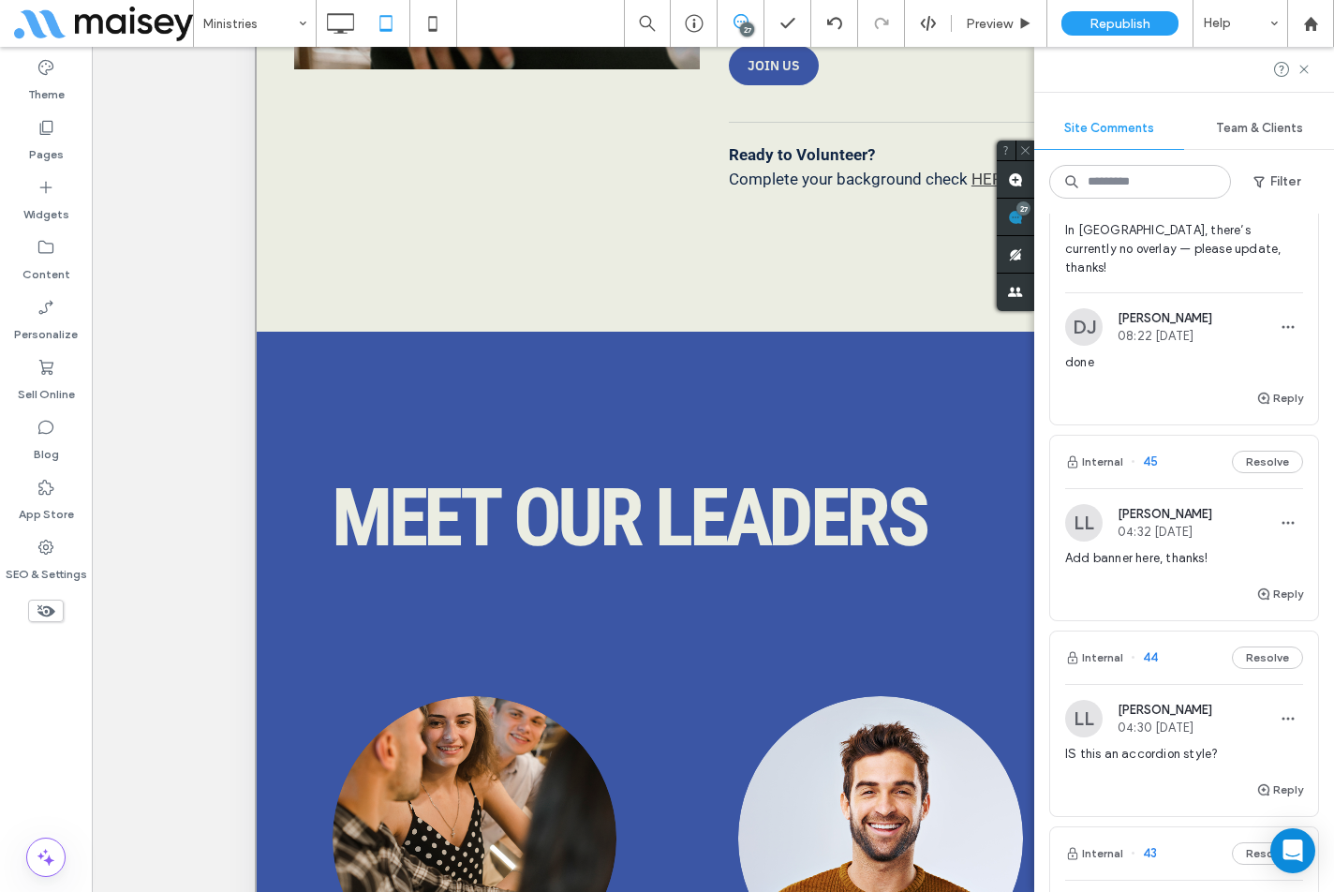
click at [1098, 620] on div "Reply" at bounding box center [1185, 601] width 268 height 37
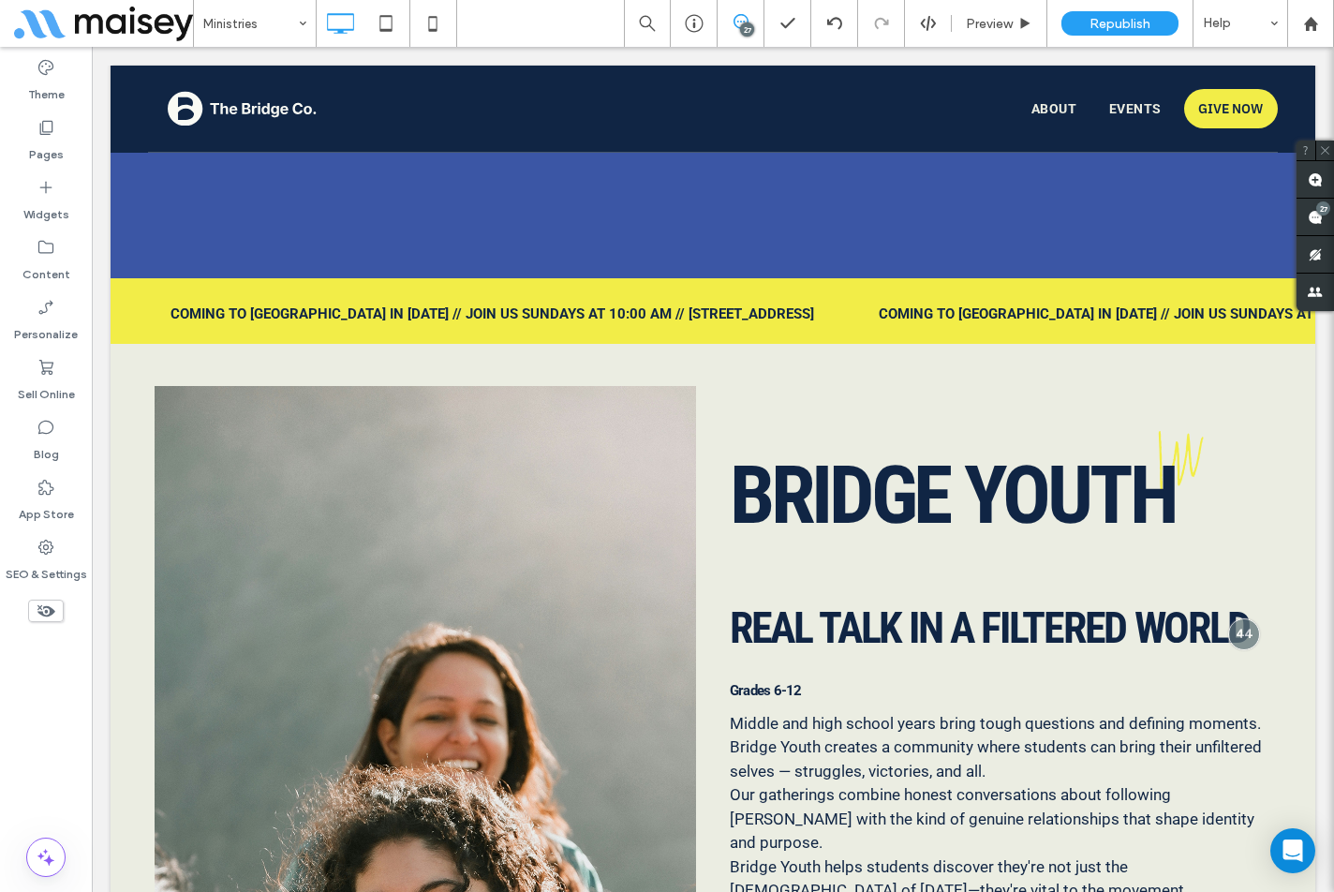
scroll to position [4372, 0]
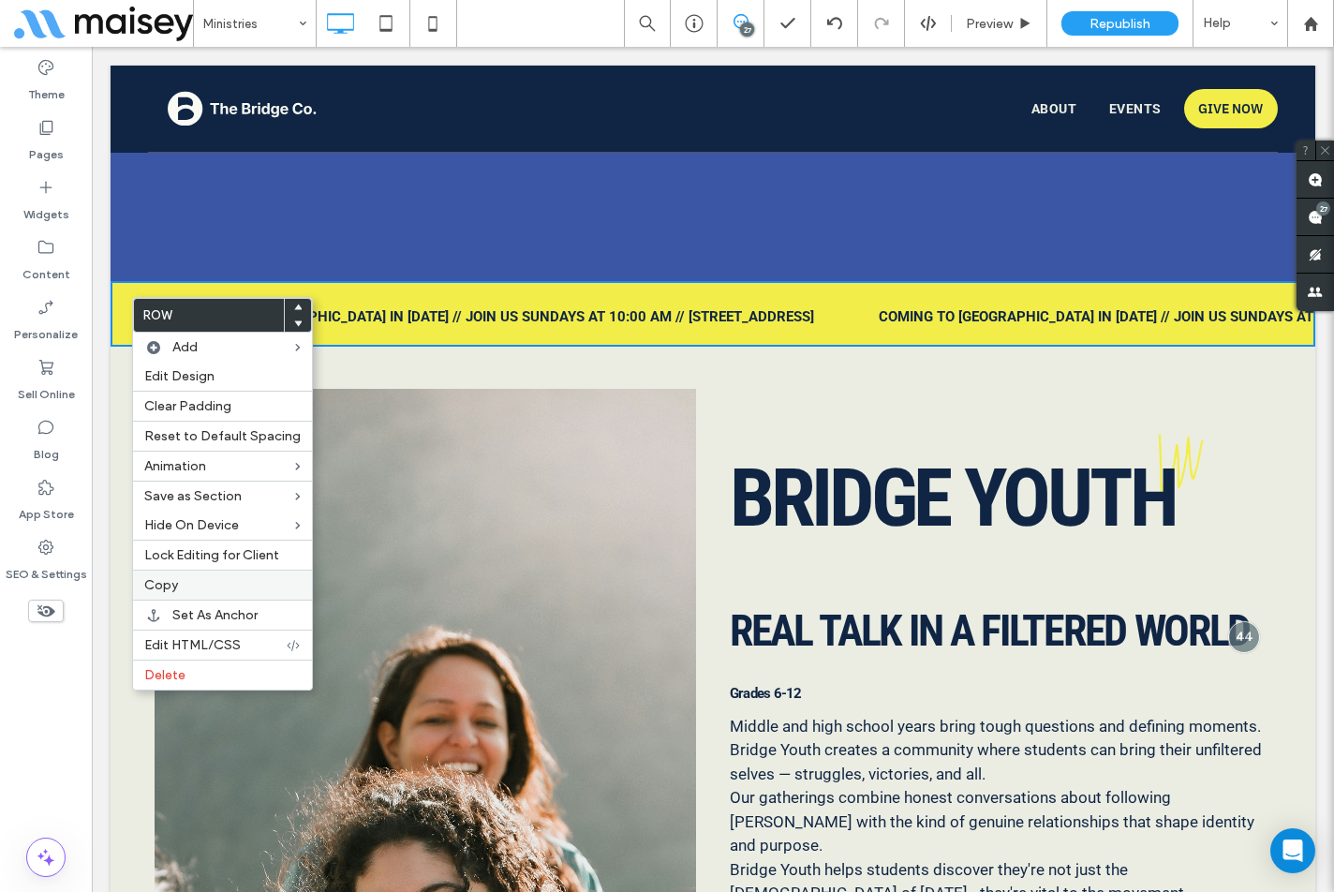
click at [171, 577] on span "Copy" at bounding box center [161, 585] width 34 height 16
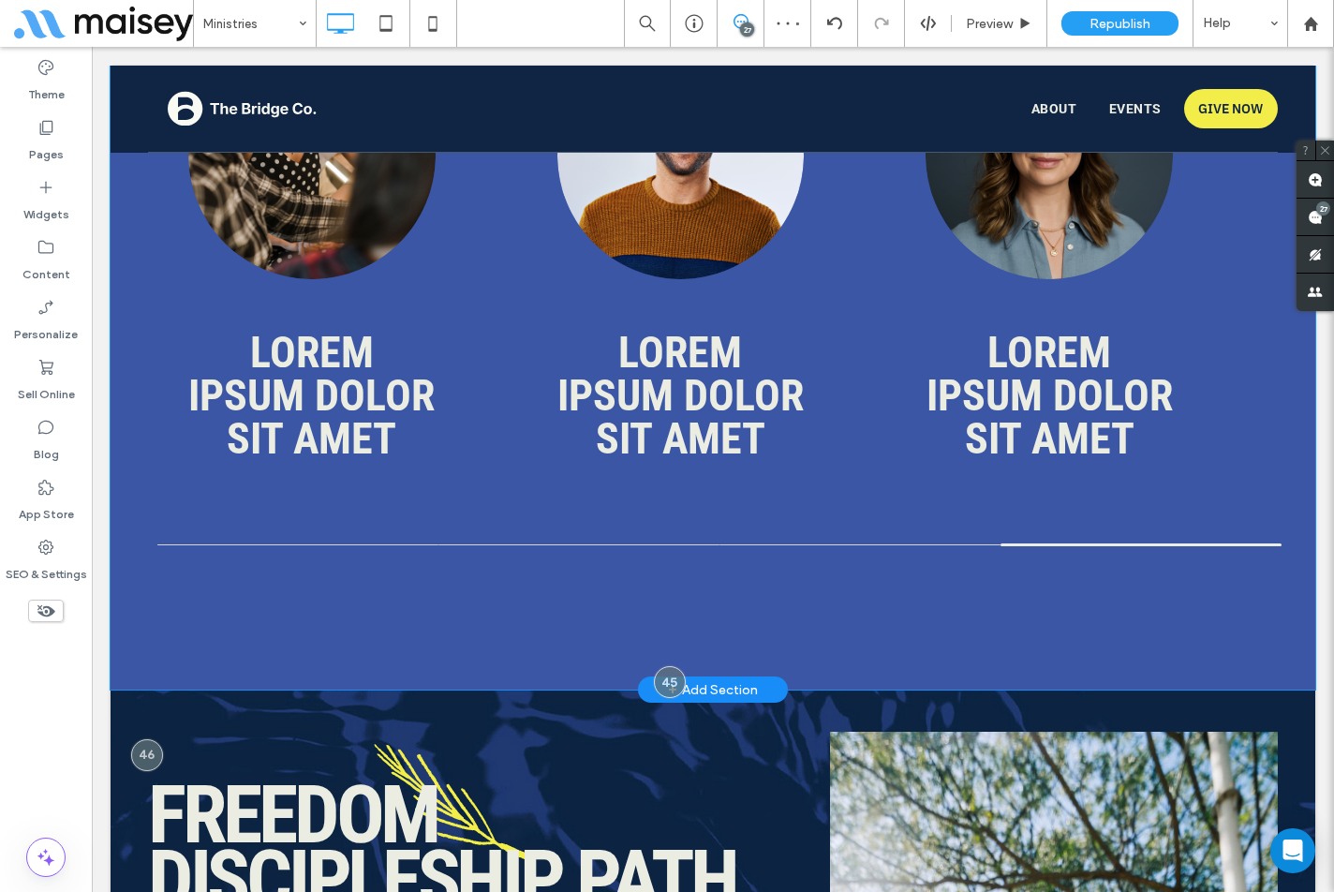
scroll to position [6246, 0]
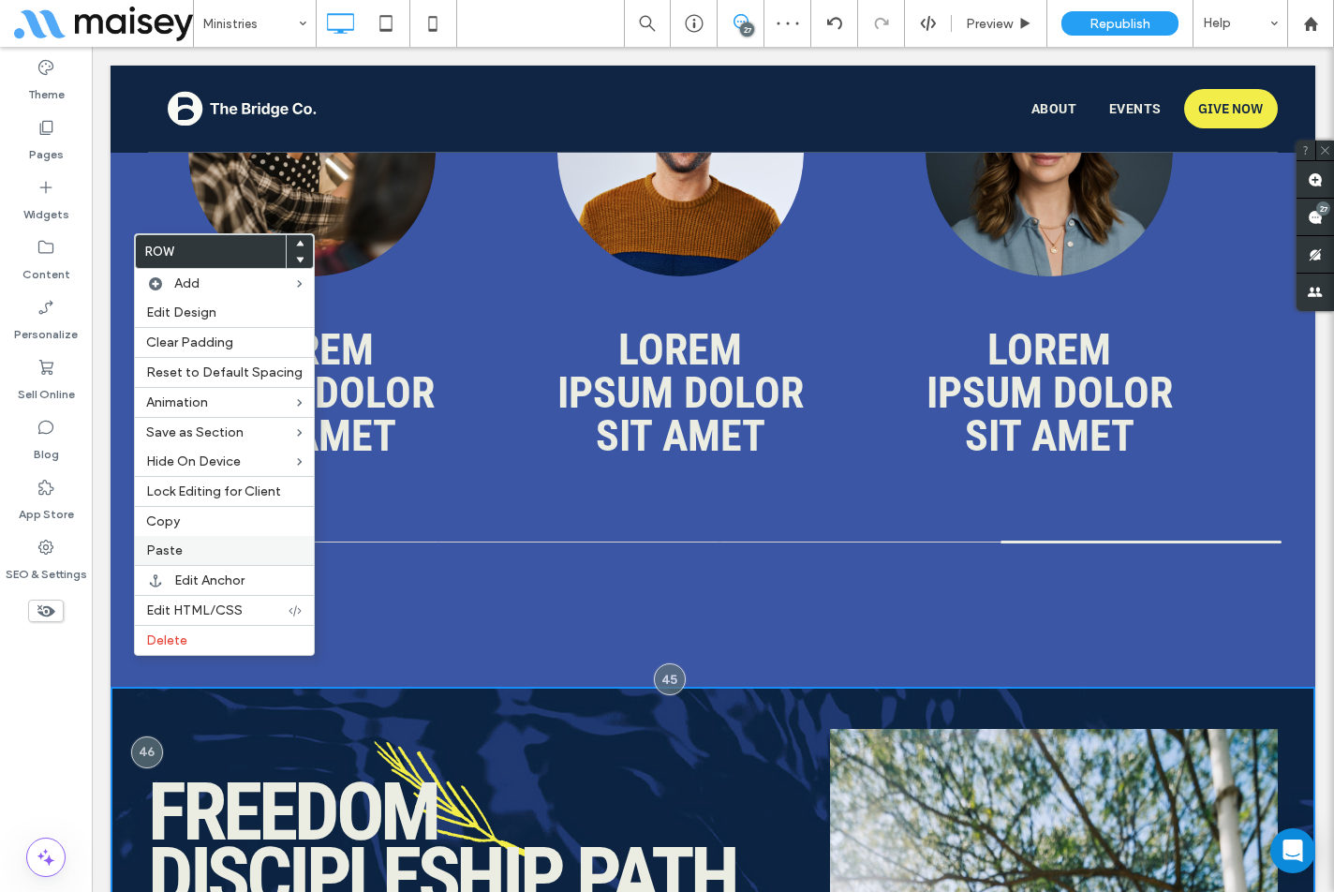
click at [175, 552] on span "Paste" at bounding box center [164, 551] width 37 height 16
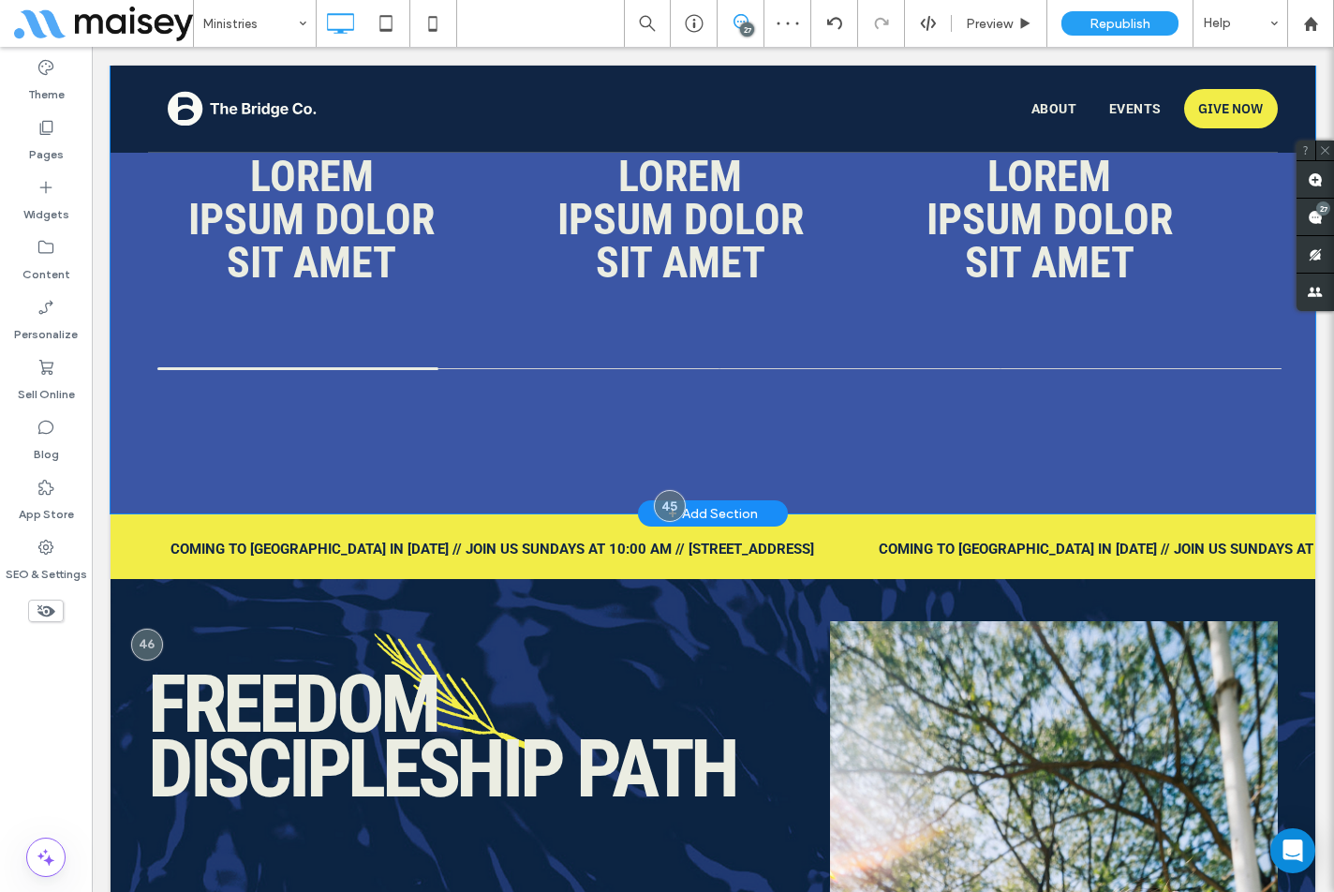
scroll to position [6433, 0]
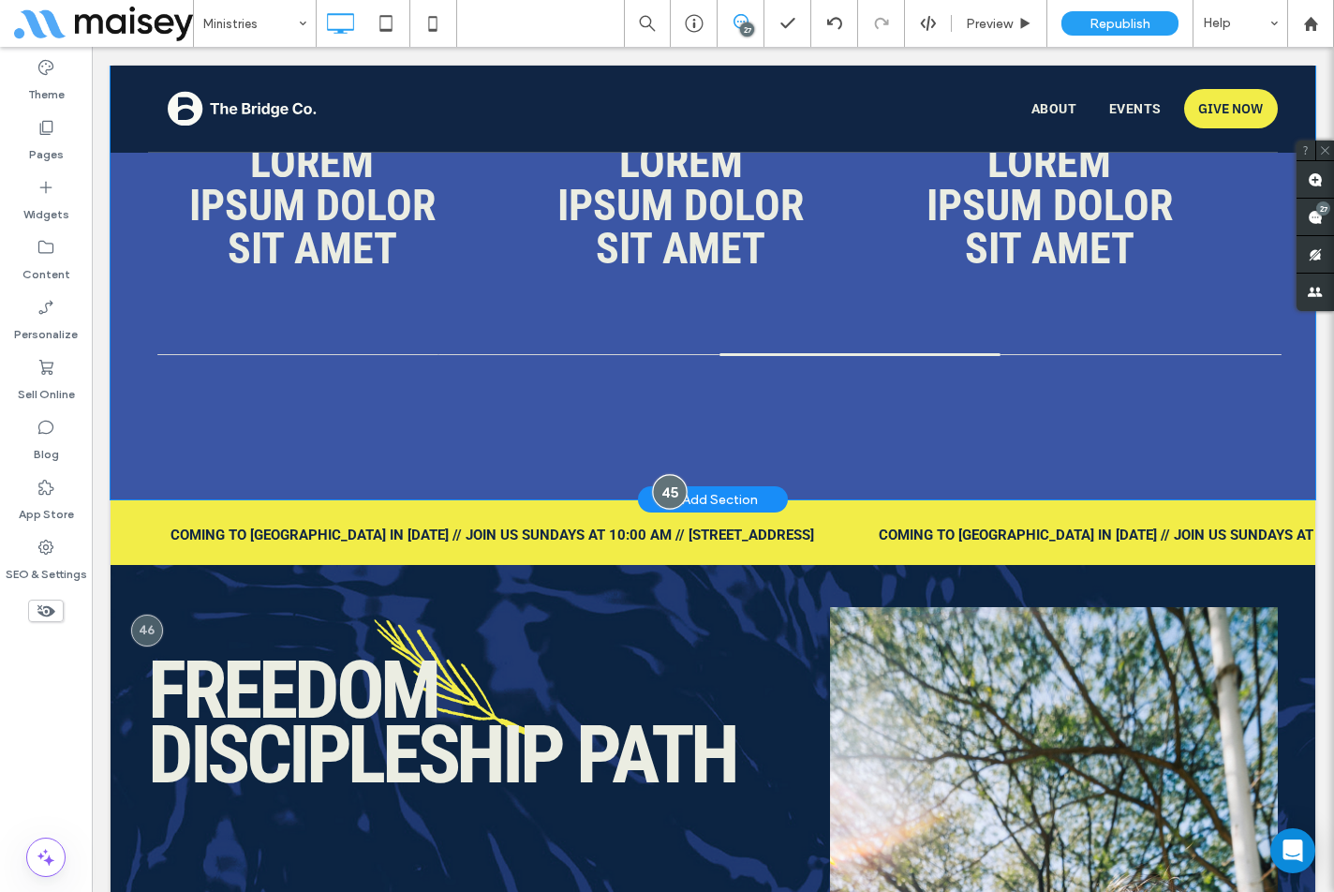
click at [657, 474] on div at bounding box center [669, 491] width 35 height 35
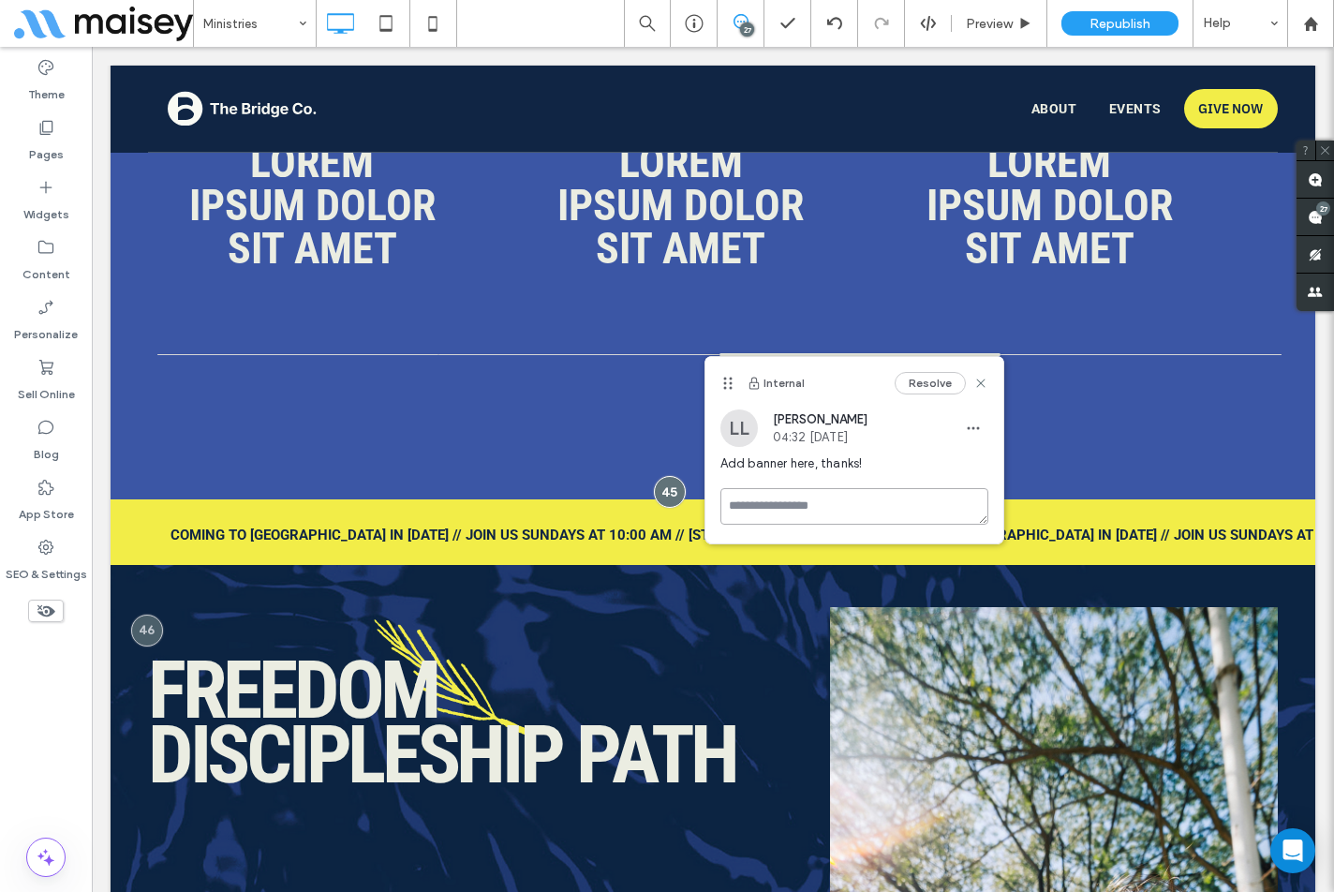
click at [780, 503] on textarea at bounding box center [855, 506] width 268 height 37
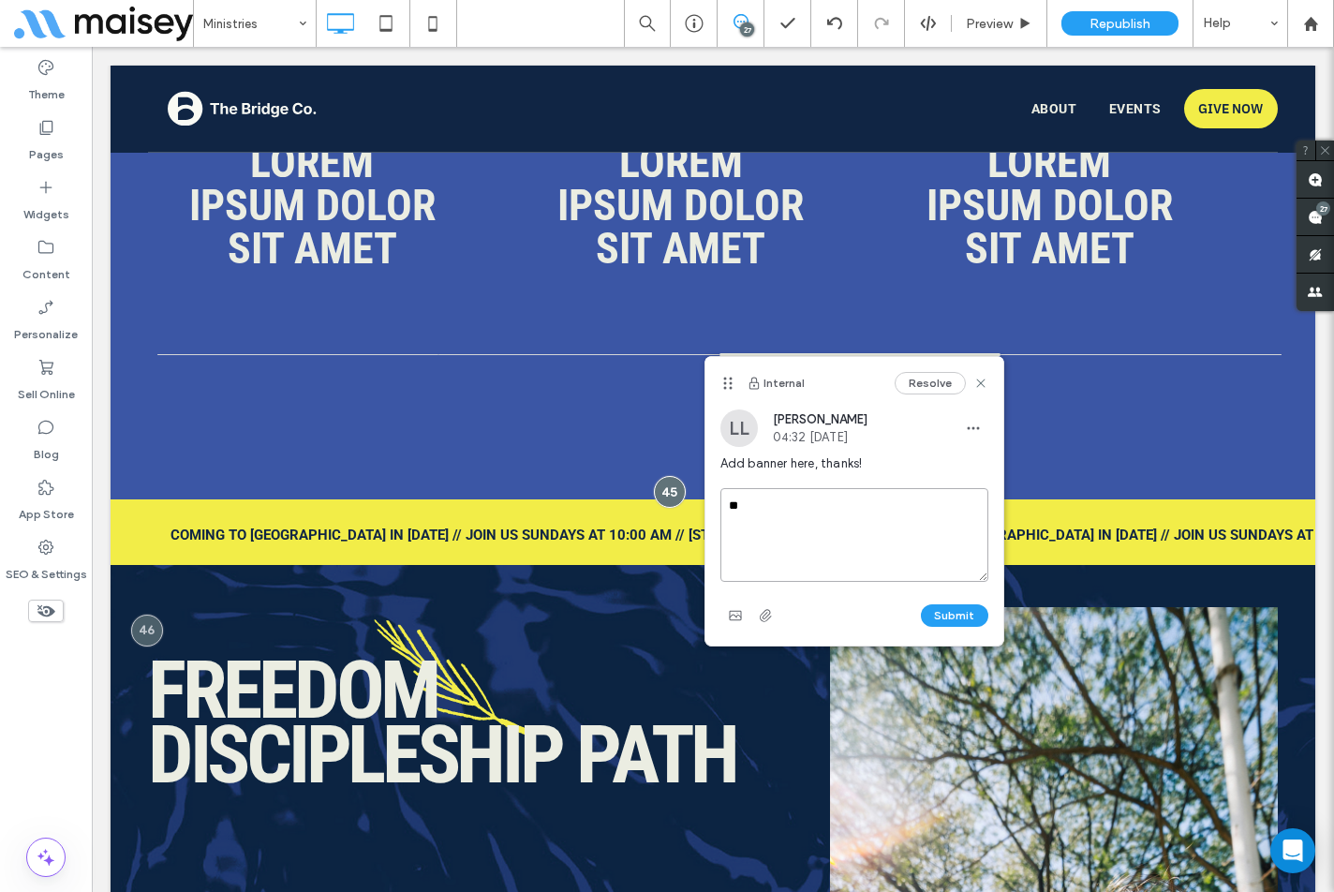
type textarea "*"
type textarea "****"
click at [966, 612] on button "Submit" at bounding box center [954, 615] width 67 height 22
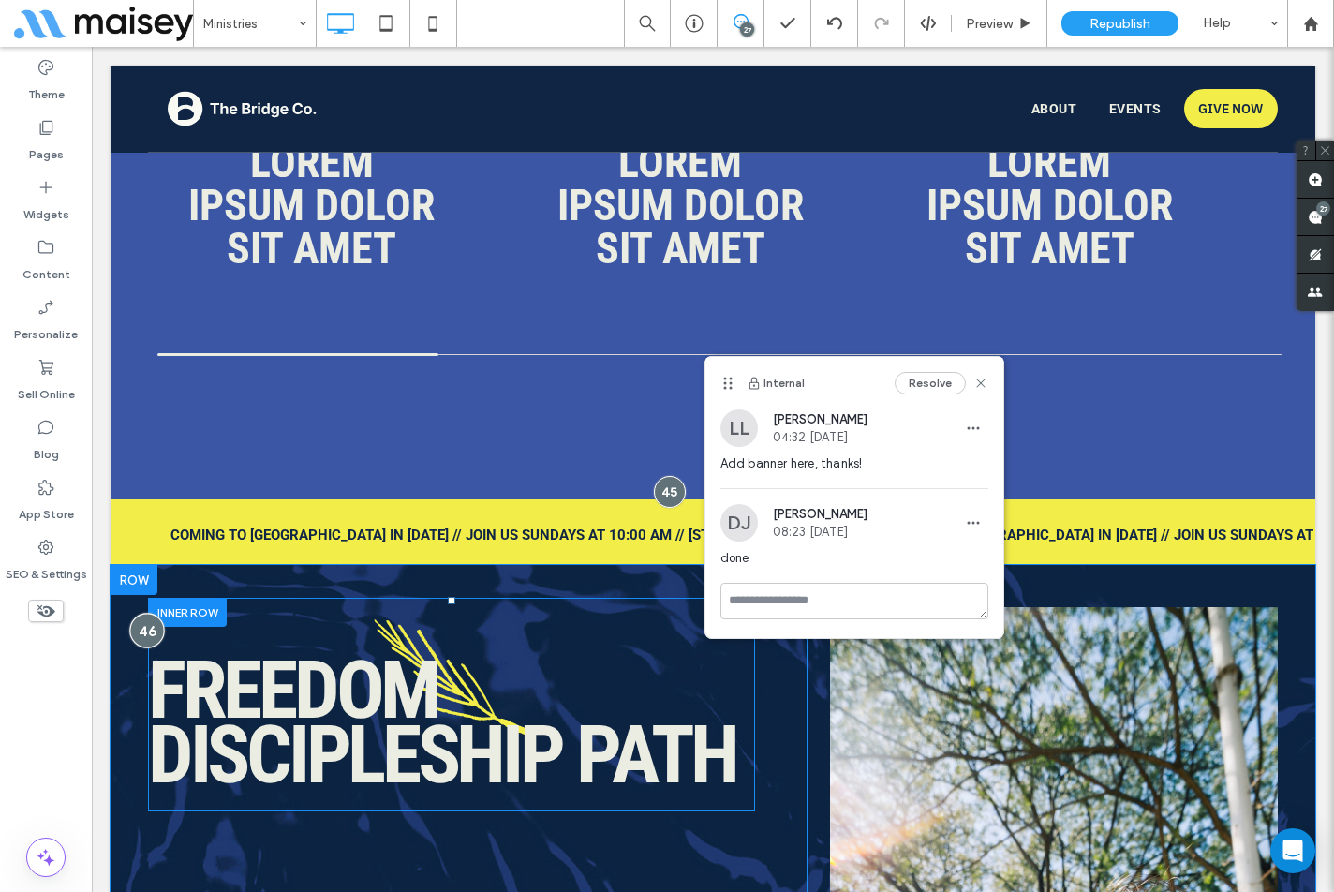
click at [140, 613] on div at bounding box center [146, 630] width 35 height 35
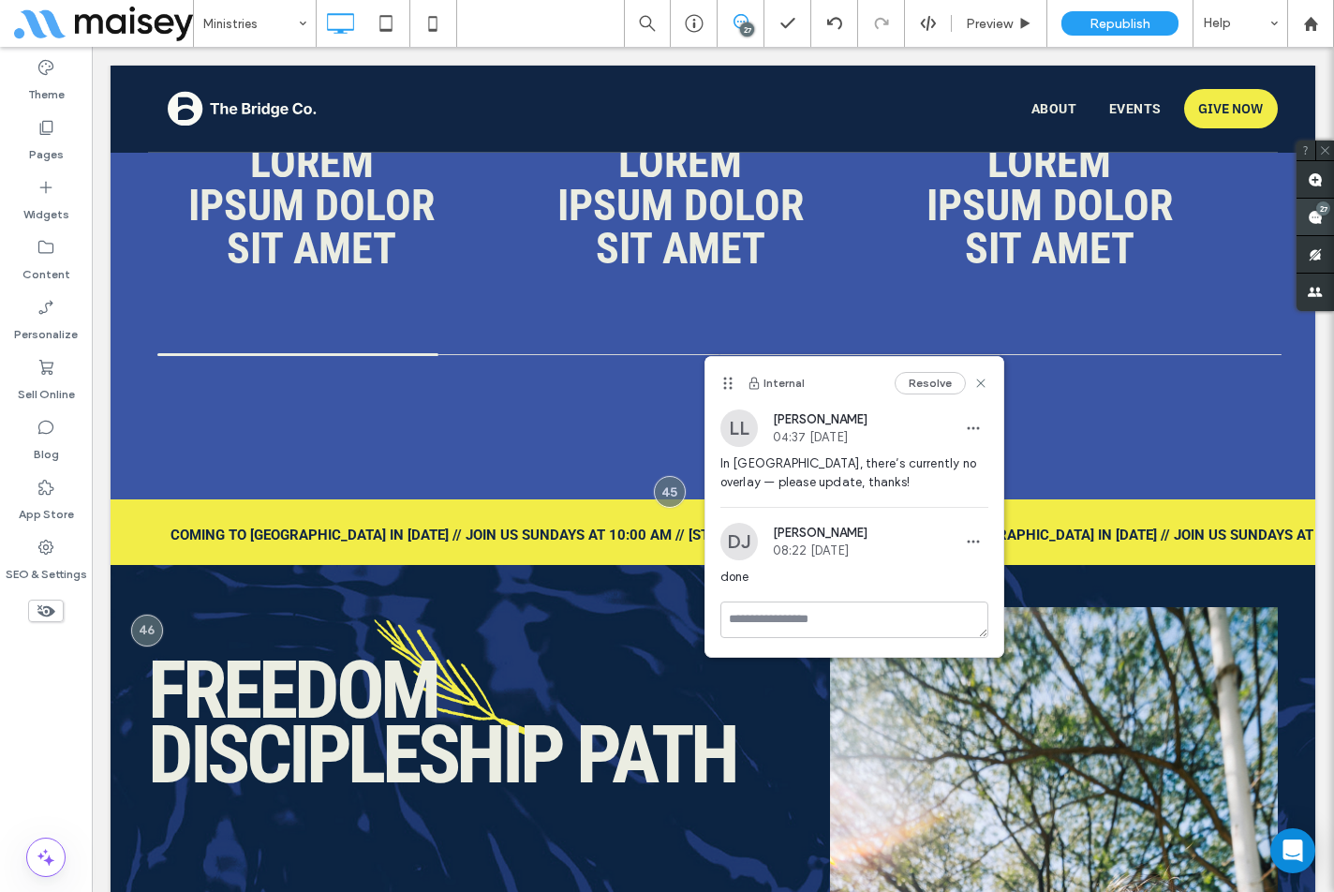
click at [1321, 213] on div "27" at bounding box center [1324, 208] width 14 height 14
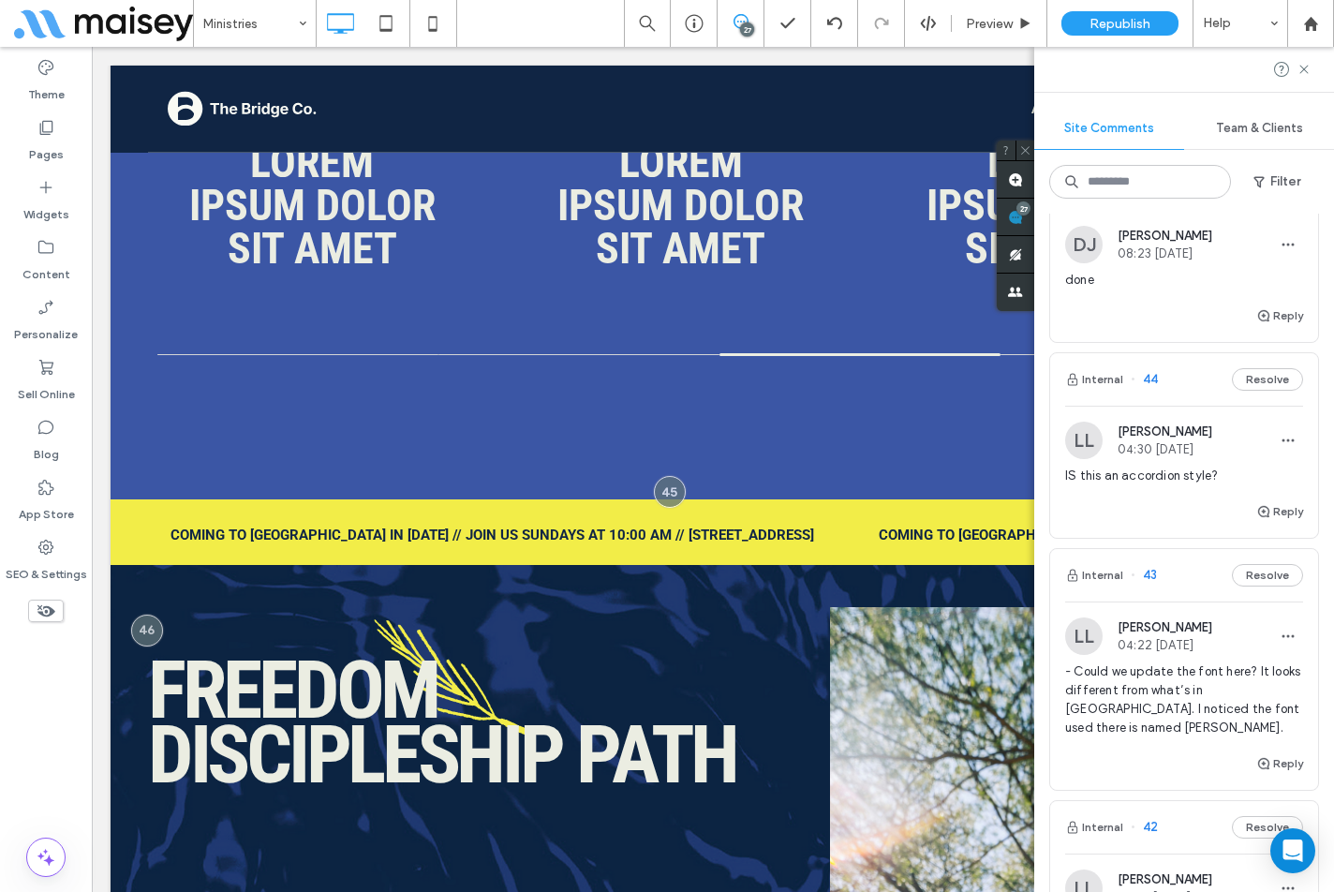
scroll to position [1406, 0]
click at [1096, 525] on div "Reply" at bounding box center [1185, 517] width 268 height 37
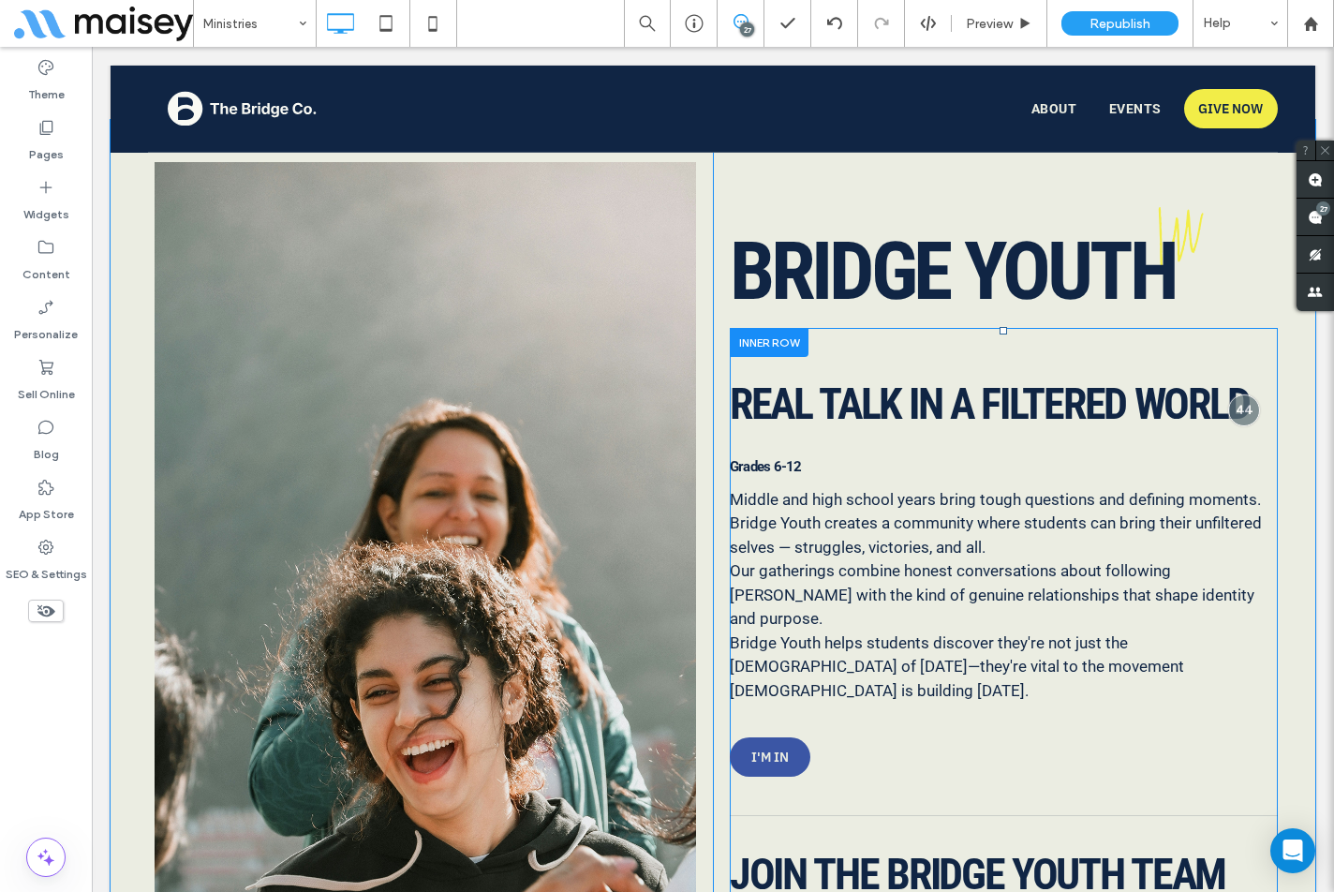
scroll to position [4587, 0]
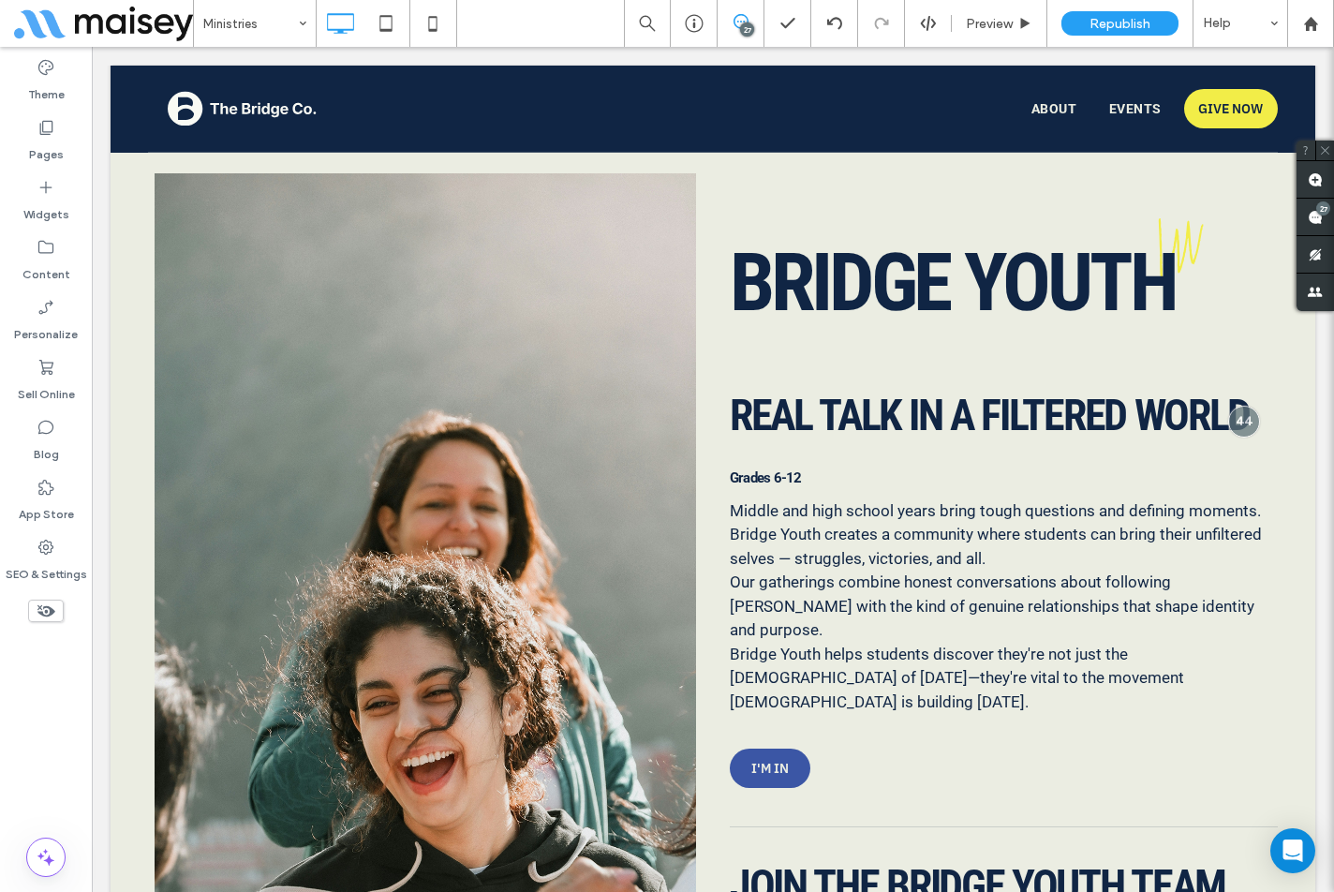
drag, startPoint x: 57, startPoint y: 753, endPoint x: 57, endPoint y: 784, distance: 31.9
click at [57, 753] on div "Theme Pages Widgets Content Personalize Sell Online Blog App Store SEO & Settin…" at bounding box center [46, 469] width 92 height 845
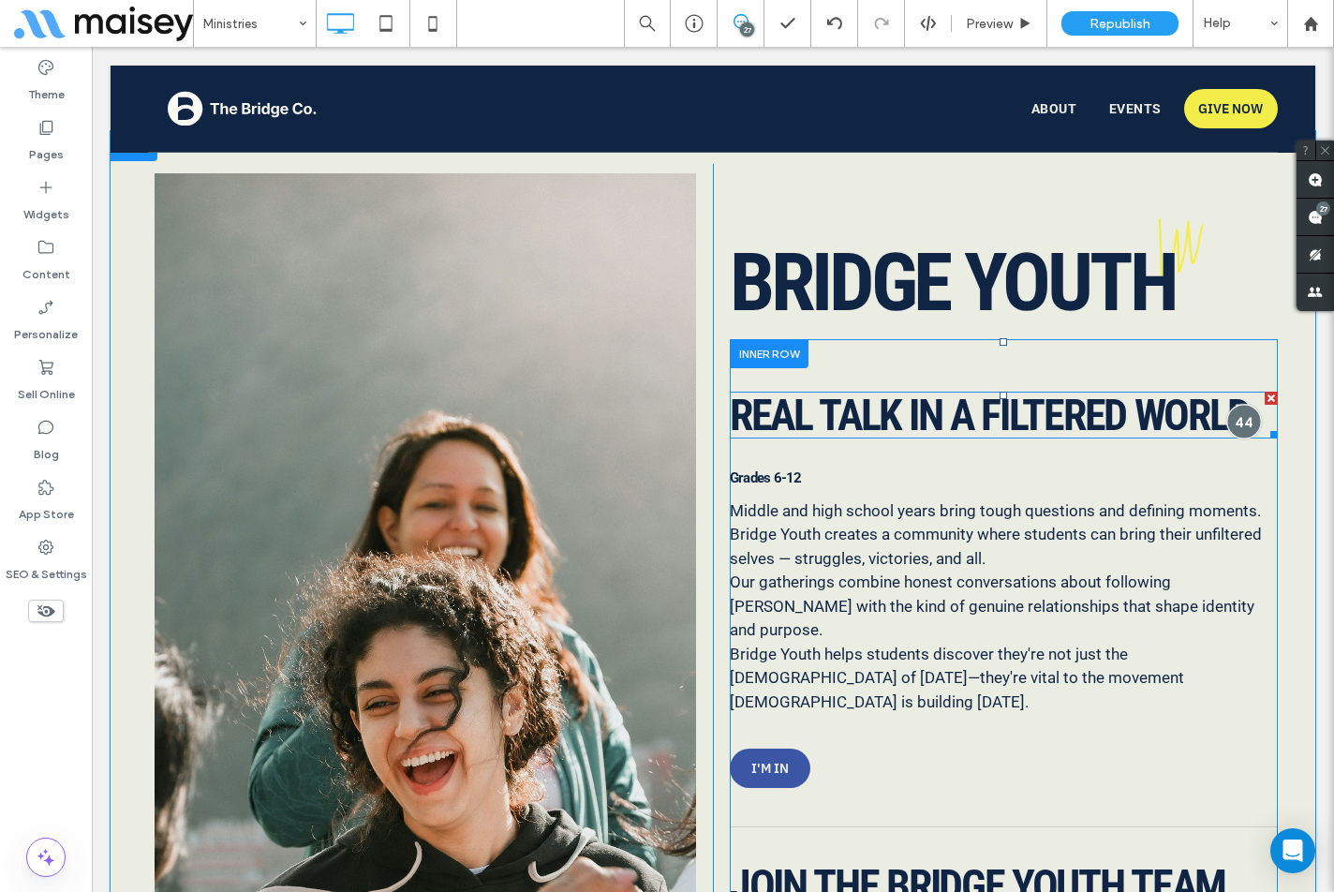
click at [1234, 427] on div at bounding box center [1244, 421] width 35 height 35
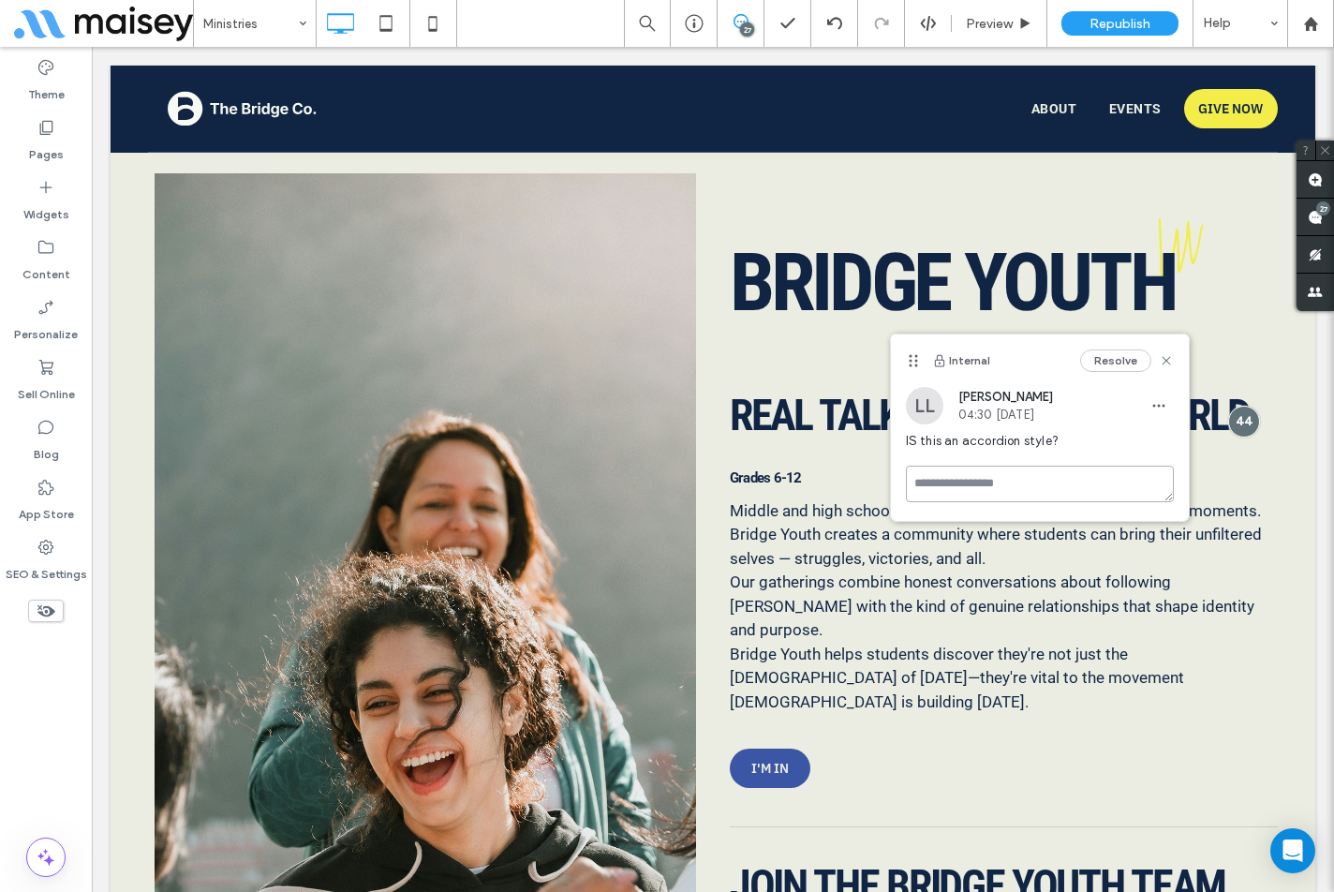
click at [1007, 494] on textarea at bounding box center [1040, 484] width 268 height 37
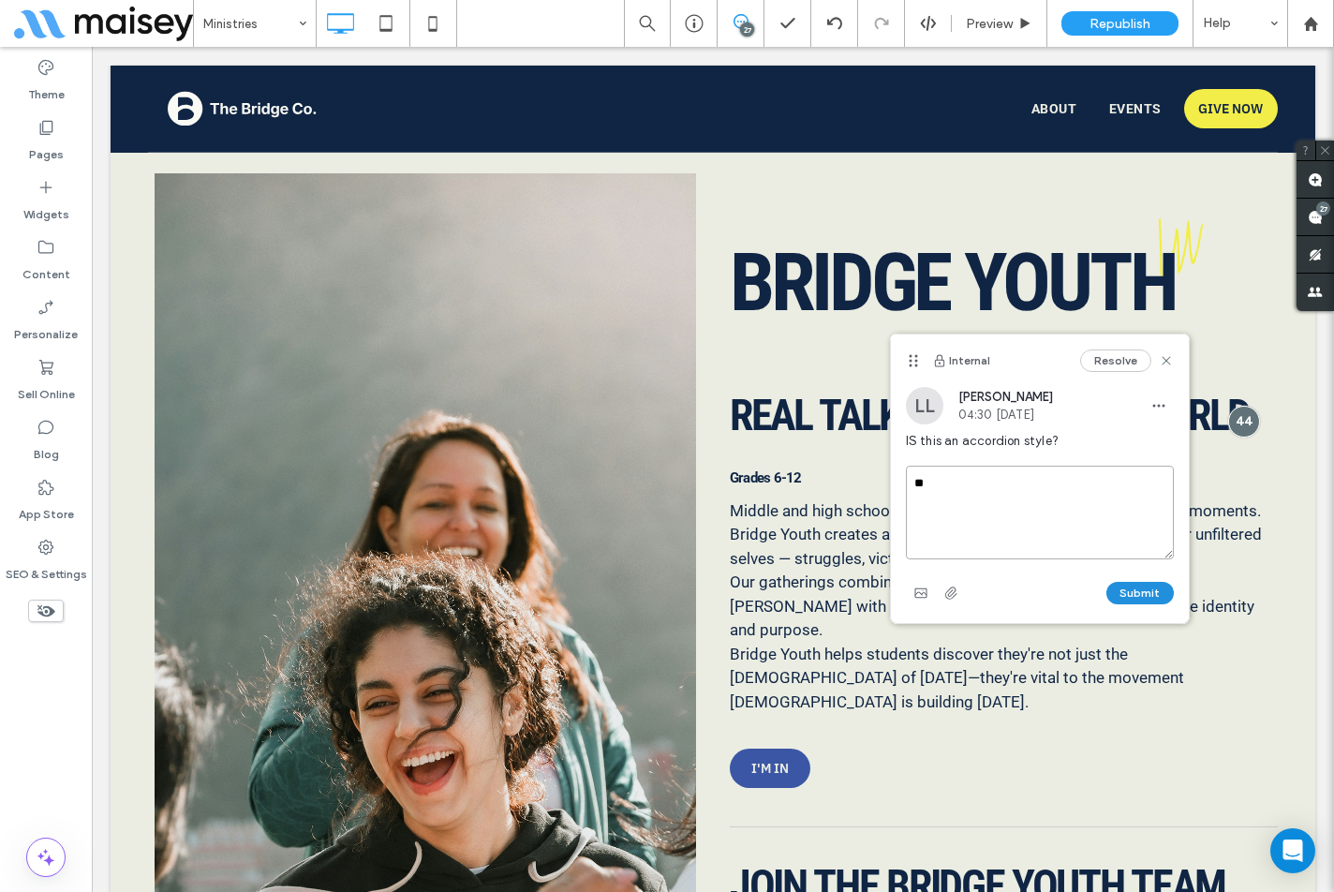
type textarea "**"
click at [1147, 595] on button "Submit" at bounding box center [1140, 593] width 67 height 22
click at [1322, 223] on use at bounding box center [1315, 217] width 15 height 15
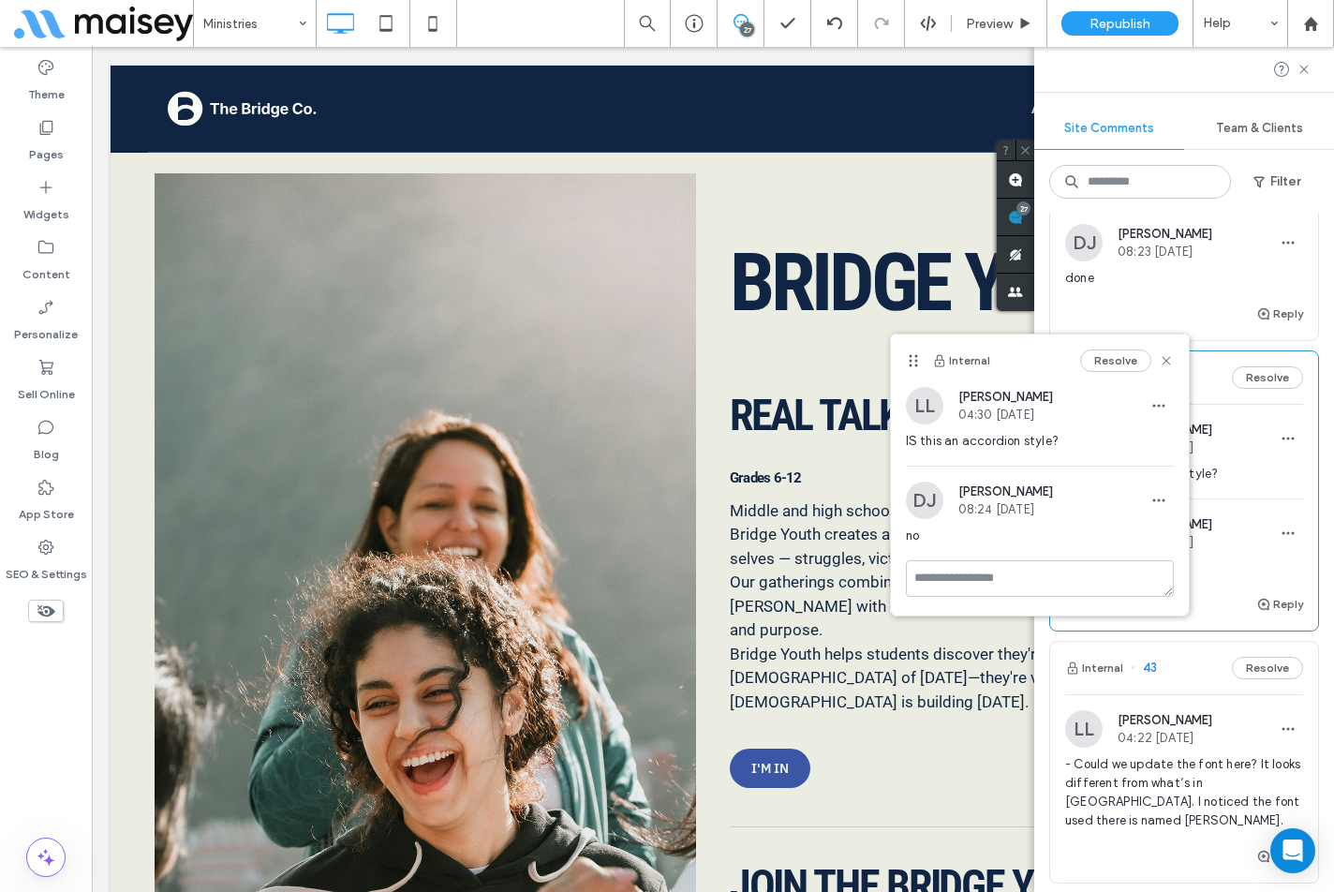
scroll to position [1499, 0]
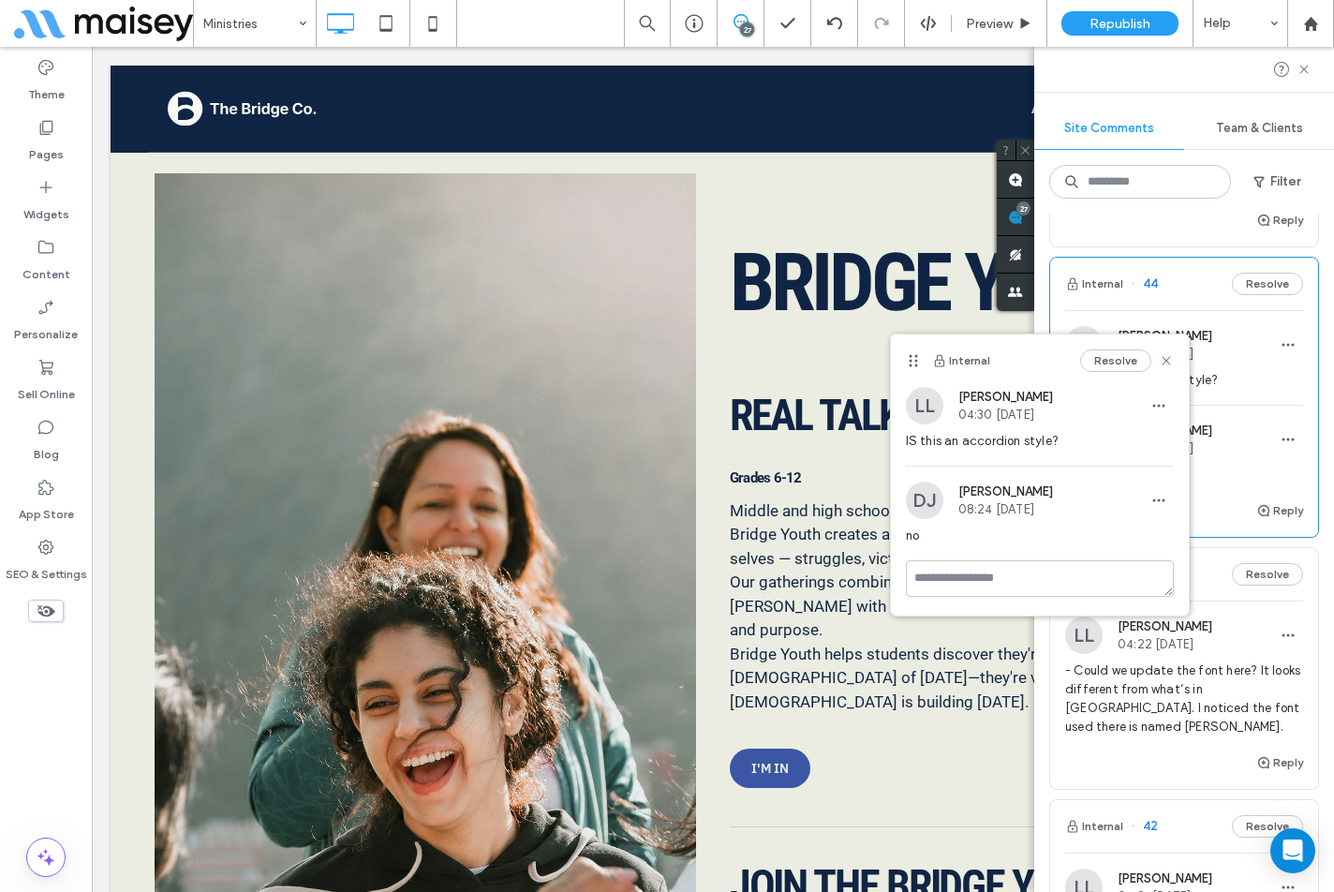
click at [1092, 752] on div "- Could we update the font here? It looks different from what’s in [GEOGRAPHIC_…" at bounding box center [1185, 707] width 238 height 90
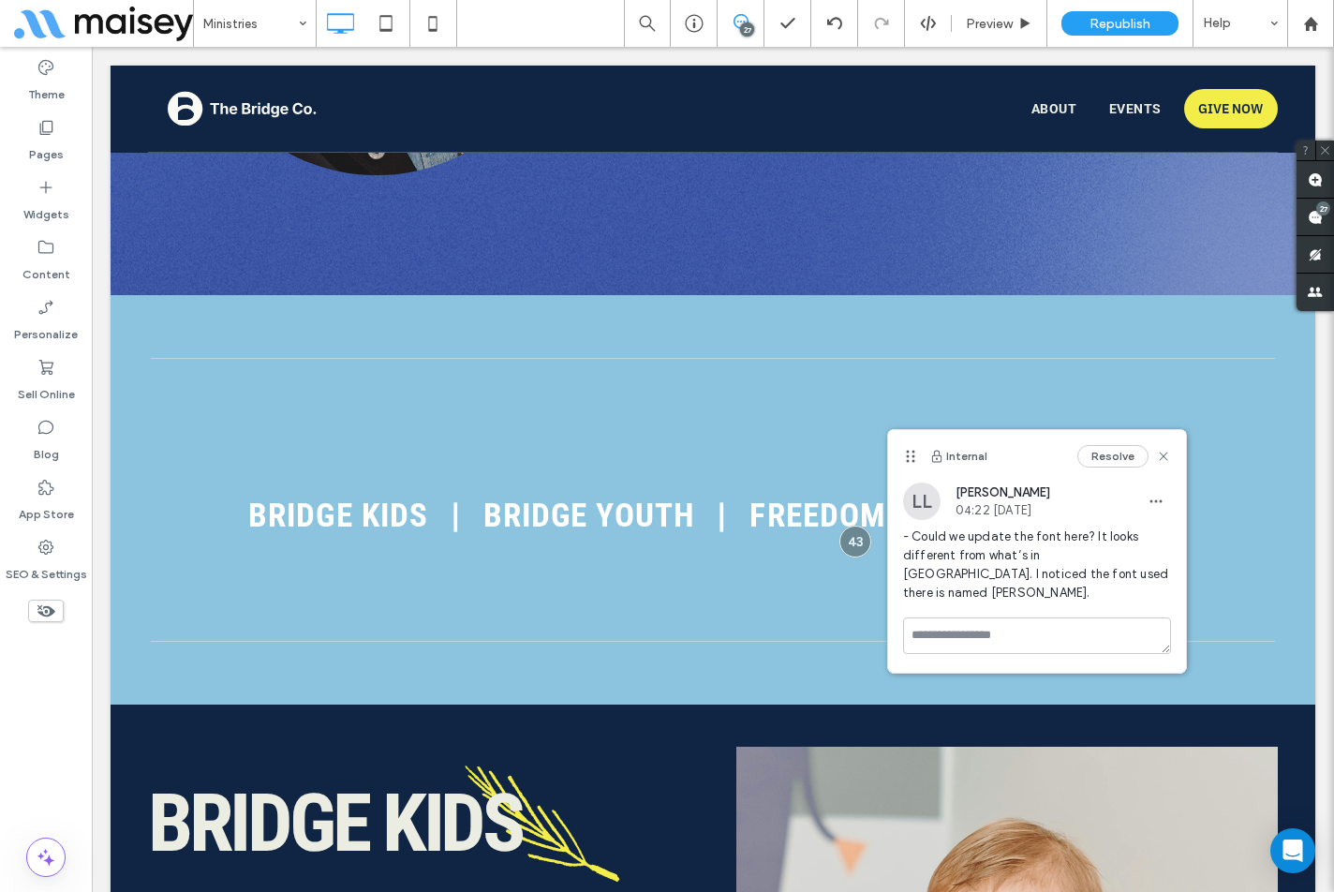
scroll to position [0, 0]
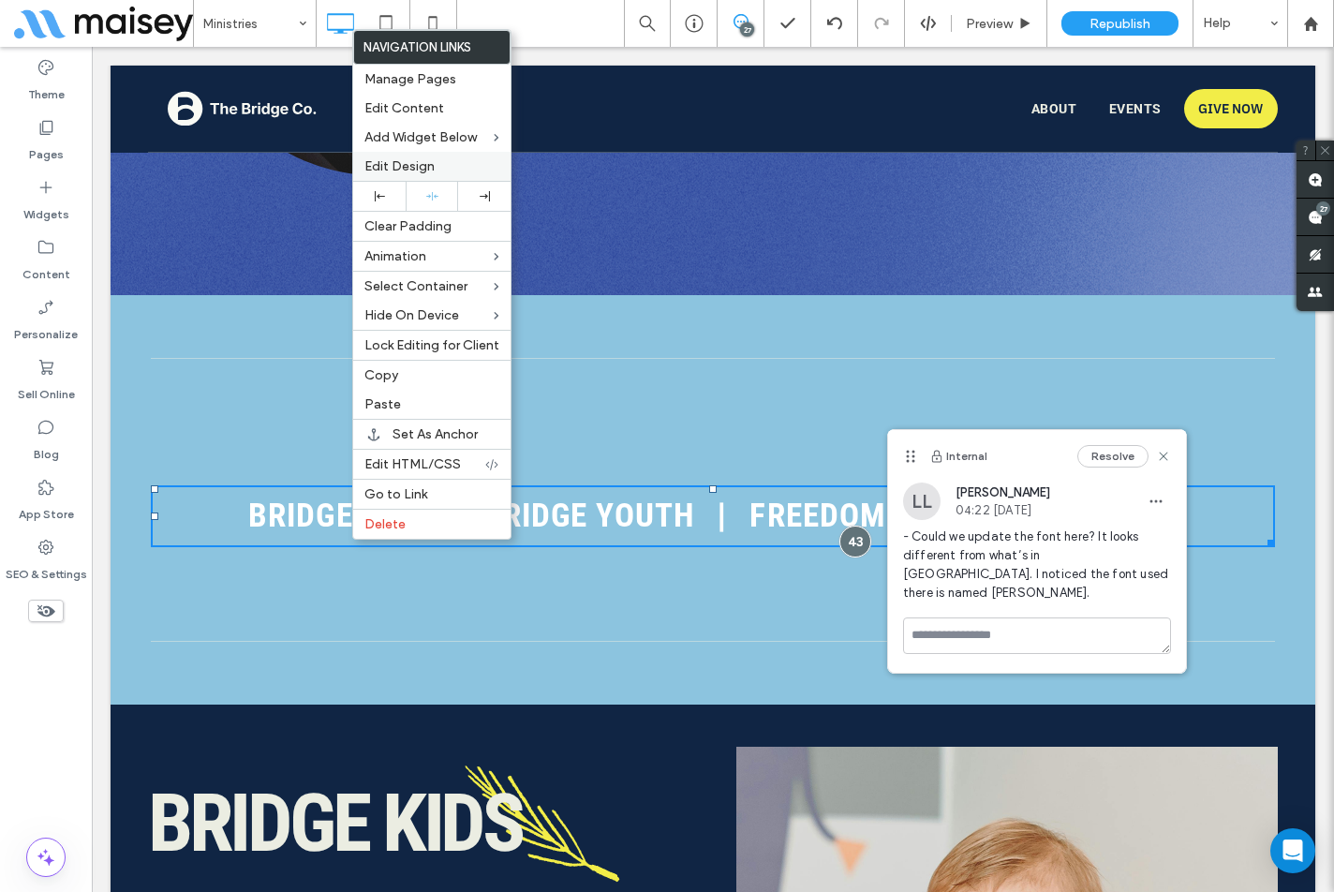
click at [404, 168] on span "Edit Design" at bounding box center [400, 166] width 70 height 16
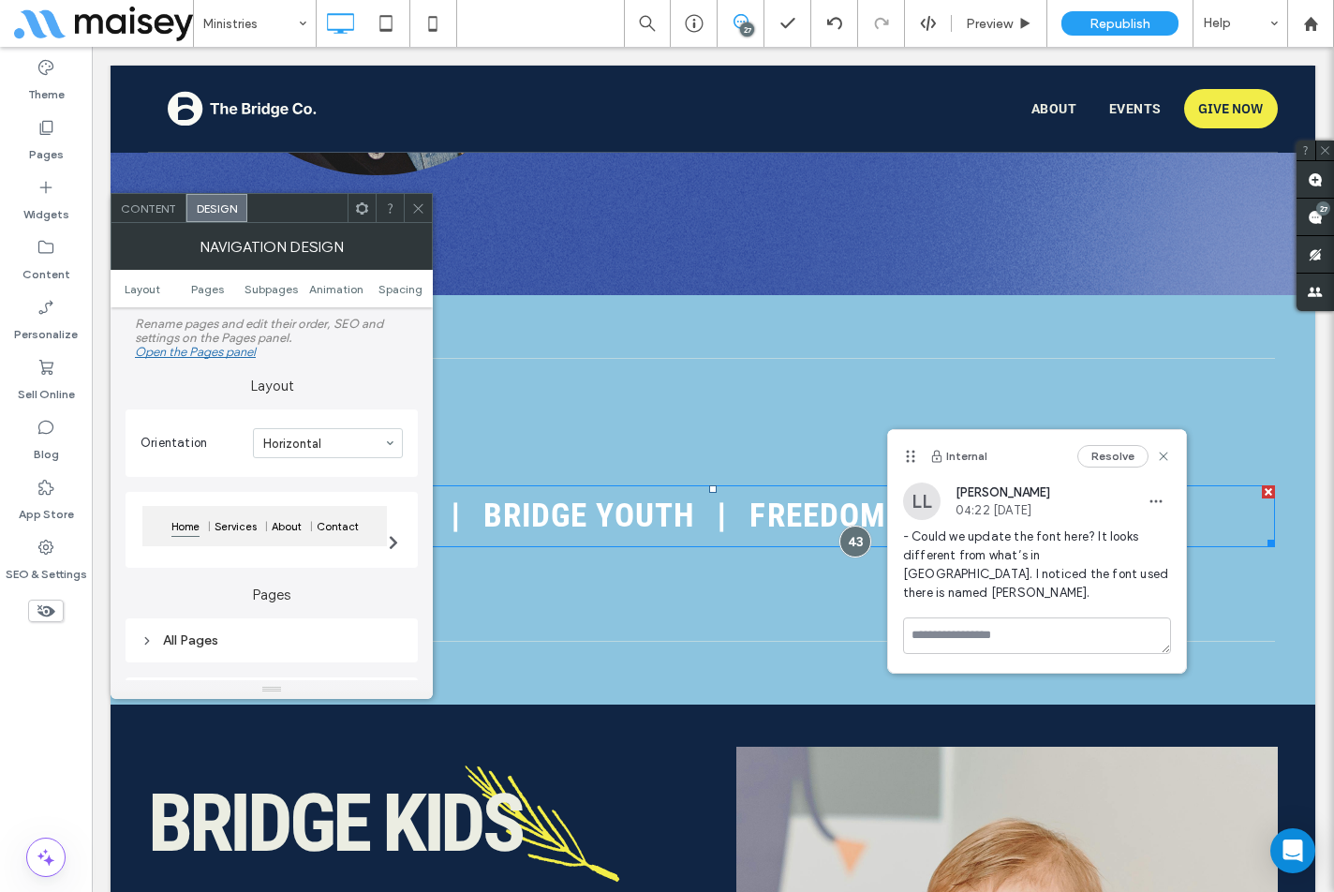
click at [214, 633] on div "All Pages" at bounding box center [272, 641] width 262 height 16
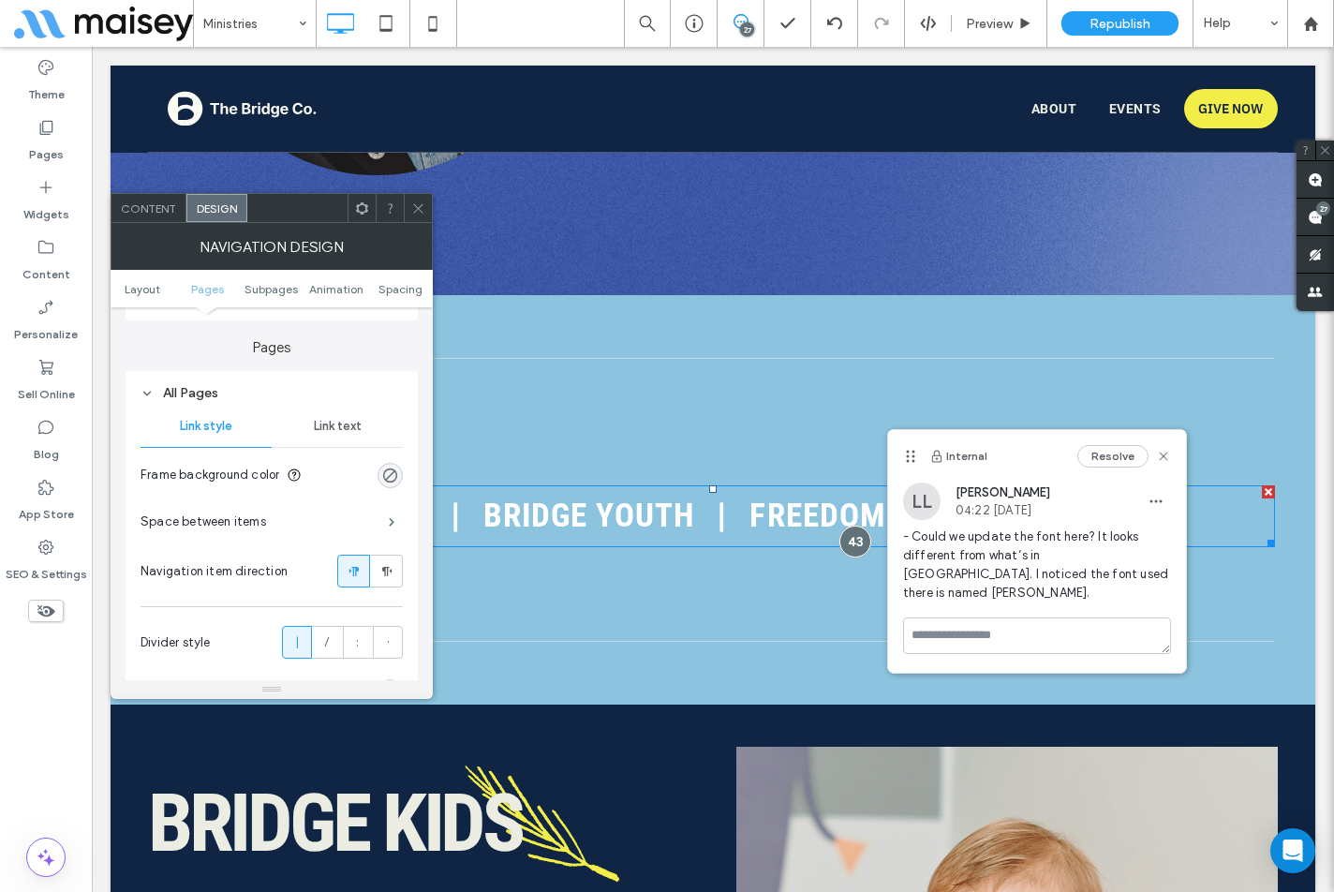
scroll to position [281, 0]
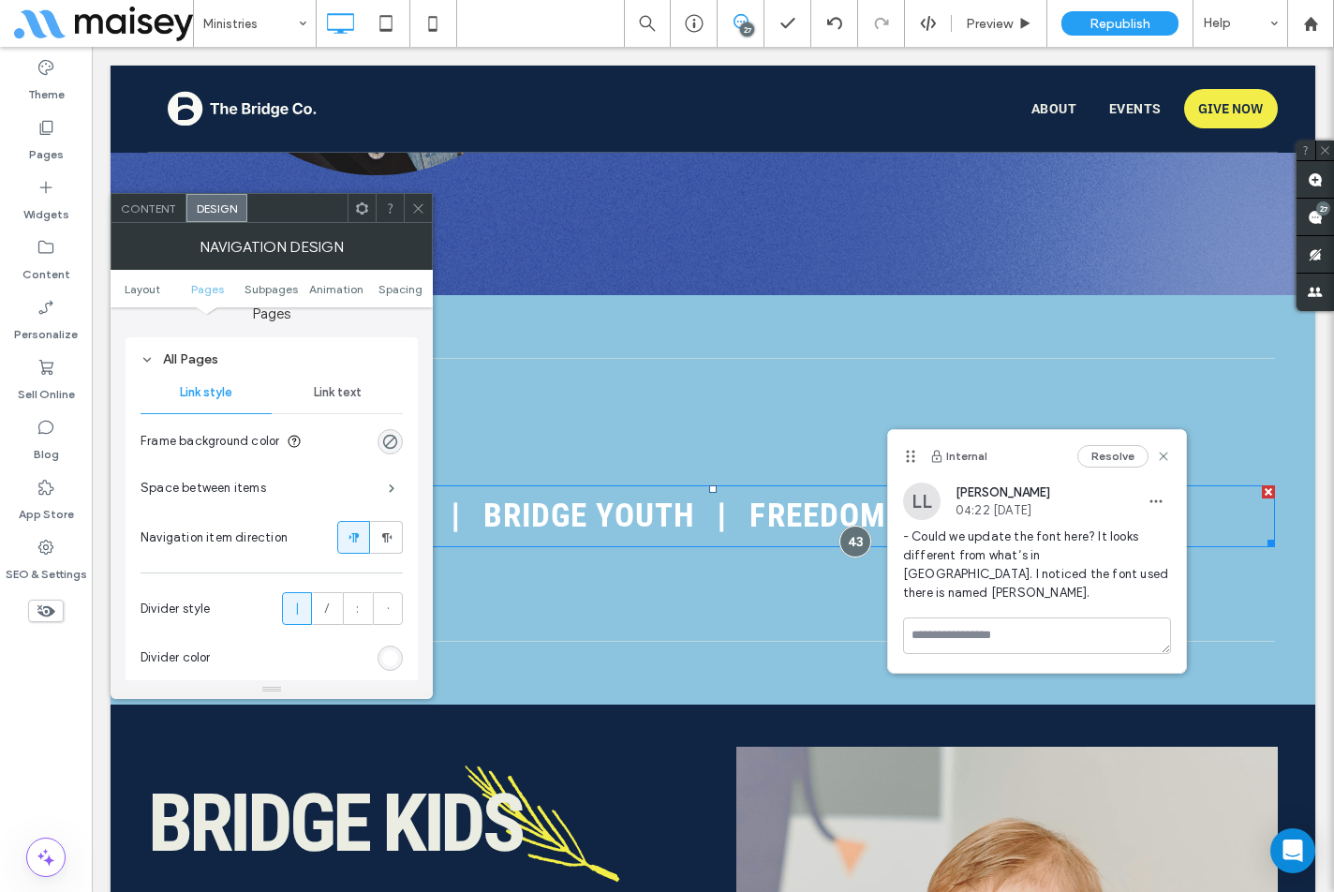
click at [349, 394] on span "Link text" at bounding box center [338, 392] width 48 height 15
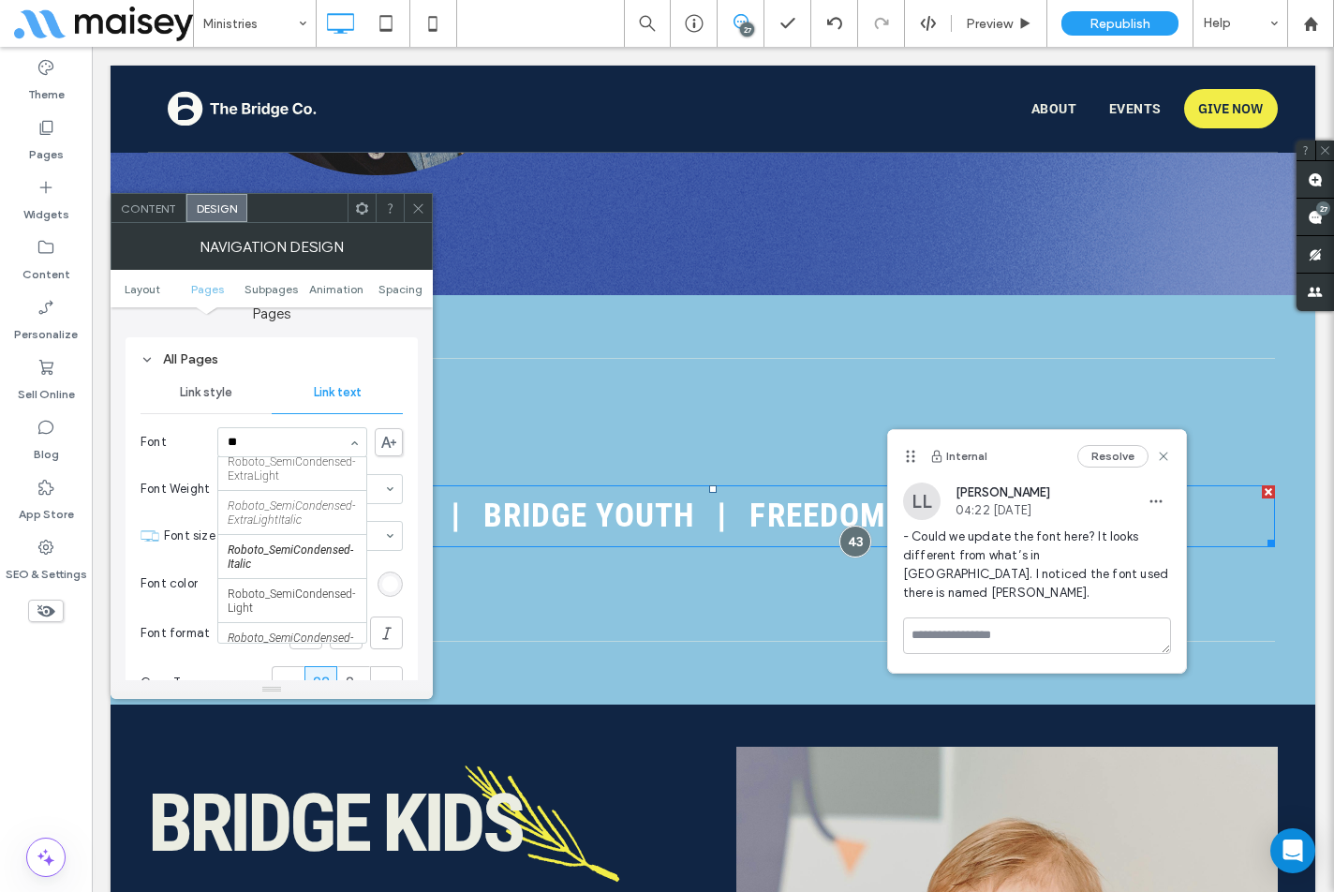
scroll to position [0, 0]
type input "***"
click at [419, 383] on div "Rename pages and edit their order, SEO and settings on the Pages panel. Open th…" at bounding box center [272, 493] width 322 height 373
click at [417, 207] on use at bounding box center [417, 207] width 9 height 9
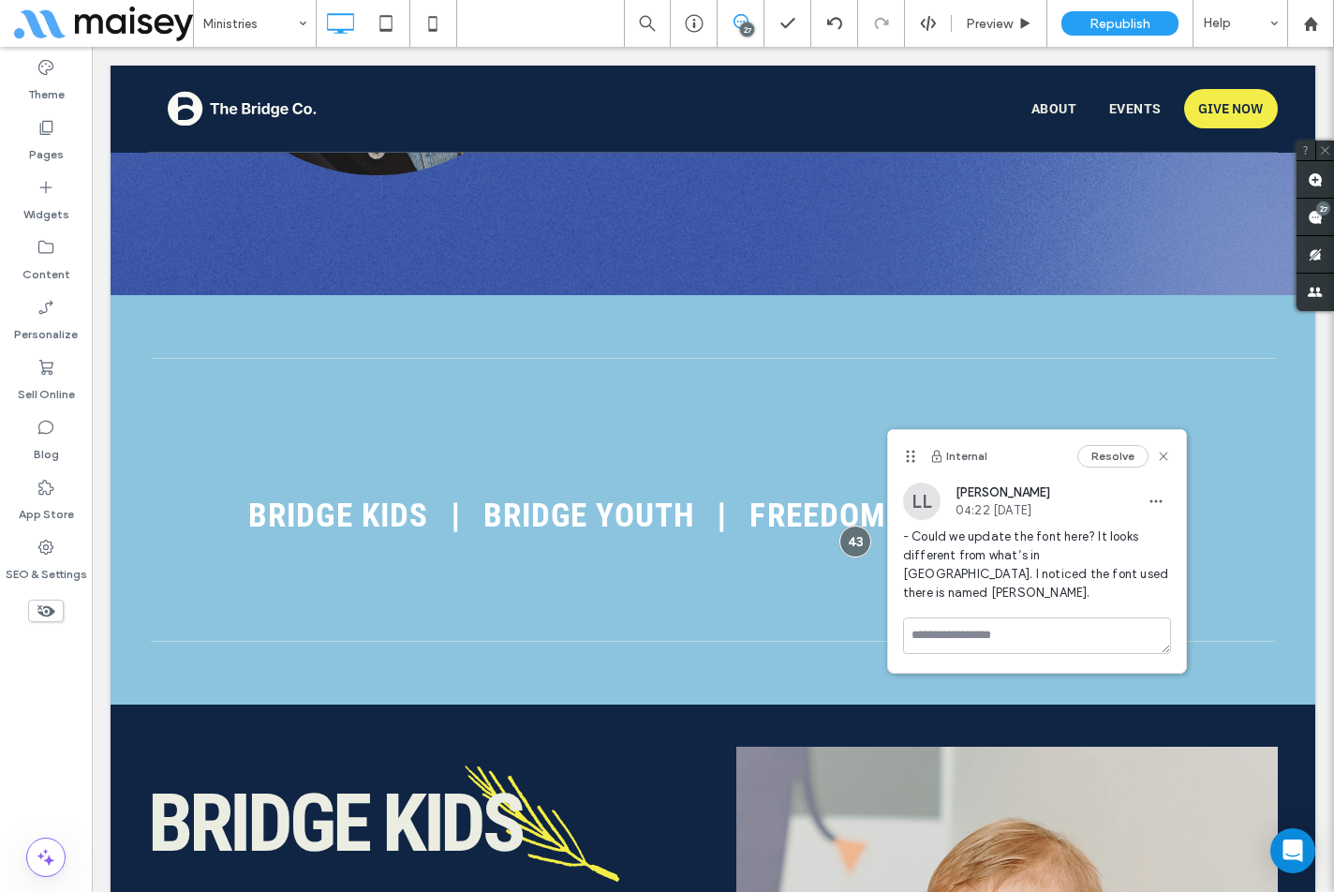
click at [562, 42] on div "Ministries 27 Preview Republish Help" at bounding box center [763, 23] width 1141 height 47
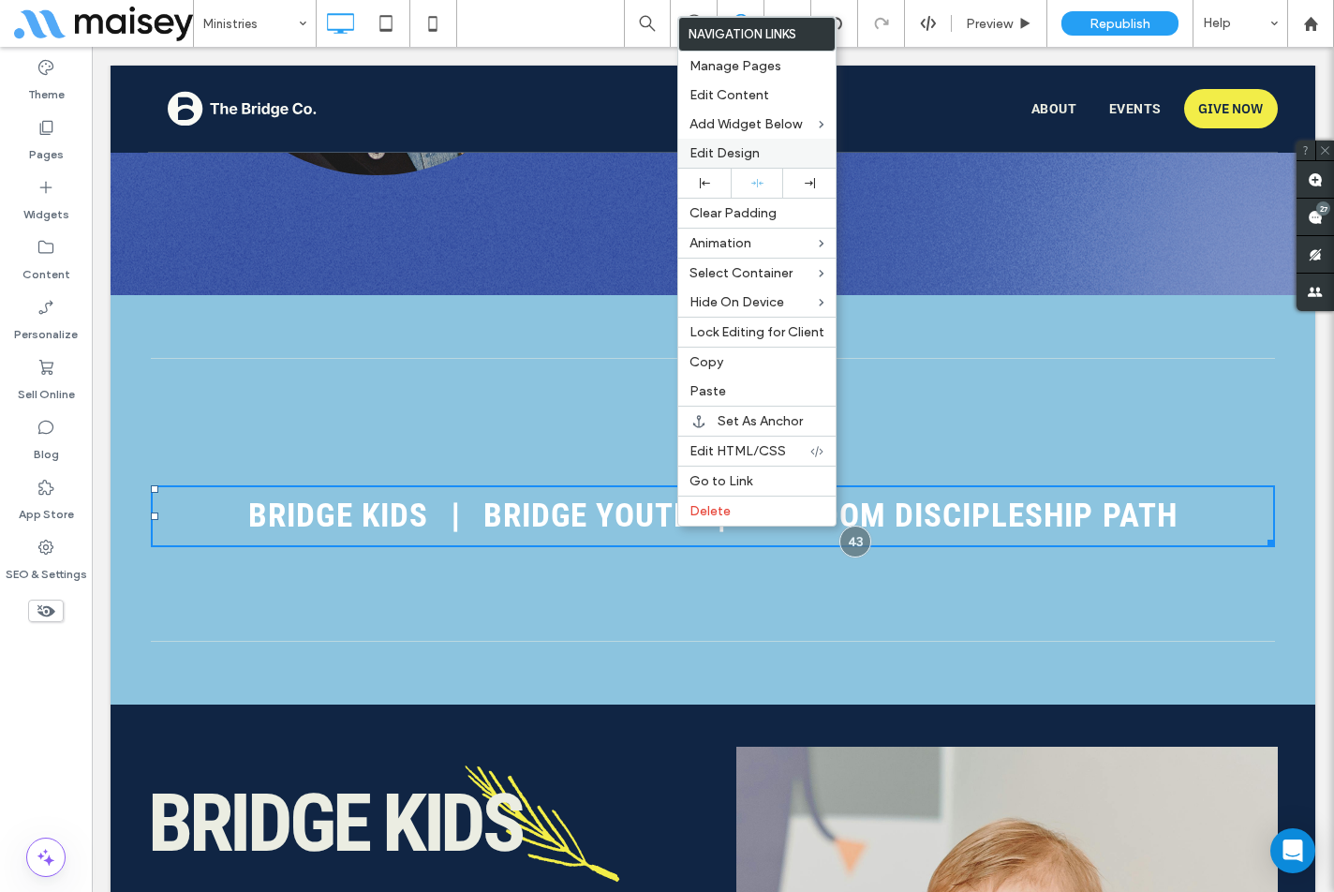
click at [730, 145] on span "Edit Design" at bounding box center [725, 153] width 70 height 16
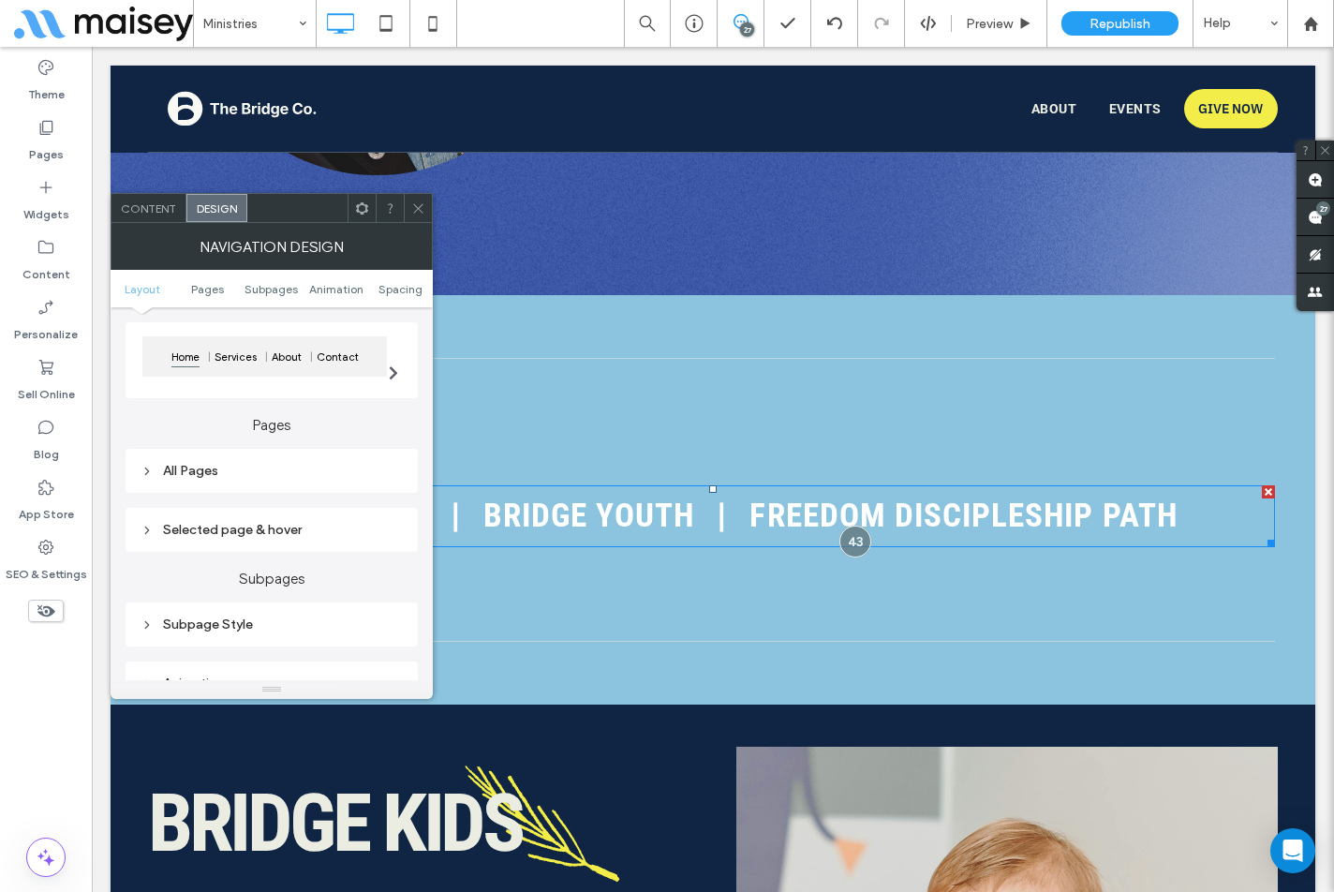
scroll to position [187, 0]
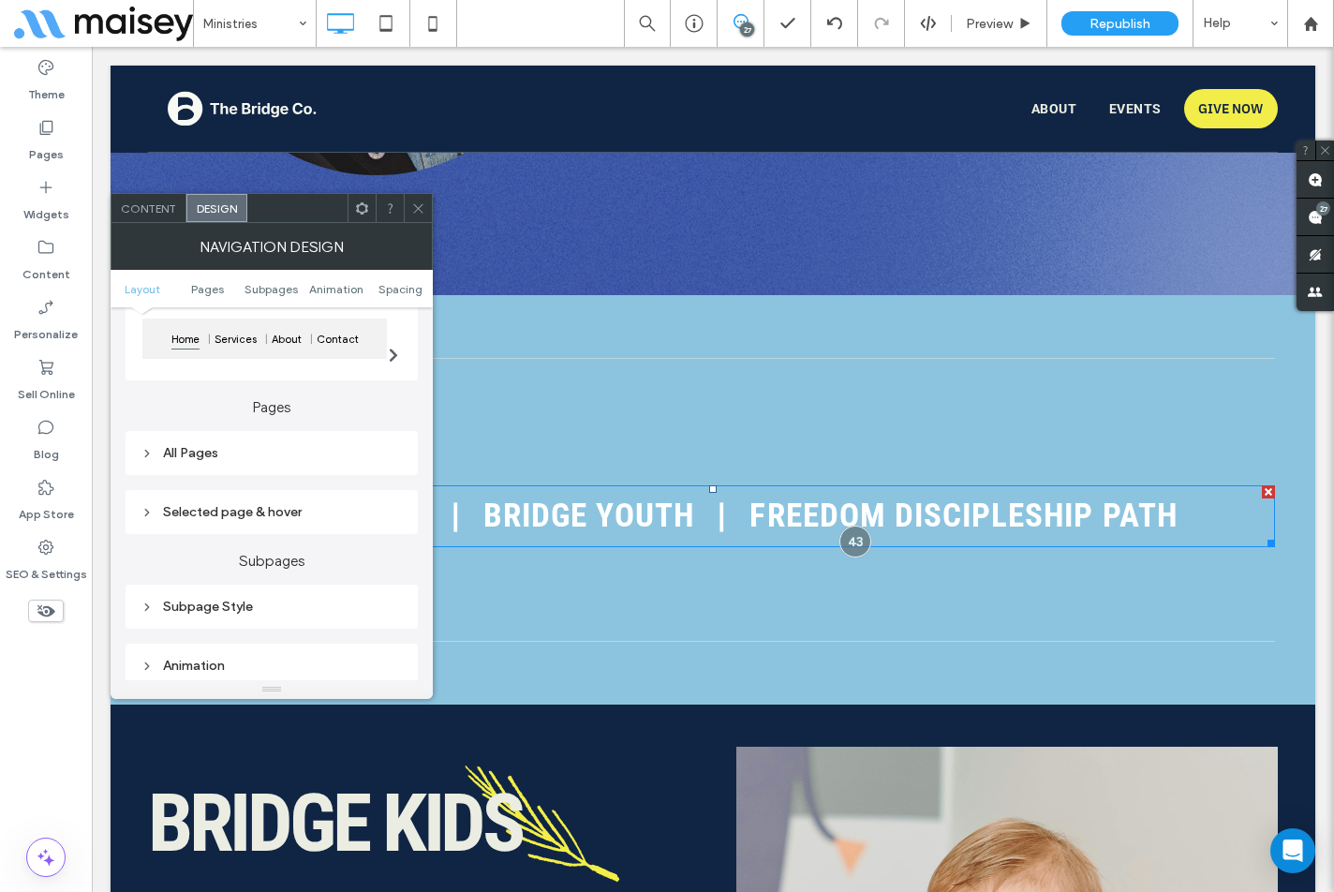
click at [250, 456] on div "All Pages" at bounding box center [272, 453] width 262 height 16
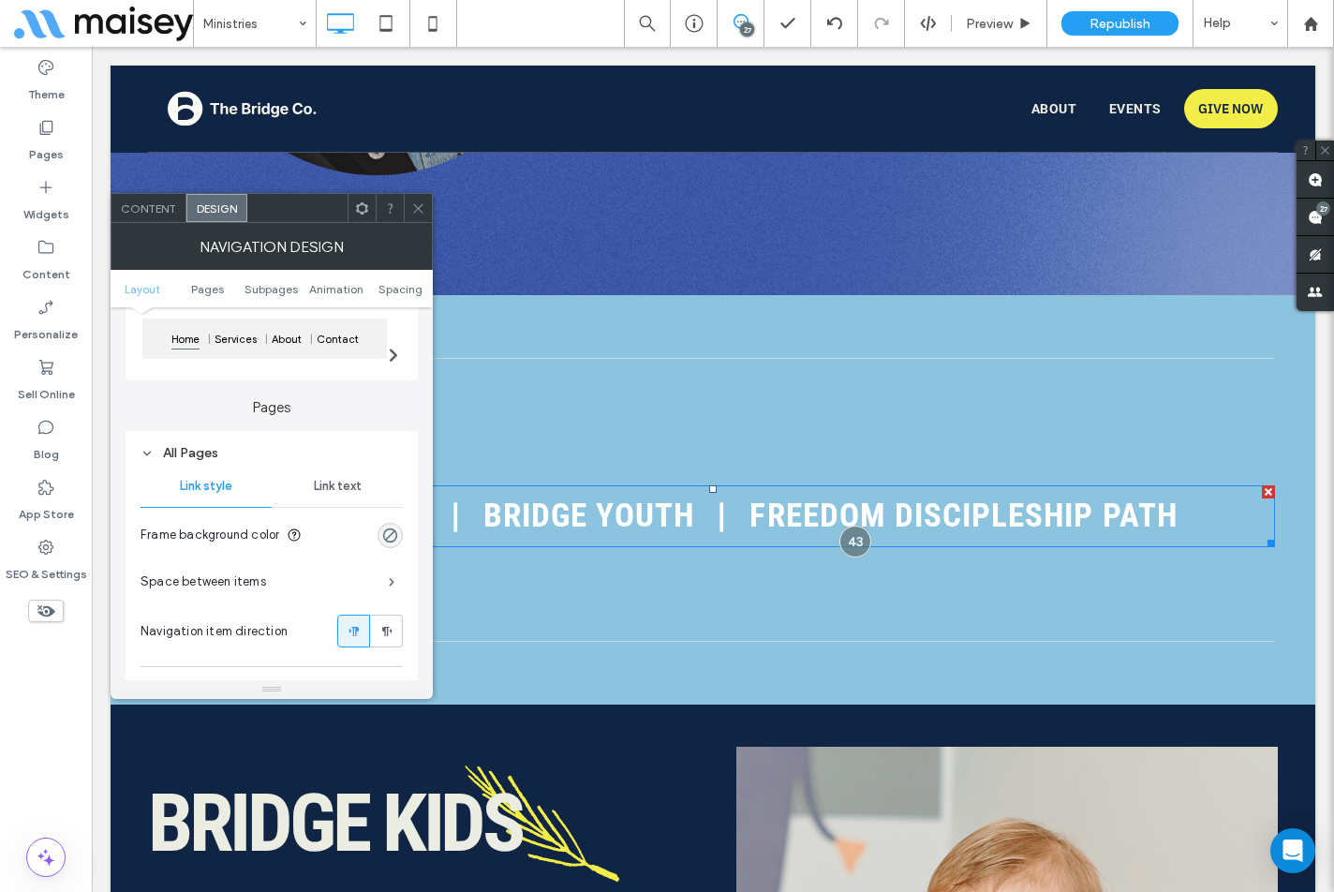
click at [338, 489] on span "Link text" at bounding box center [338, 486] width 48 height 15
click at [390, 538] on use at bounding box center [388, 535] width 15 height 11
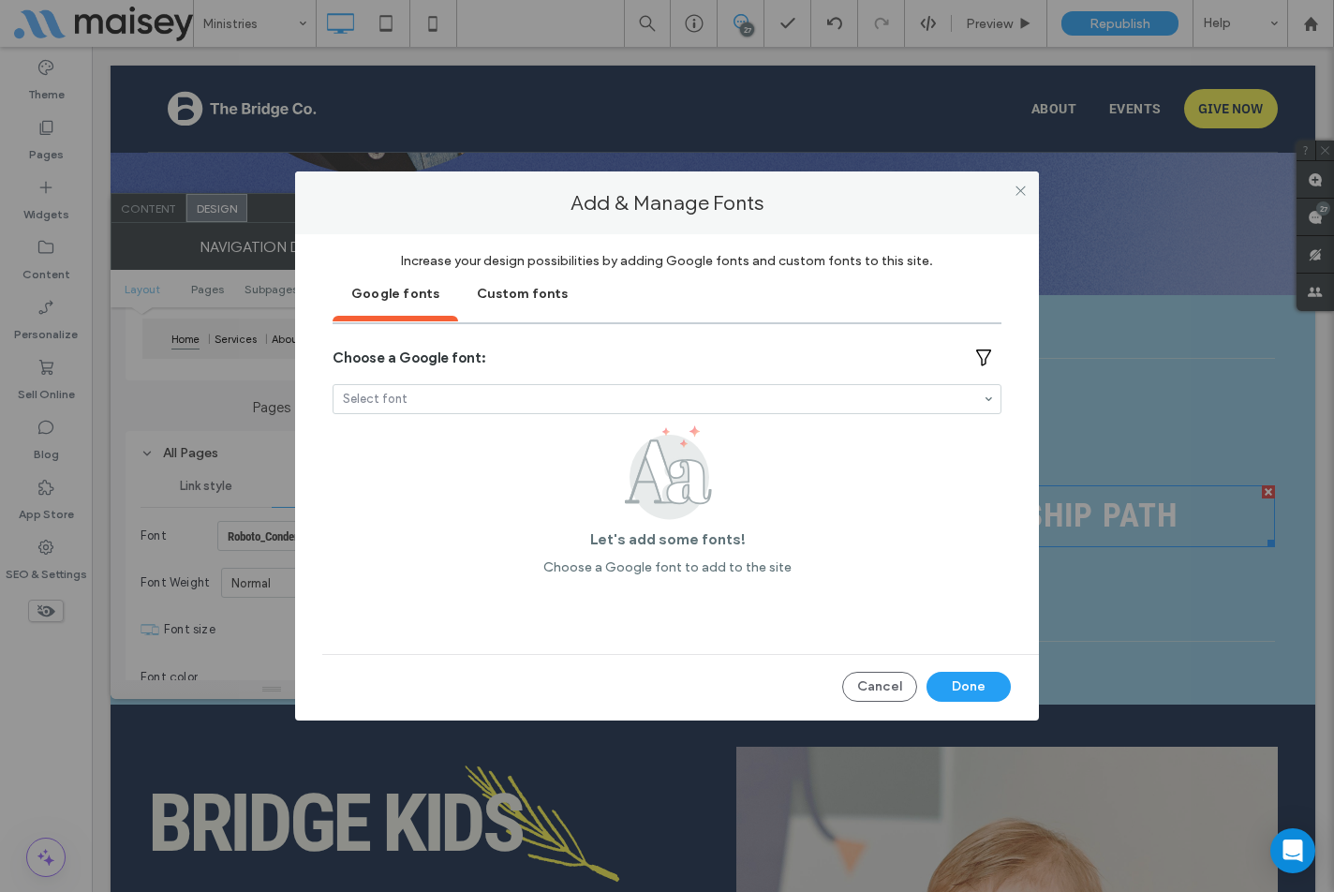
click at [519, 295] on div "Custom fonts" at bounding box center [522, 292] width 128 height 47
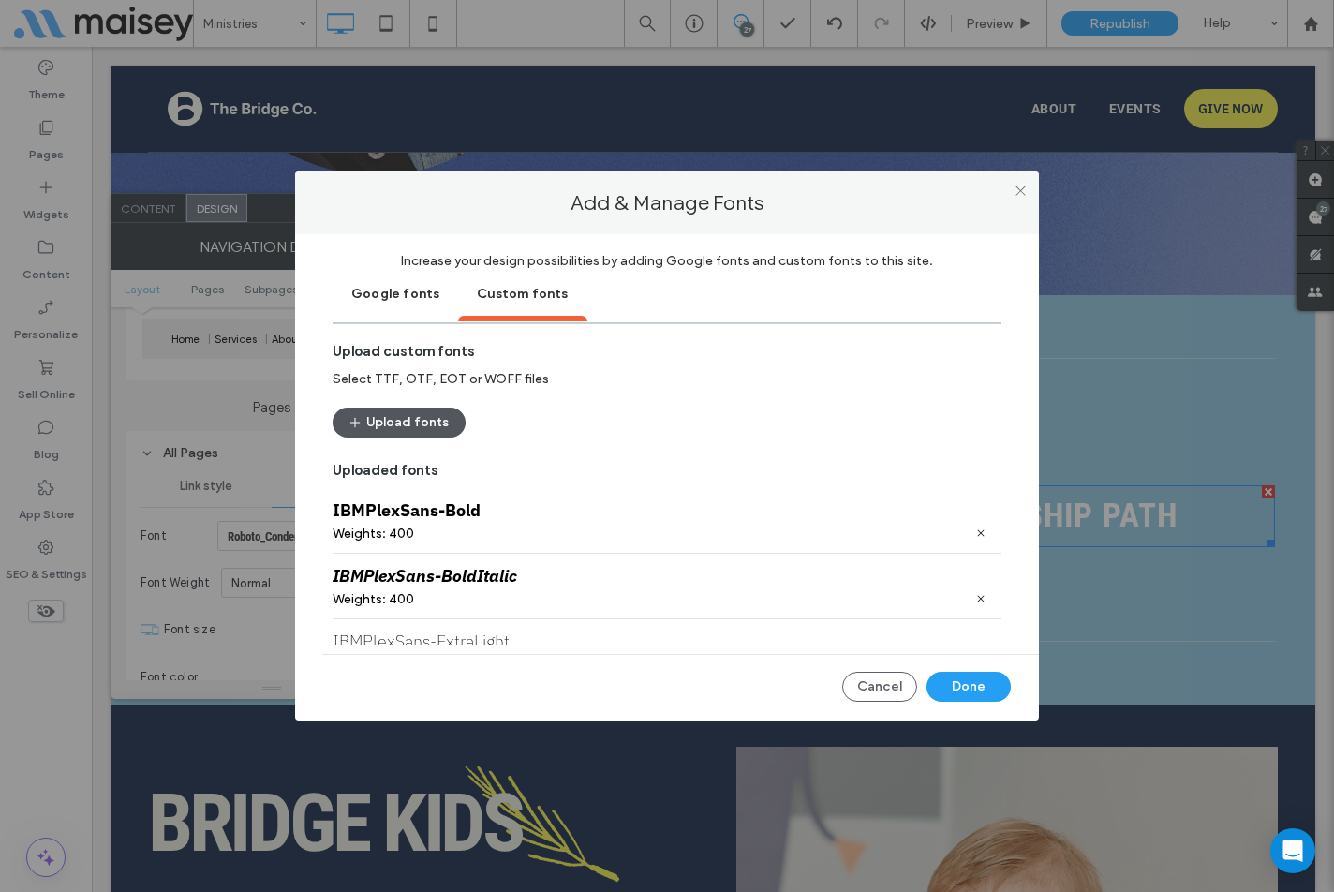
click at [407, 411] on button "Upload fonts" at bounding box center [399, 423] width 133 height 30
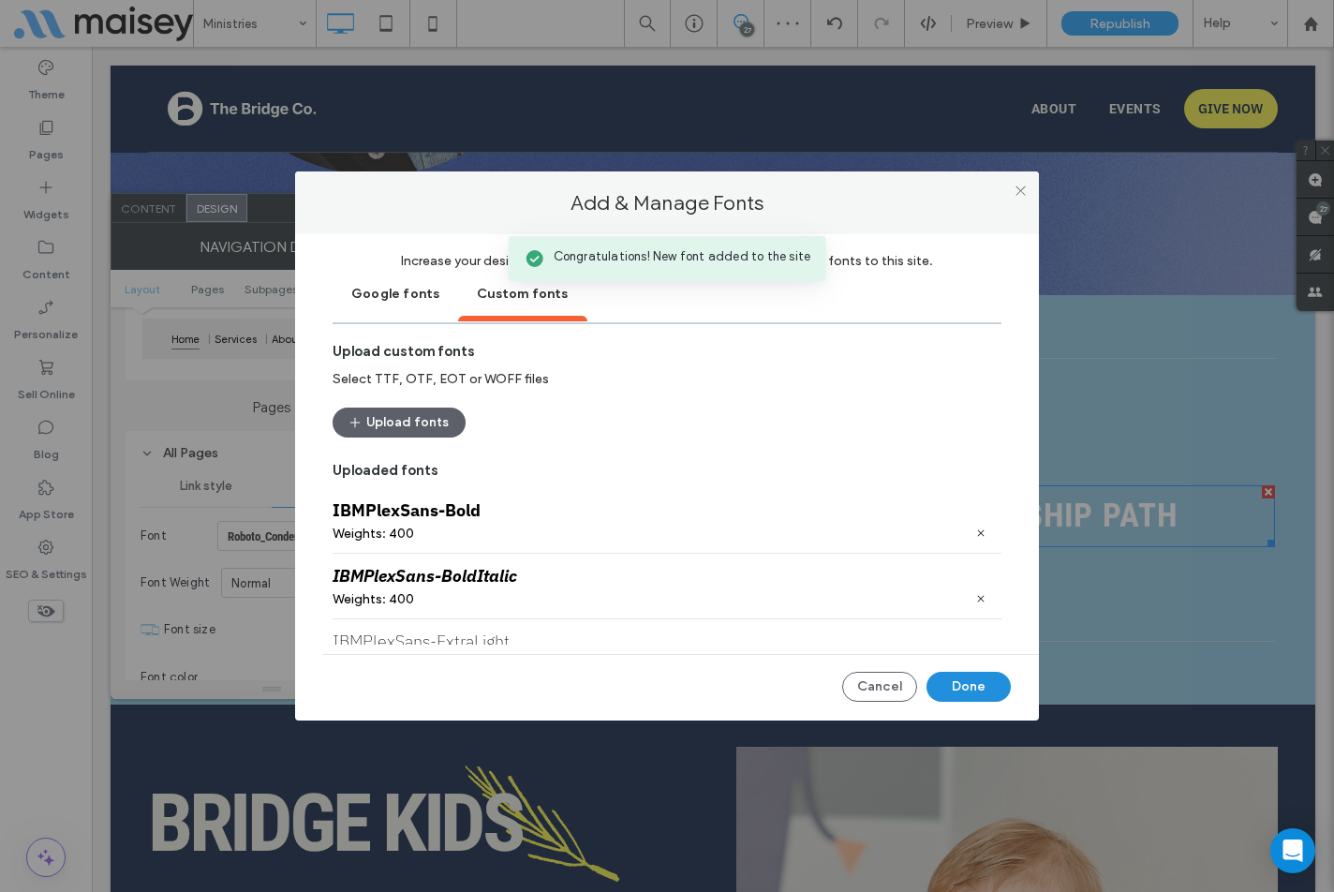
click at [984, 691] on button "Done" at bounding box center [969, 687] width 84 height 30
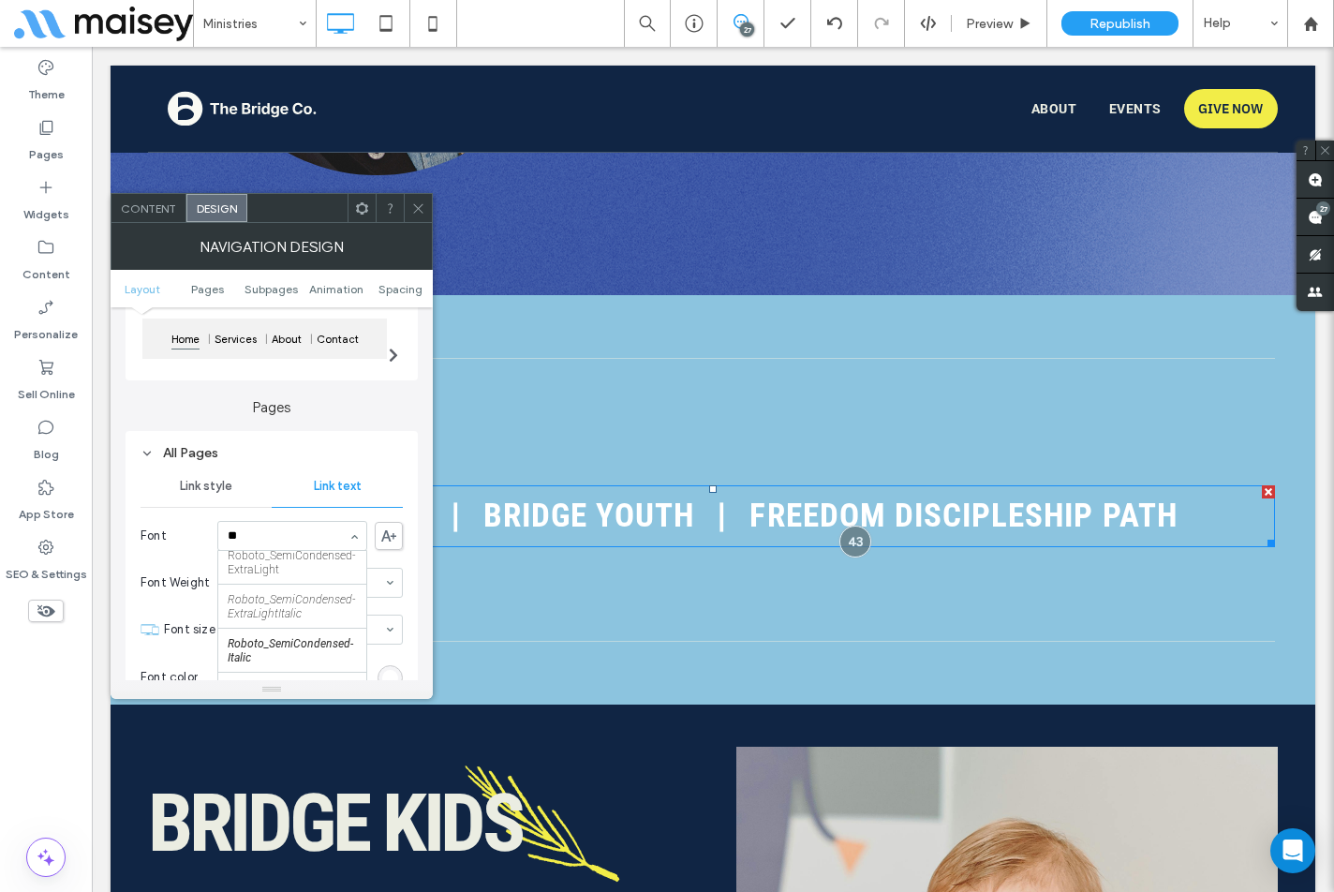
scroll to position [0, 0]
type input "***"
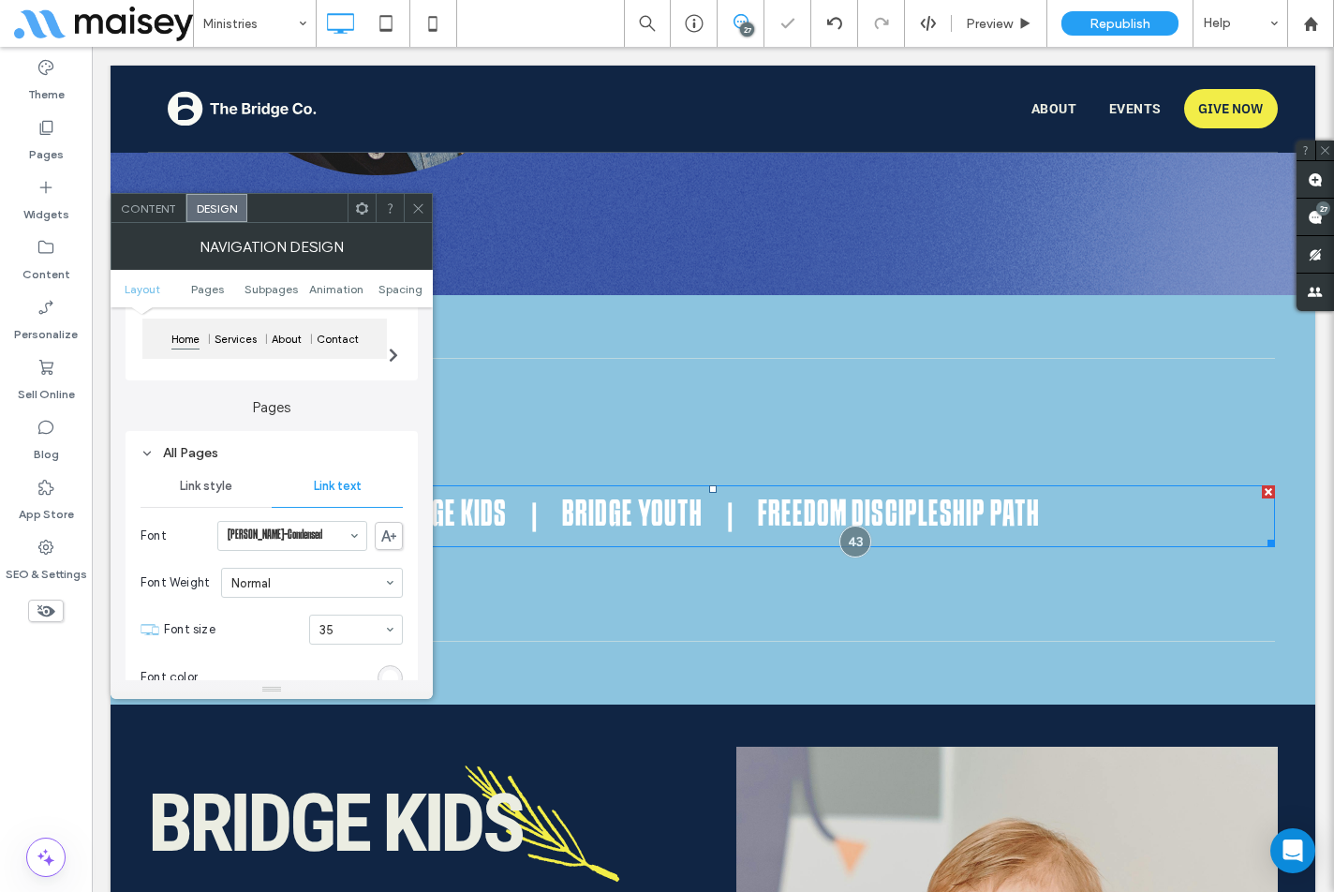
scroll to position [281, 0]
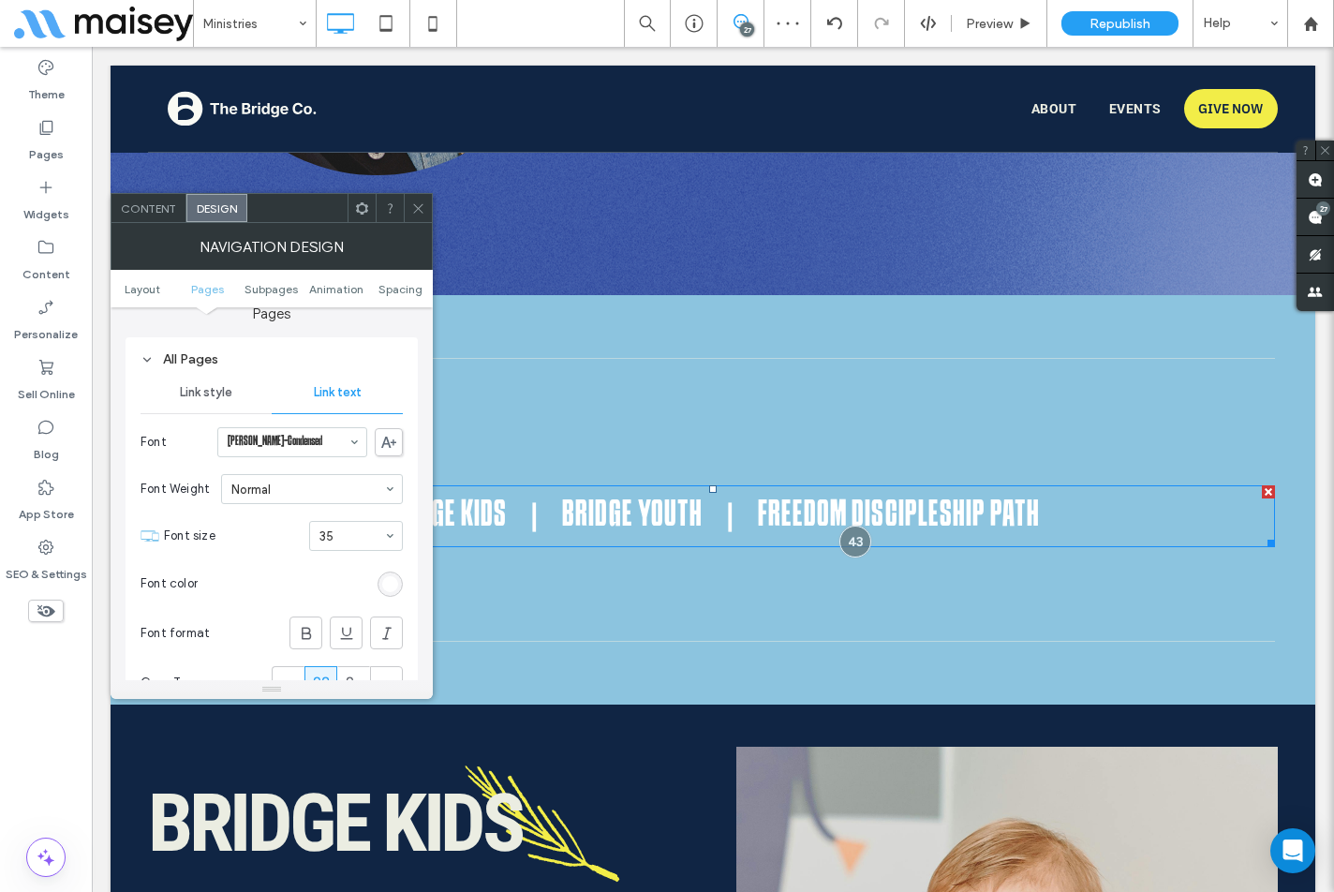
click at [418, 207] on icon at bounding box center [418, 208] width 14 height 14
